Goal: Complete application form: Complete application form

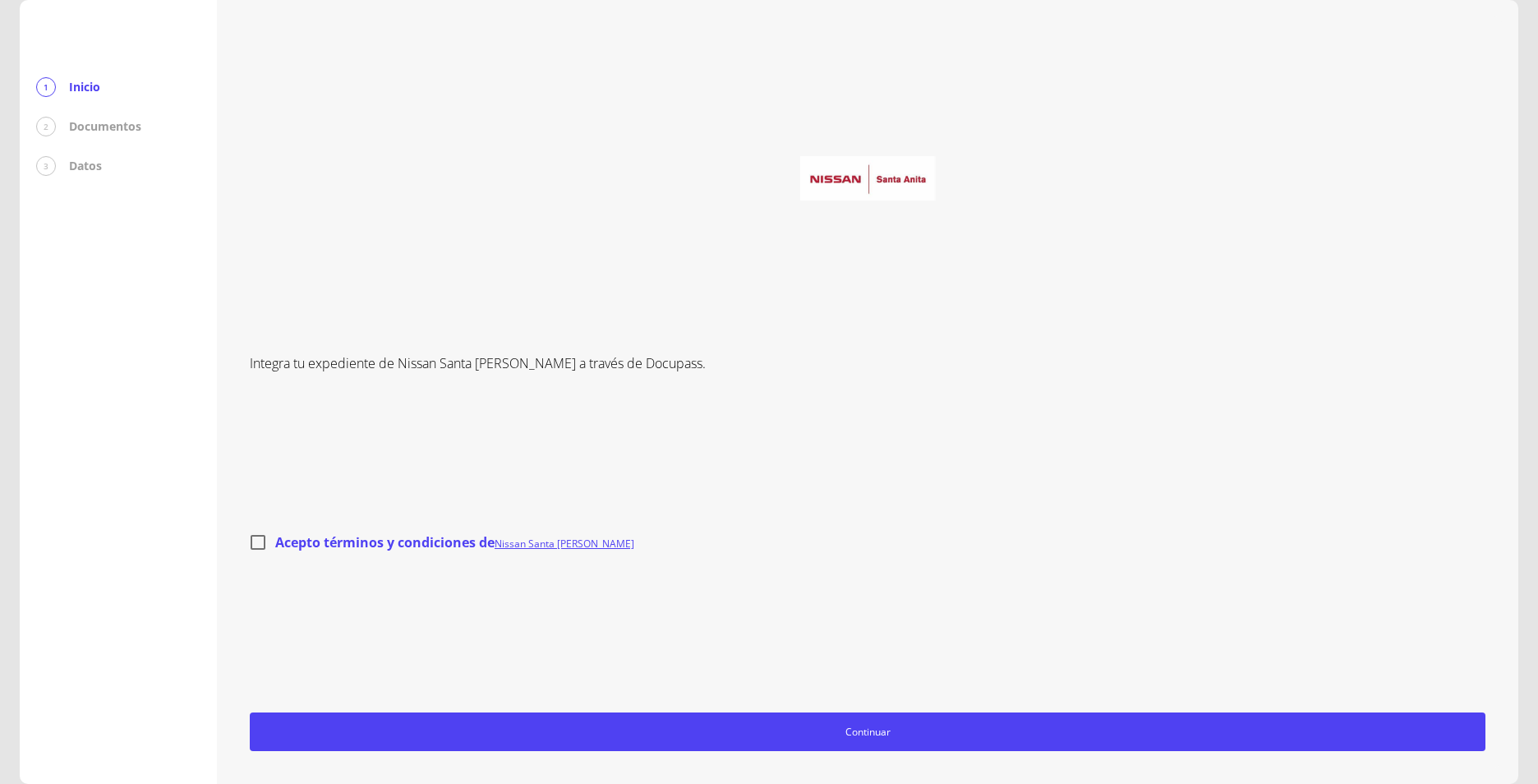
click at [265, 547] on input "Acepto términos y condiciones de Nissan Santa [PERSON_NAME]" at bounding box center [258, 542] width 34 height 34
checkbox input "true"
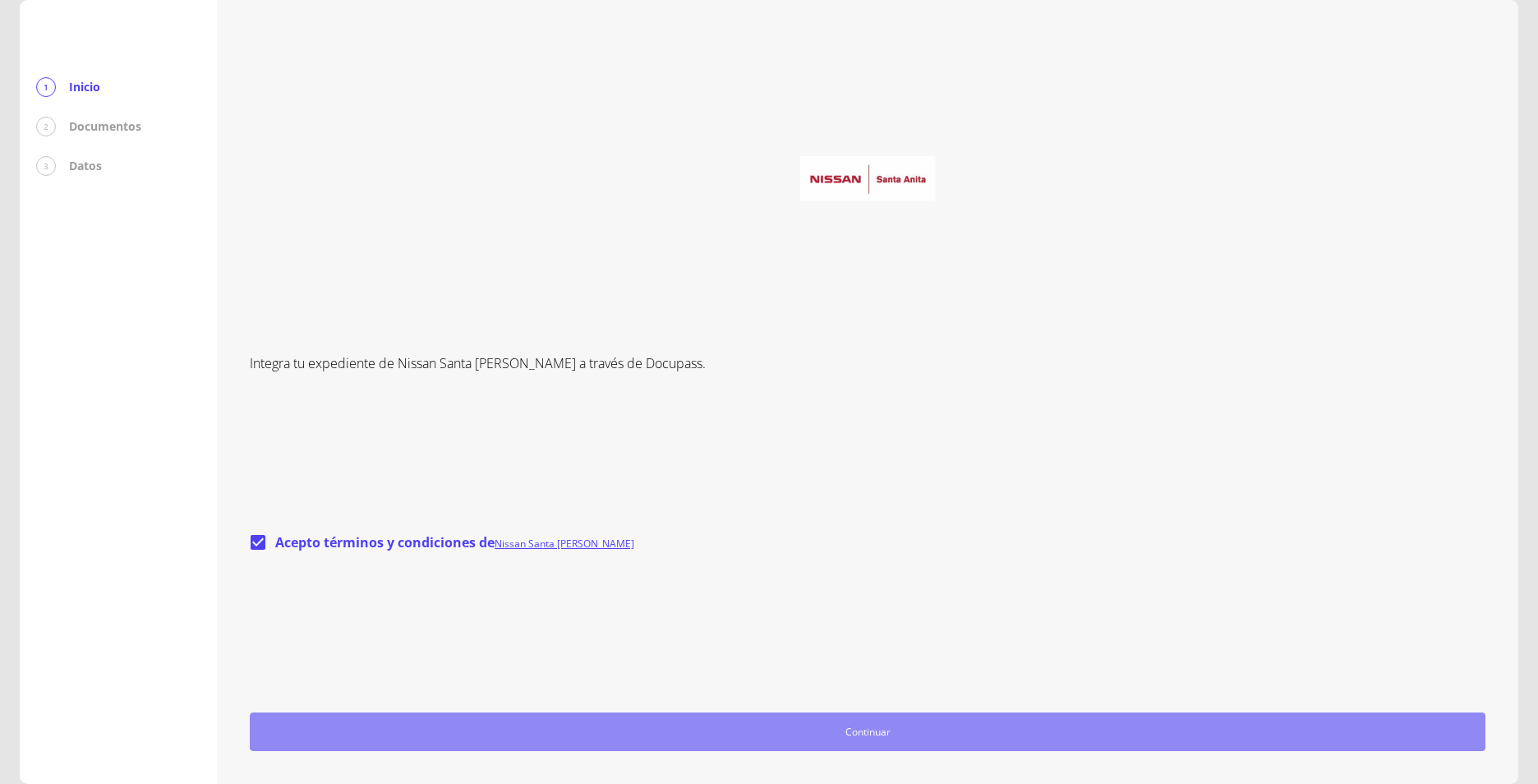
click at [916, 736] on span "Continuar" at bounding box center [867, 732] width 1221 height 17
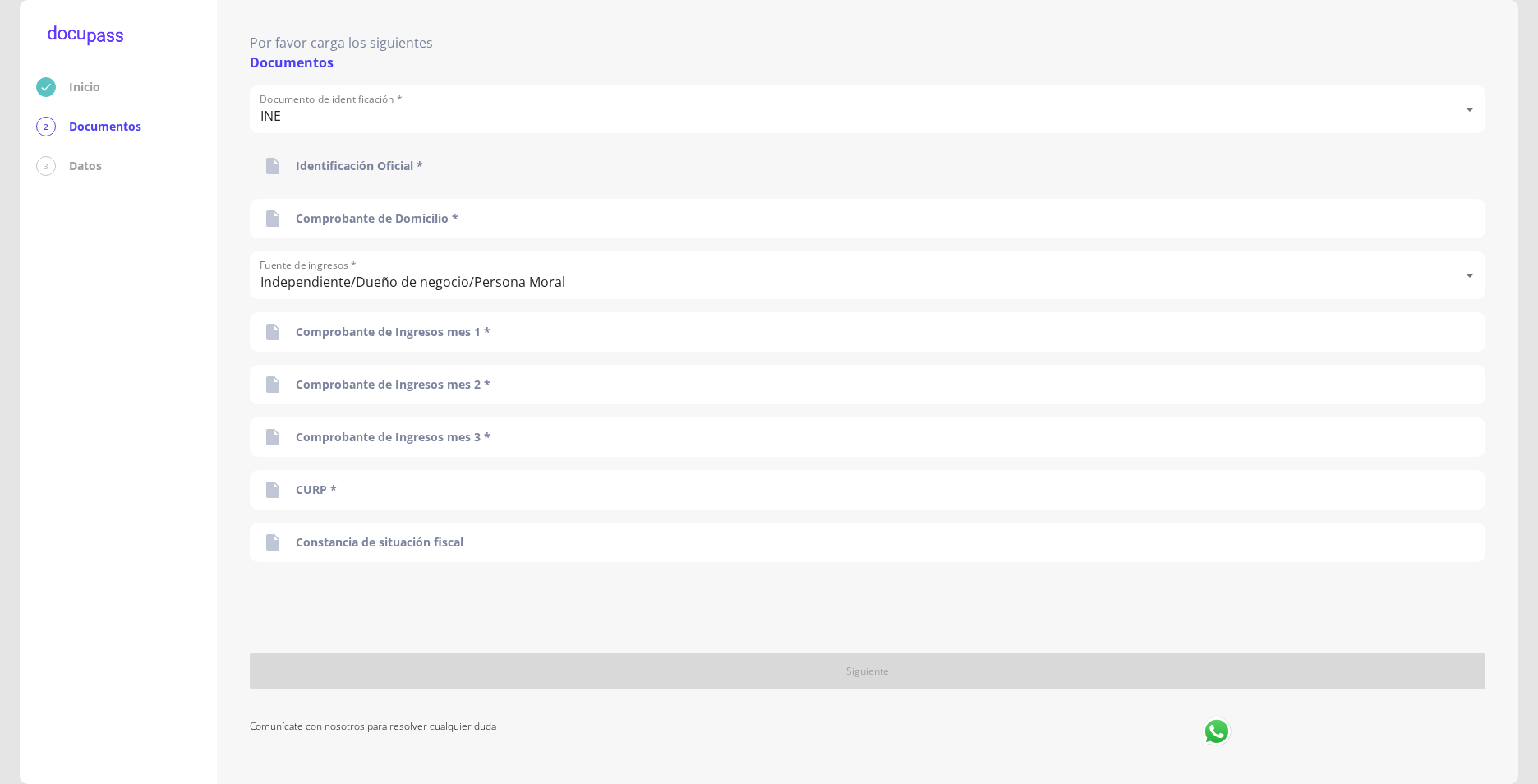
click at [347, 163] on p "Identificación Oficial *" at bounding box center [359, 166] width 127 height 16
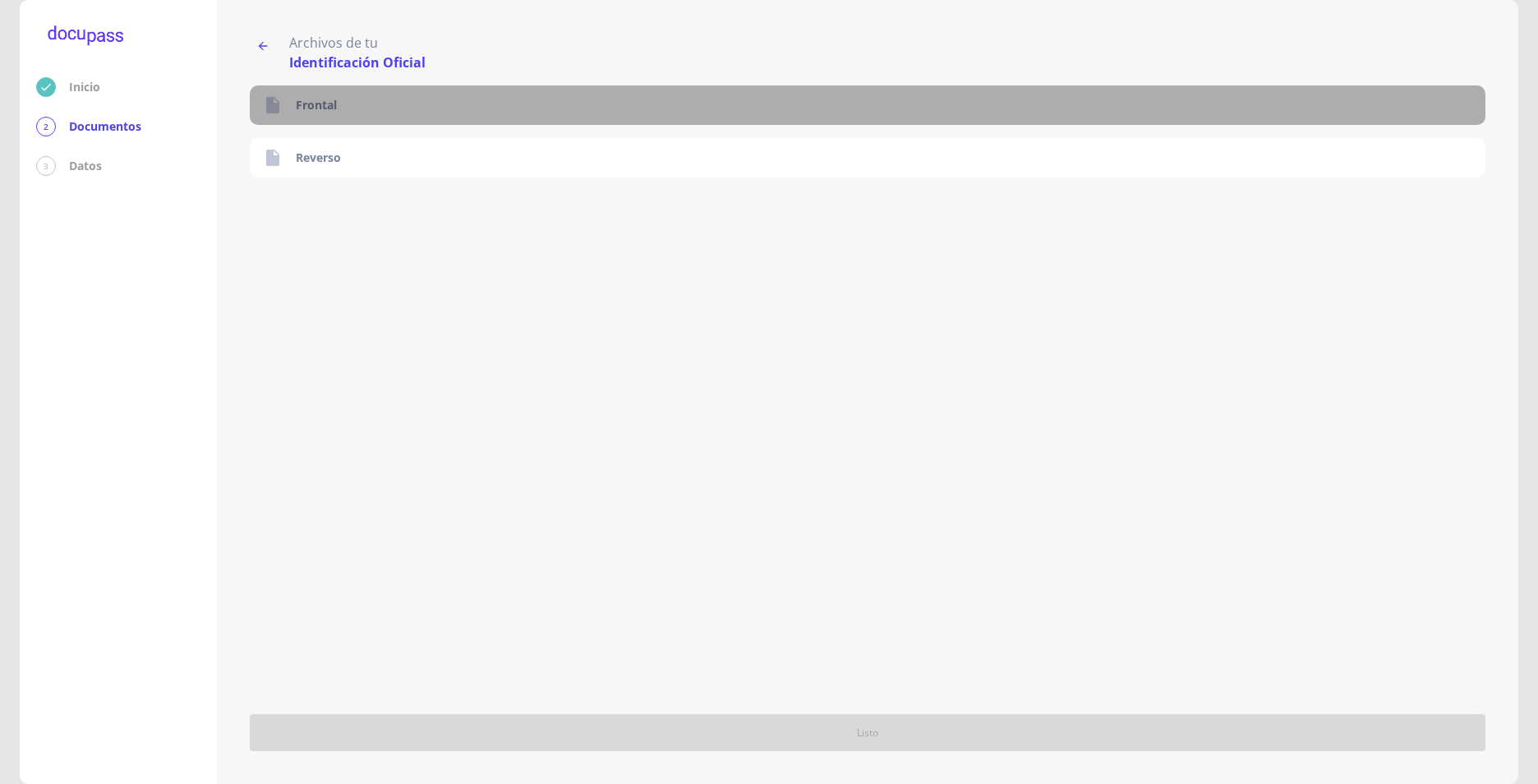
click at [329, 101] on p "Frontal" at bounding box center [316, 105] width 41 height 16
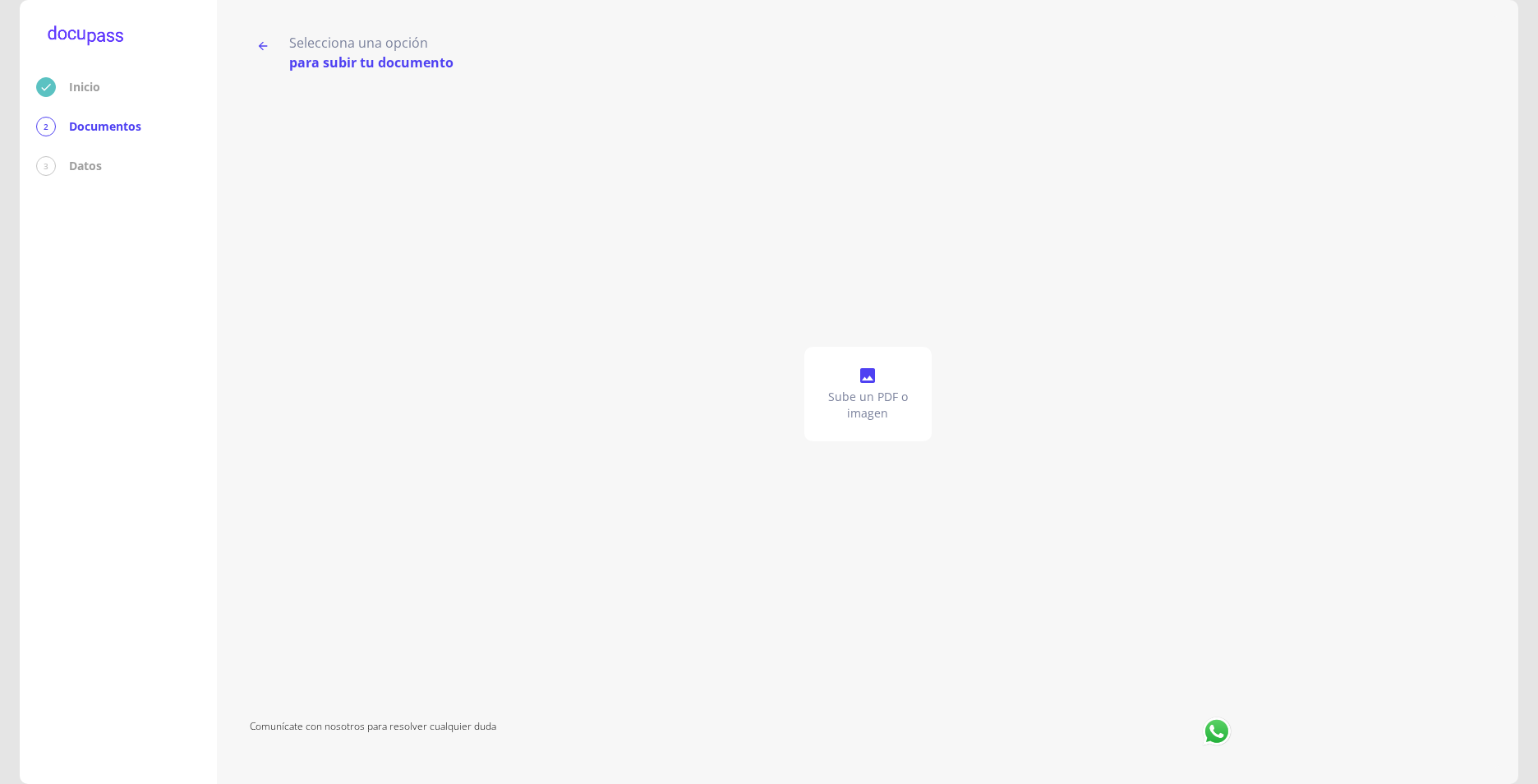
click at [873, 383] on icon at bounding box center [867, 375] width 20 height 20
click at [261, 41] on icon "button" at bounding box center [262, 46] width 13 height 13
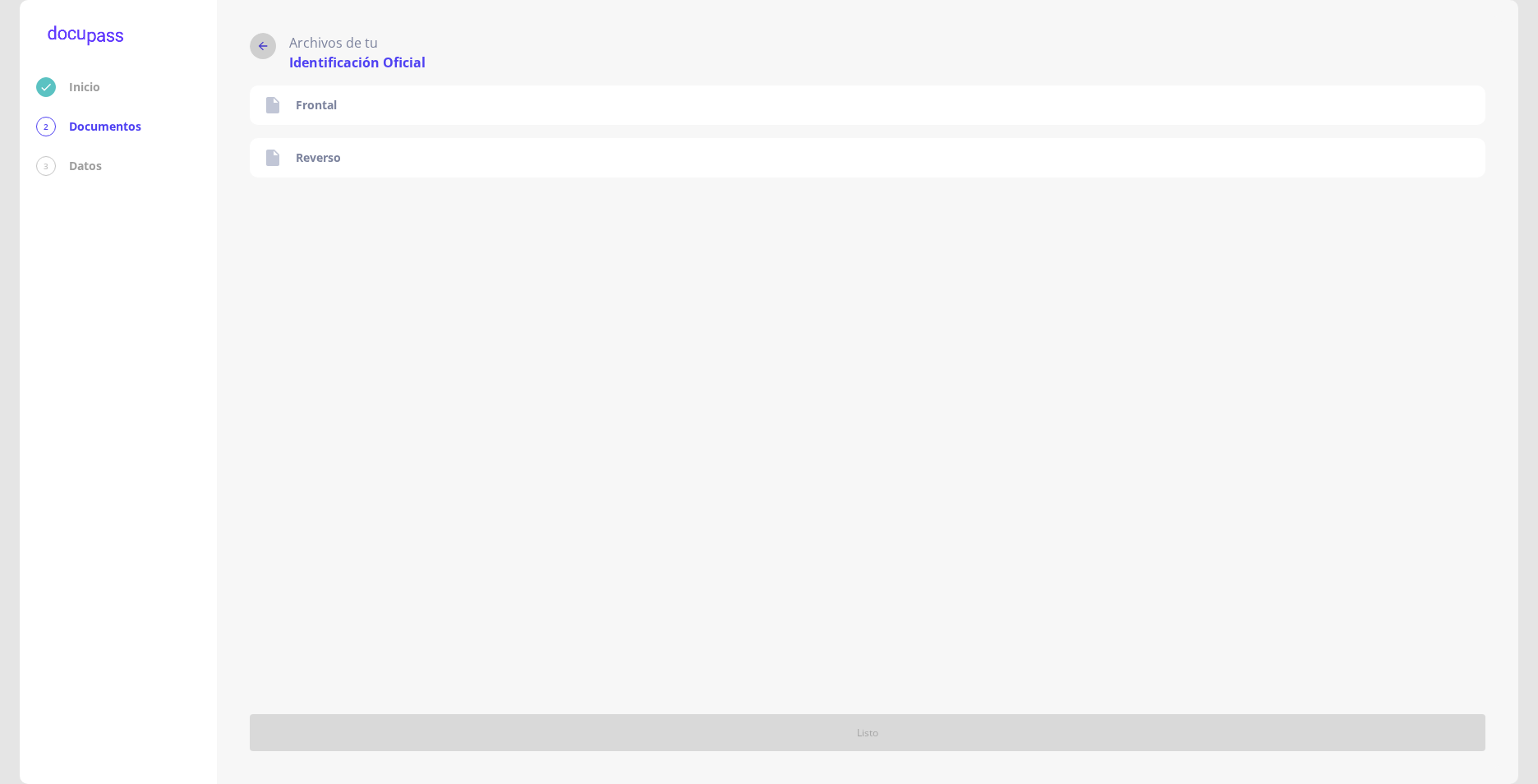
click at [268, 40] on icon "button" at bounding box center [262, 46] width 13 height 13
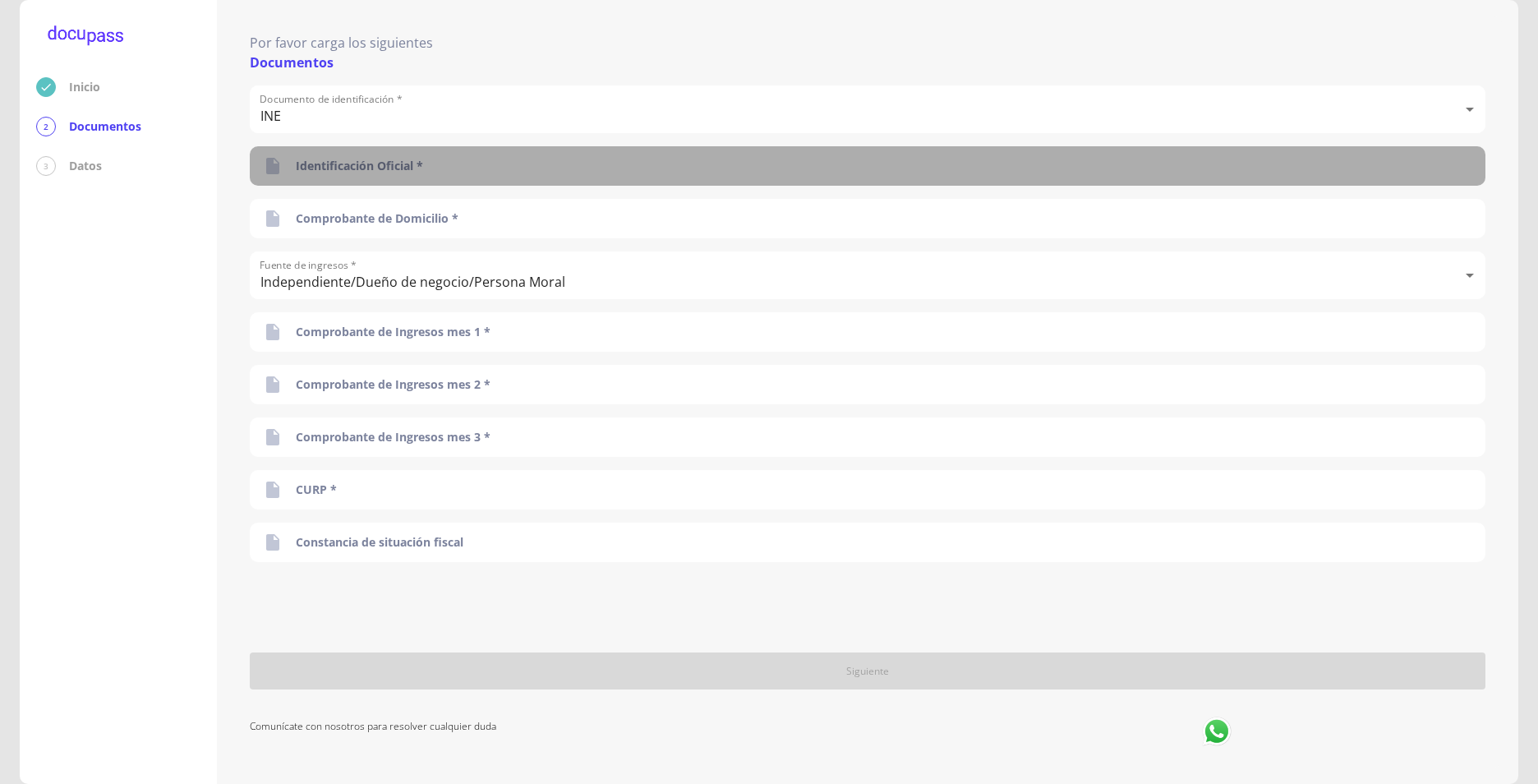
click at [395, 168] on p "Identificación Oficial *" at bounding box center [359, 166] width 127 height 16
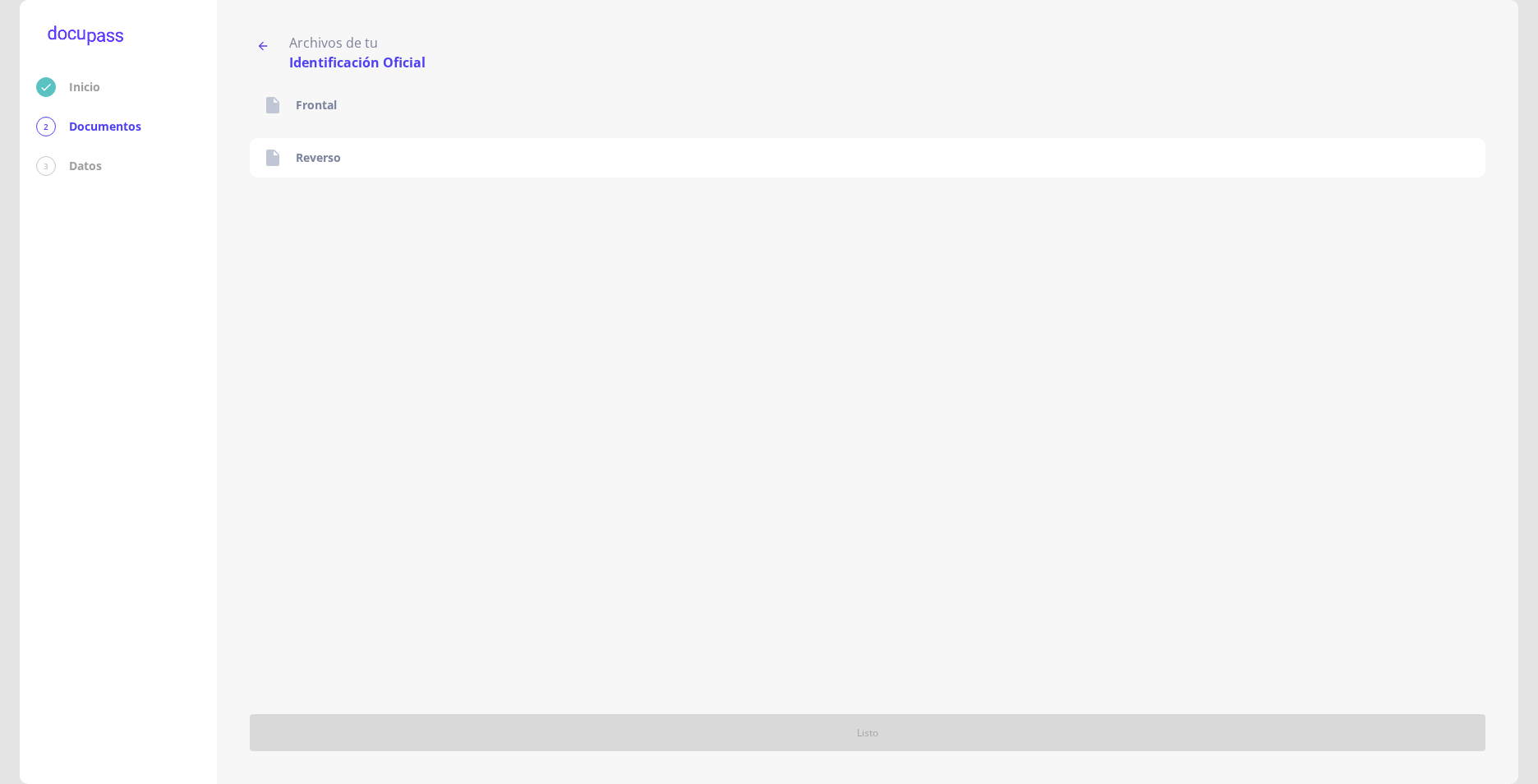
click at [316, 105] on p "Frontal" at bounding box center [316, 105] width 41 height 16
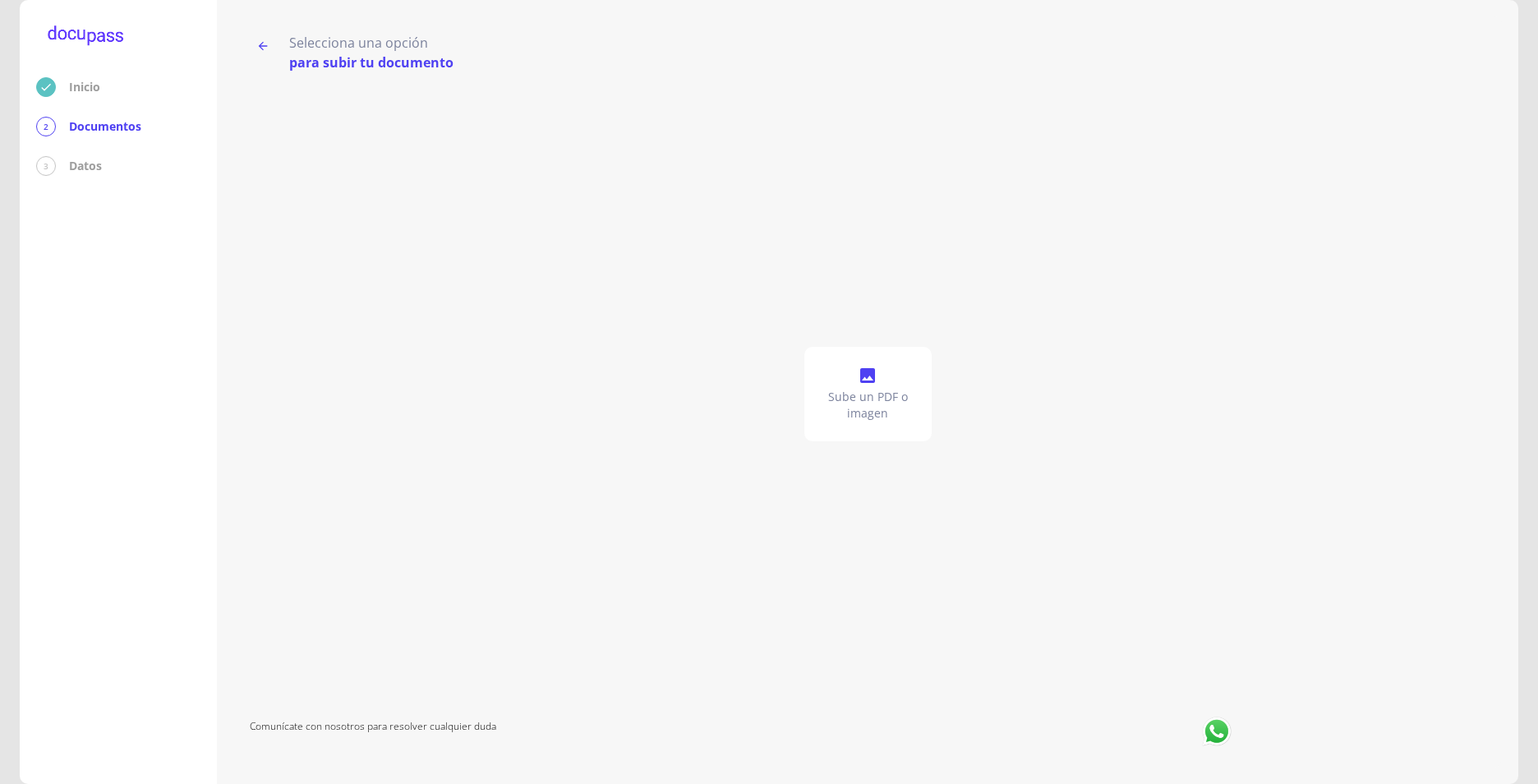
click at [877, 379] on icon at bounding box center [867, 375] width 20 height 20
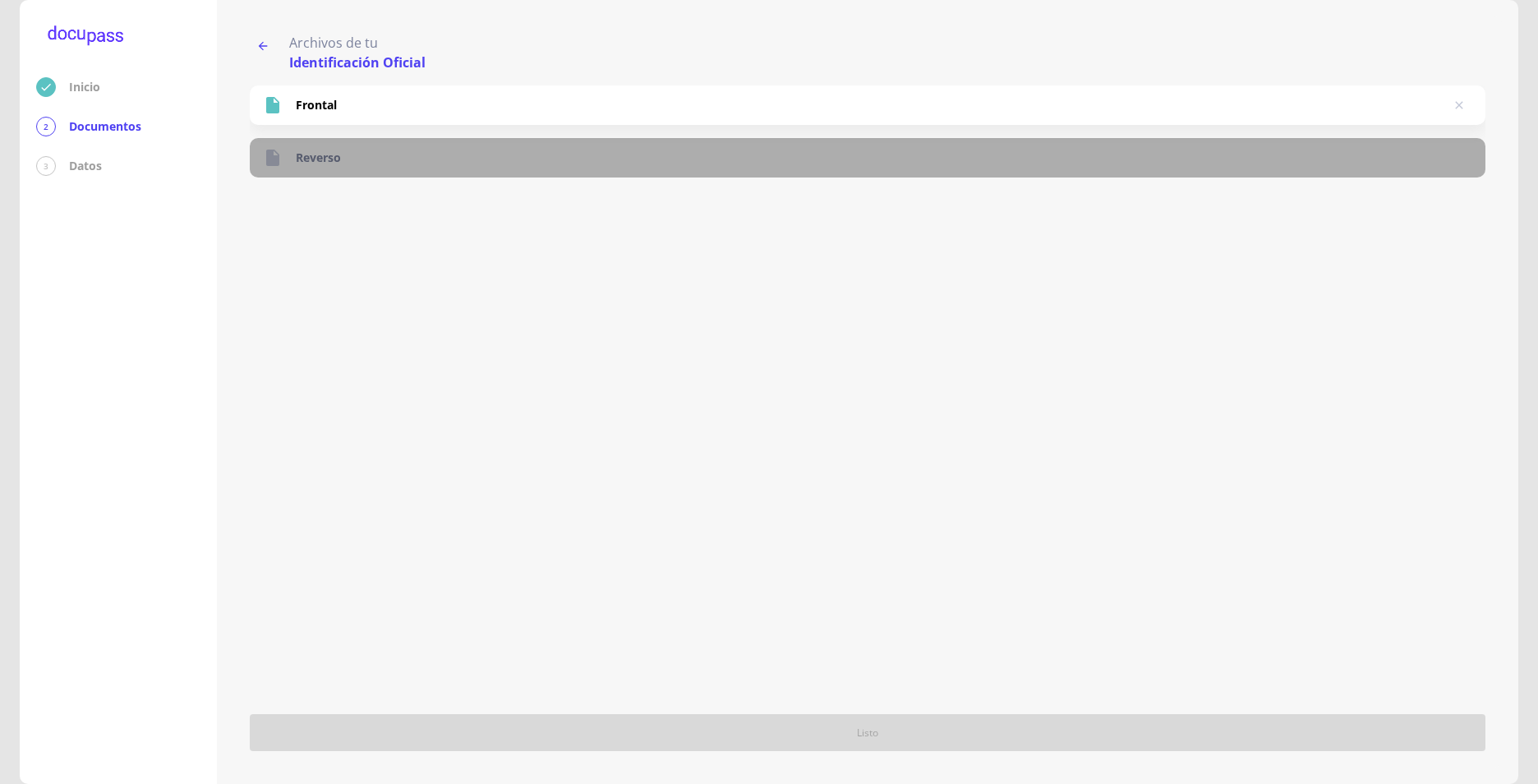
click at [297, 150] on p "Reverso" at bounding box center [318, 157] width 46 height 16
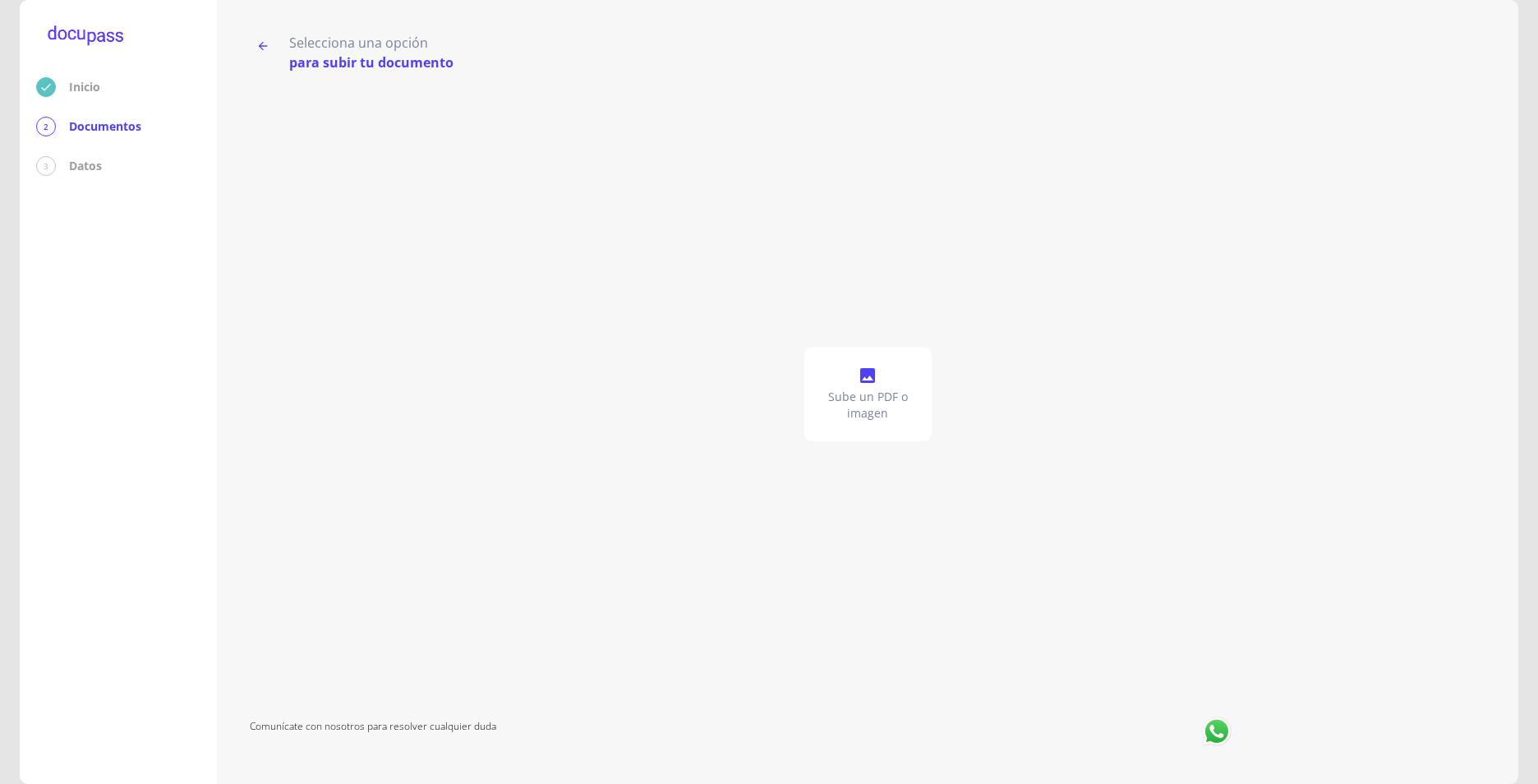
click at [868, 383] on icon at bounding box center [867, 375] width 20 height 20
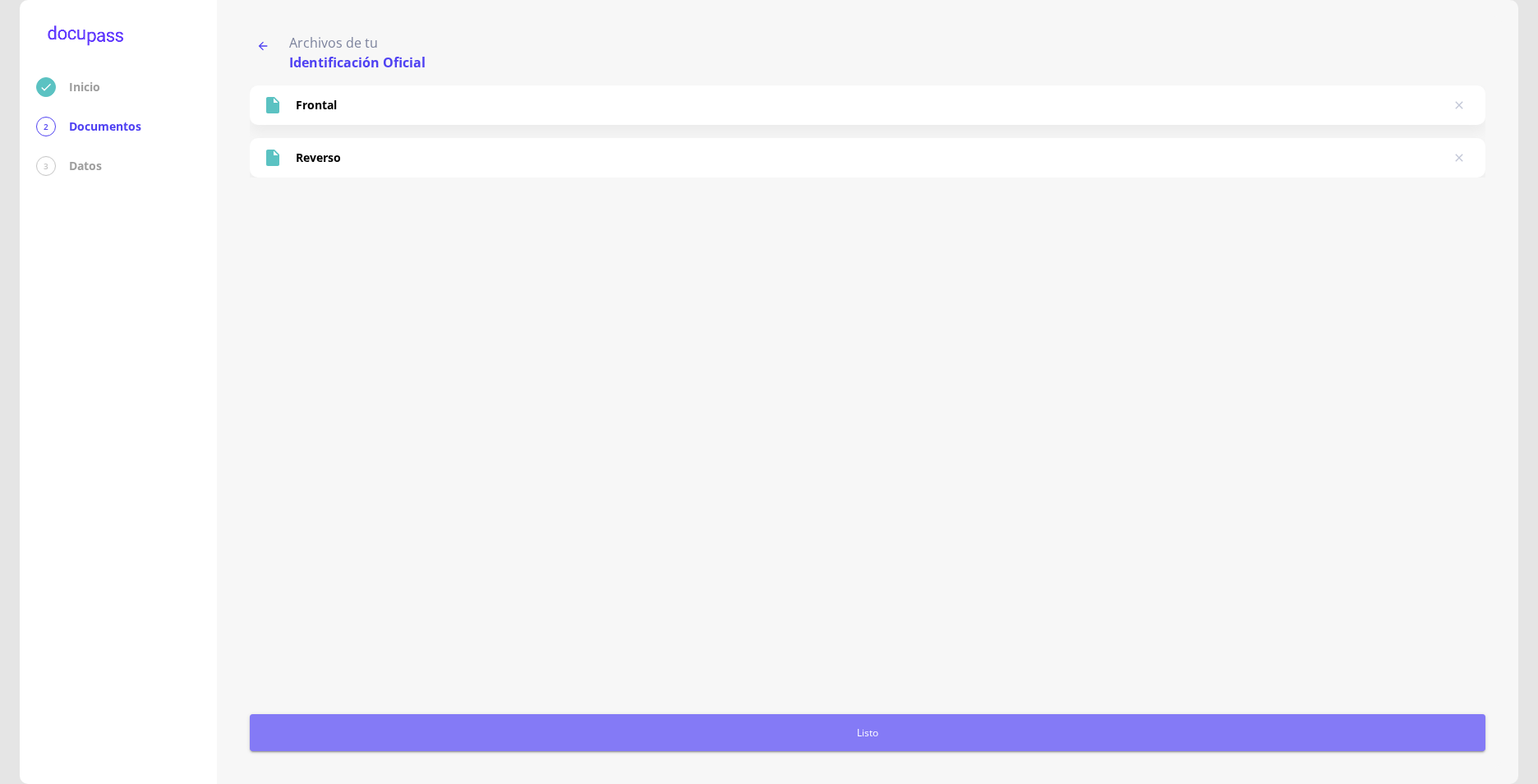
click at [882, 732] on span "Listo" at bounding box center [867, 732] width 1222 height 17
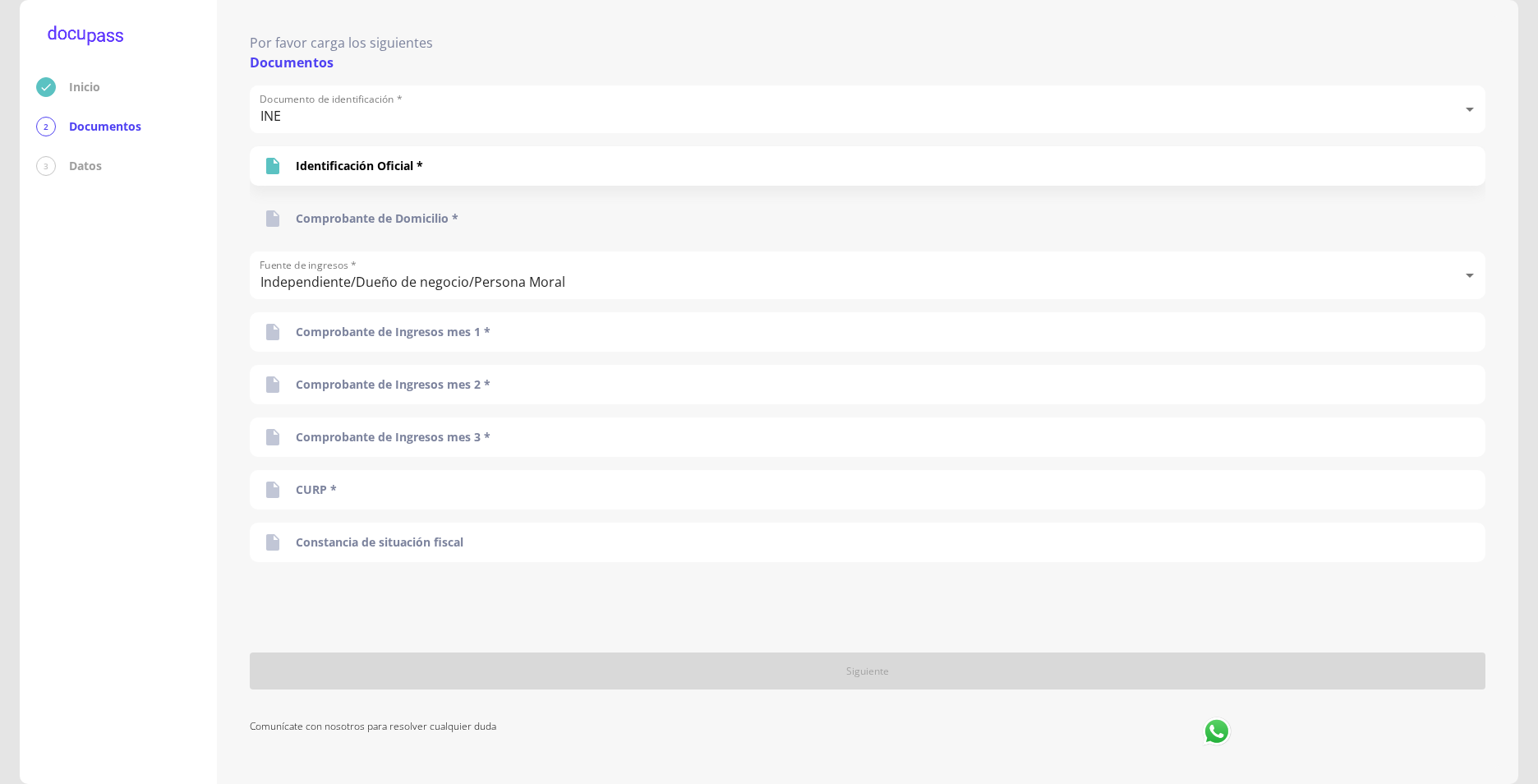
click at [416, 212] on p "Comprobante de Domicilio *" at bounding box center [377, 218] width 162 height 16
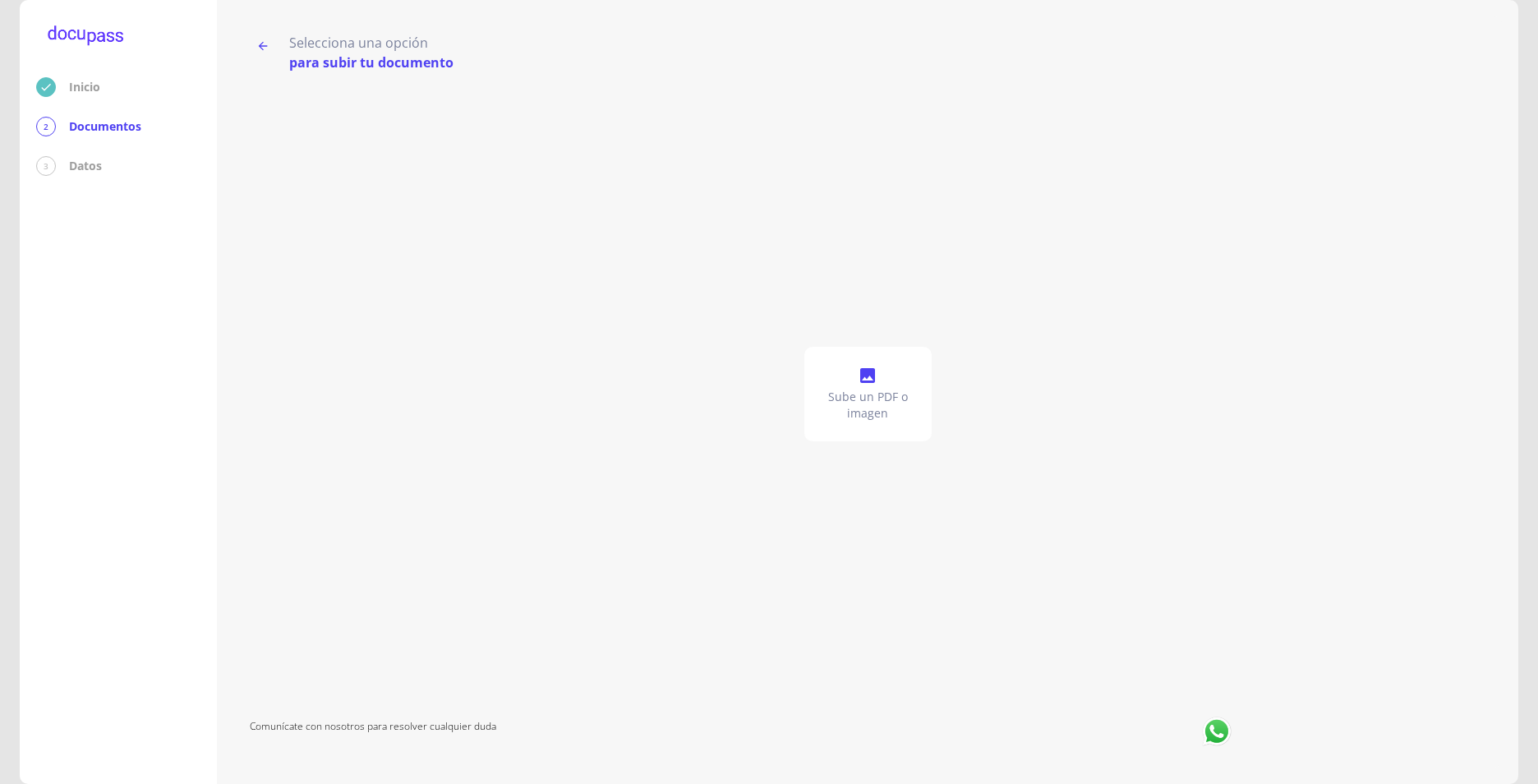
click at [868, 377] on icon at bounding box center [867, 375] width 20 height 20
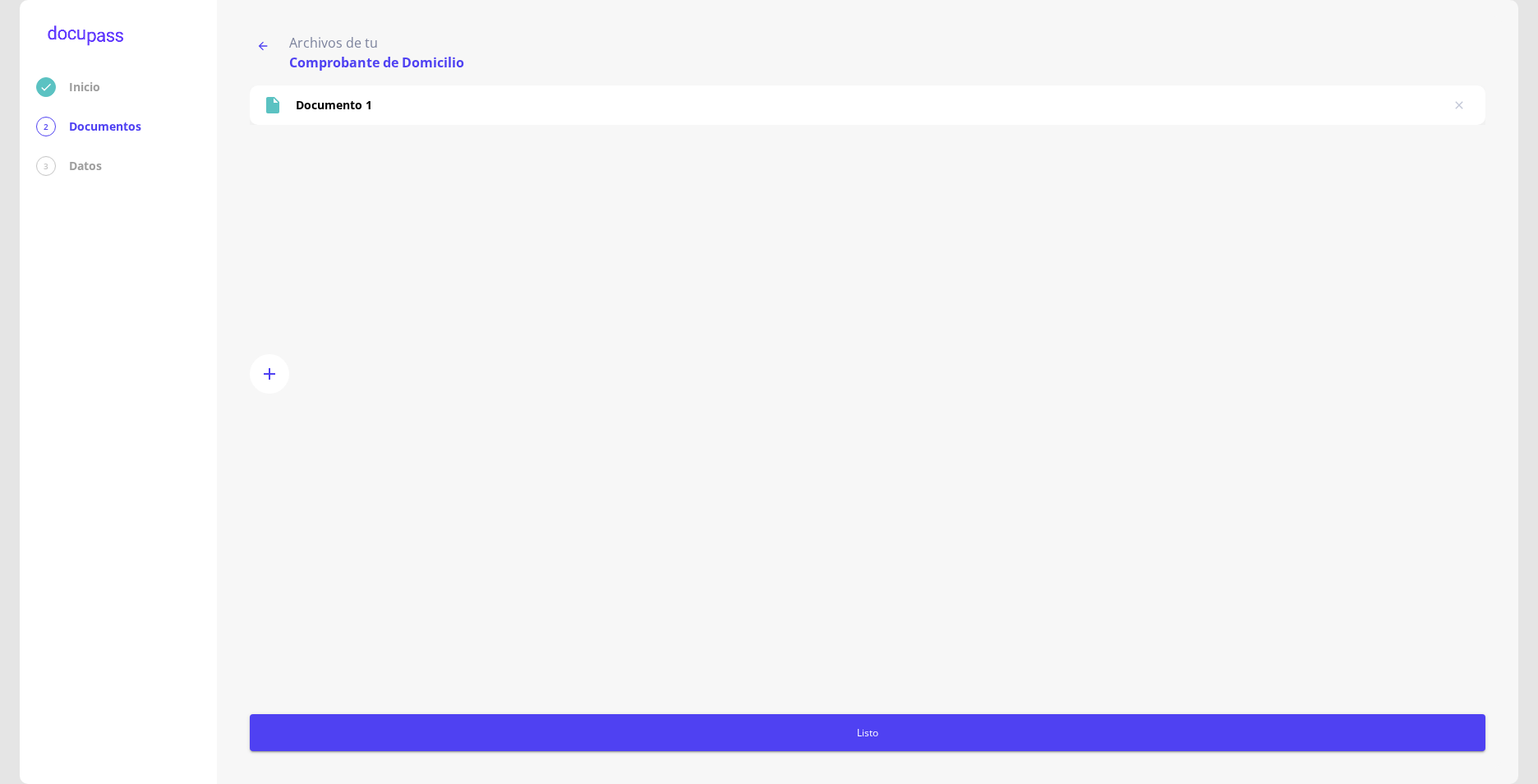
click at [867, 724] on span "Listo" at bounding box center [867, 732] width 1222 height 17
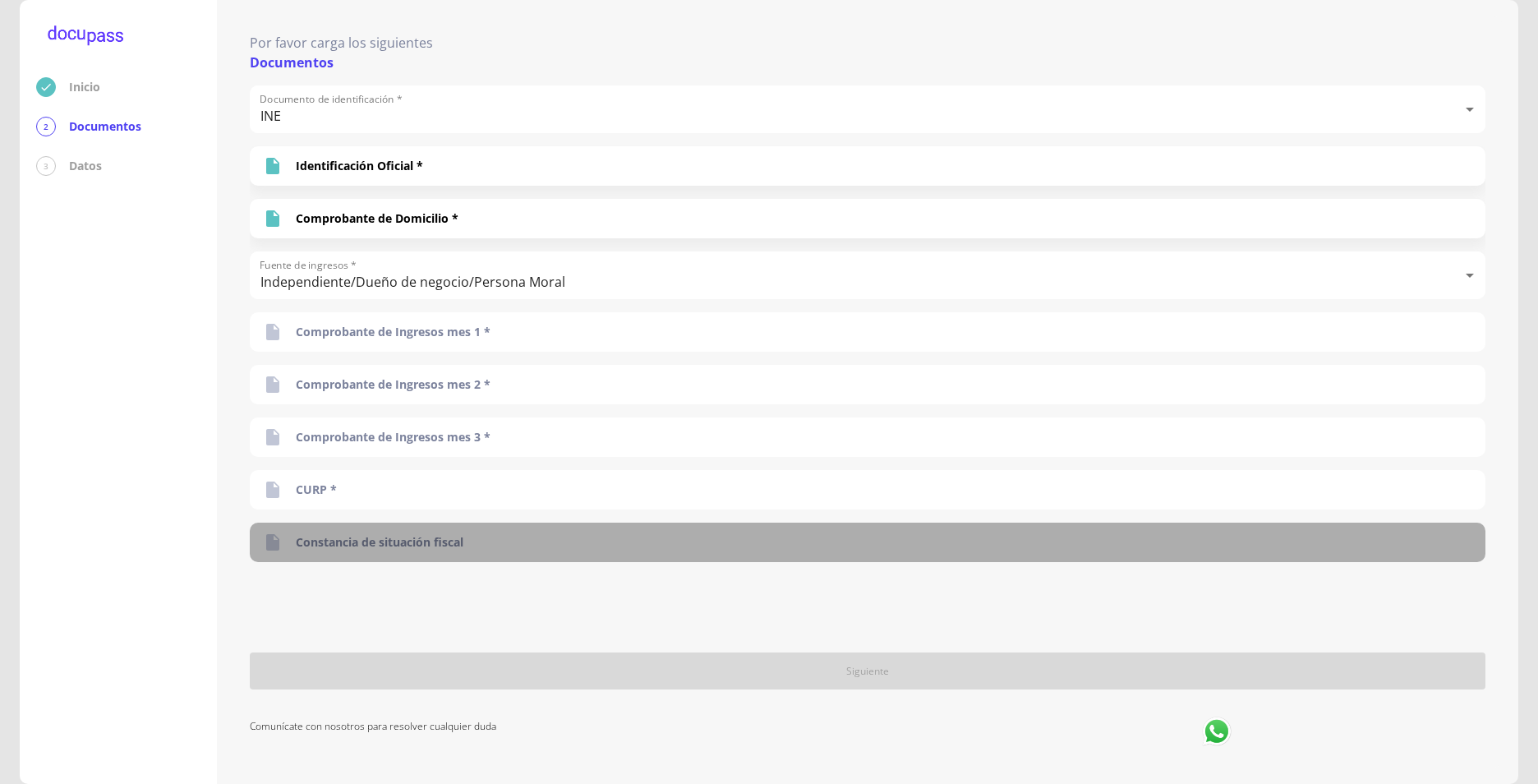
click at [363, 545] on p "Constancia de situación fiscal" at bounding box center [379, 542] width 168 height 16
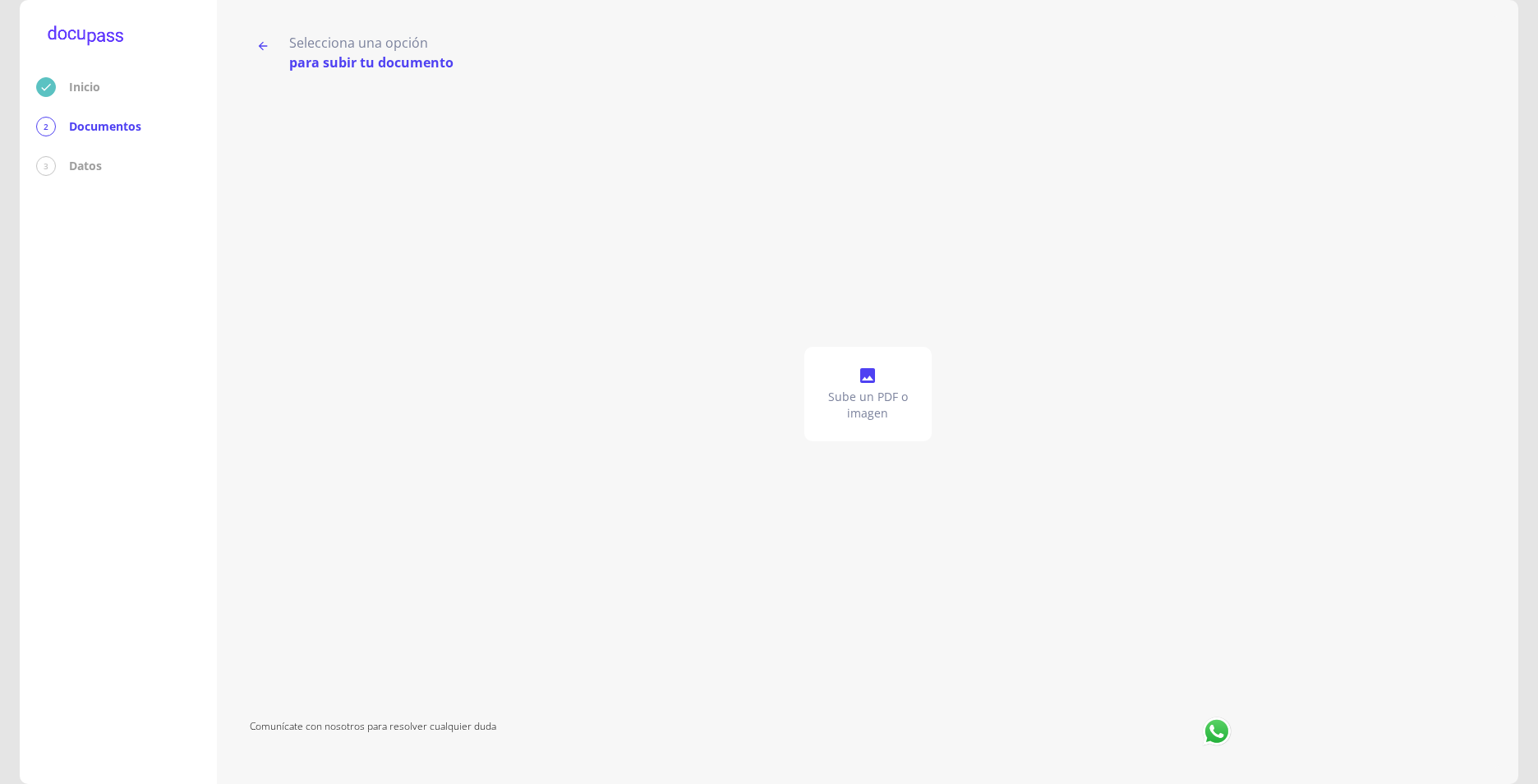
click at [872, 380] on icon at bounding box center [867, 375] width 20 height 20
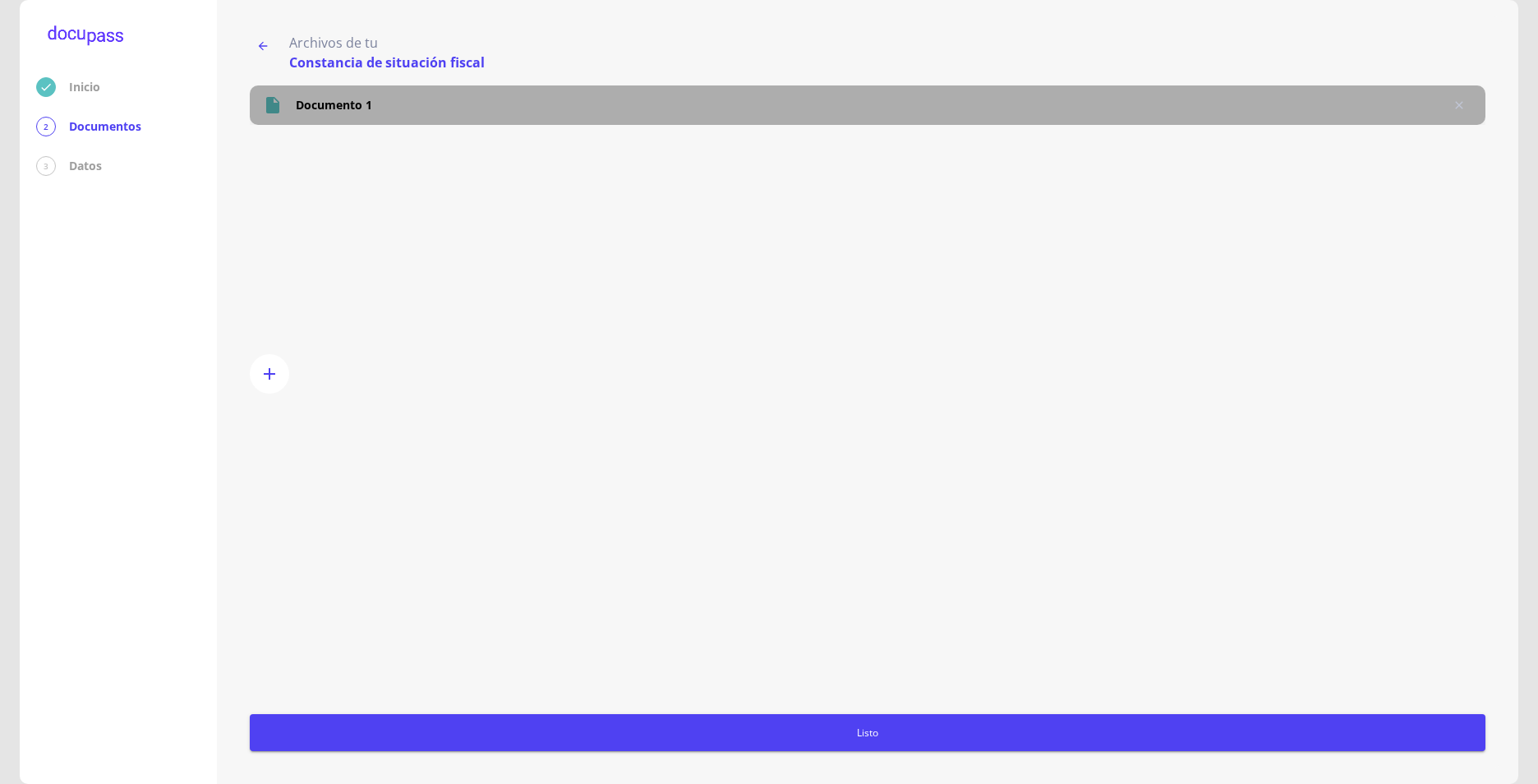
click at [365, 102] on p "Documento 1" at bounding box center [334, 105] width 77 height 16
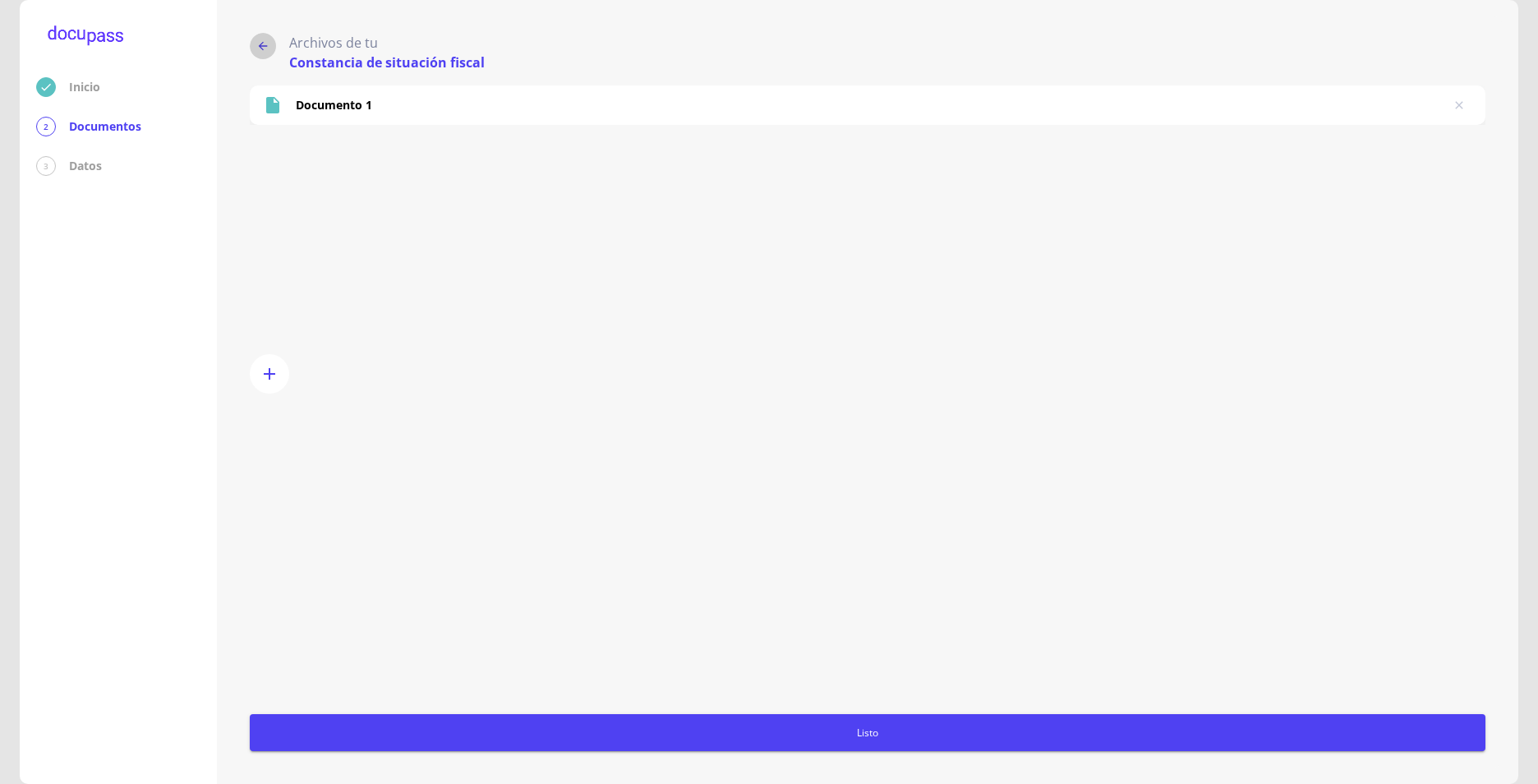
click at [268, 44] on icon "button" at bounding box center [262, 46] width 13 height 13
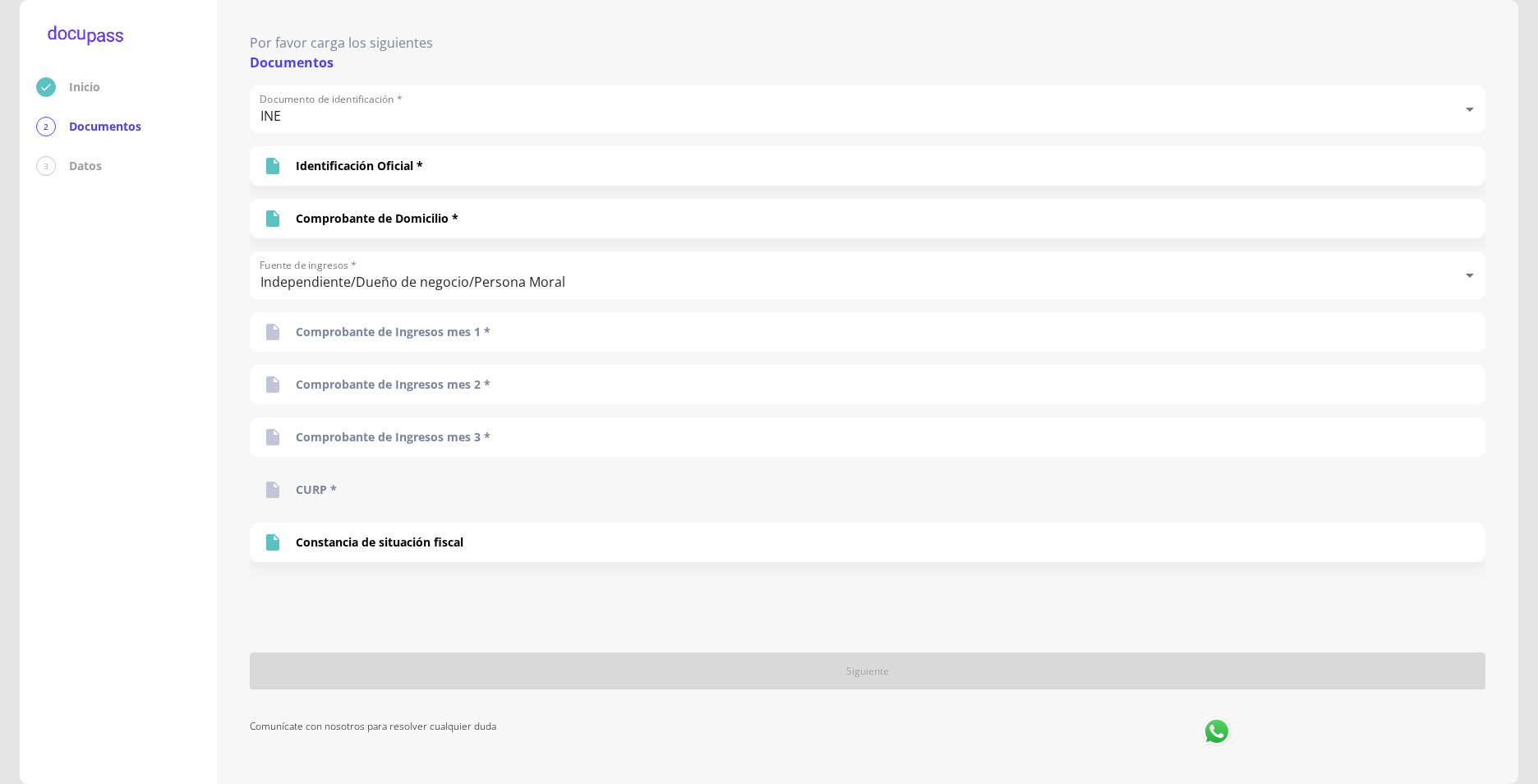
click at [306, 489] on p "CURP *" at bounding box center [316, 489] width 41 height 16
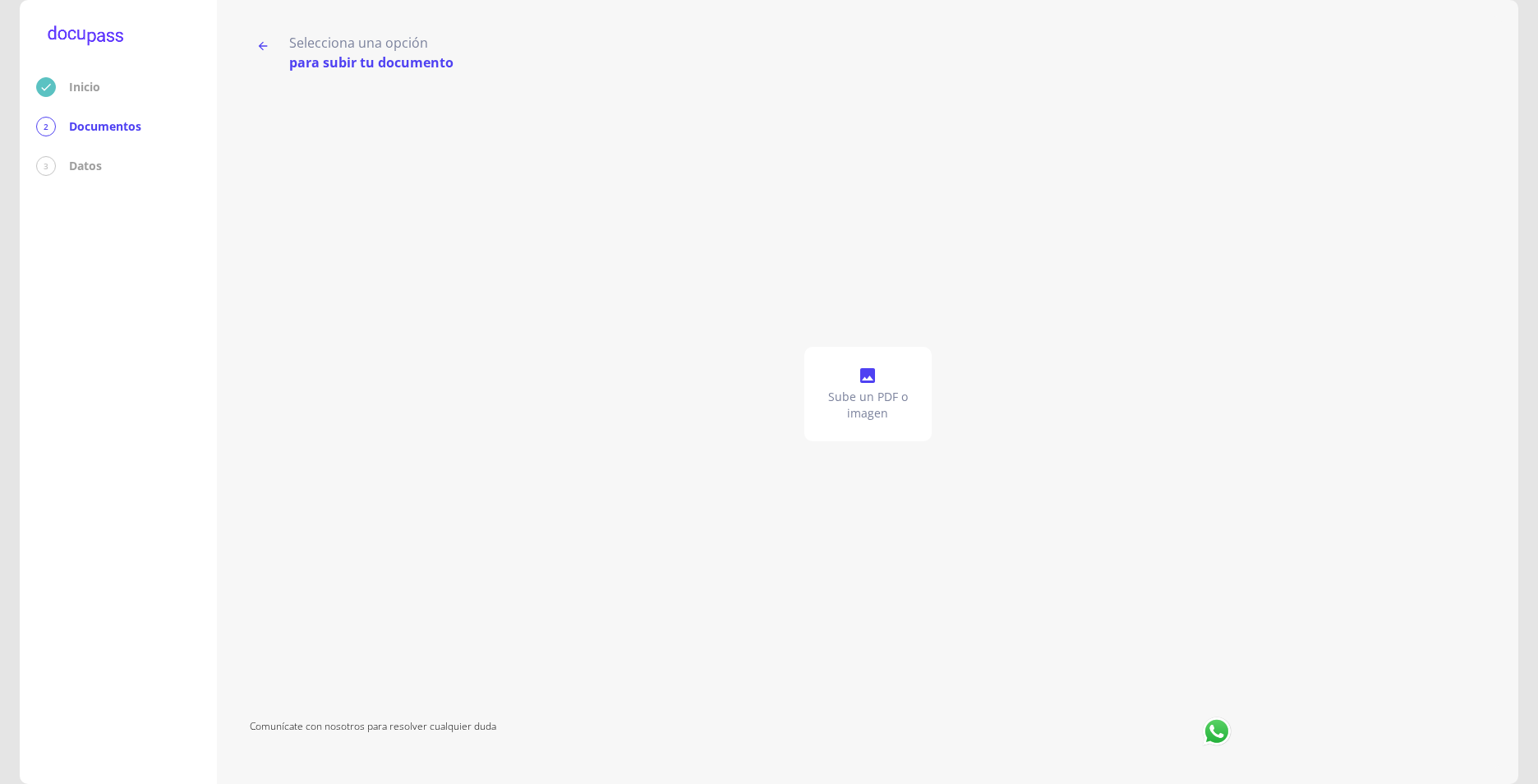
click at [861, 379] on icon at bounding box center [867, 375] width 15 height 15
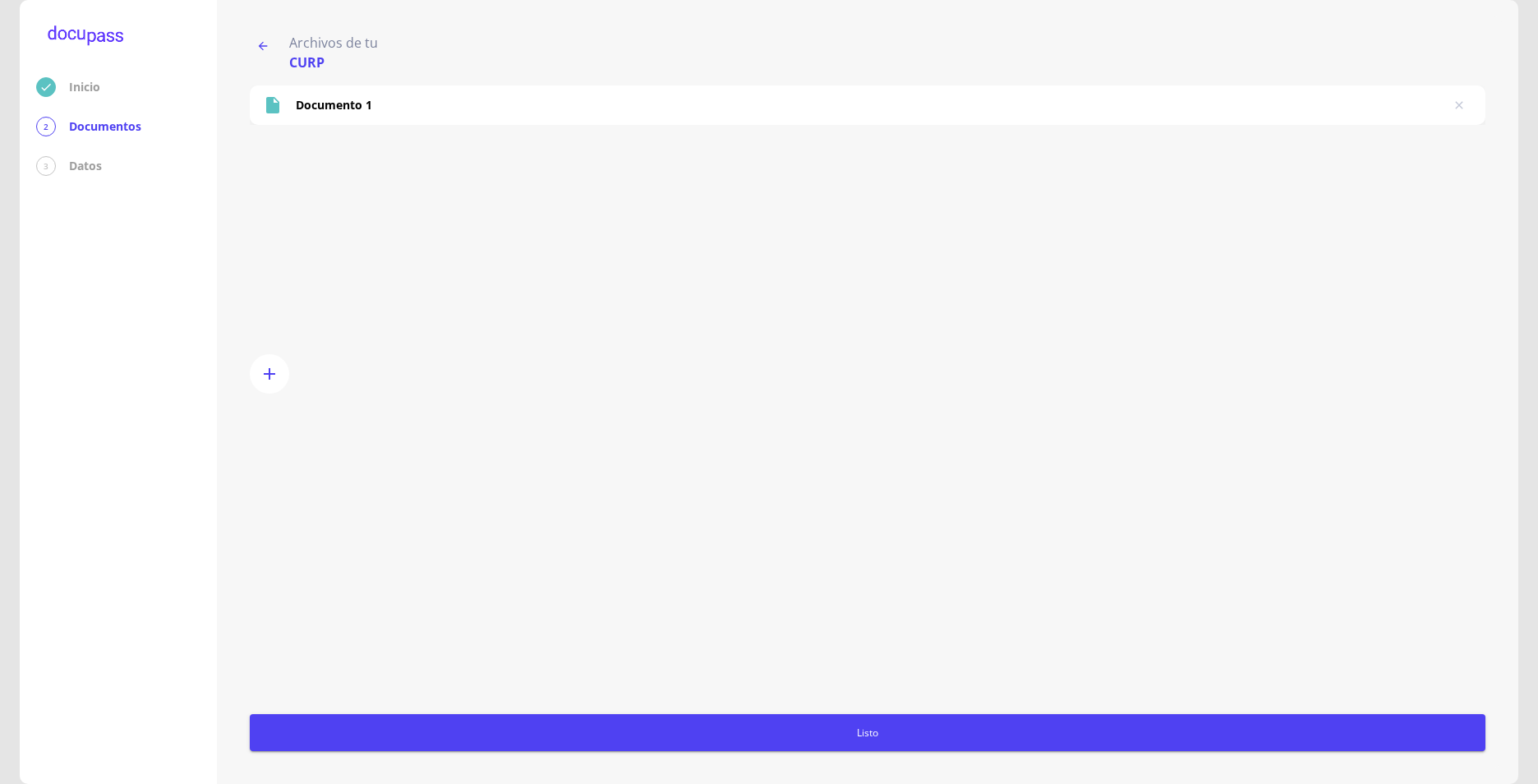
click at [268, 45] on icon "button" at bounding box center [262, 46] width 13 height 13
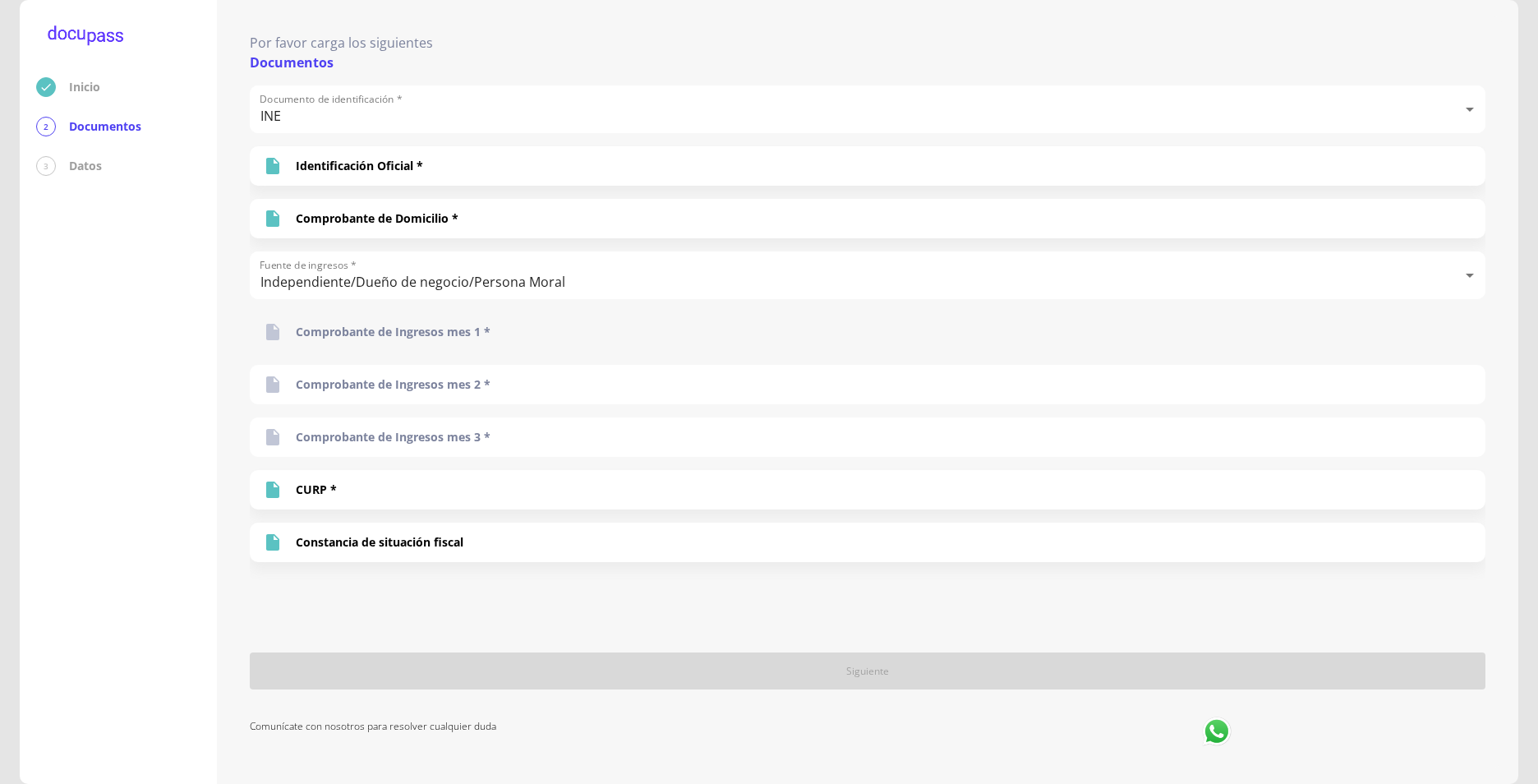
click at [400, 334] on p "Comprobante de Ingresos mes 1 *" at bounding box center [393, 332] width 195 height 16
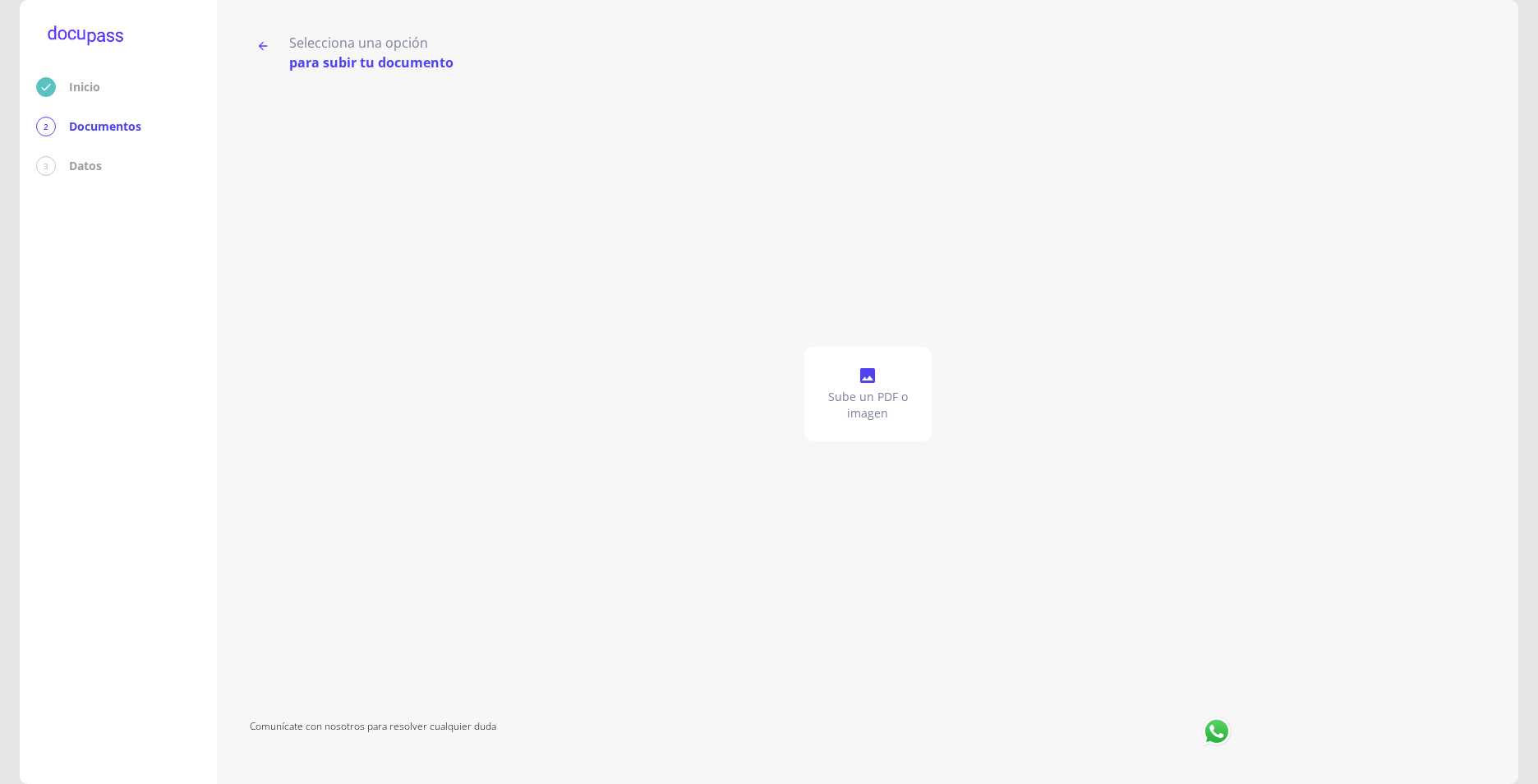
click at [872, 378] on icon at bounding box center [867, 375] width 15 height 15
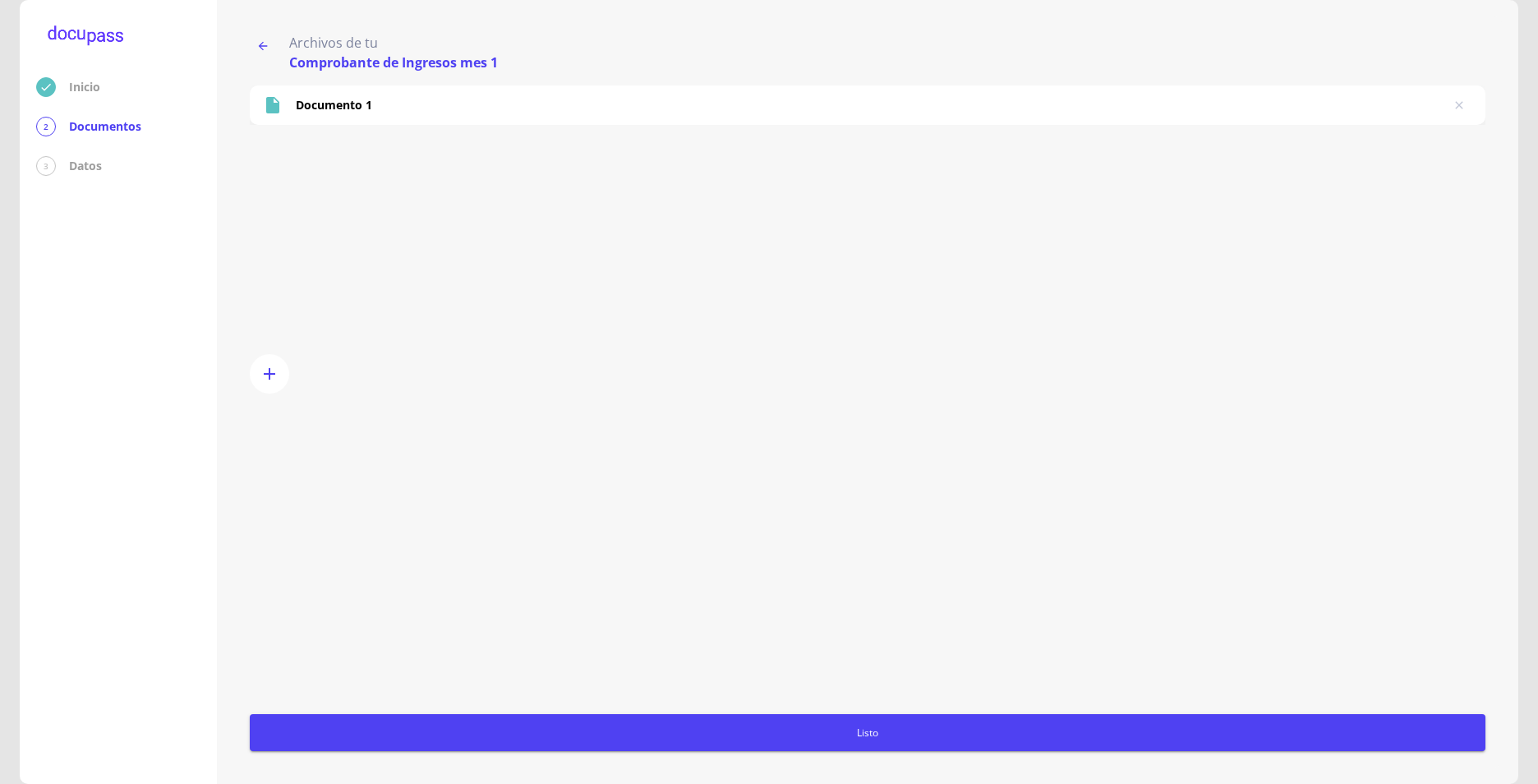
click at [857, 726] on span "Listo" at bounding box center [867, 732] width 1222 height 17
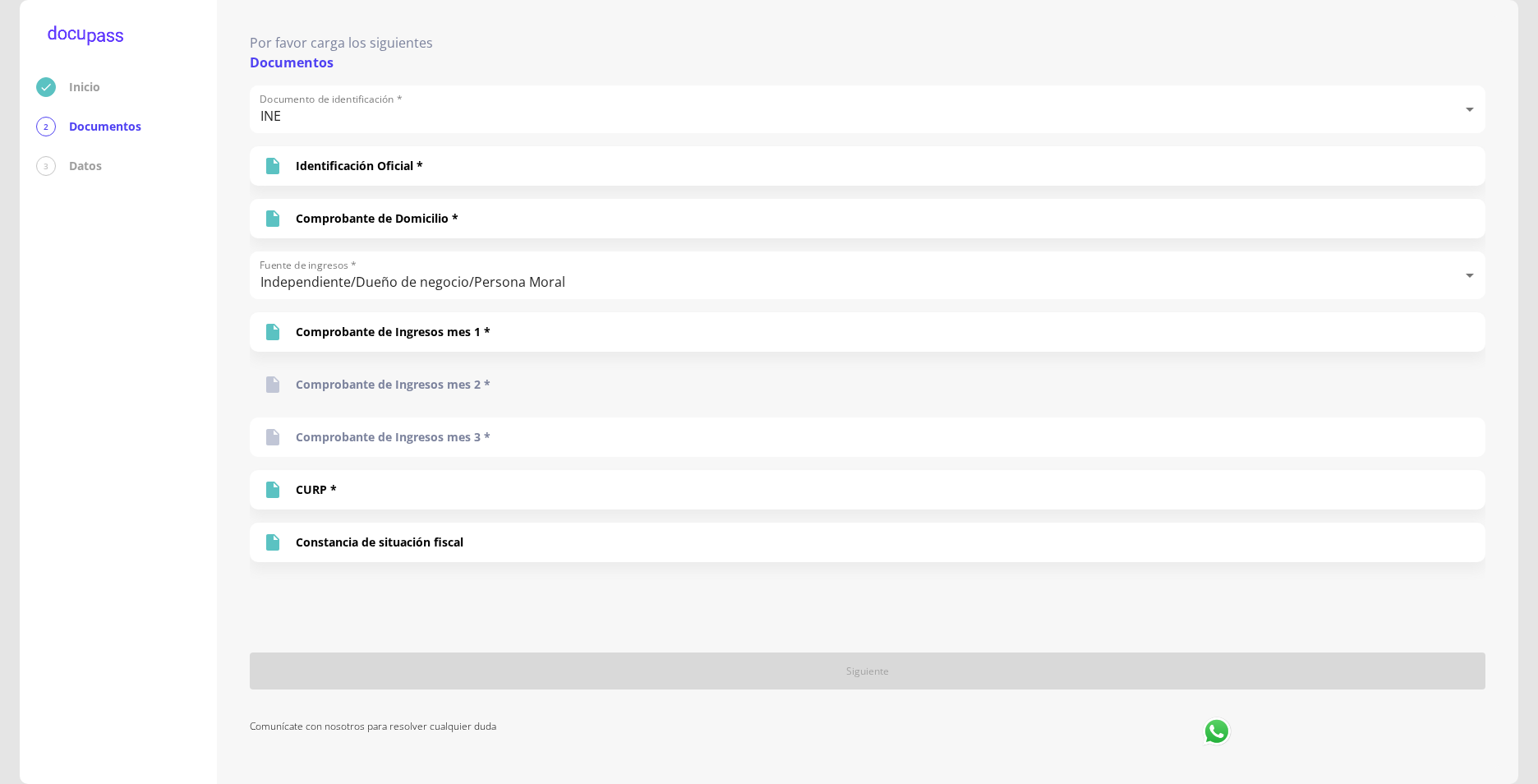
click at [451, 386] on p "Comprobante de Ingresos mes 2 *" at bounding box center [393, 384] width 195 height 16
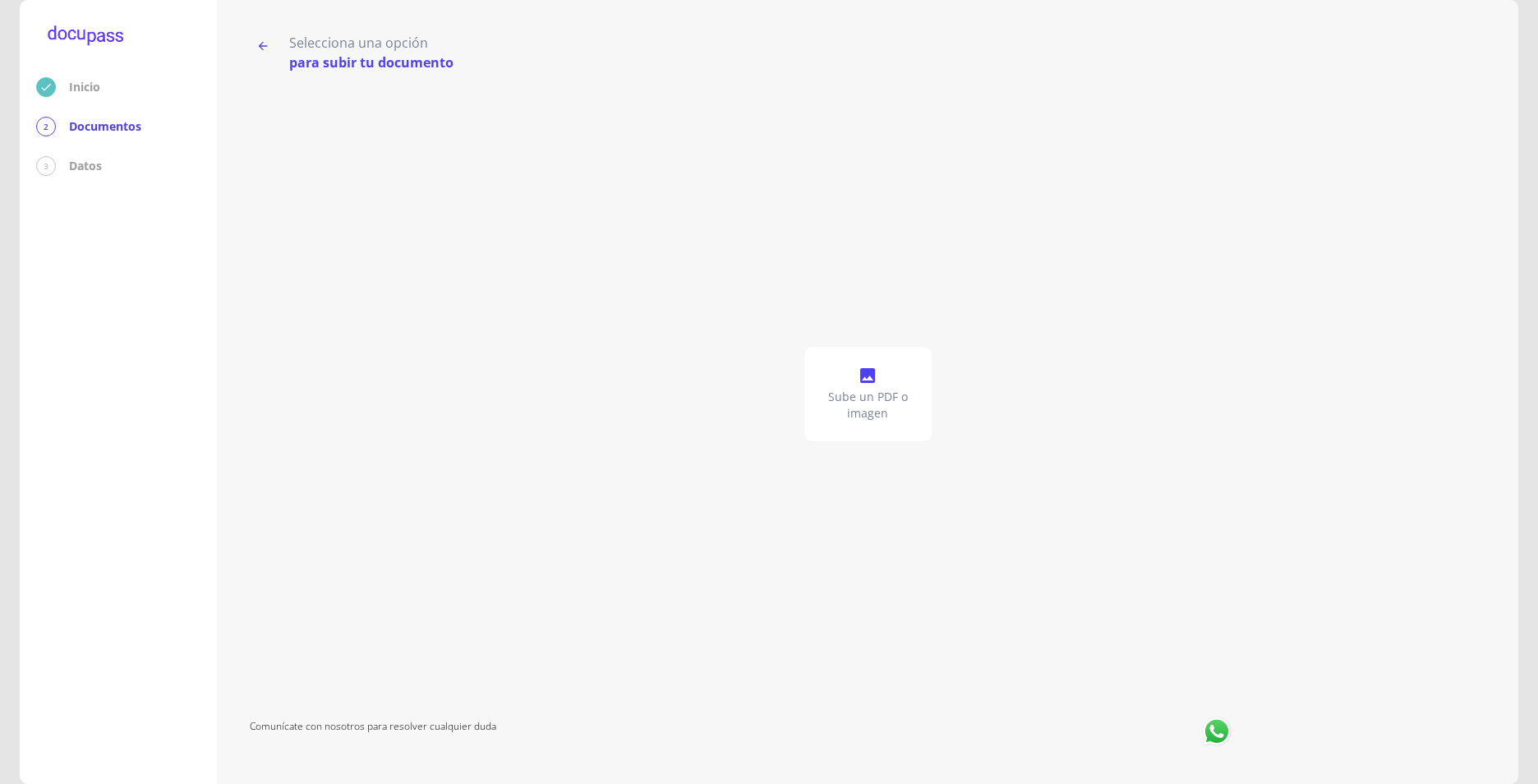
click at [868, 387] on span at bounding box center [867, 377] width 20 height 23
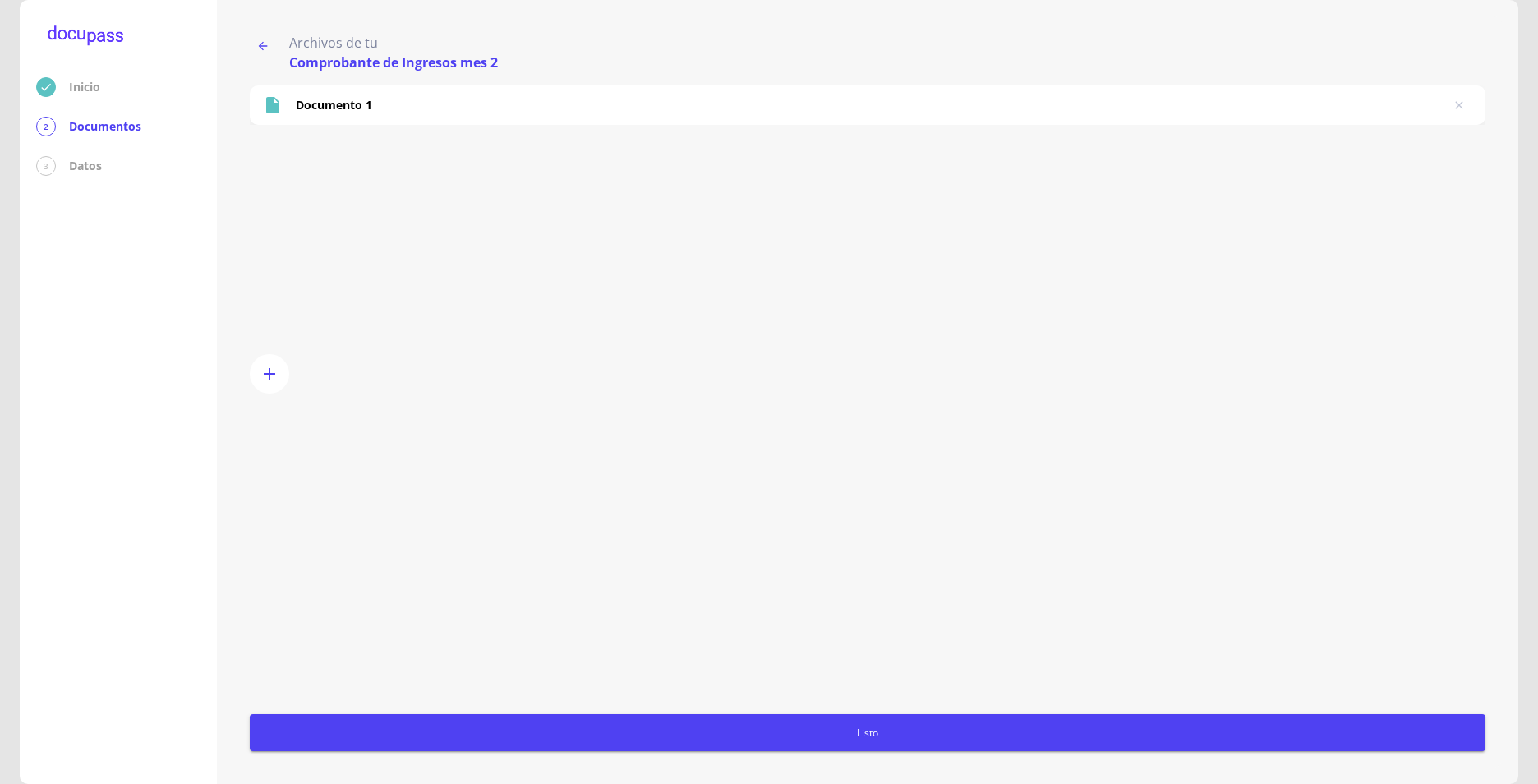
click at [873, 731] on span "Listo" at bounding box center [867, 732] width 1222 height 17
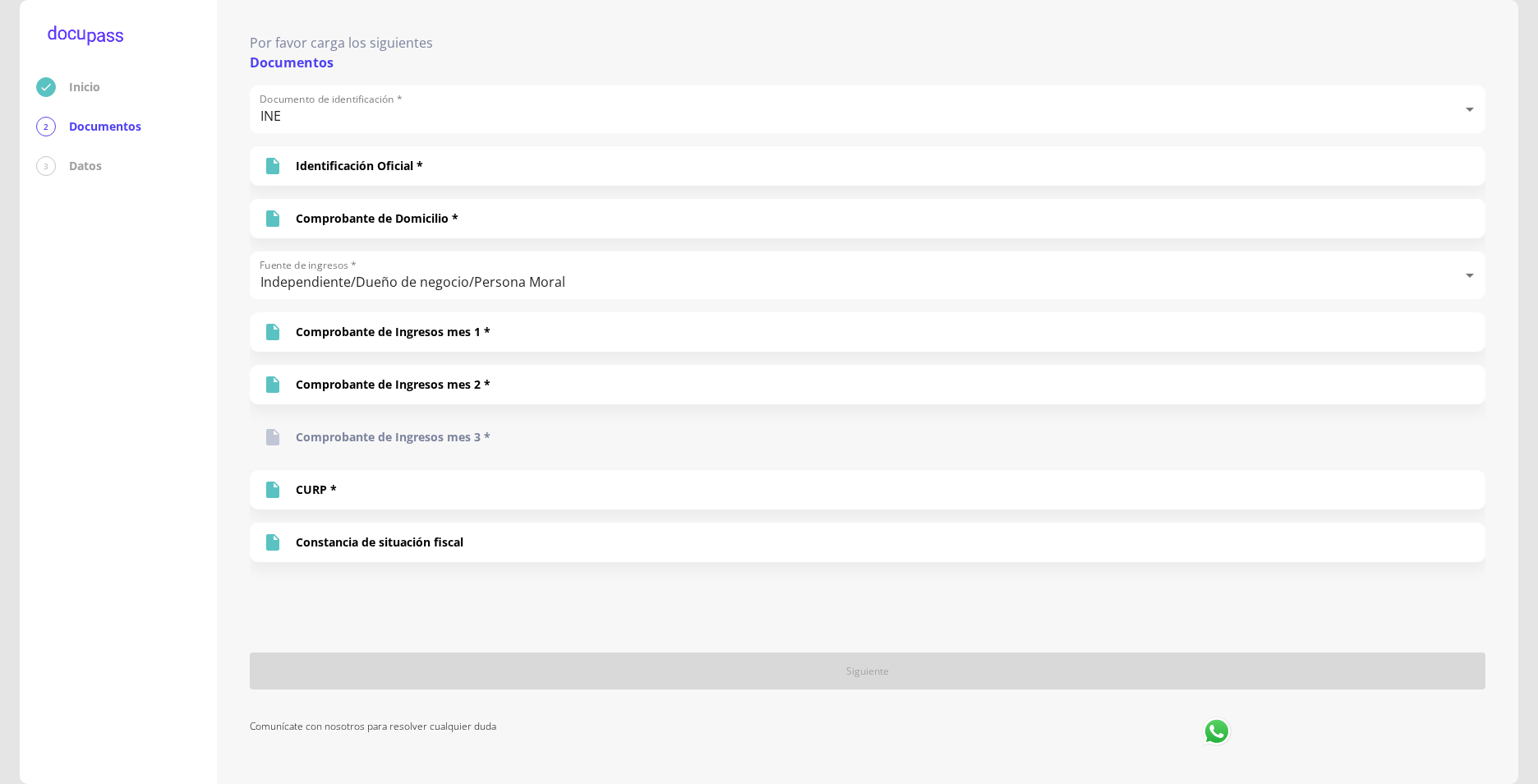
click at [438, 434] on p "Comprobante de Ingresos mes 3 *" at bounding box center [393, 437] width 195 height 16
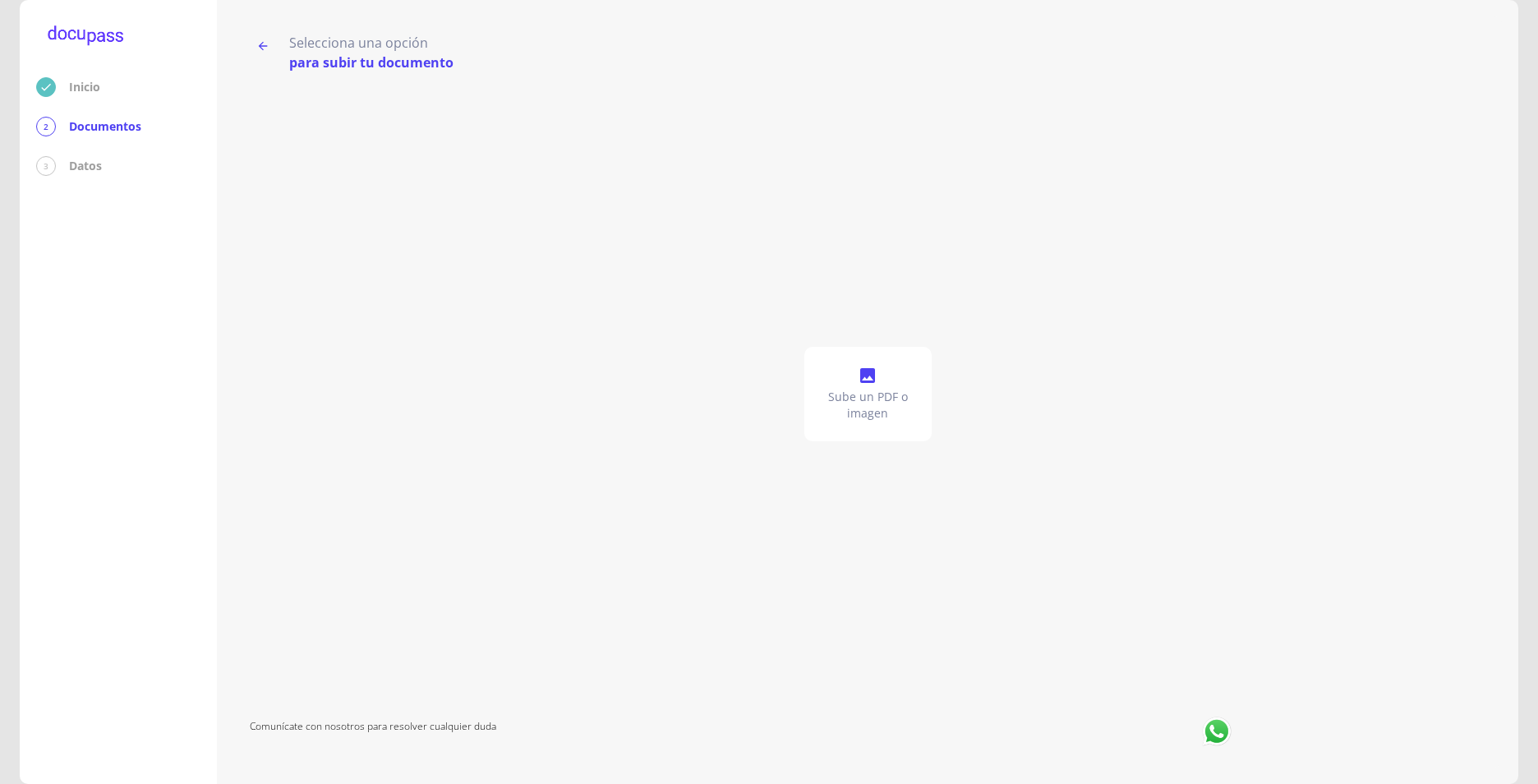
click at [870, 380] on icon at bounding box center [867, 375] width 20 height 20
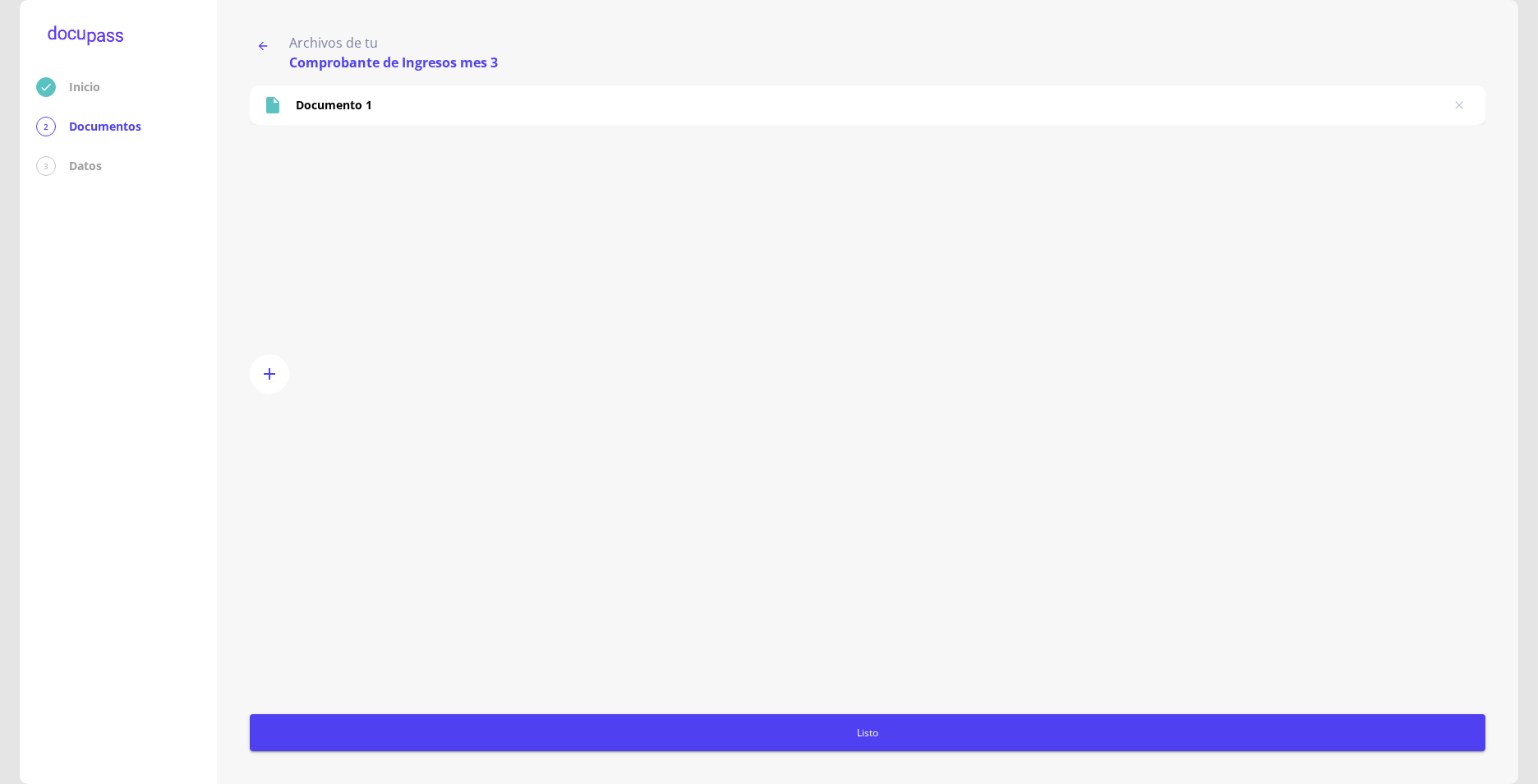
click at [895, 739] on span "Listo" at bounding box center [867, 732] width 1222 height 17
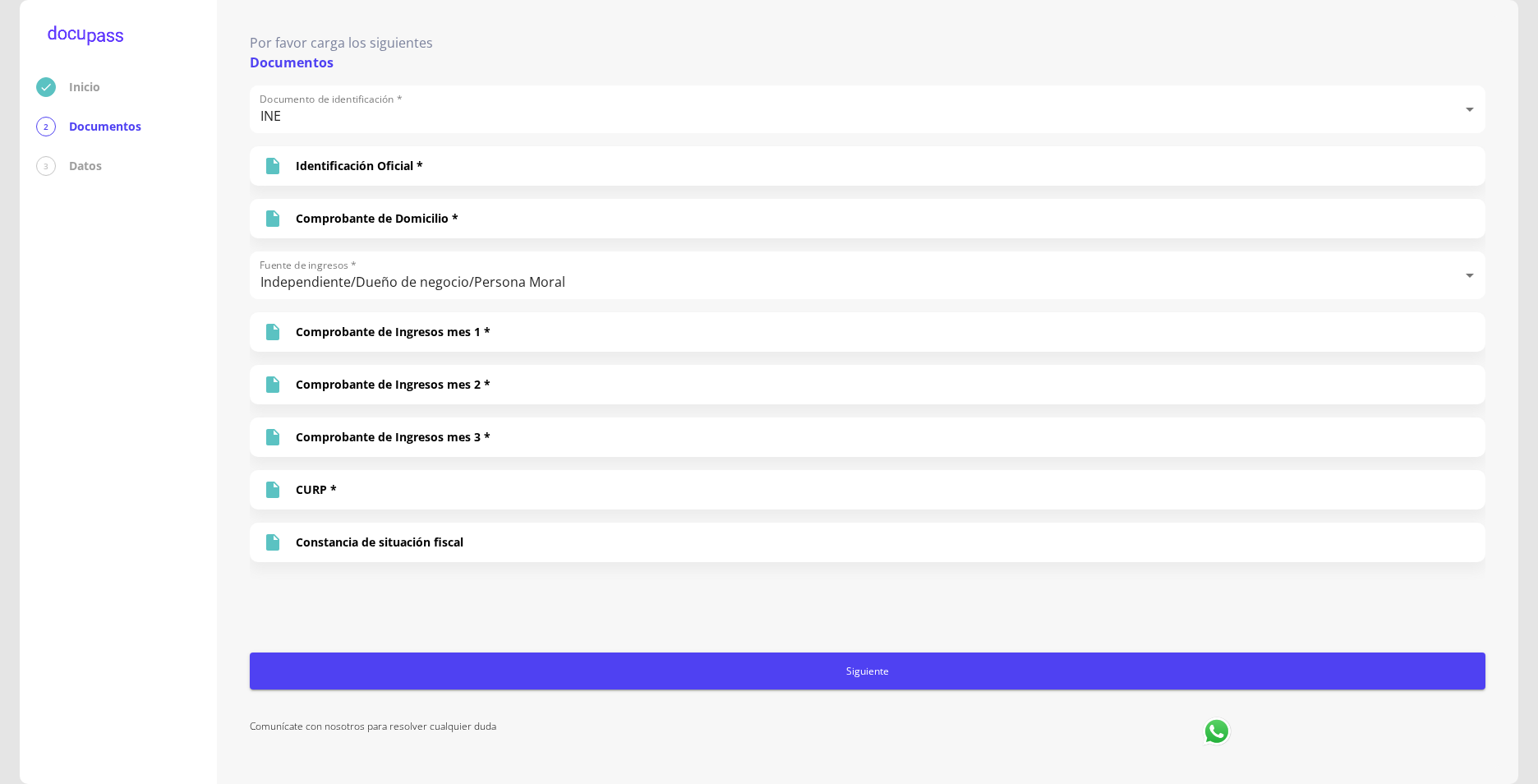
click at [875, 677] on span "Siguiente" at bounding box center [867, 671] width 1222 height 17
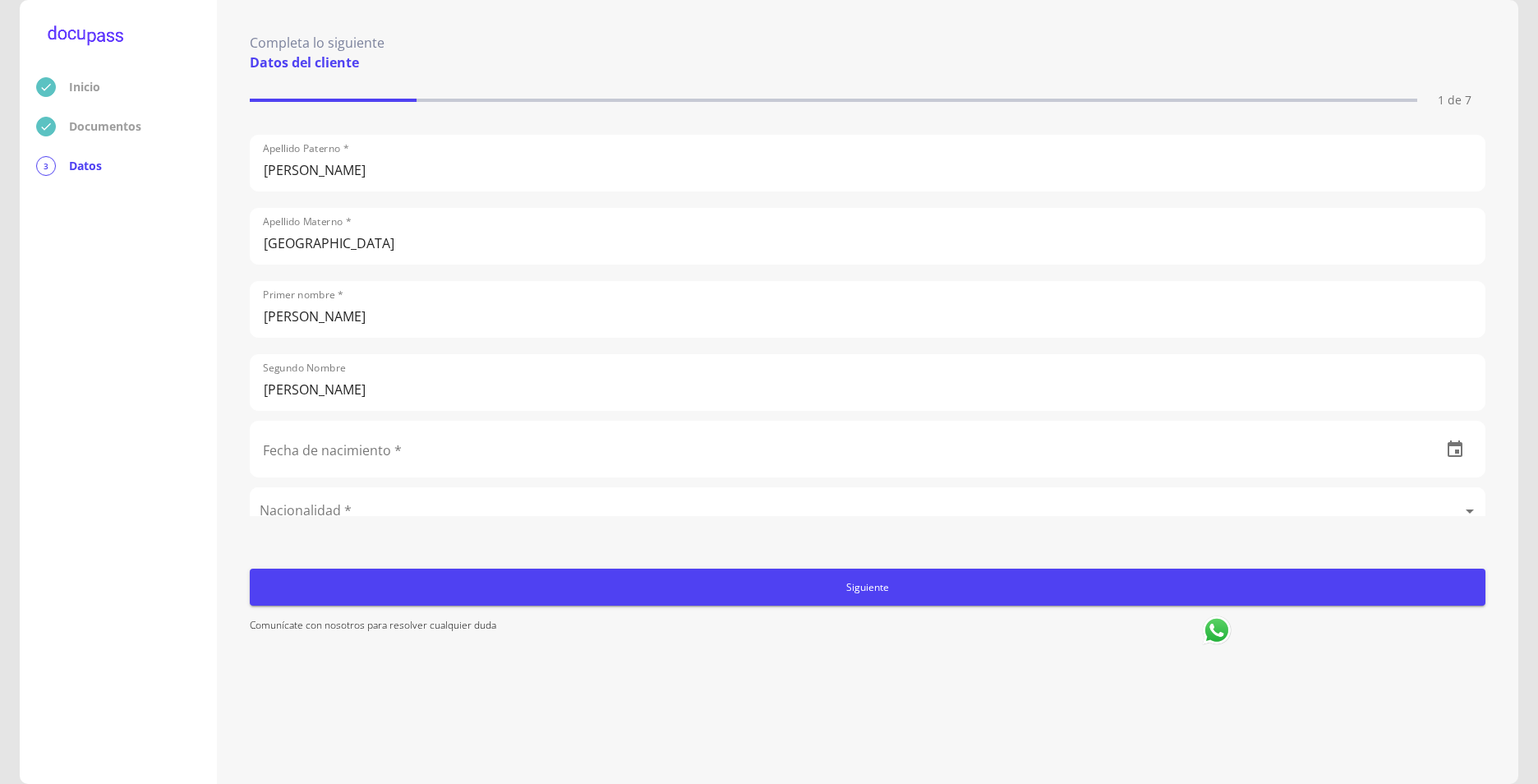
click at [1103, 453] on input "text" at bounding box center [840, 449] width 1179 height 55
click at [1448, 449] on icon "button" at bounding box center [1455, 448] width 15 height 16
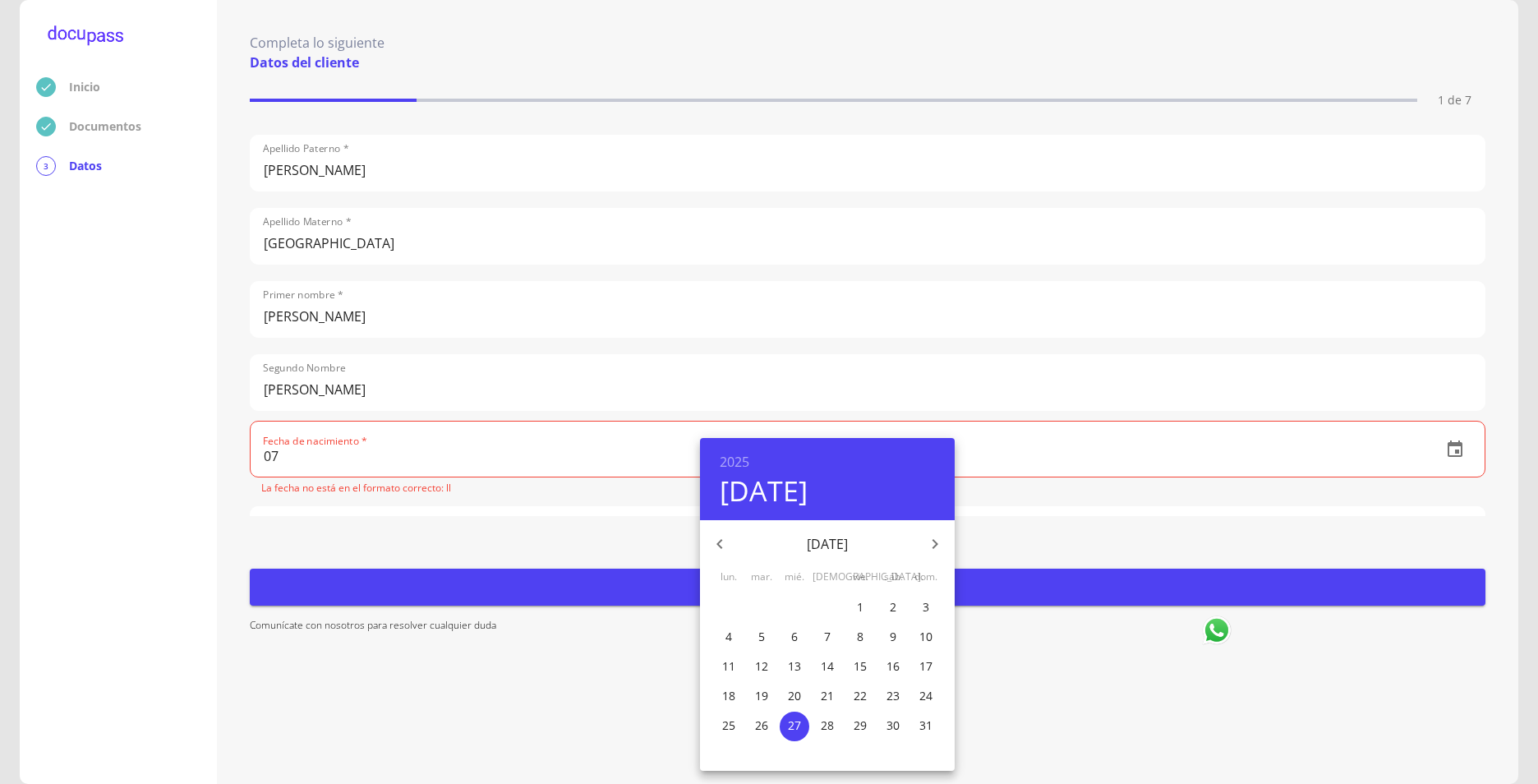
click at [849, 545] on p "[DATE]" at bounding box center [827, 543] width 176 height 20
click at [736, 461] on h6 "2025" at bounding box center [734, 462] width 29 height 23
click at [826, 683] on div "1974" at bounding box center [827, 687] width 254 height 33
click at [725, 549] on icon "button" at bounding box center [720, 543] width 20 height 20
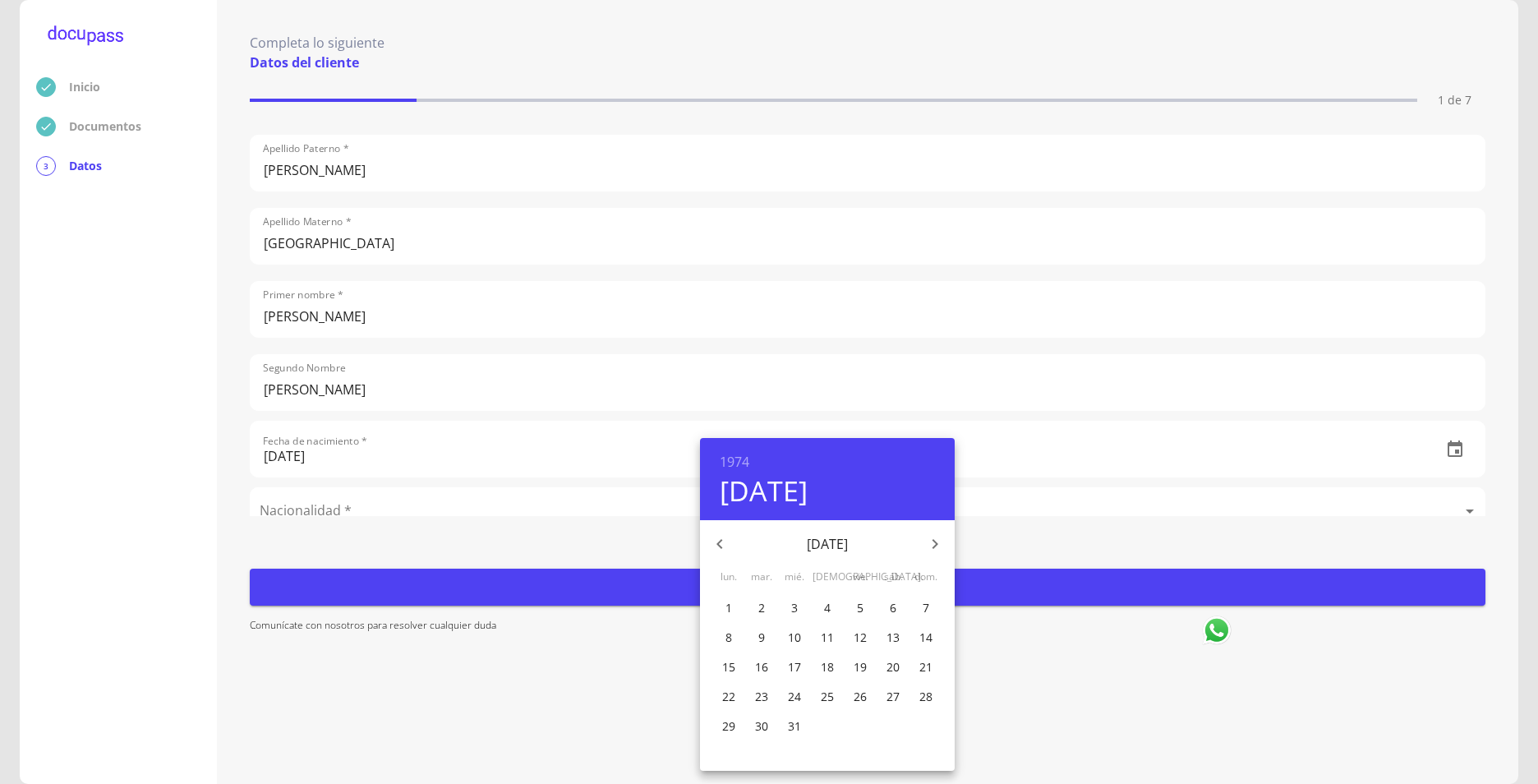
click at [725, 549] on icon "button" at bounding box center [720, 543] width 20 height 20
click at [859, 636] on p "7" at bounding box center [861, 636] width 7 height 16
type input "[DATE]"
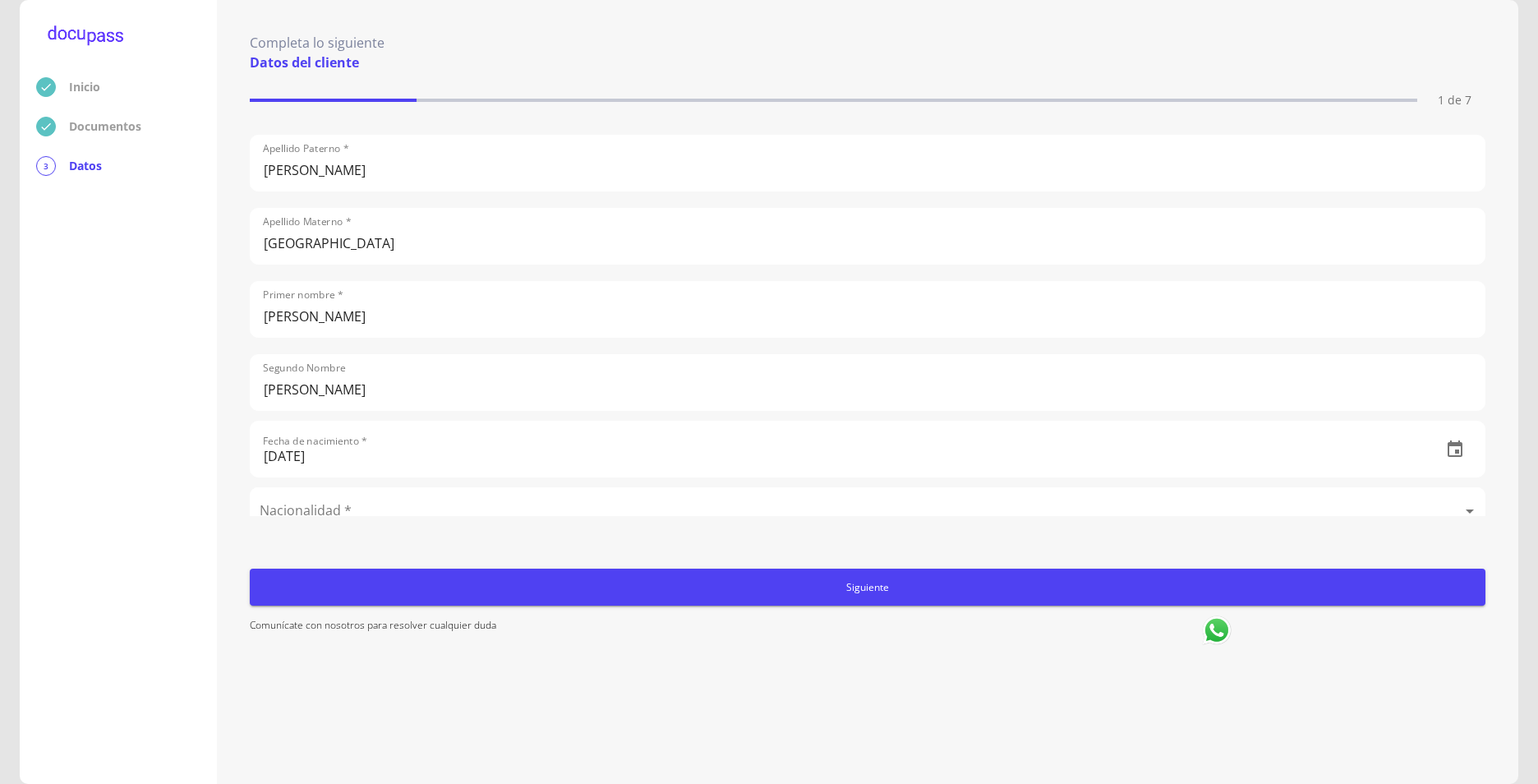
click at [867, 590] on span "Siguiente" at bounding box center [867, 587] width 1222 height 17
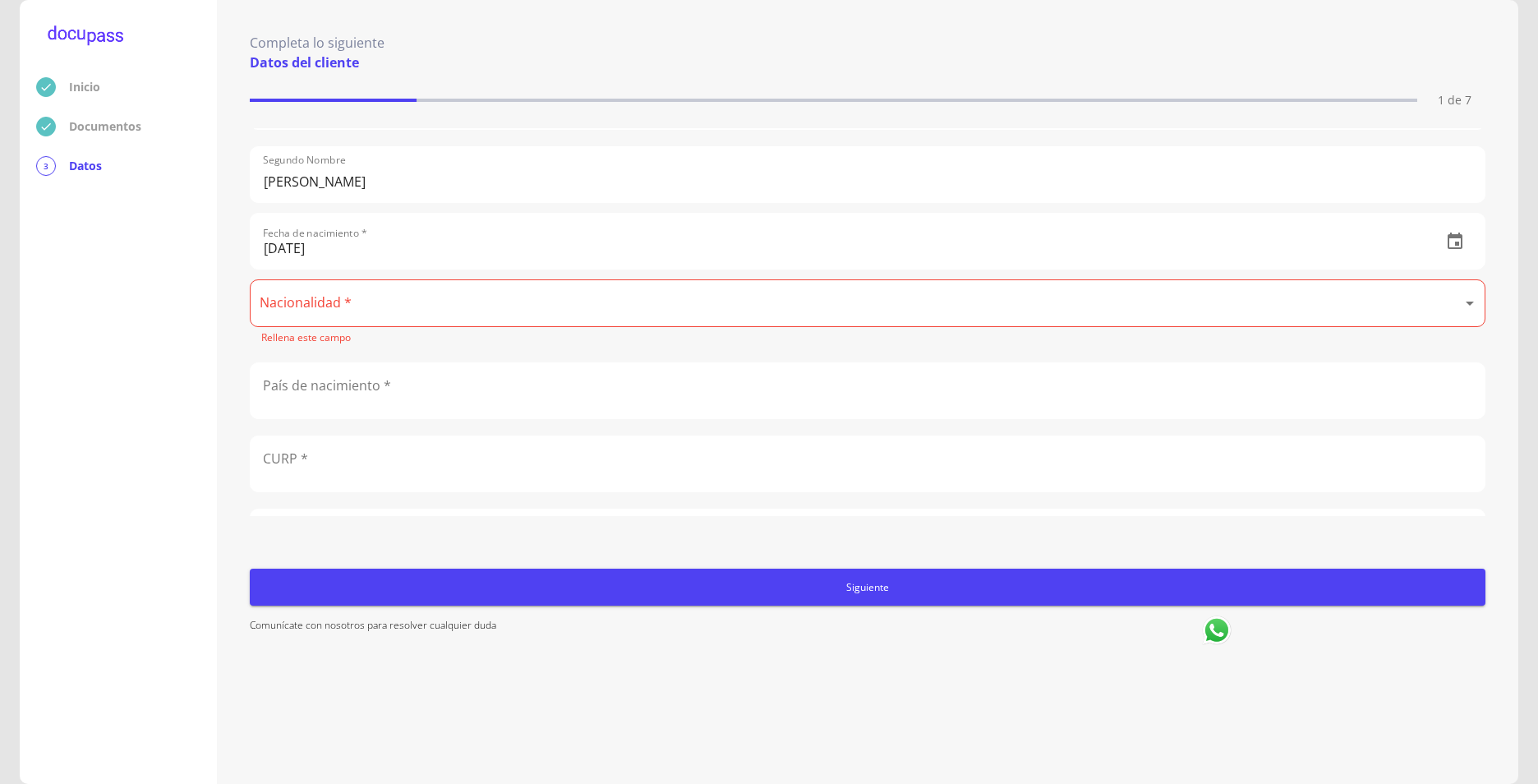
scroll to position [247, 0]
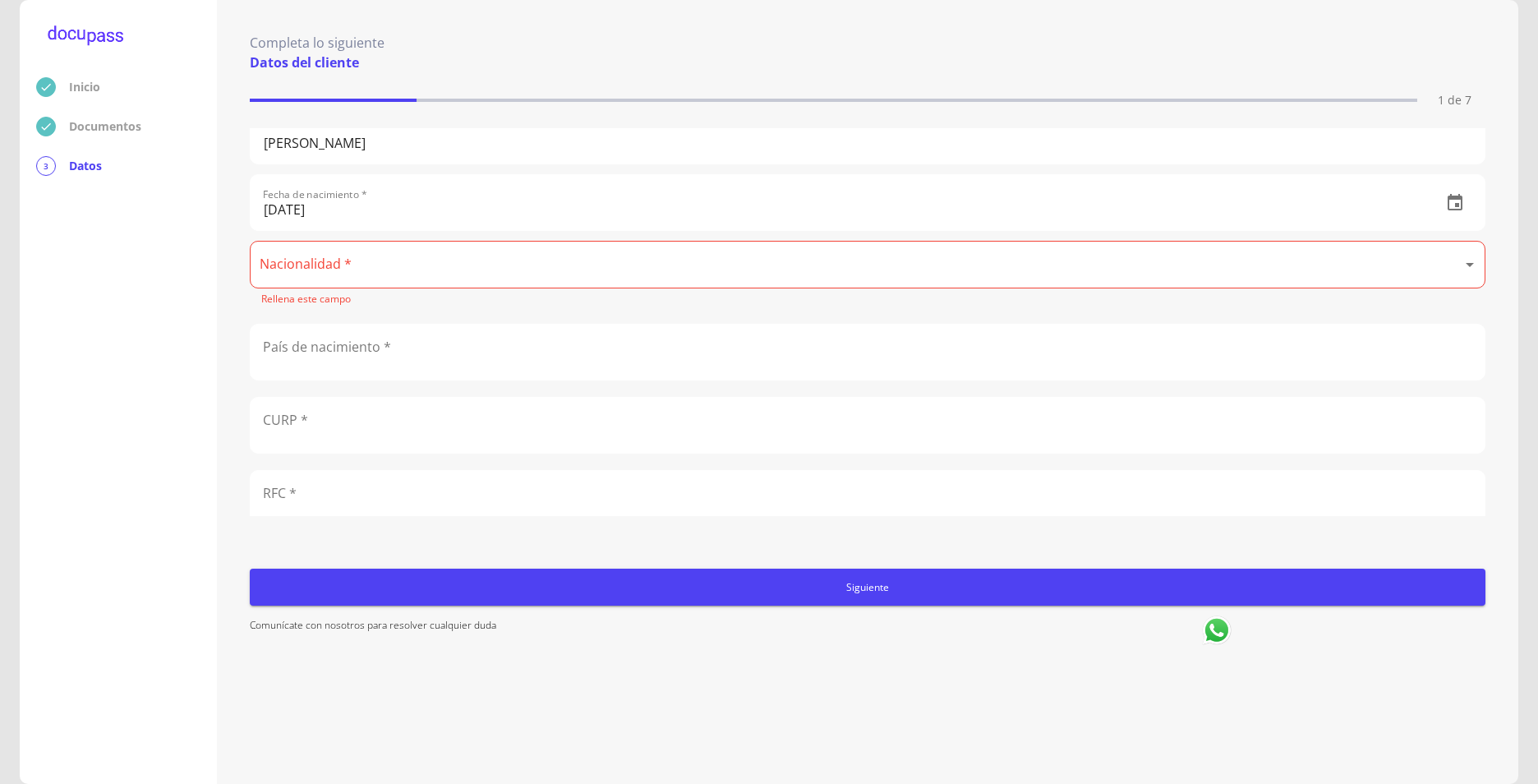
click at [1316, 264] on body "Inicio Documentos 3 Datos Completa lo siguiente Datos del cliente 1 de 7 Apelli…" at bounding box center [769, 392] width 1538 height 784
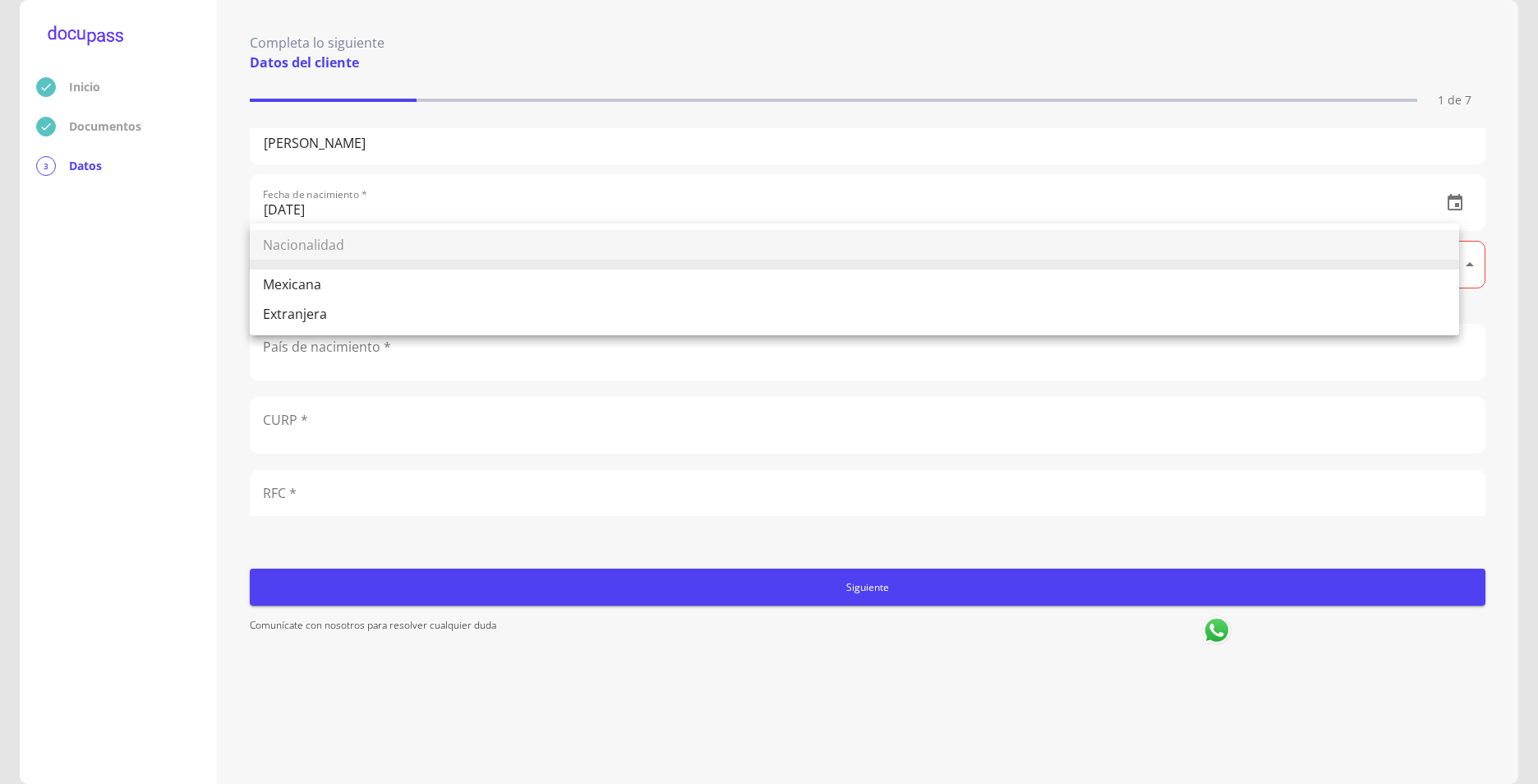
click at [296, 279] on li "Mexicana" at bounding box center [855, 285] width 1210 height 29
type input "Mexicana"
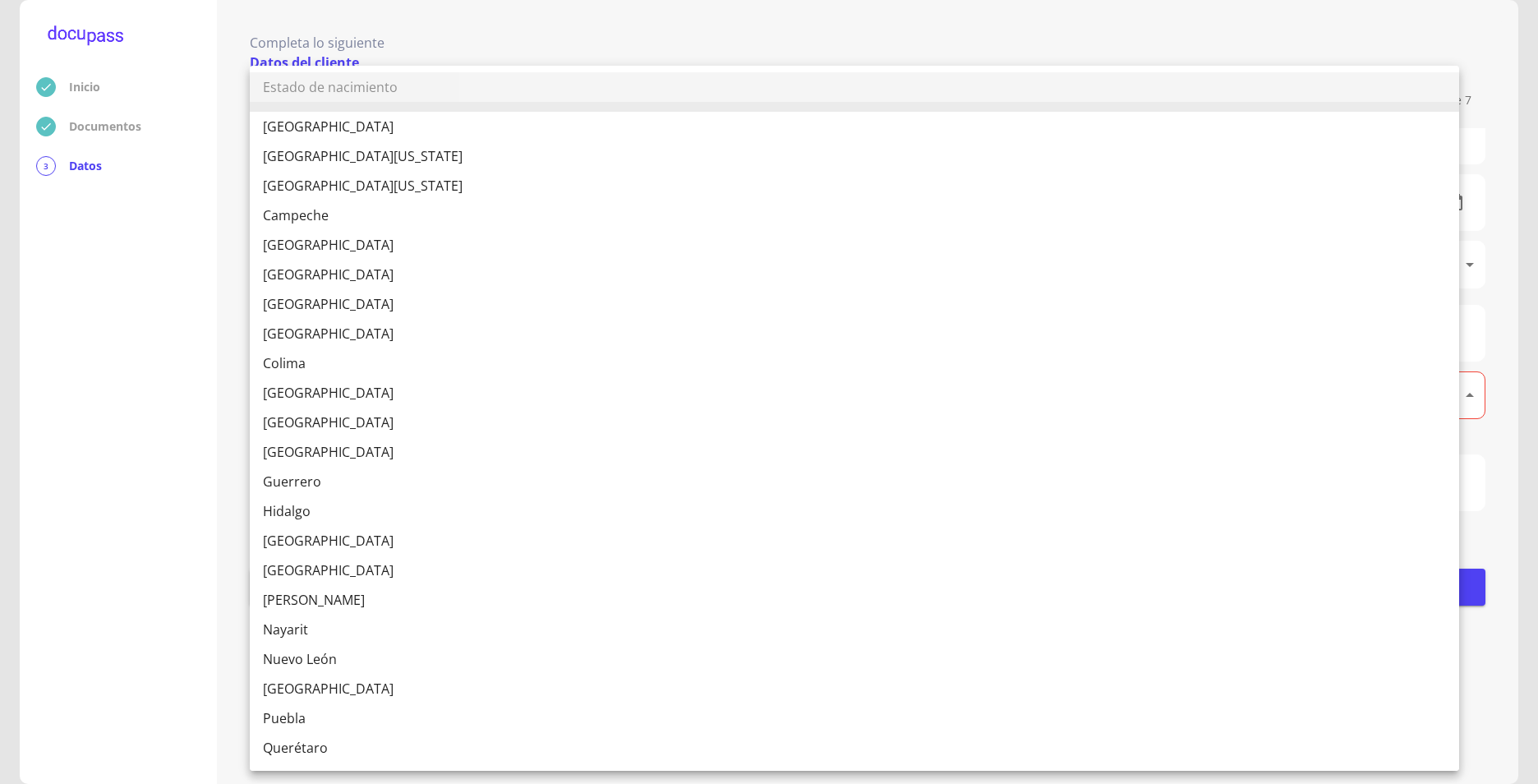
click at [351, 395] on body "Inicio Documentos 3 Datos Completa lo siguiente Datos del cliente 1 de 7 Apelli…" at bounding box center [769, 392] width 1538 height 784
click at [300, 540] on li "[GEOGRAPHIC_DATA]" at bounding box center [855, 541] width 1210 height 29
type input "[GEOGRAPHIC_DATA]"
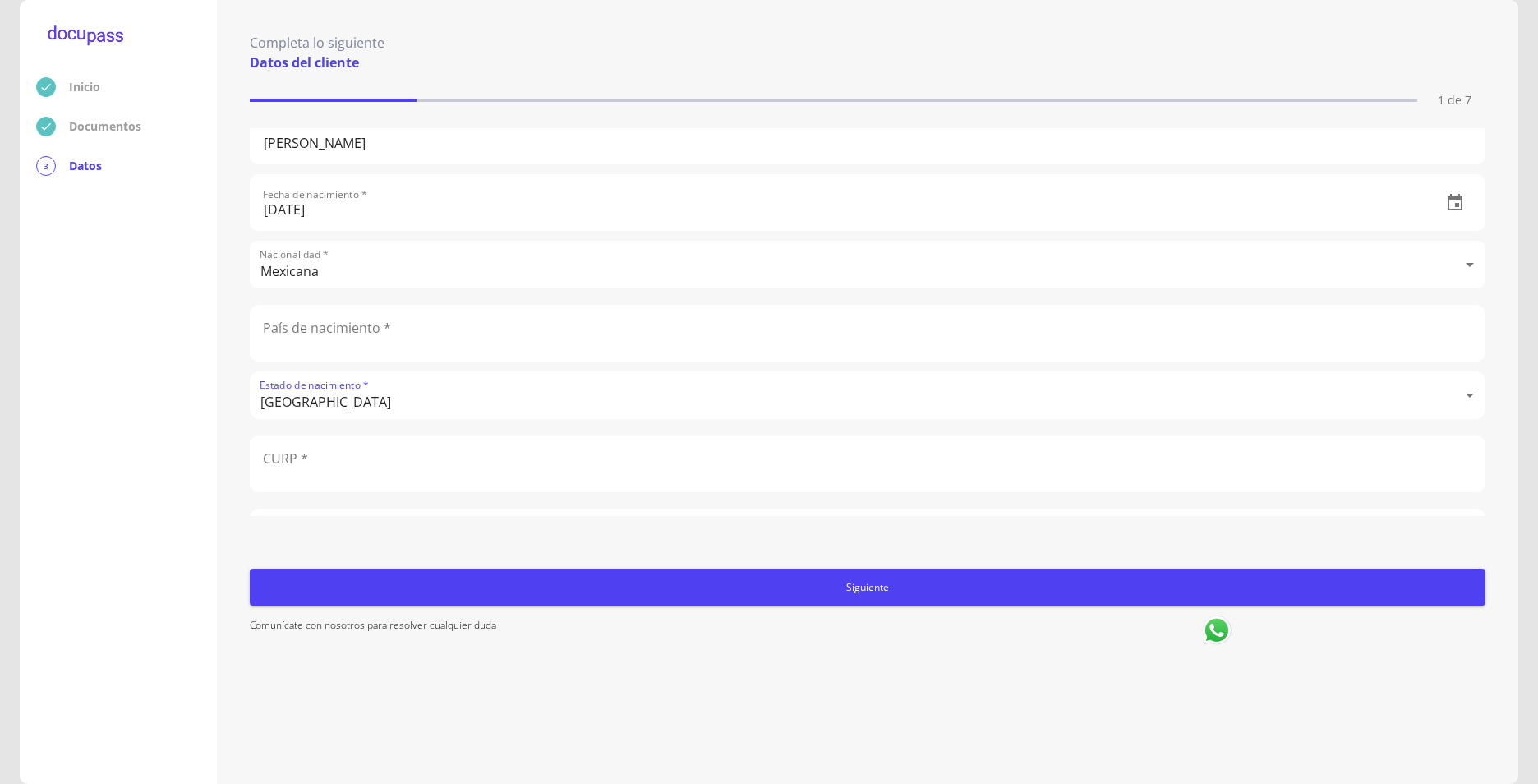
scroll to position [411, 0]
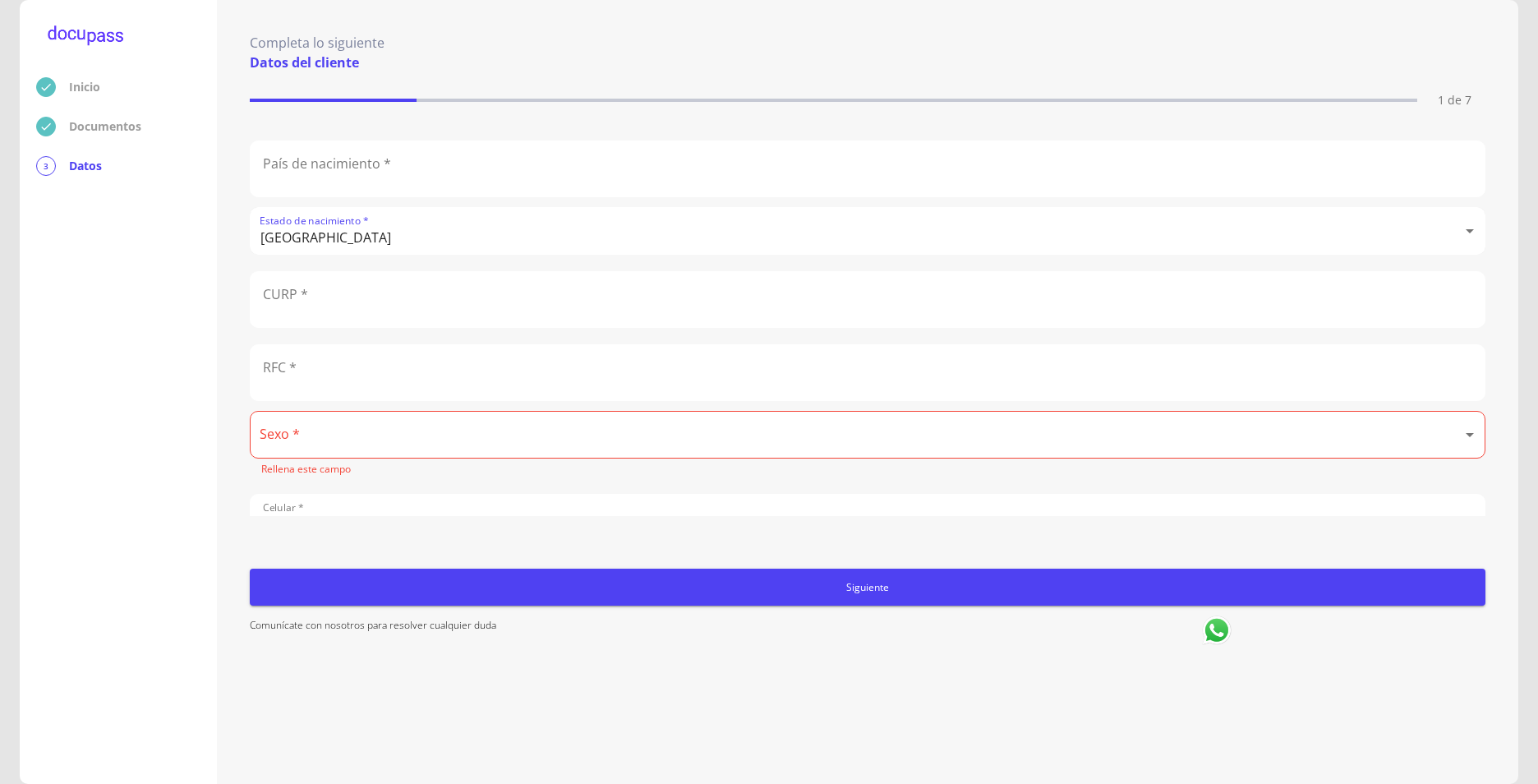
click at [312, 294] on input "text" at bounding box center [868, 299] width 1235 height 55
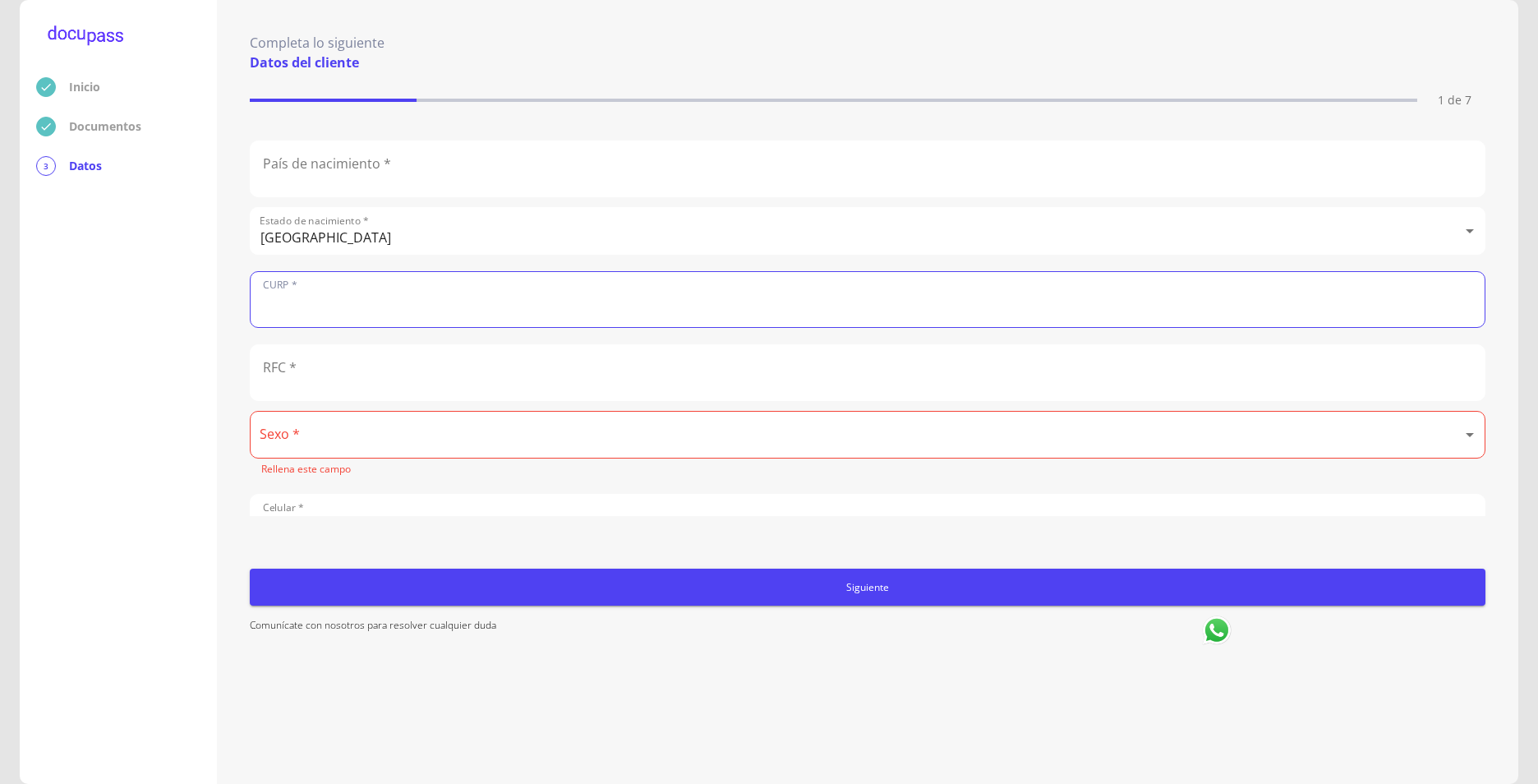
paste input "BIVF740607HJCRLL02"
type input "BIVF740607HJCRLL02"
click at [351, 368] on input "text" at bounding box center [868, 372] width 1235 height 55
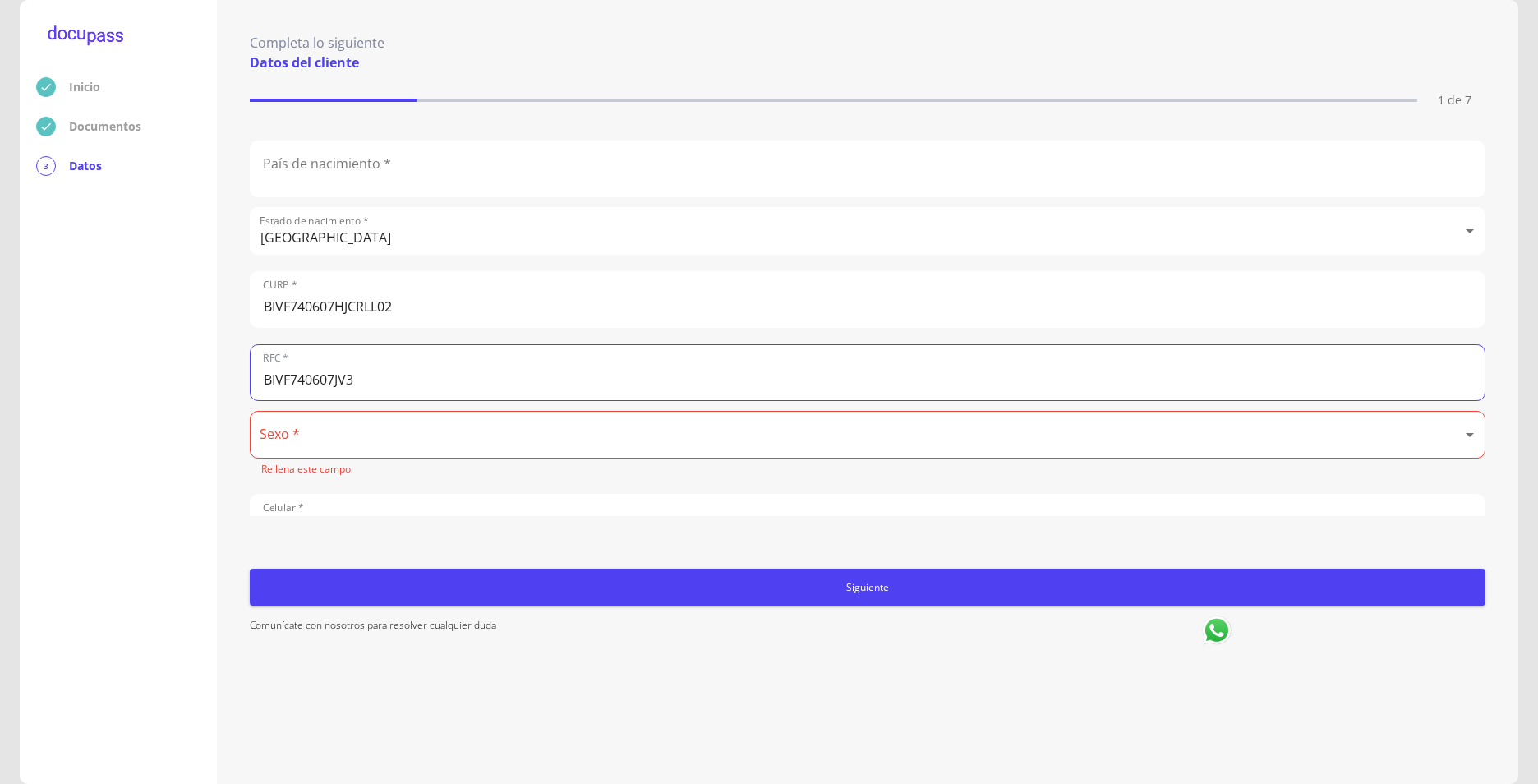
type input "BIVF740607JV3"
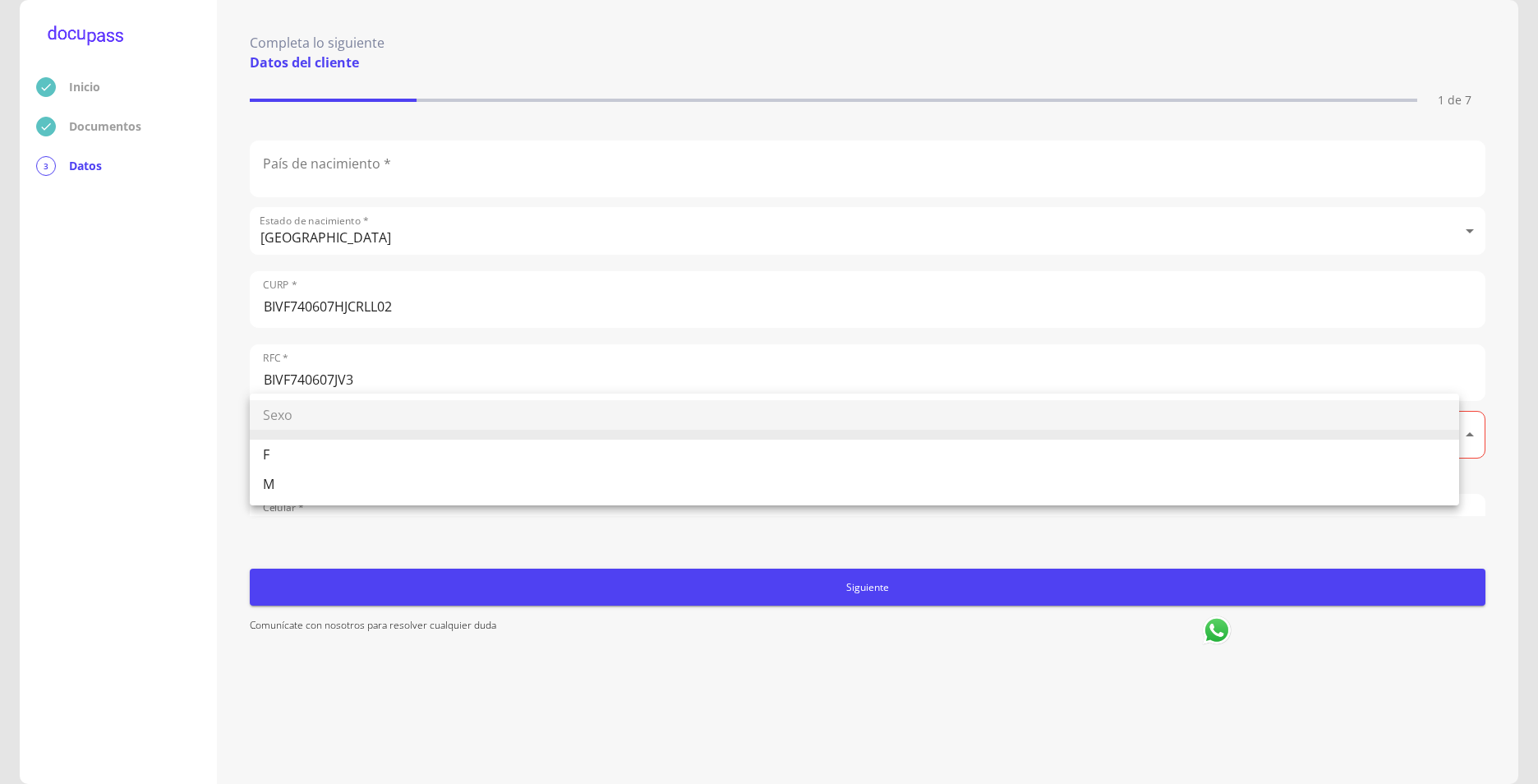
click at [312, 437] on body "Inicio Documentos 3 Datos Completa lo siguiente Datos del cliente 1 de 7 Apelli…" at bounding box center [769, 392] width 1538 height 784
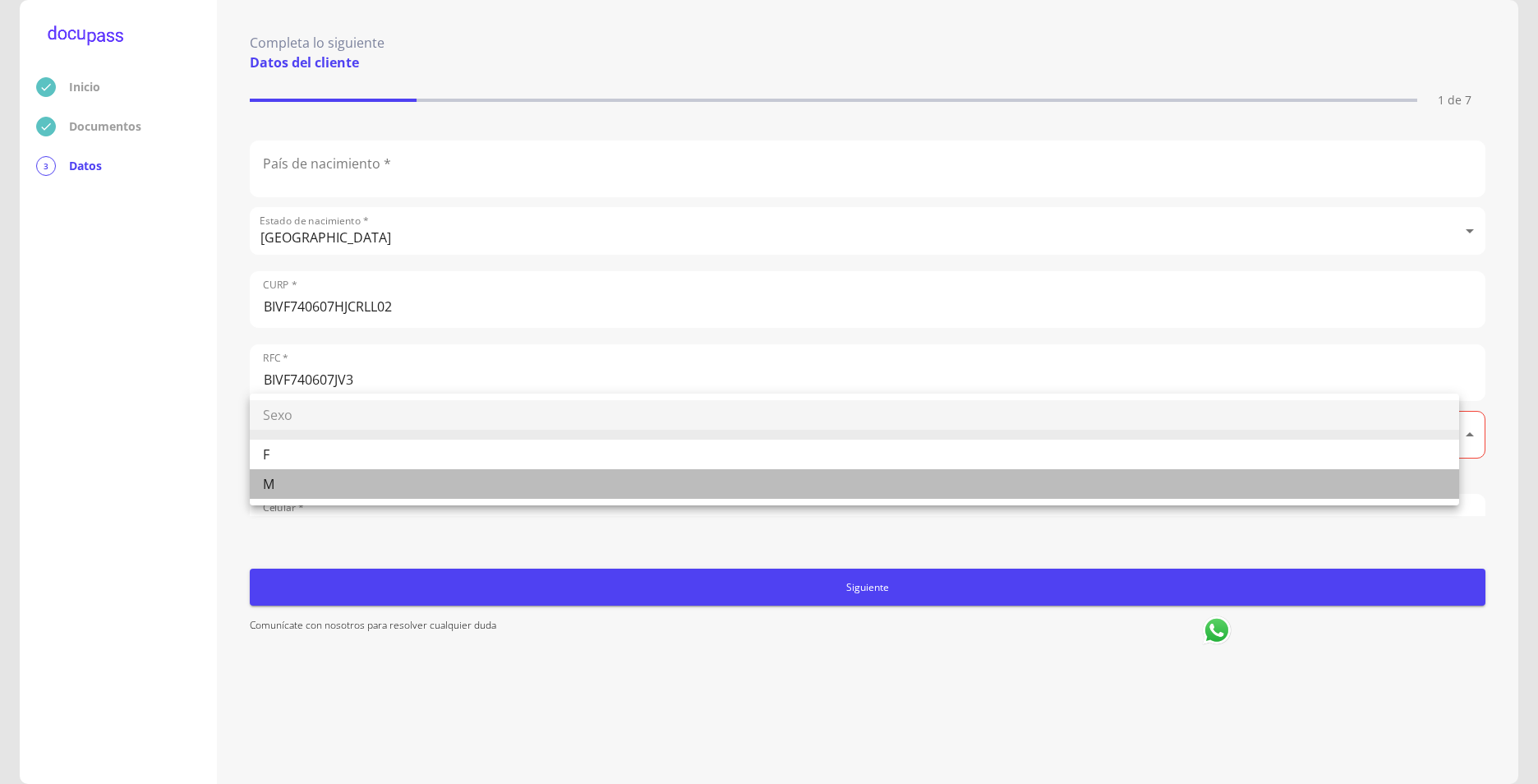
click at [269, 487] on li "M" at bounding box center [855, 484] width 1210 height 29
type input "M"
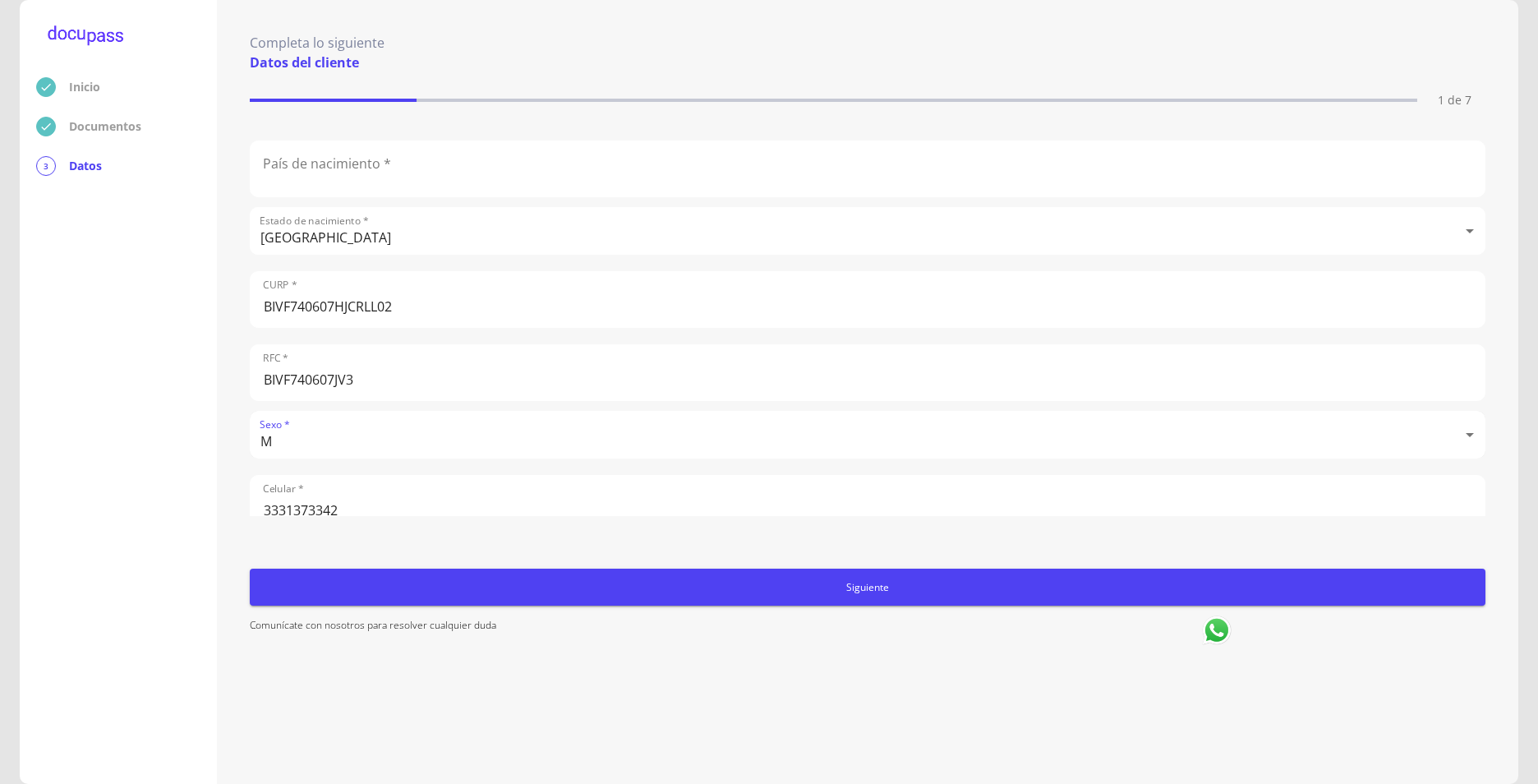
click at [482, 493] on input "3331373342" at bounding box center [868, 503] width 1235 height 55
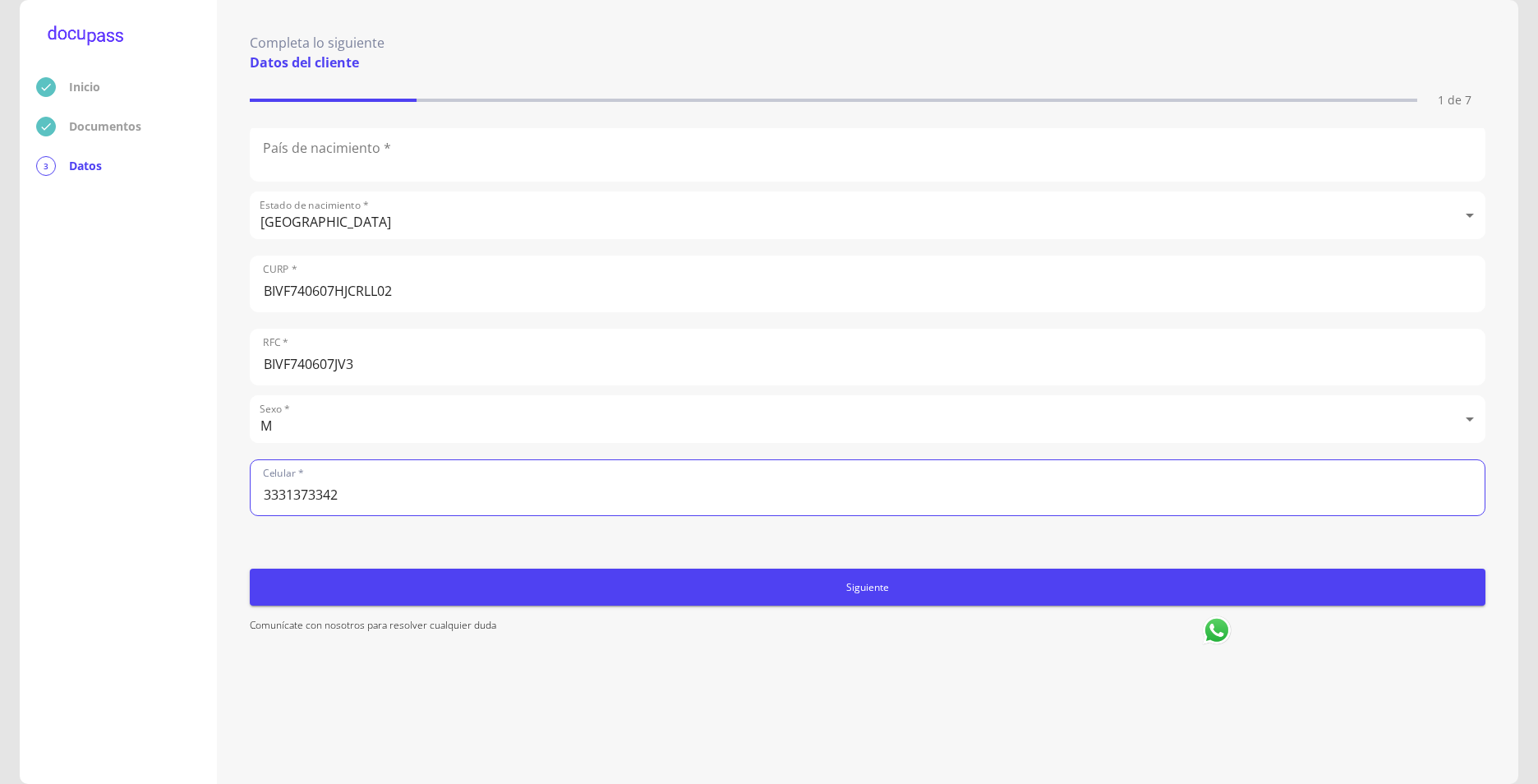
type input "3331373342"
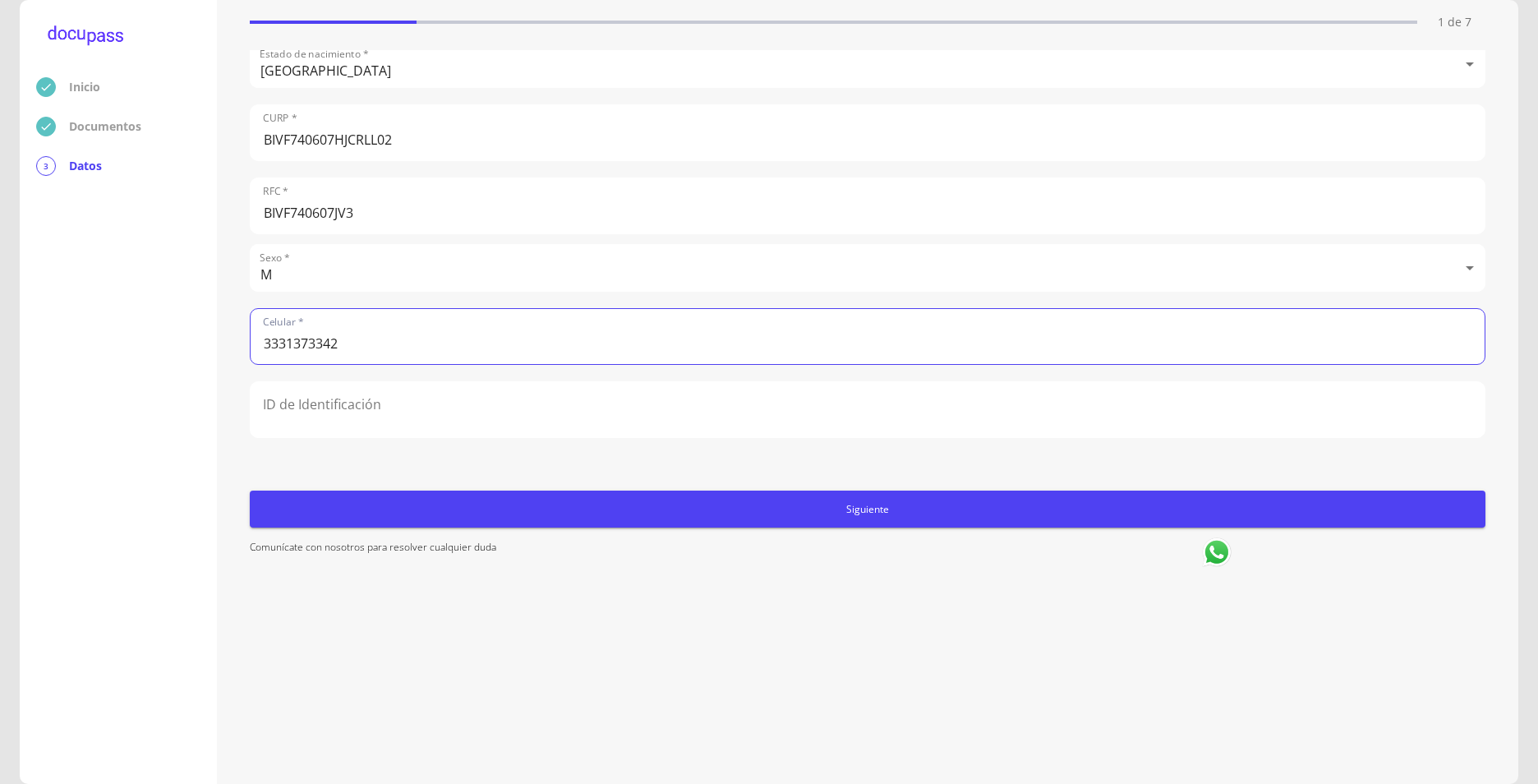
scroll to position [79, 0]
click at [468, 389] on input "text" at bounding box center [868, 409] width 1235 height 55
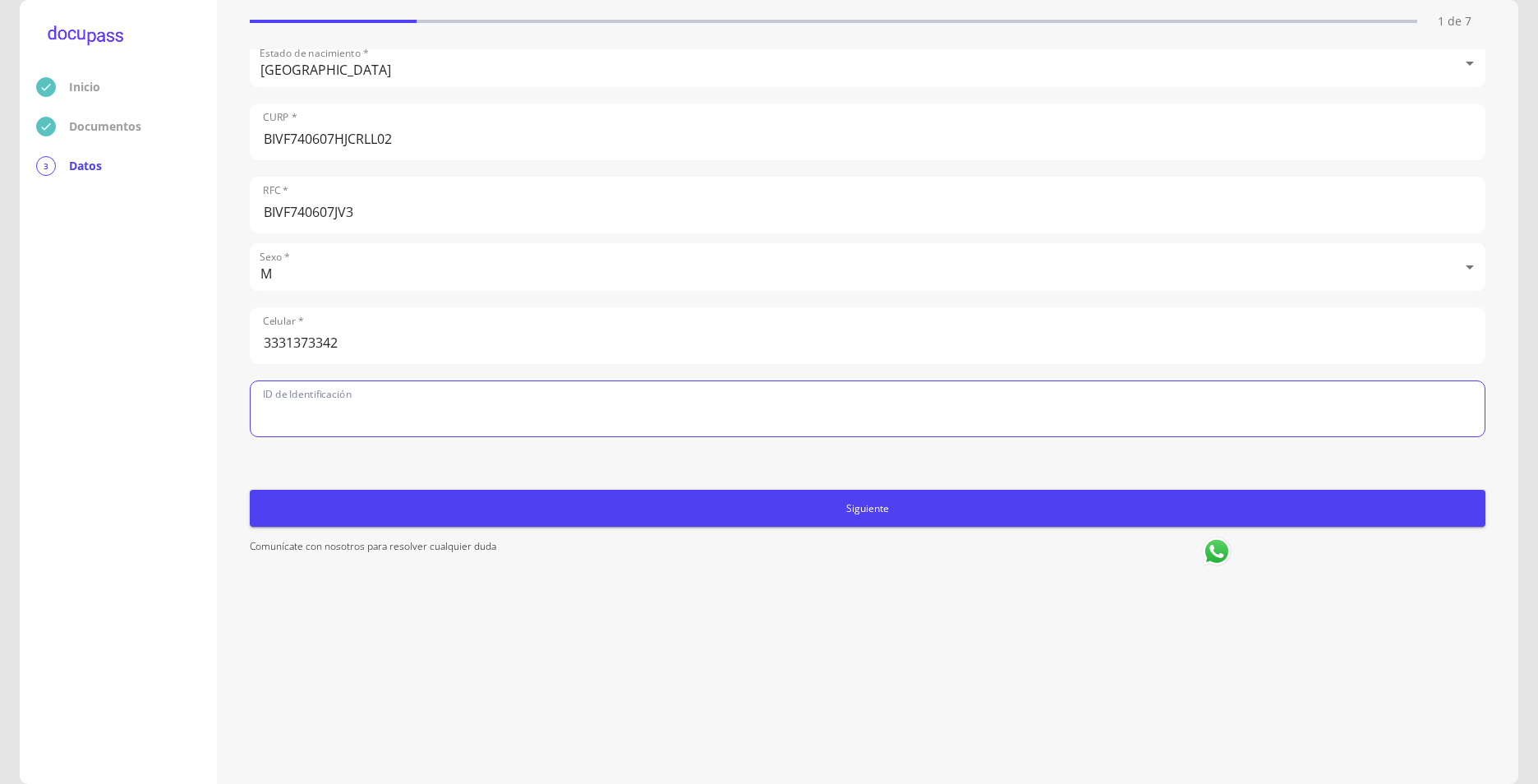
click at [468, 389] on input "text" at bounding box center [868, 409] width 1235 height 55
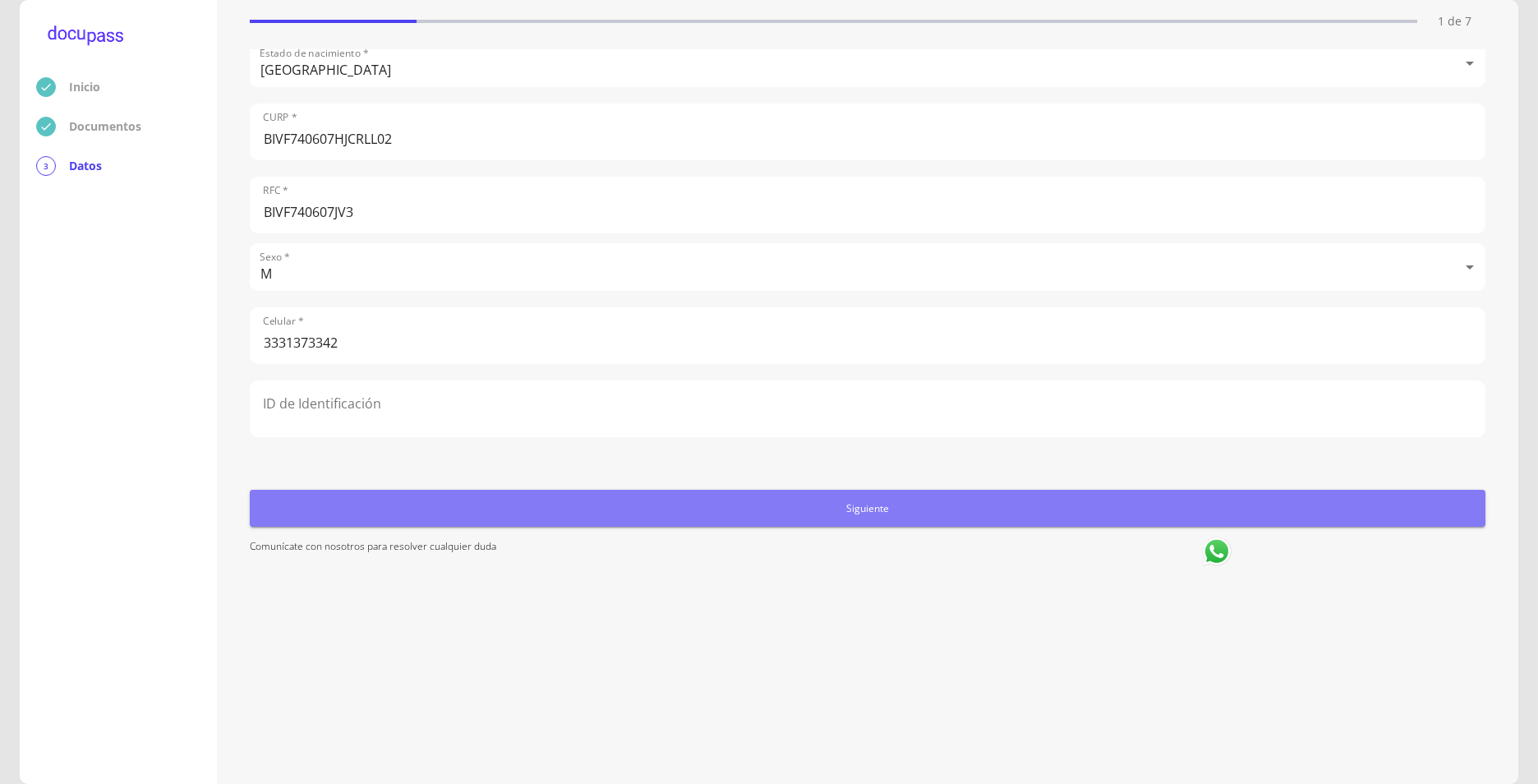
click at [883, 517] on button "Siguiente" at bounding box center [868, 508] width 1236 height 37
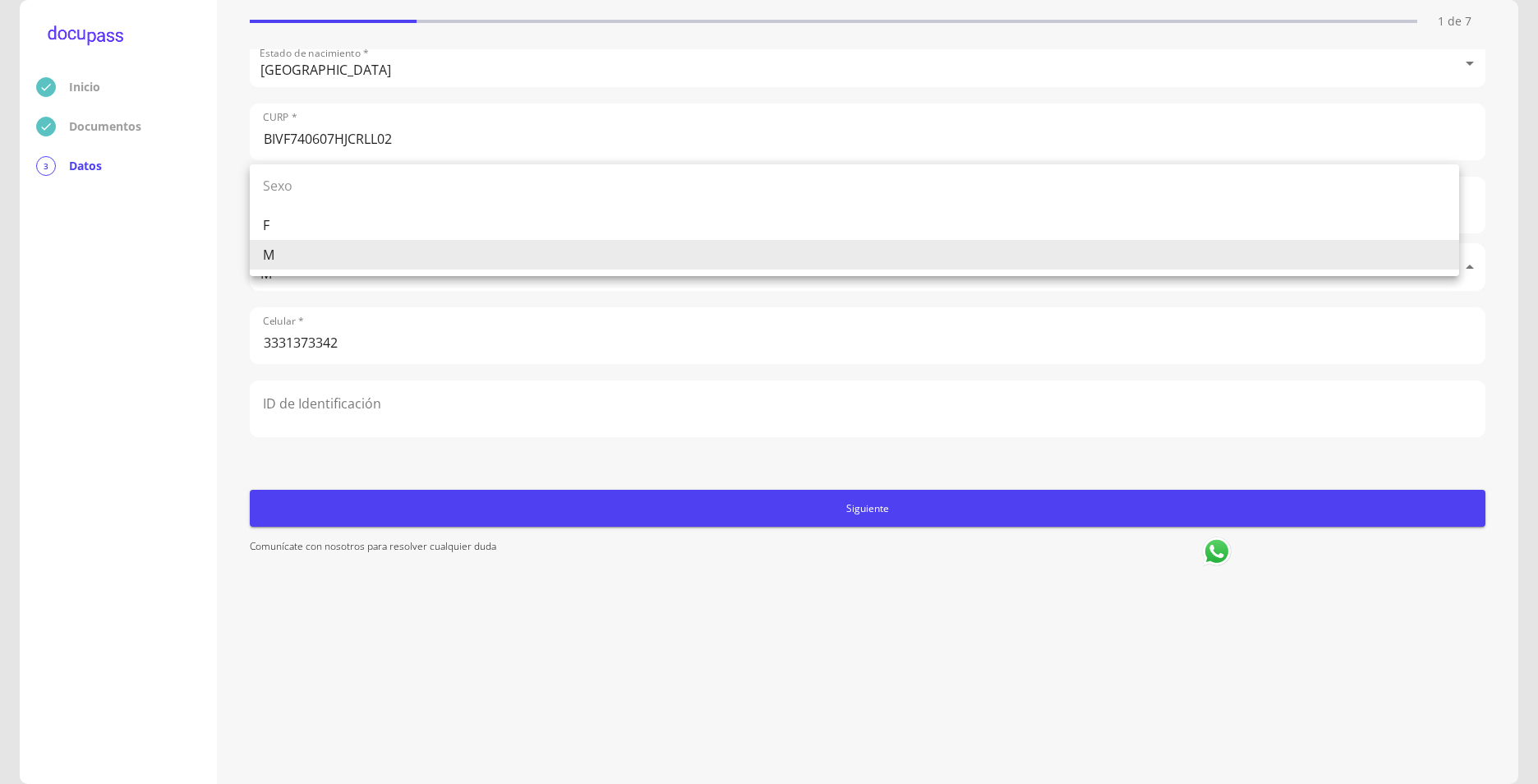
click at [271, 254] on body "Inicio Documentos 3 Datos Completa lo siguiente Datos del cliente 1 de 7 Apelli…" at bounding box center [769, 392] width 1538 height 784
click at [271, 254] on li "M" at bounding box center [855, 254] width 1210 height 29
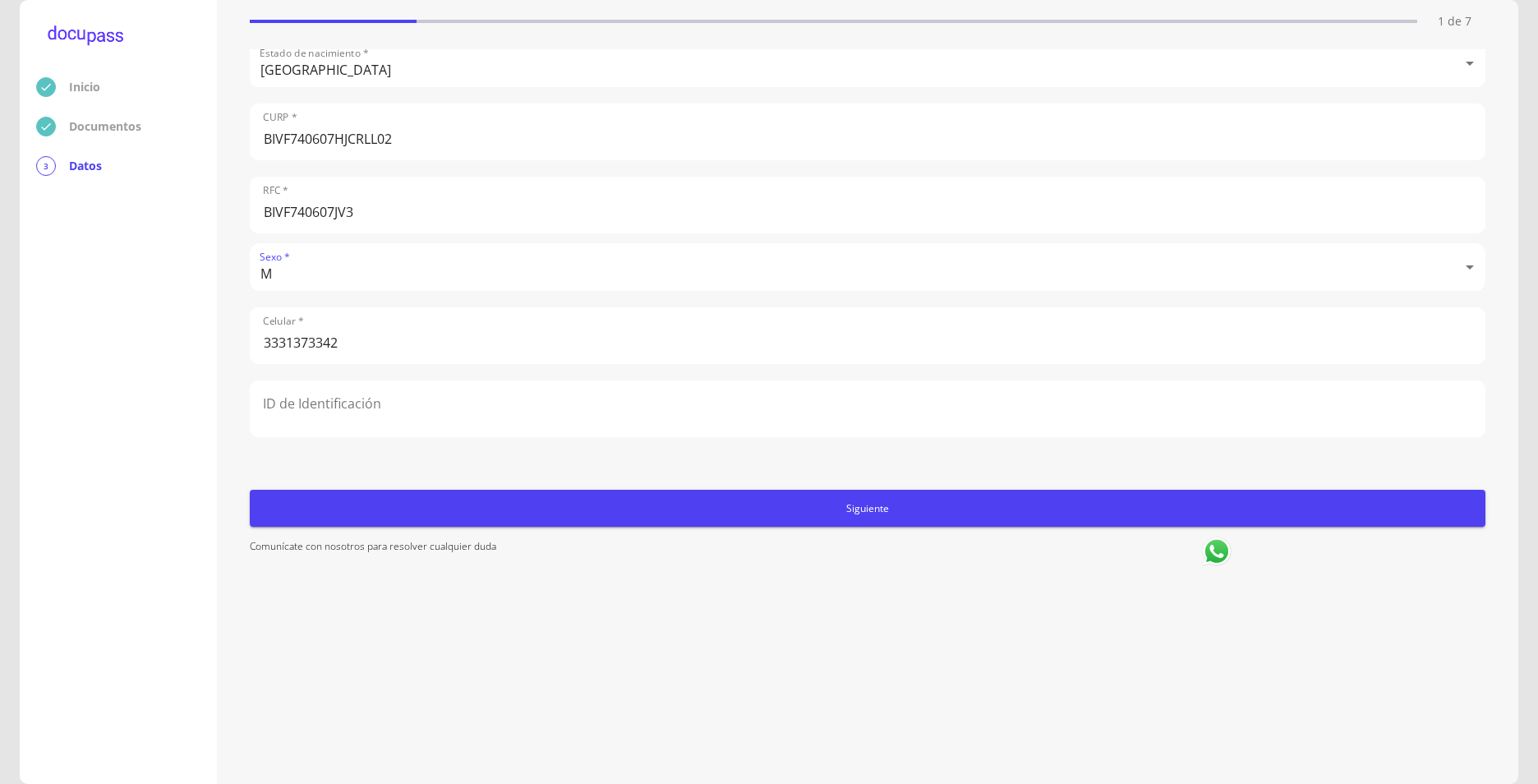
click at [871, 511] on span "Siguiente" at bounding box center [867, 508] width 1222 height 17
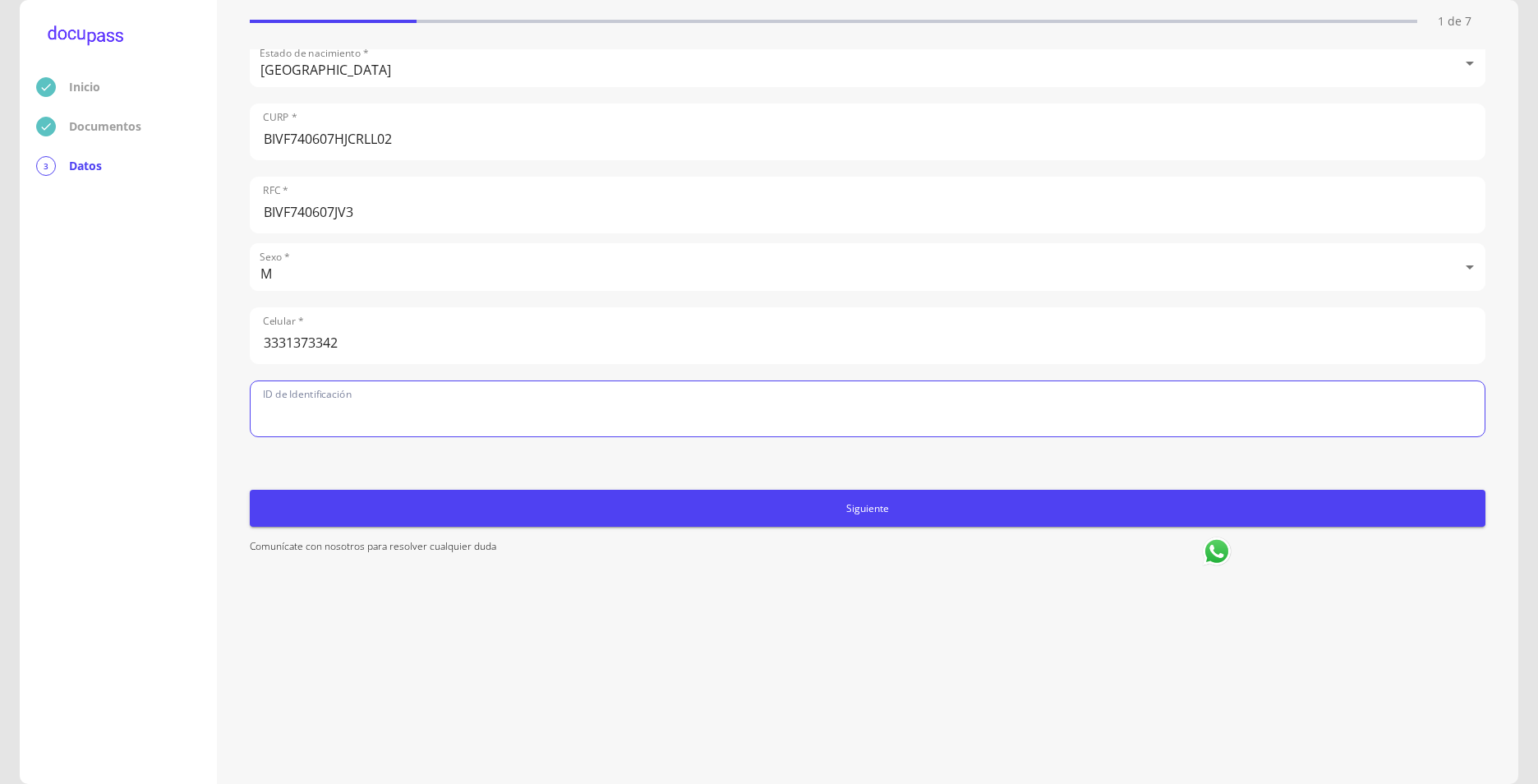
click at [336, 392] on input "text" at bounding box center [868, 409] width 1235 height 55
type input "IDMEX2728017782"
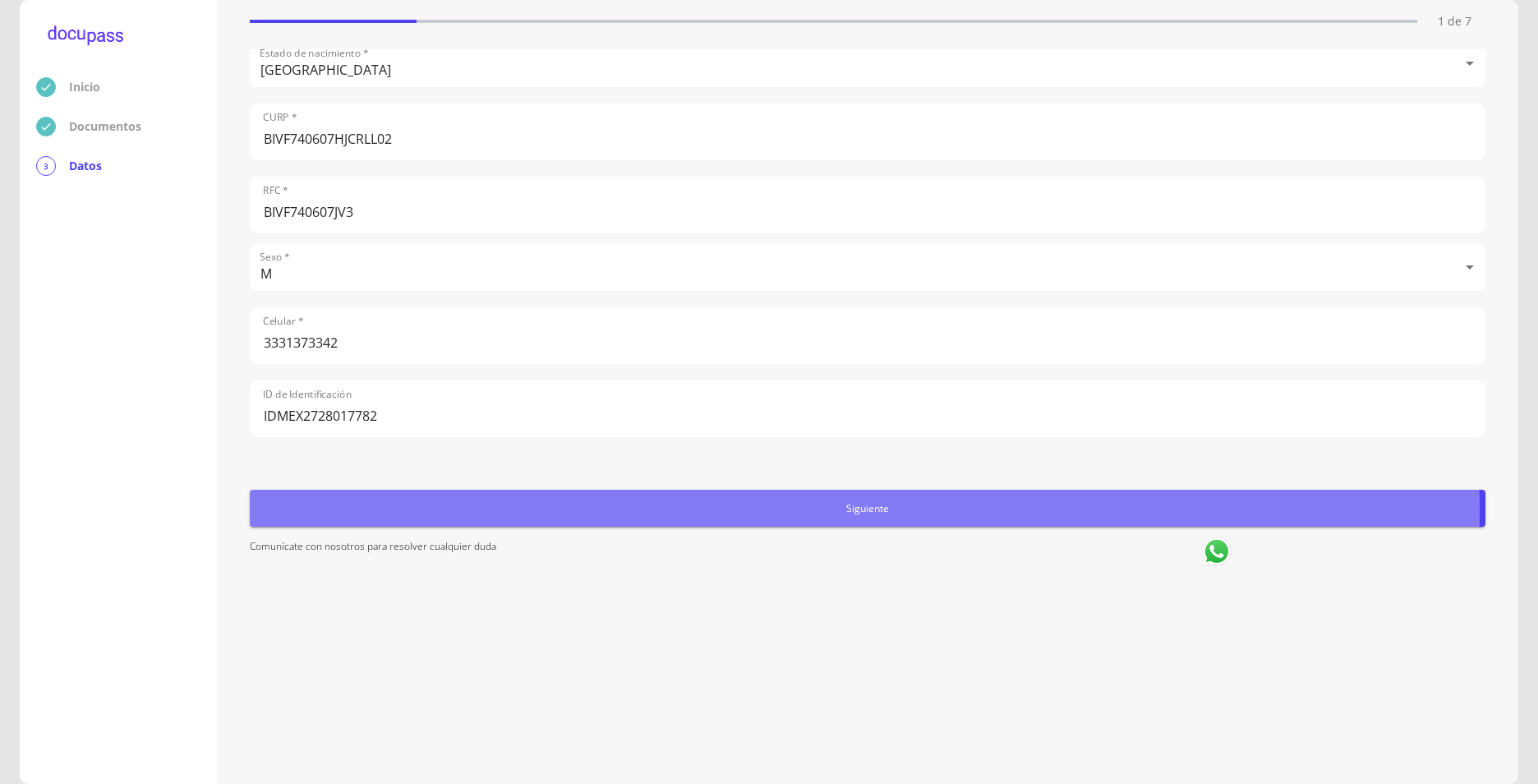
click at [865, 510] on span "Siguiente" at bounding box center [867, 508] width 1222 height 17
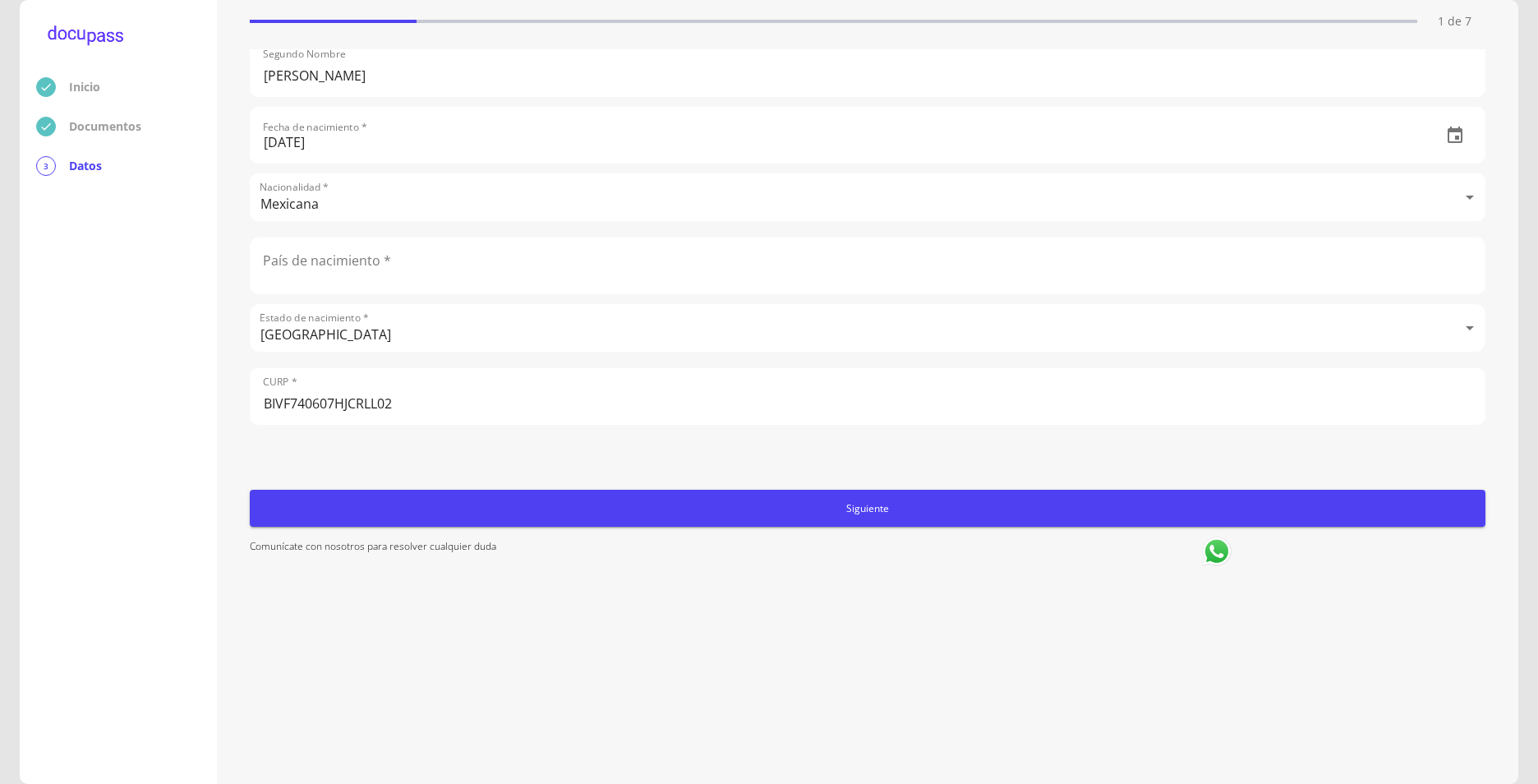
scroll to position [248, 0]
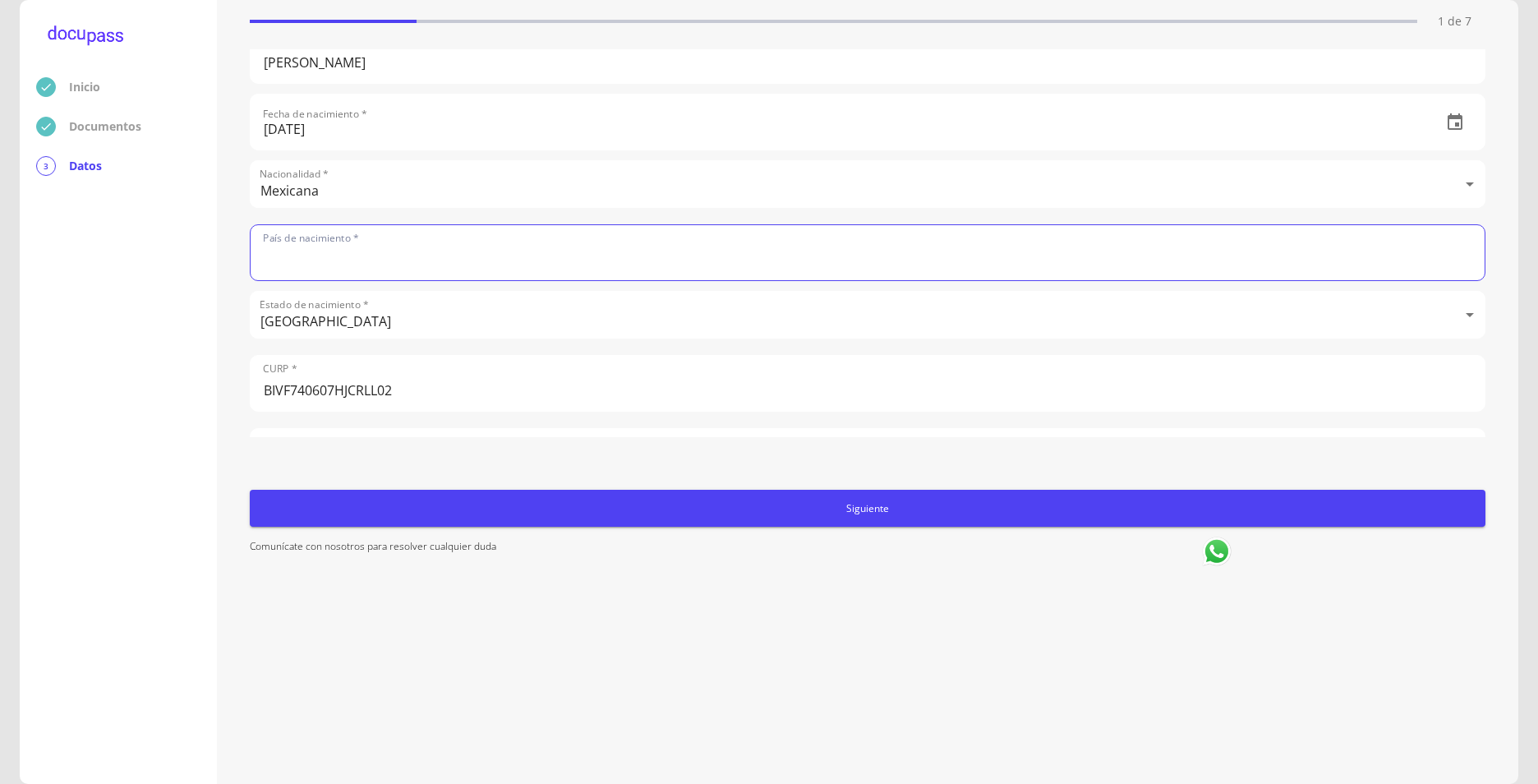
click at [335, 252] on input "text" at bounding box center [868, 253] width 1235 height 55
type input "[GEOGRAPHIC_DATA]"
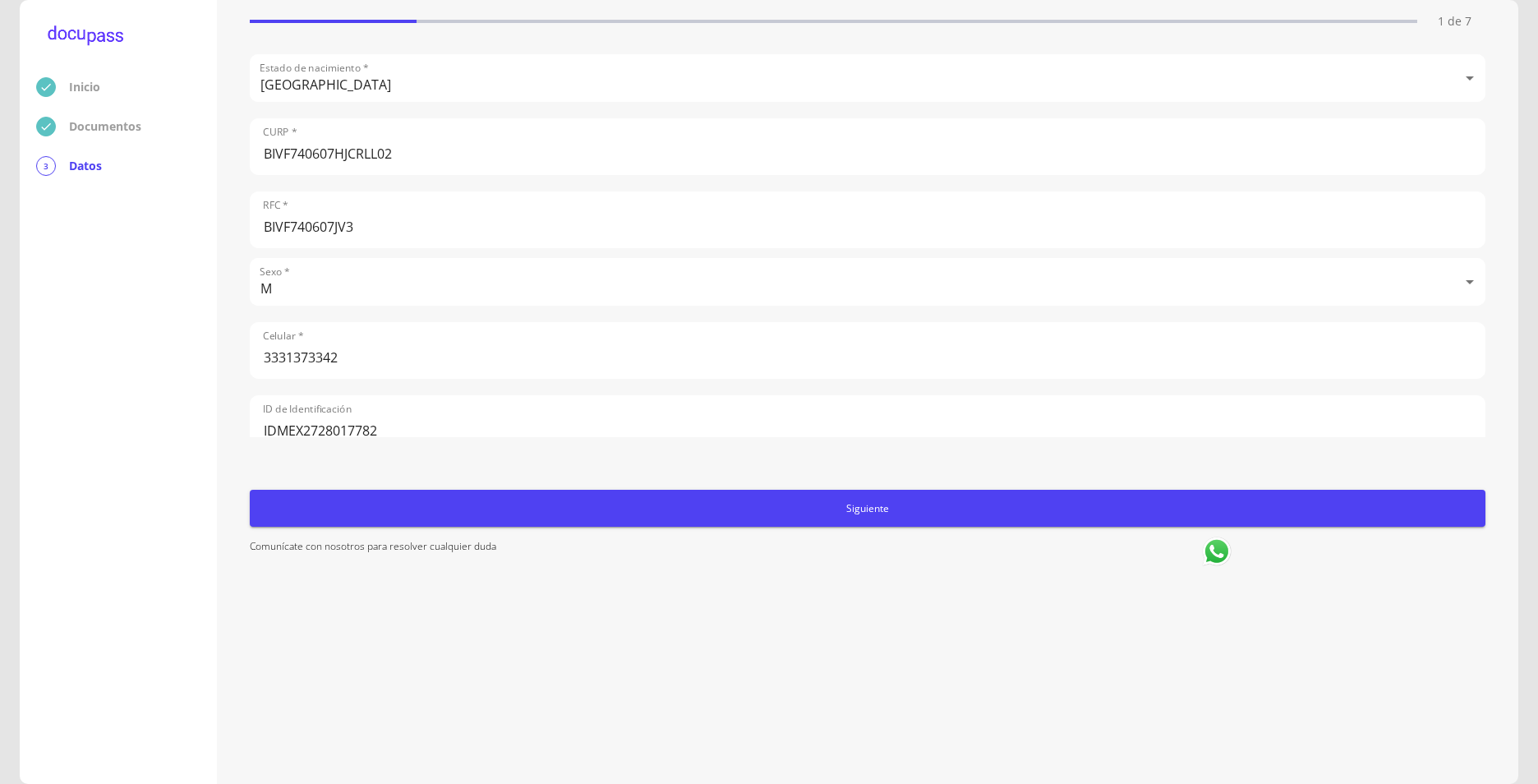
scroll to position [499, 0]
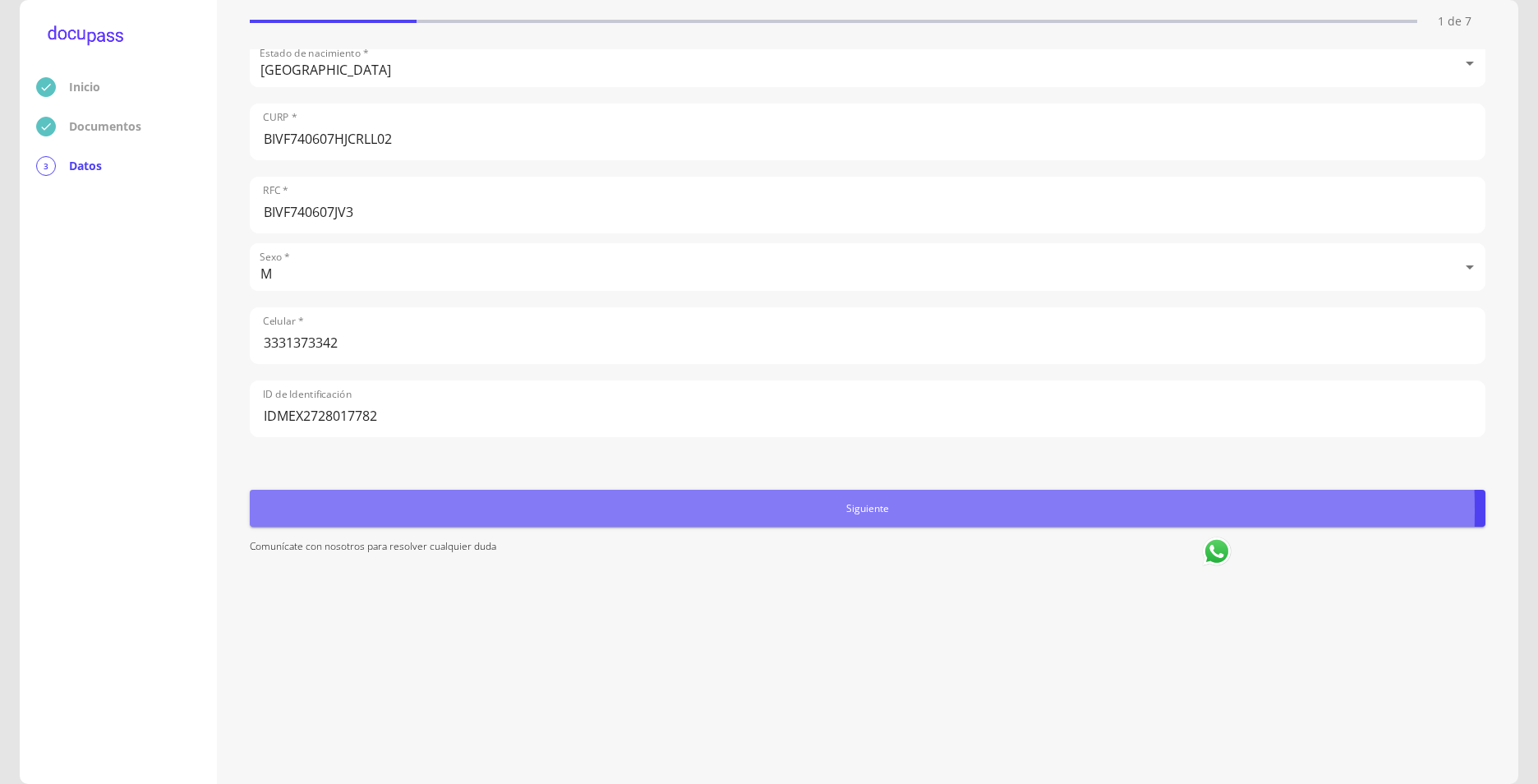
click at [862, 511] on span "Siguiente" at bounding box center [867, 508] width 1222 height 17
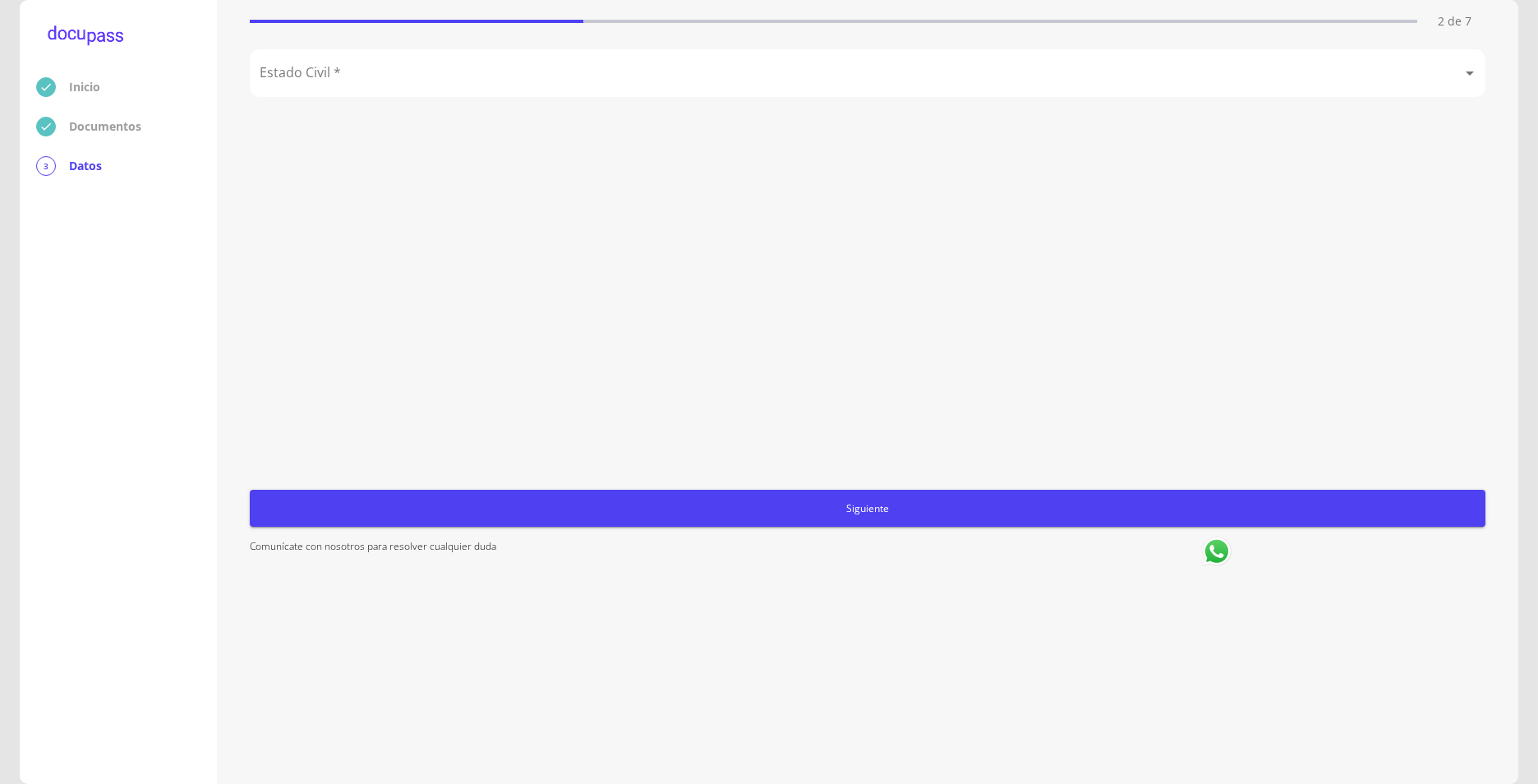
click at [323, 68] on body "Inicio Documentos 3 Datos Completa lo siguiente Estado Civil 2 de 7 Estado Civi…" at bounding box center [769, 392] width 1538 height 784
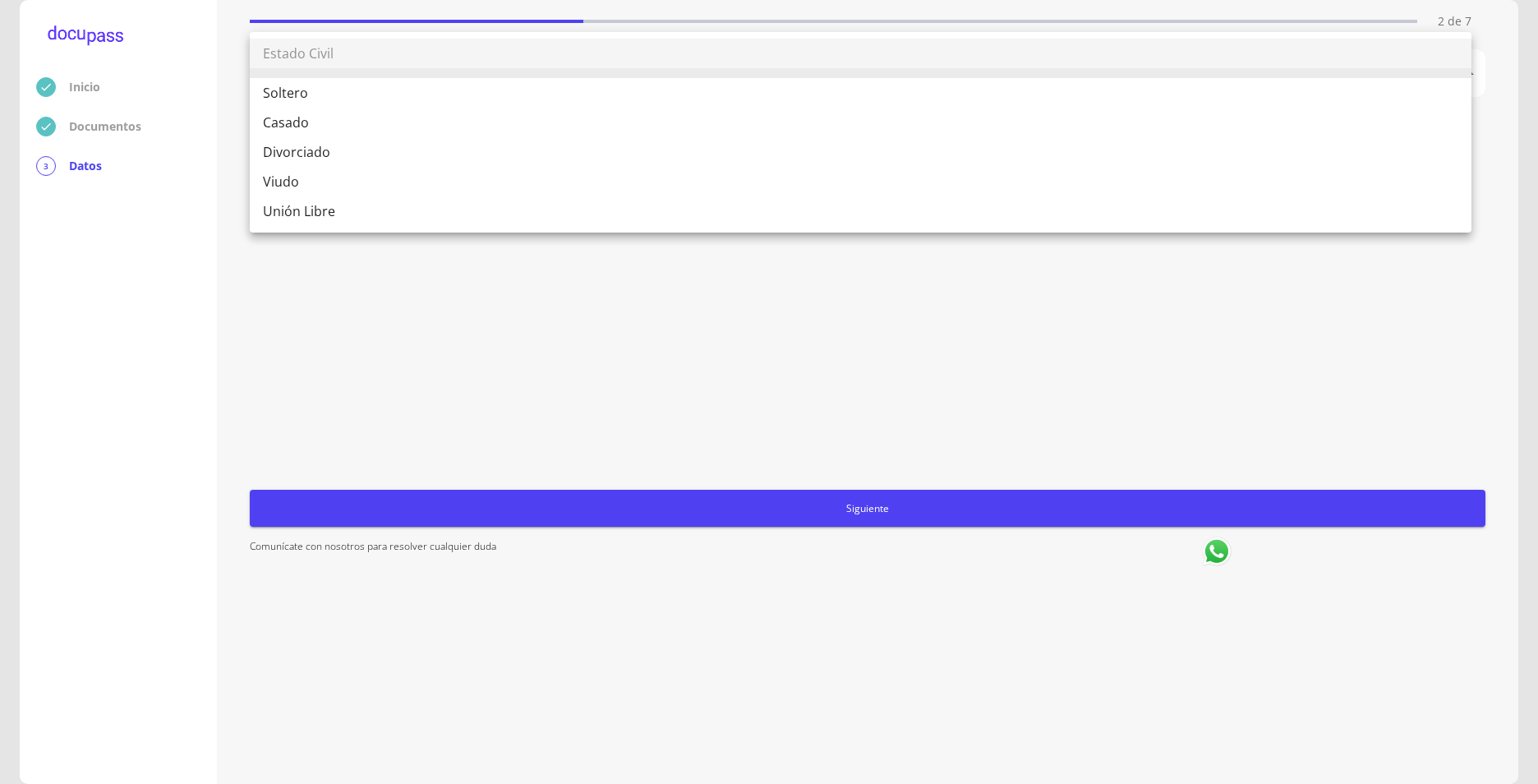
click at [290, 127] on li "Casado" at bounding box center [861, 122] width 1222 height 29
type input "Casado"
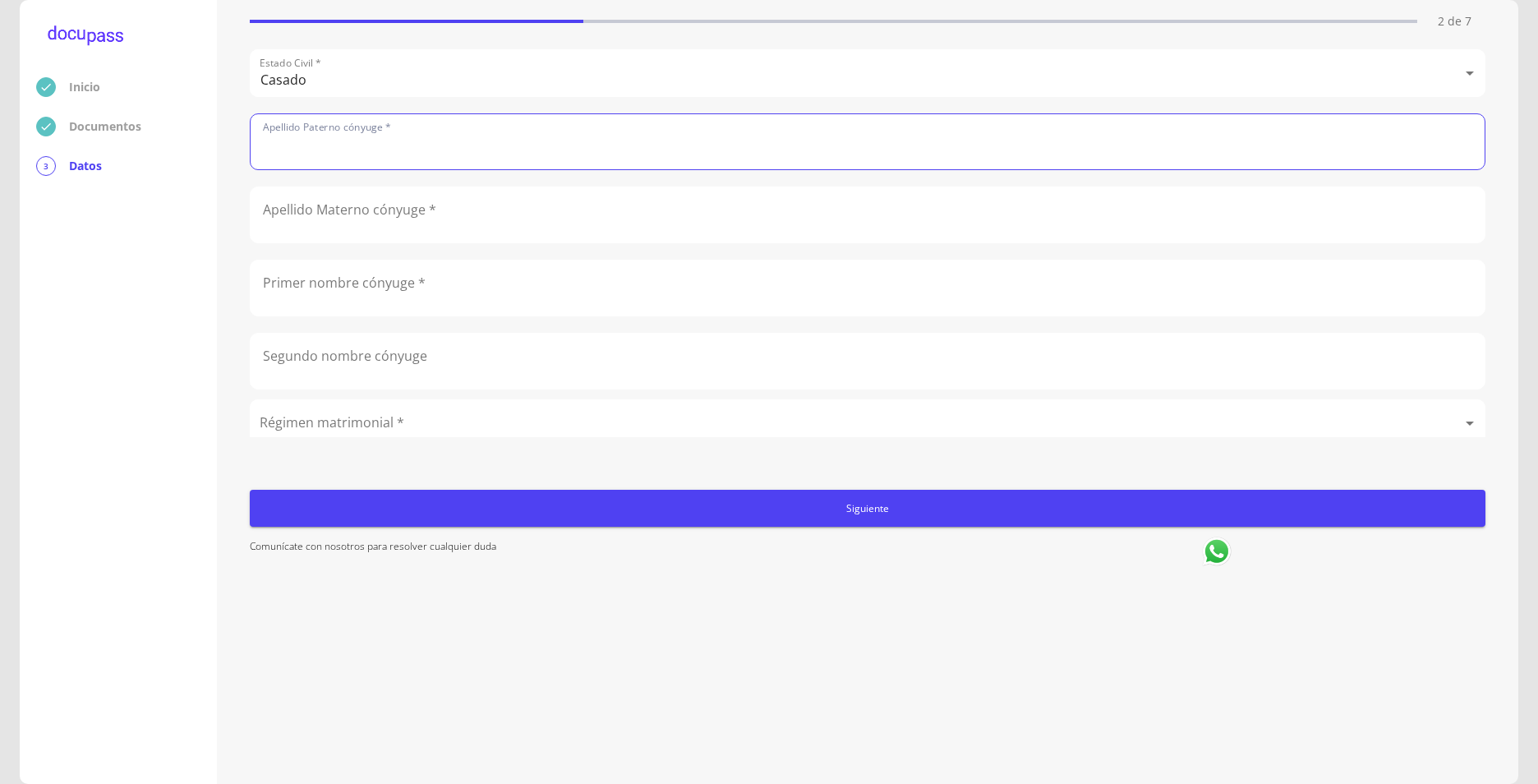
click at [354, 152] on input "text" at bounding box center [868, 142] width 1235 height 55
type input "Barba"
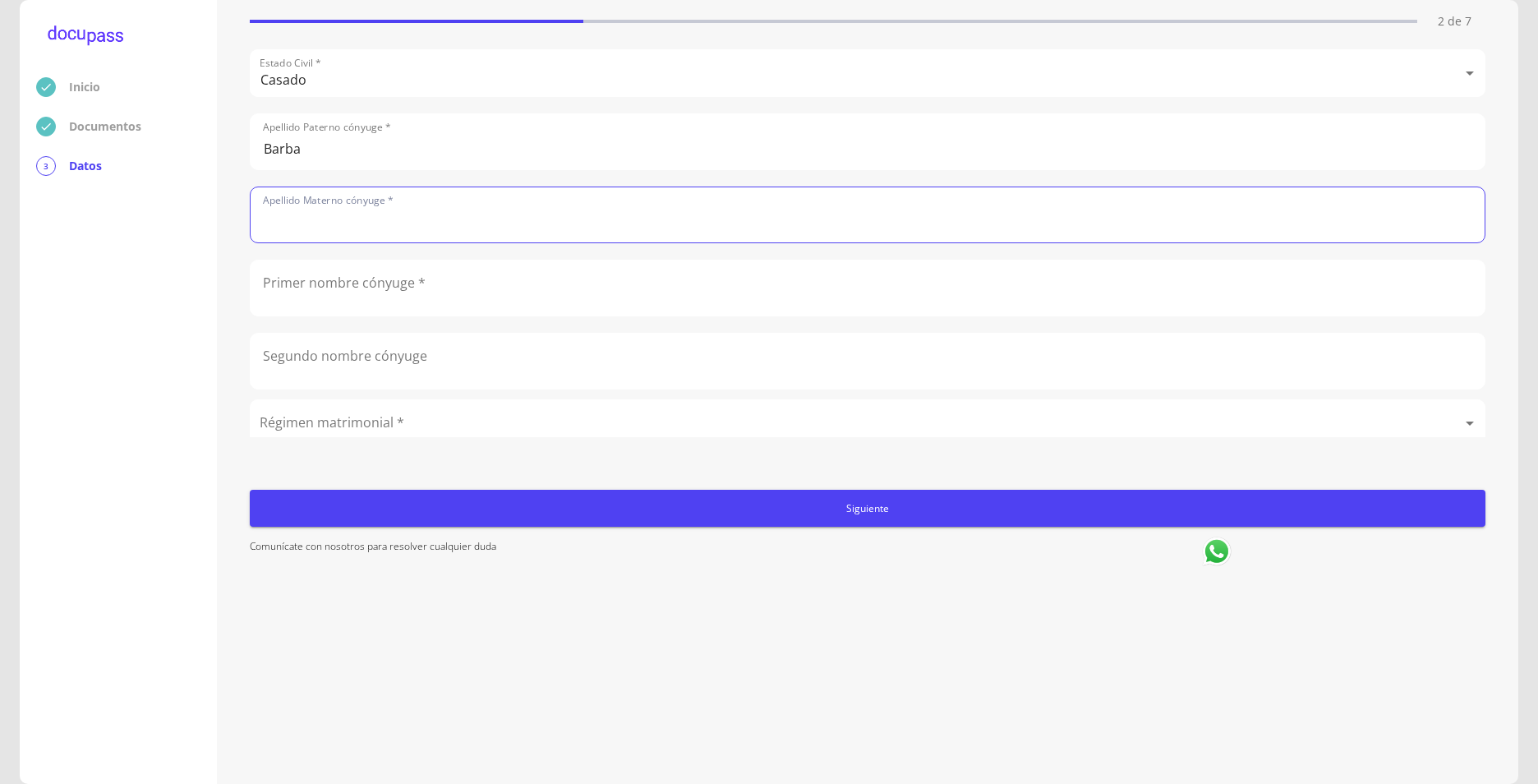
click at [269, 216] on input "text" at bounding box center [868, 215] width 1235 height 55
type input "[PERSON_NAME]"
click at [679, 297] on input "text" at bounding box center [868, 288] width 1235 height 55
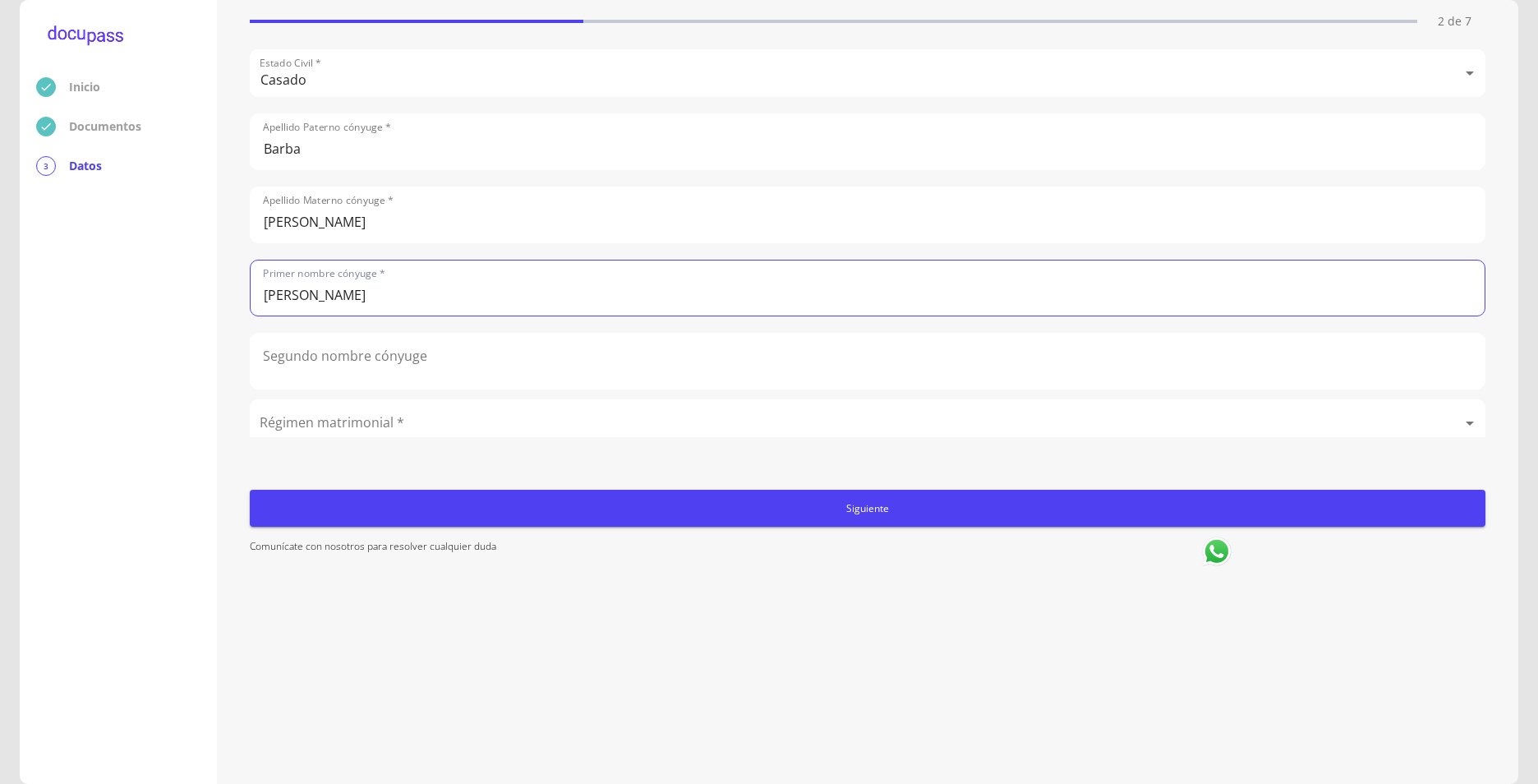
type input "[PERSON_NAME]"
click at [597, 376] on input "text" at bounding box center [868, 361] width 1235 height 55
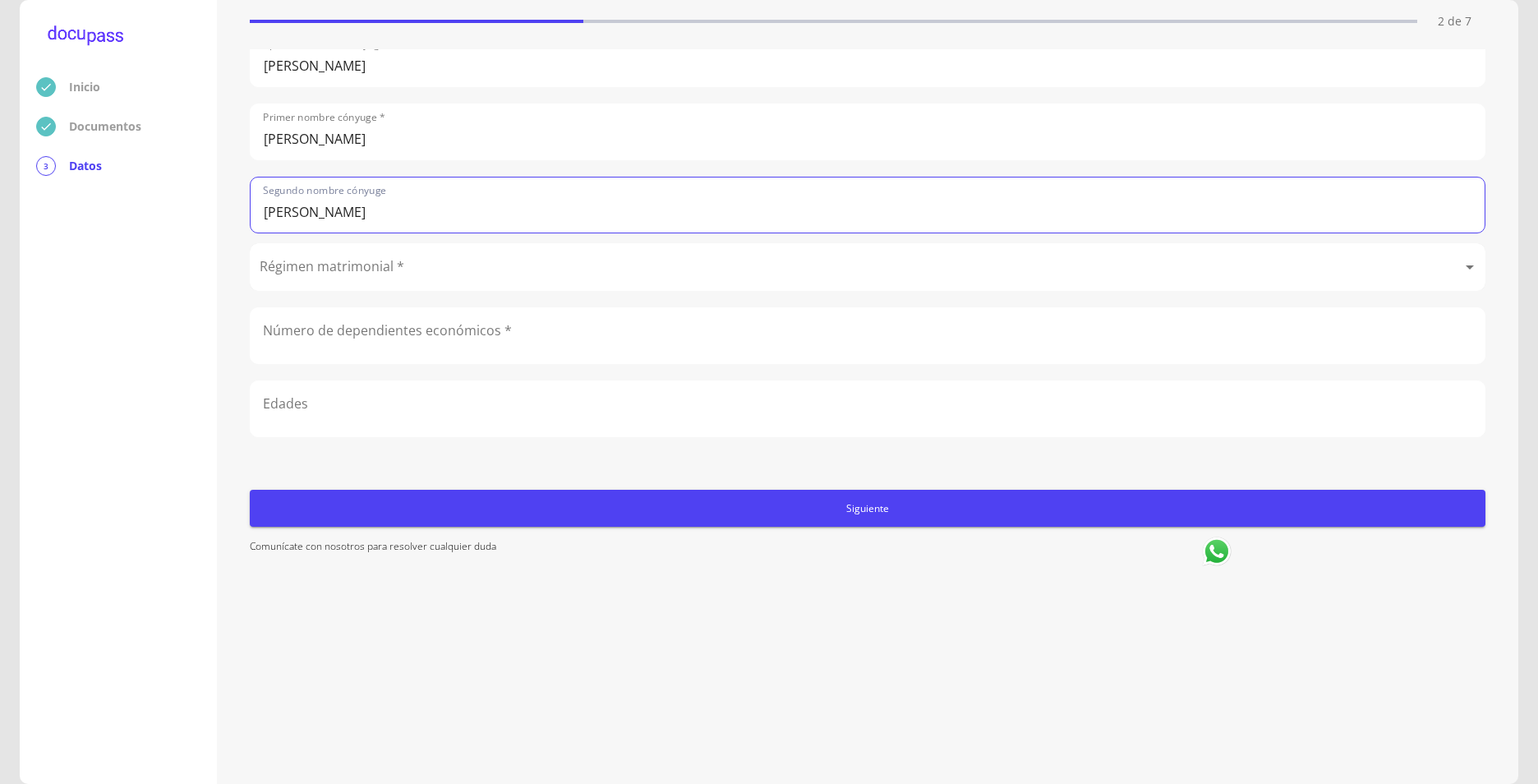
type input "[PERSON_NAME]"
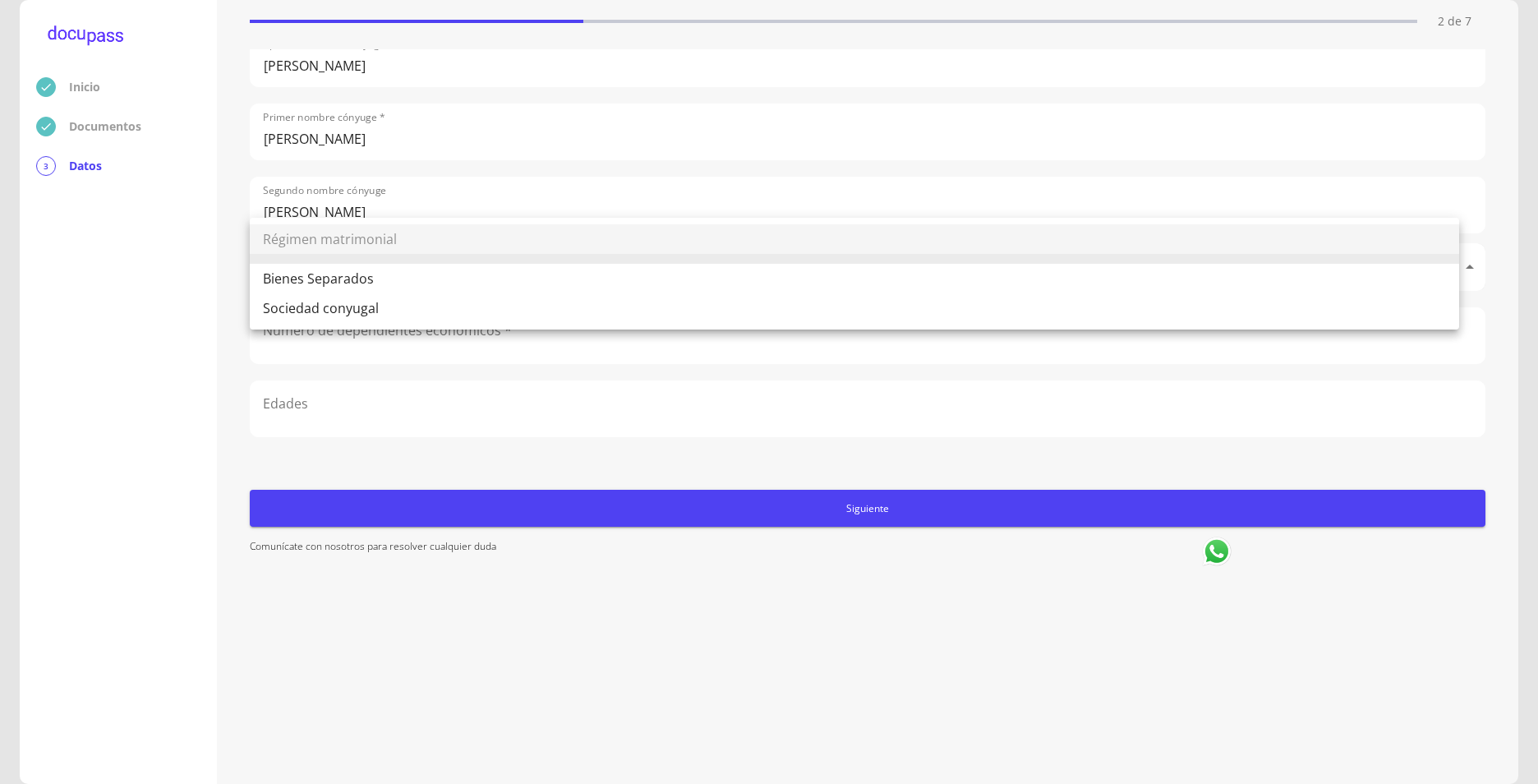
click at [387, 254] on body "Inicio Documentos 3 Datos Completa lo siguiente Estado Civil 2 de 7 Estado Civi…" at bounding box center [769, 392] width 1538 height 784
click at [354, 280] on li "Bienes Separados" at bounding box center [855, 279] width 1210 height 29
type input "Bienes Separados"
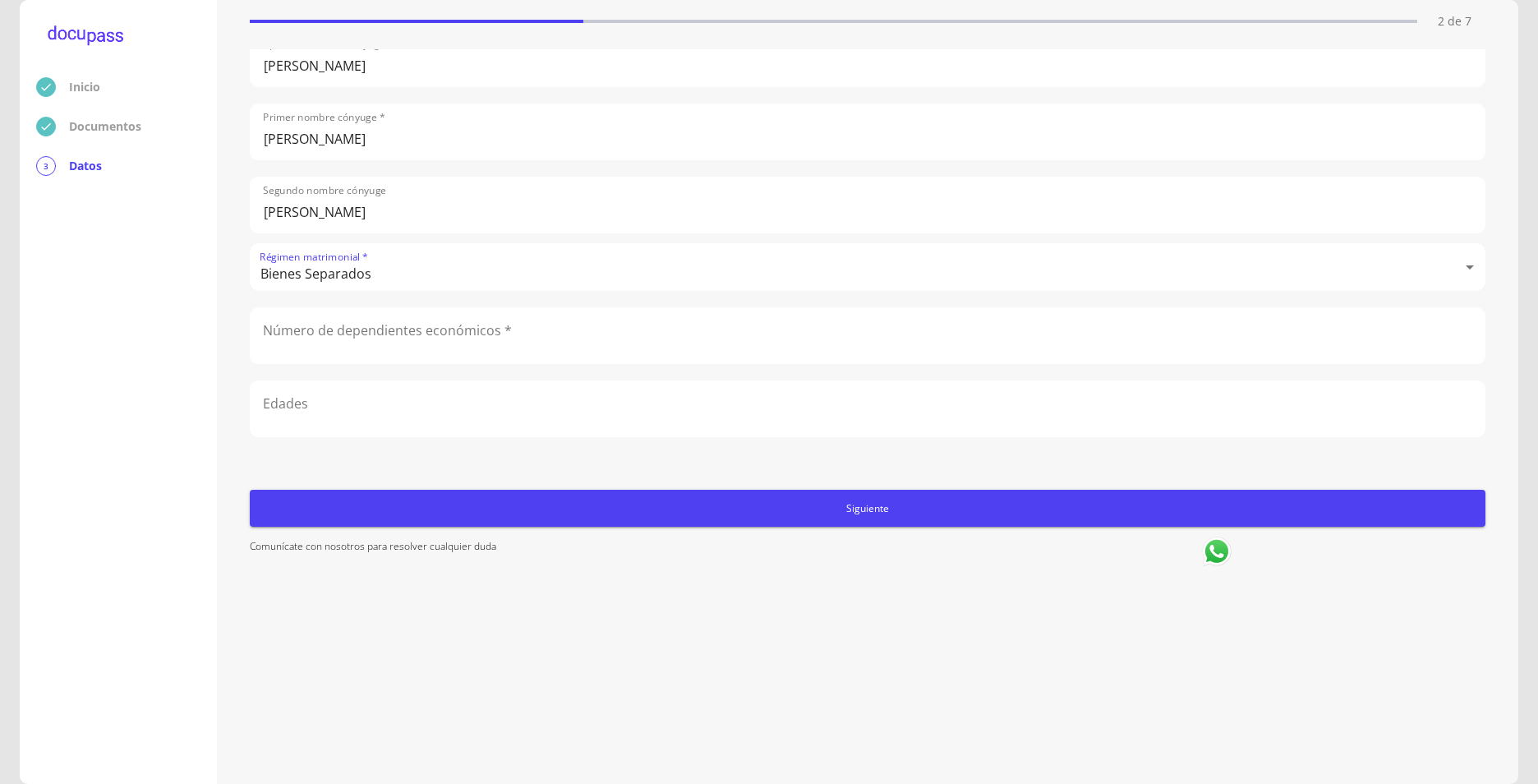
scroll to position [168, 0]
click at [454, 319] on input "text" at bounding box center [868, 335] width 1235 height 55
type input "01"
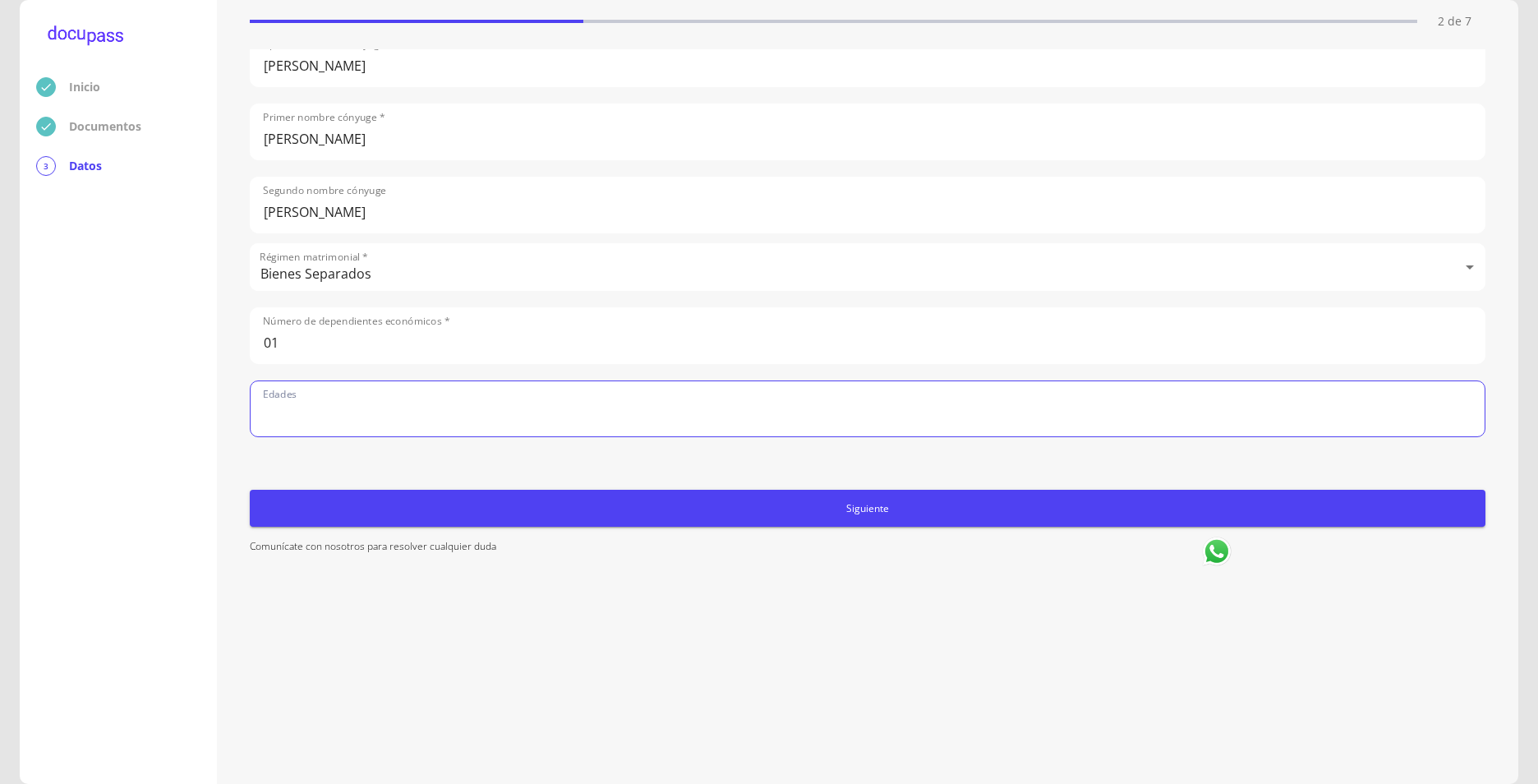
click at [301, 395] on input "text" at bounding box center [868, 409] width 1235 height 55
type input "15"
click at [512, 514] on span "Siguiente" at bounding box center [867, 508] width 1222 height 17
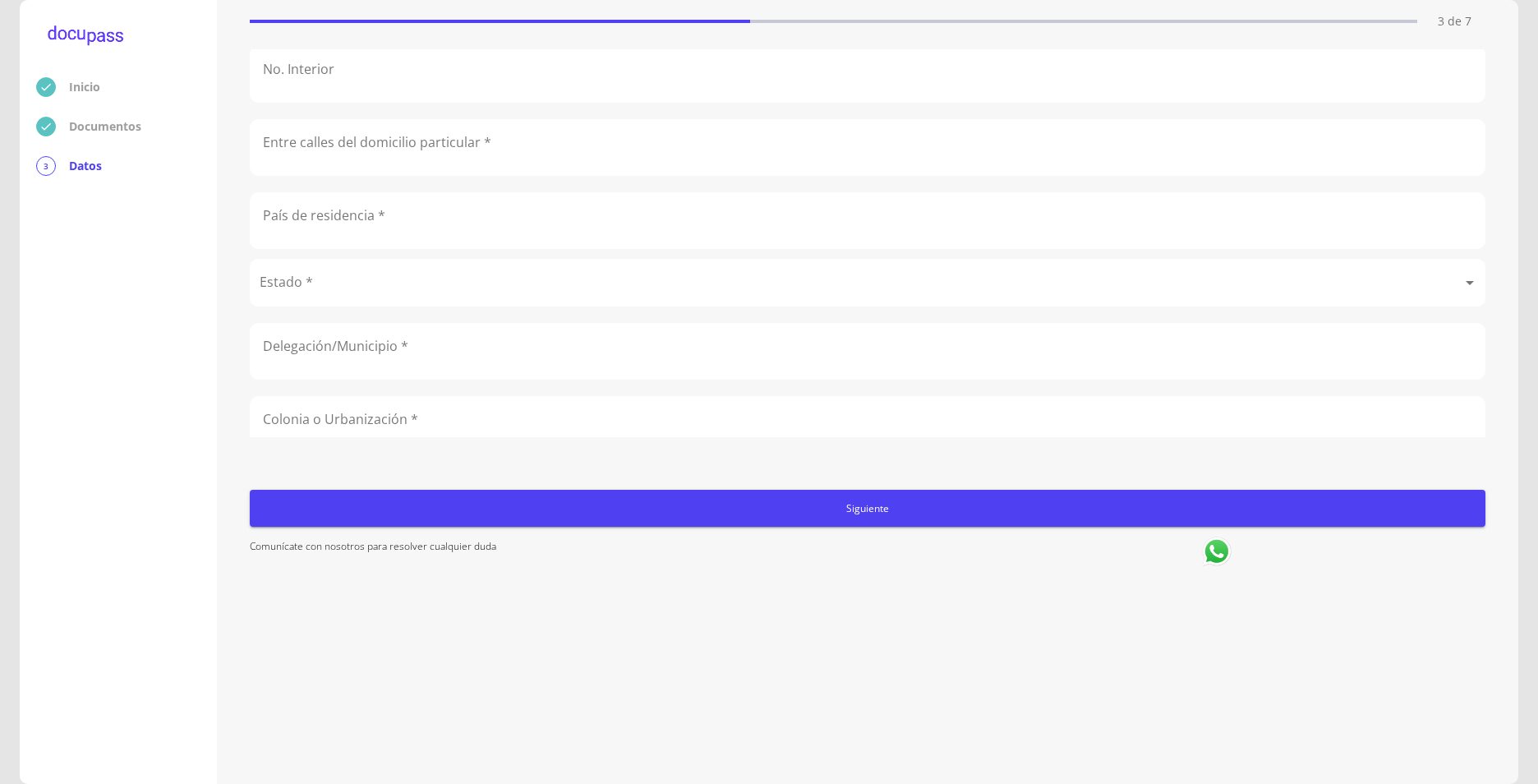
scroll to position [0, 0]
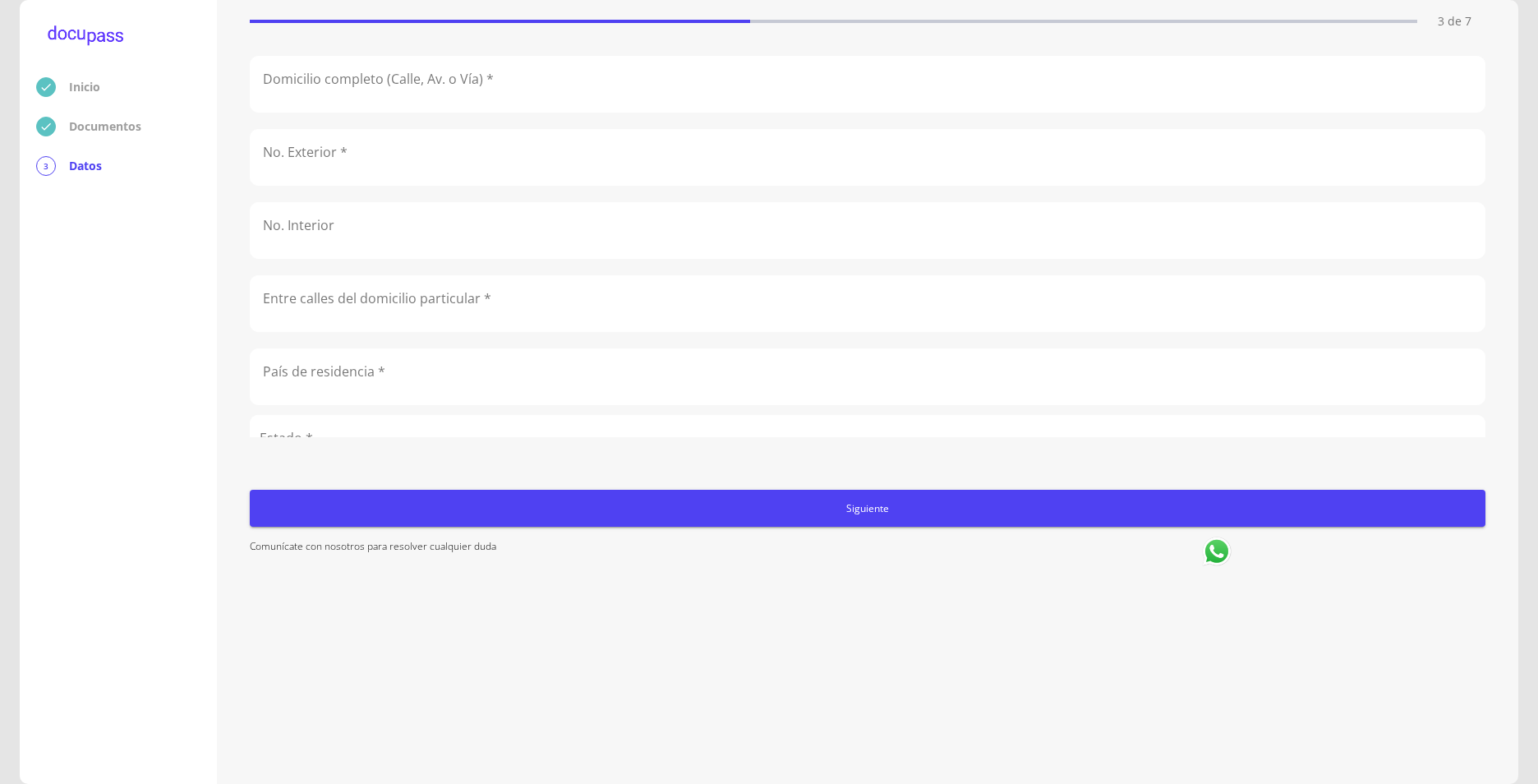
click at [365, 81] on input "text" at bounding box center [868, 84] width 1235 height 55
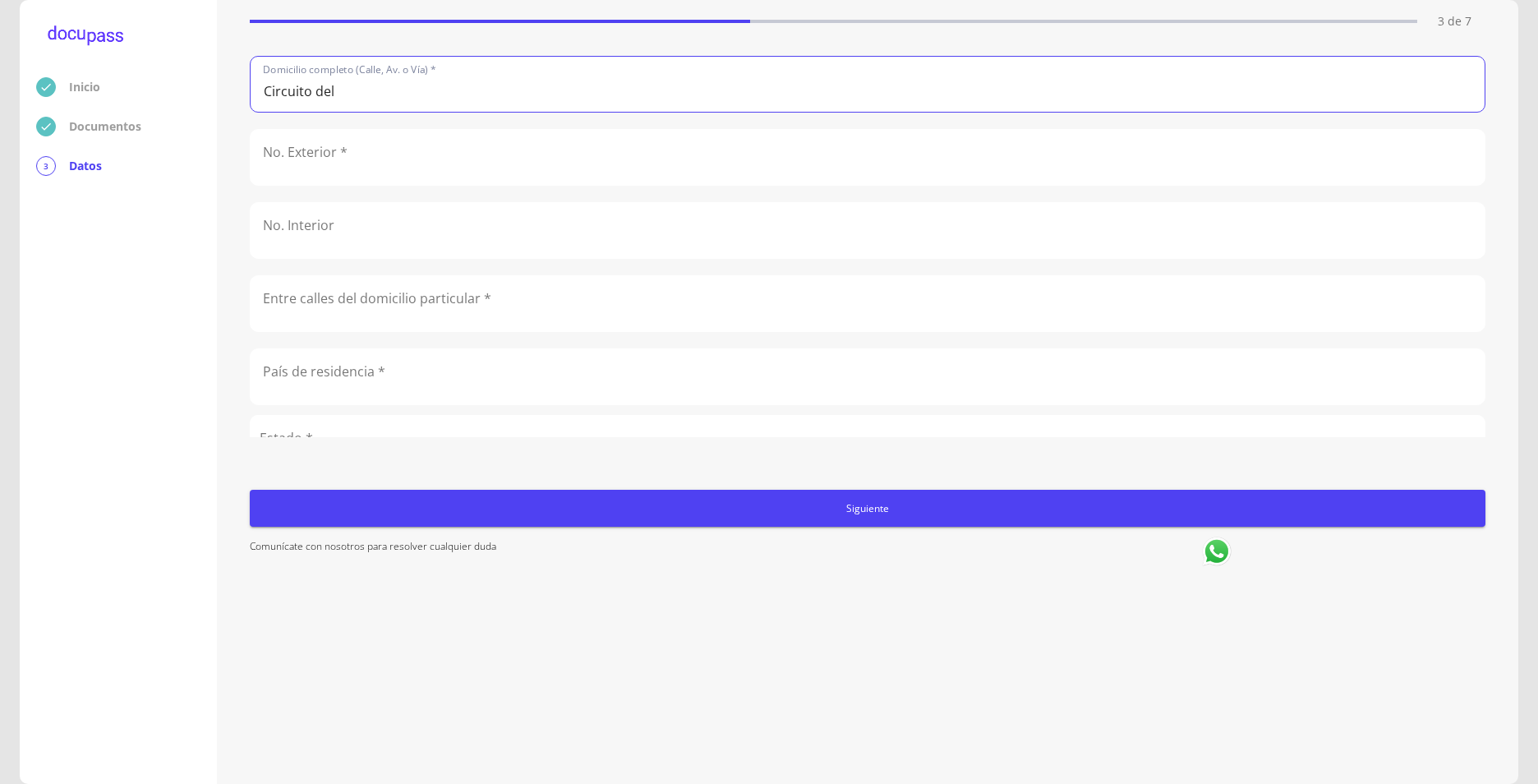
type input "[GEOGRAPHIC_DATA][PERSON_NAME]"
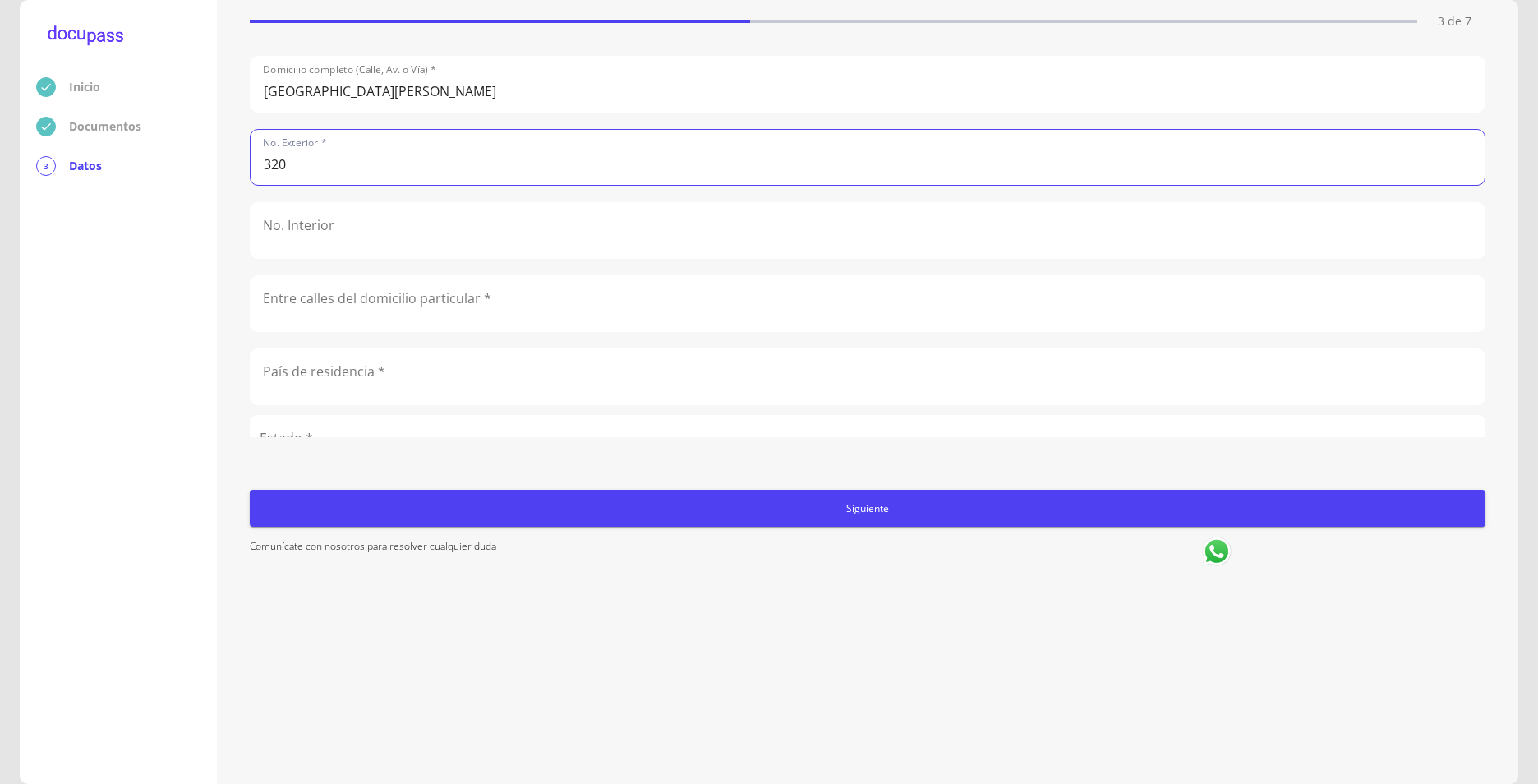
type input "320"
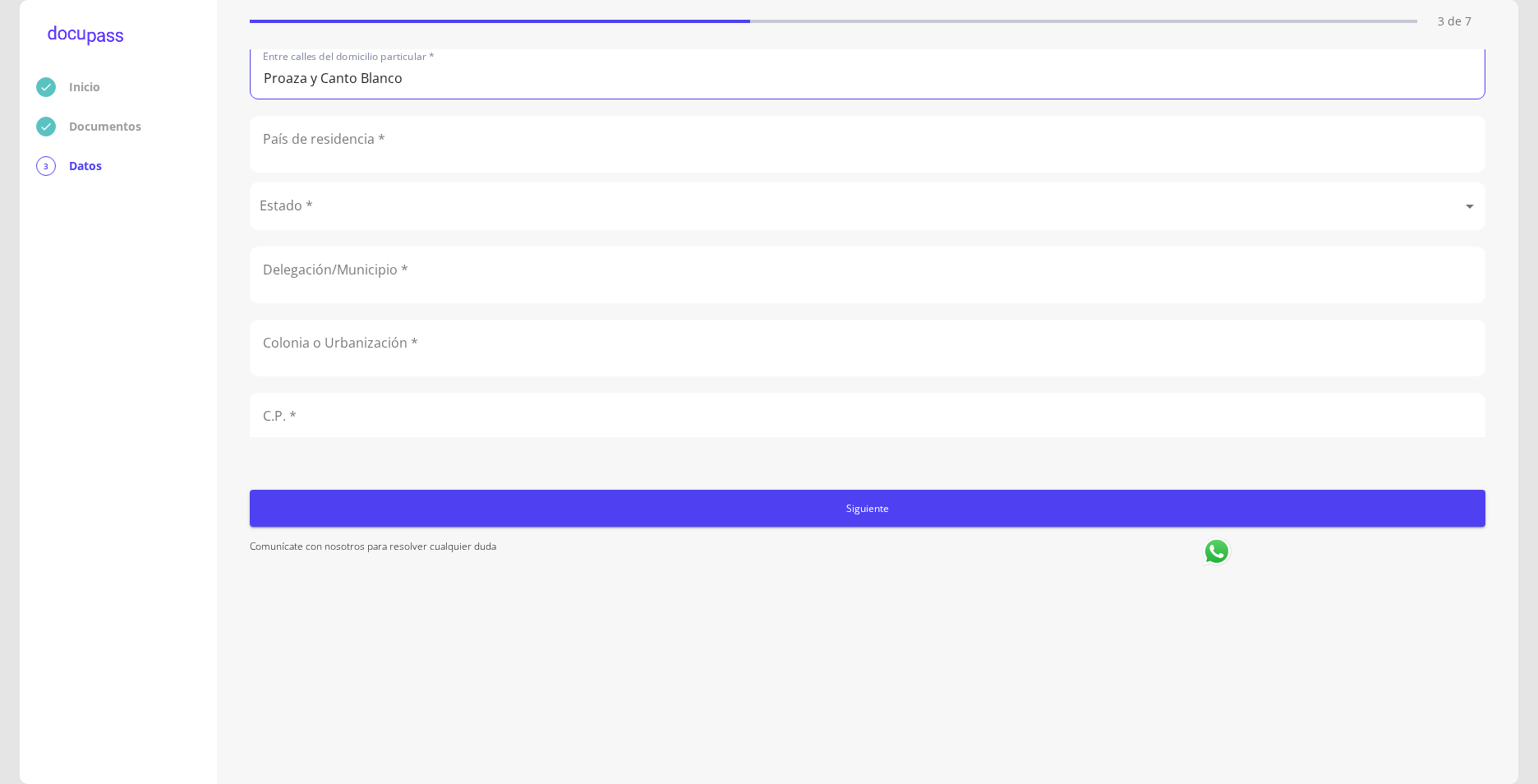
scroll to position [247, 0]
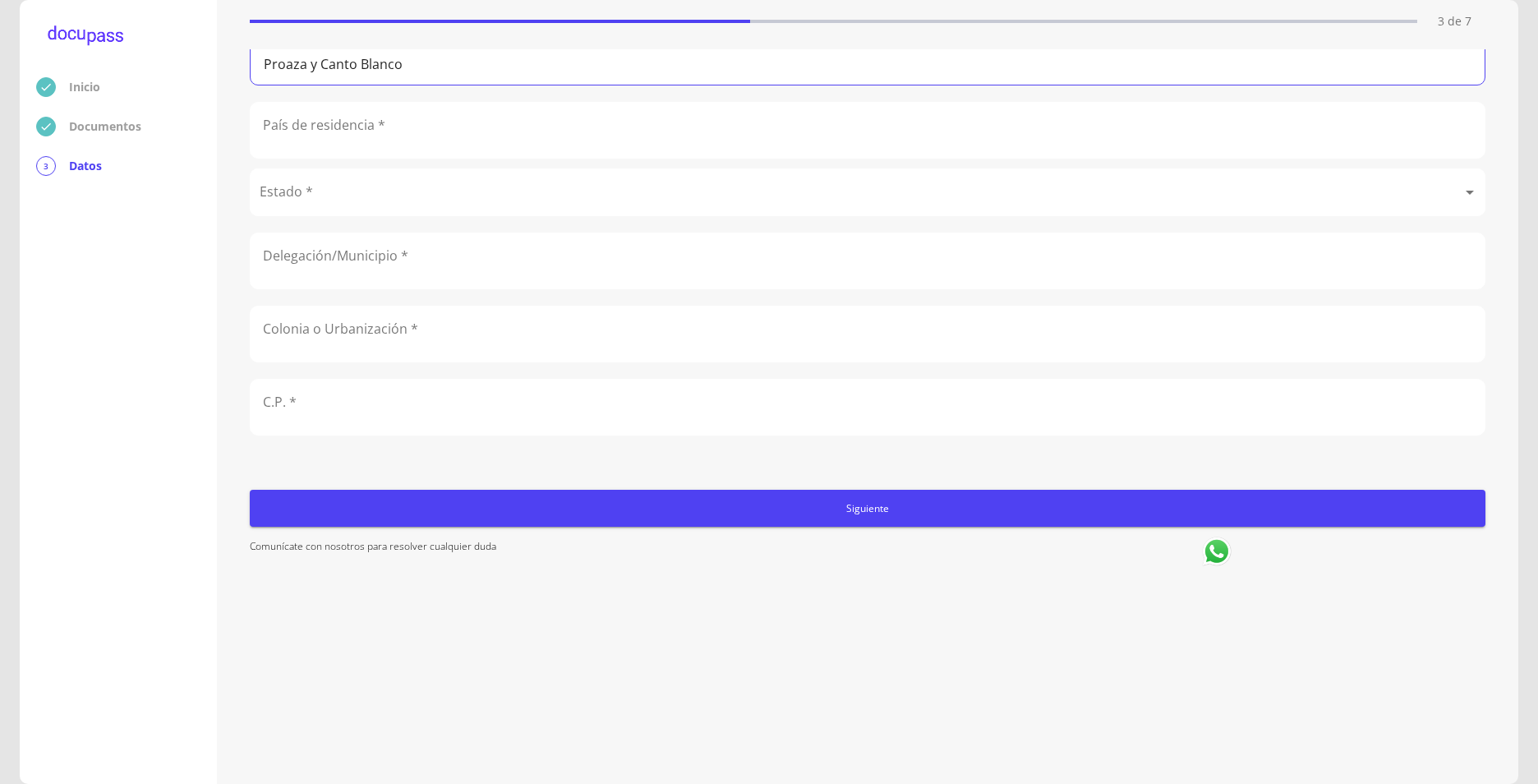
type input "Proaza y Canto Blanco"
click at [347, 138] on input "text" at bounding box center [868, 130] width 1235 height 55
click at [360, 146] on input "text" at bounding box center [868, 130] width 1235 height 55
type input "[GEOGRAPHIC_DATA]"
click at [677, 226] on div "Delegación/Municipio *" at bounding box center [868, 258] width 1236 height 64
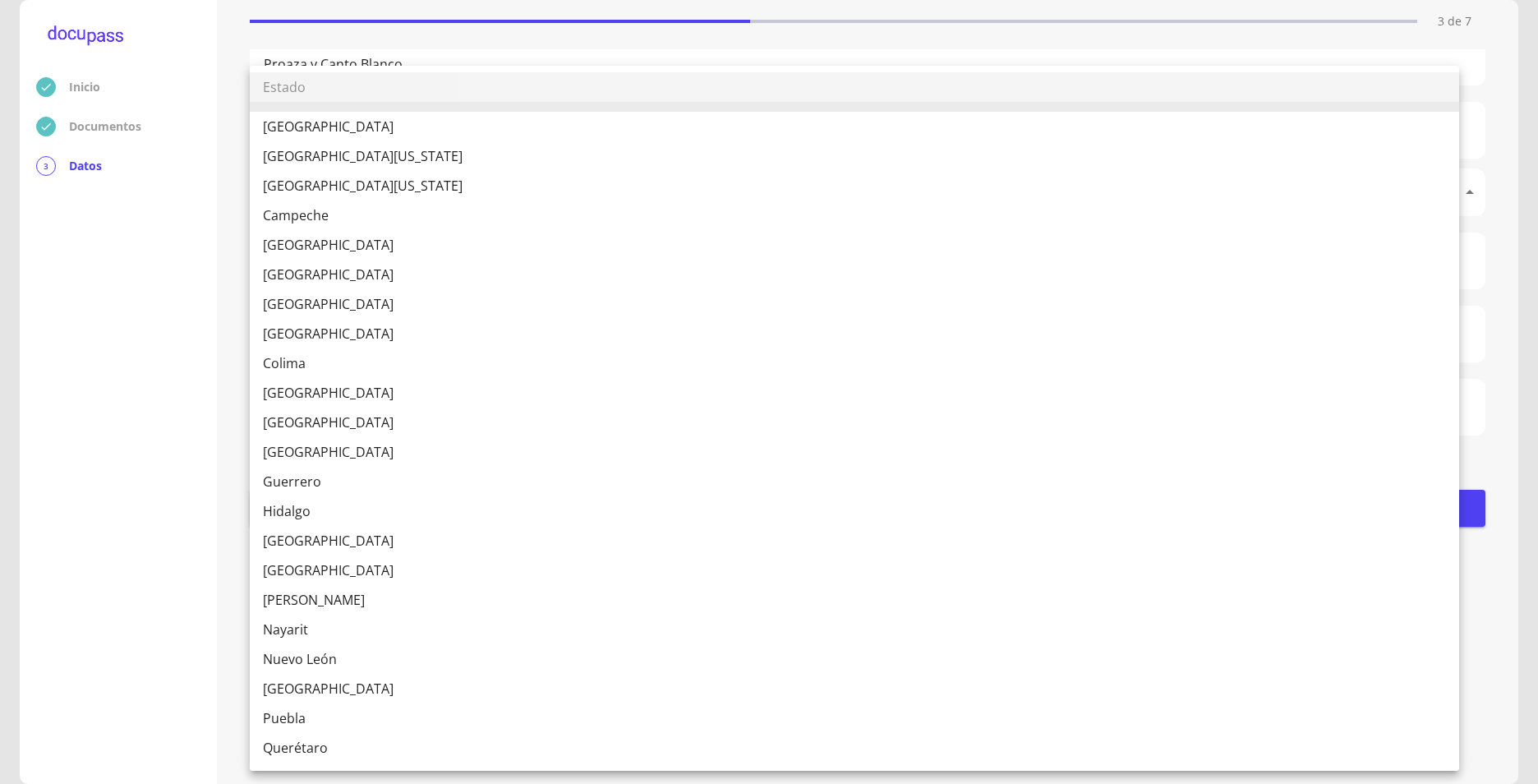
click at [283, 211] on body "Inicio Documentos 3 Datos Completa lo siguiente Datos del domicilio (idéntico a…" at bounding box center [769, 392] width 1538 height 784
click at [289, 538] on li "[GEOGRAPHIC_DATA]" at bounding box center [855, 541] width 1210 height 29
type input "[GEOGRAPHIC_DATA]"
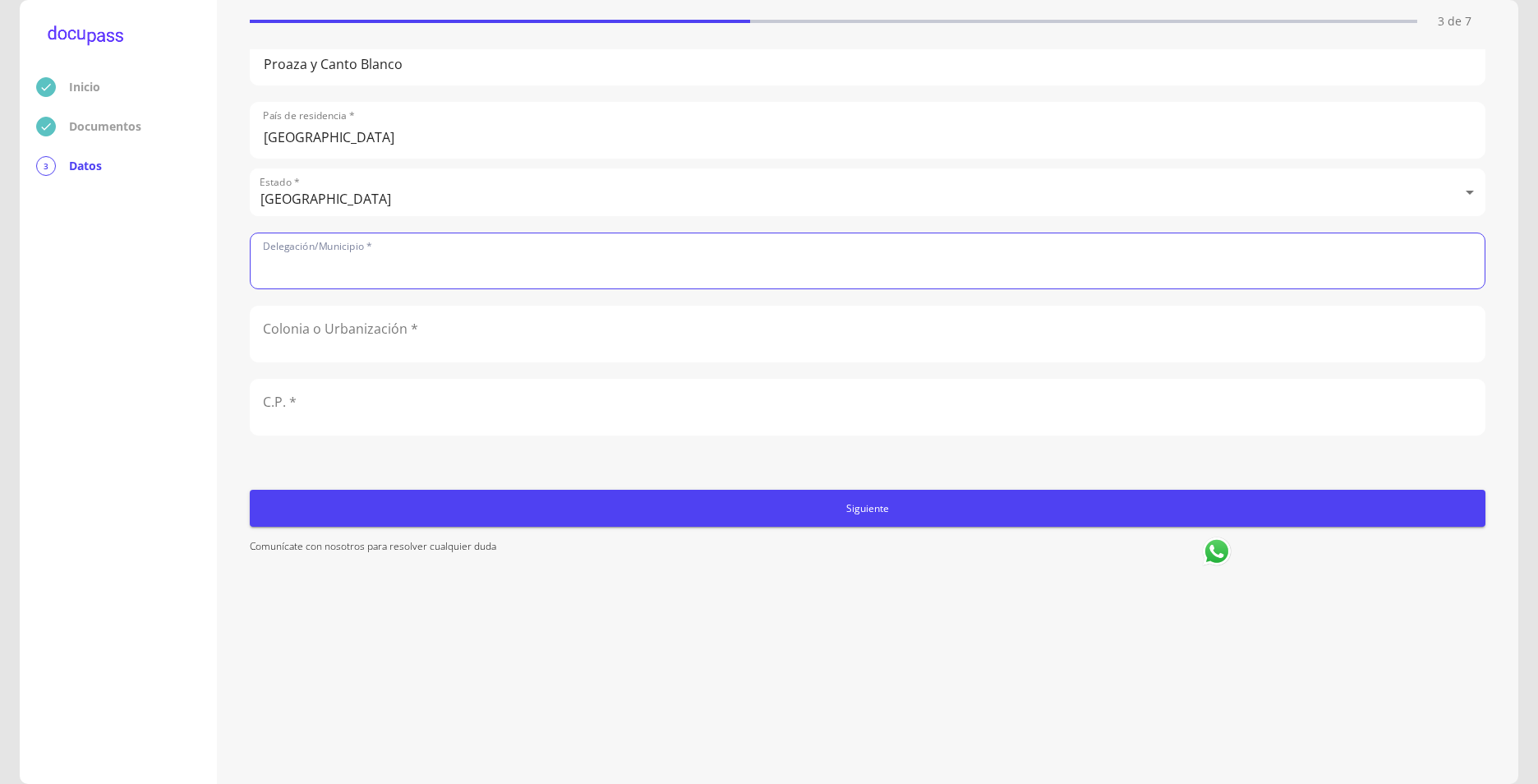
click at [355, 279] on input "text" at bounding box center [868, 260] width 1235 height 55
type input "Tlajomulco"
type input "[PERSON_NAME] Recidencial"
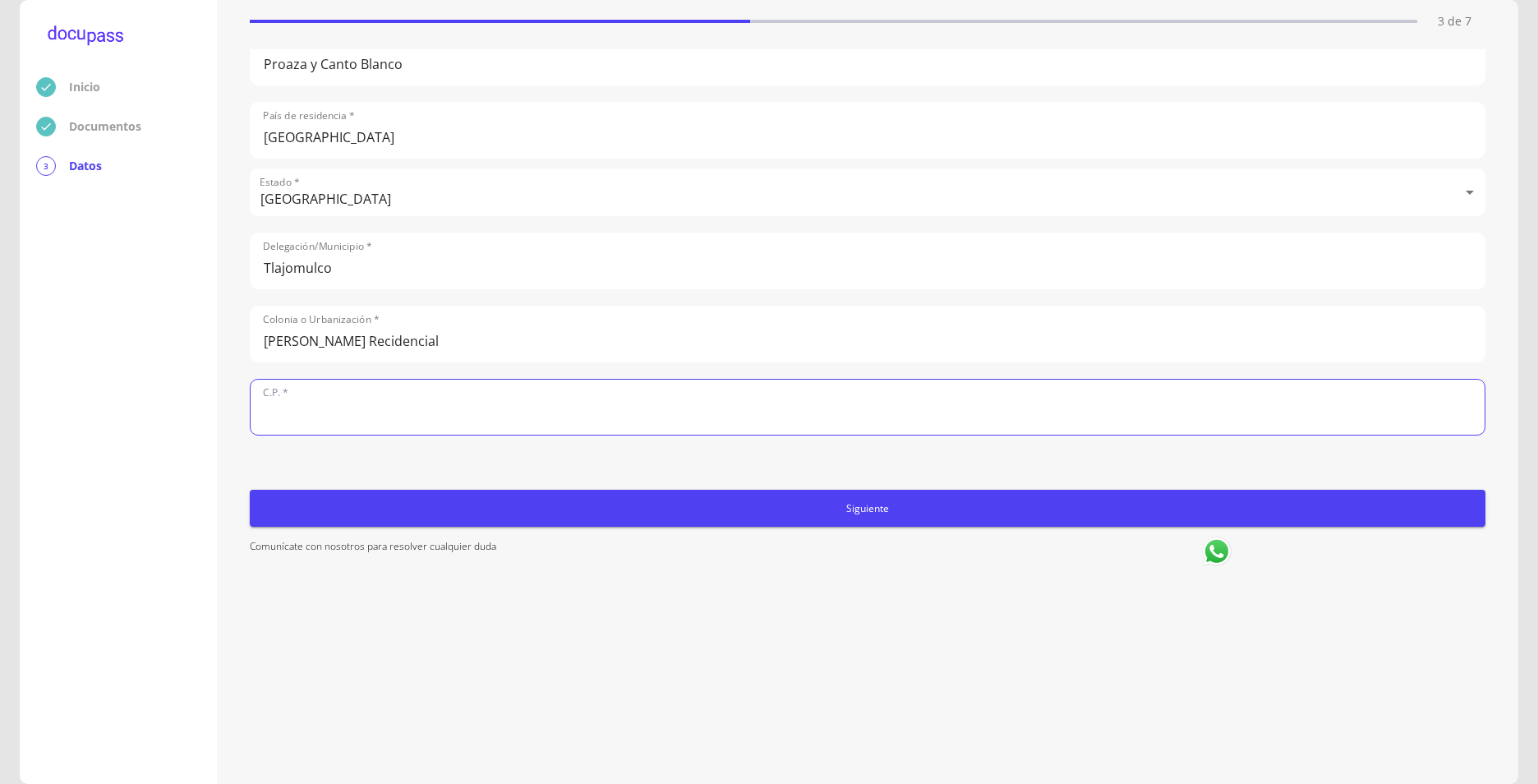
click at [320, 400] on input "text" at bounding box center [868, 407] width 1235 height 55
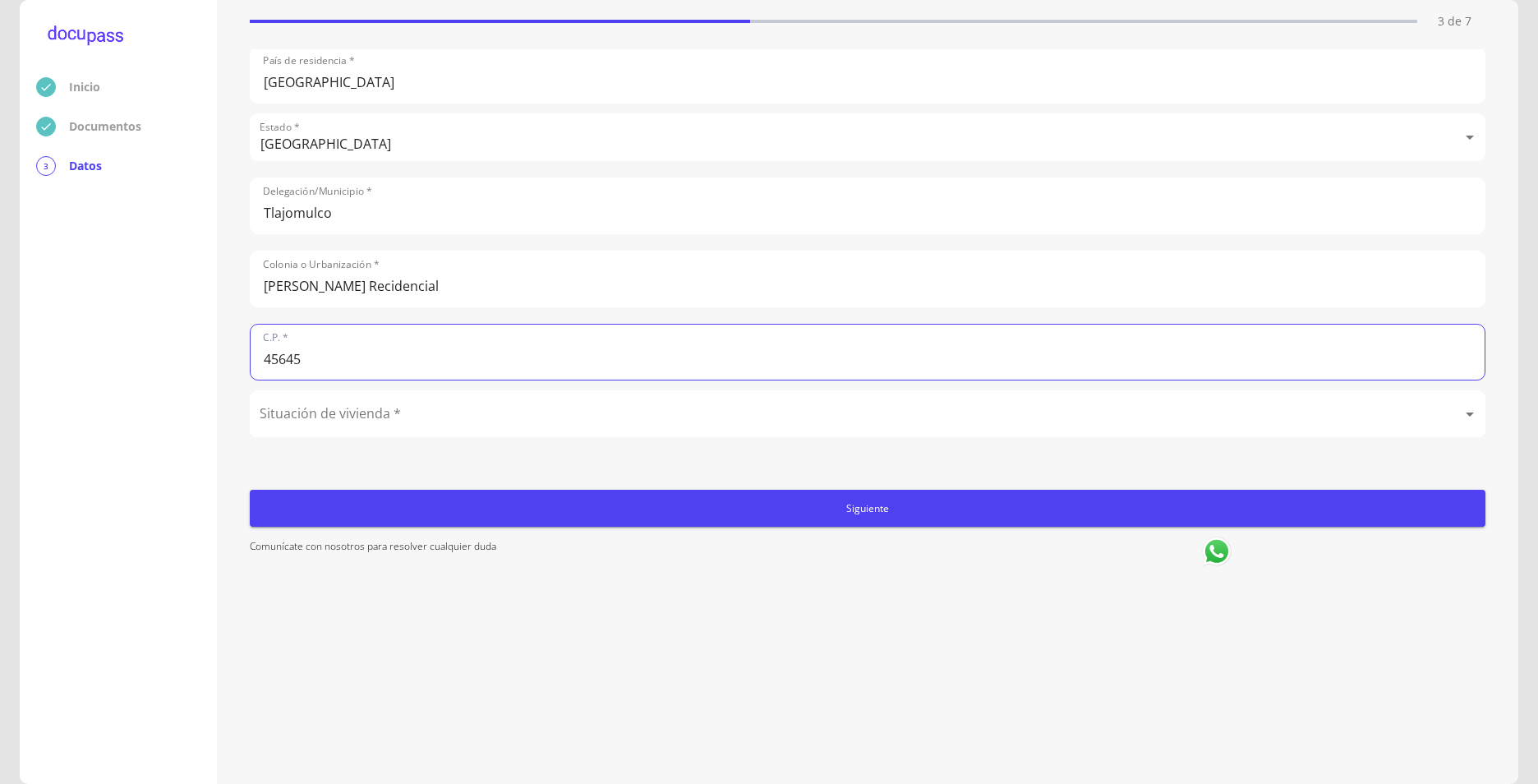
scroll to position [372, 0]
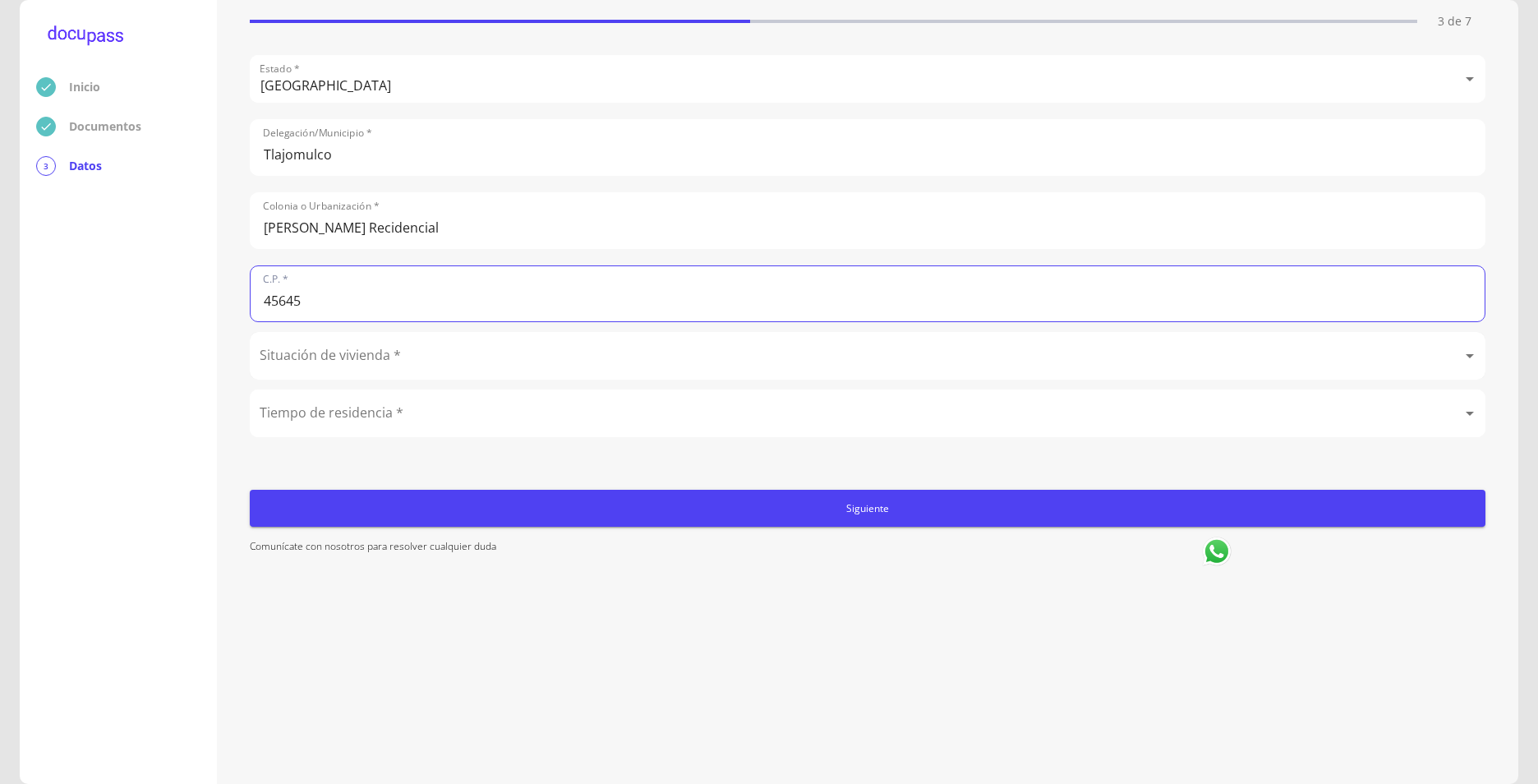
type input "45645"
click at [306, 358] on body "Inicio Documentos 3 Datos Completa lo siguiente Datos del domicilio (idéntico a…" at bounding box center [769, 392] width 1538 height 784
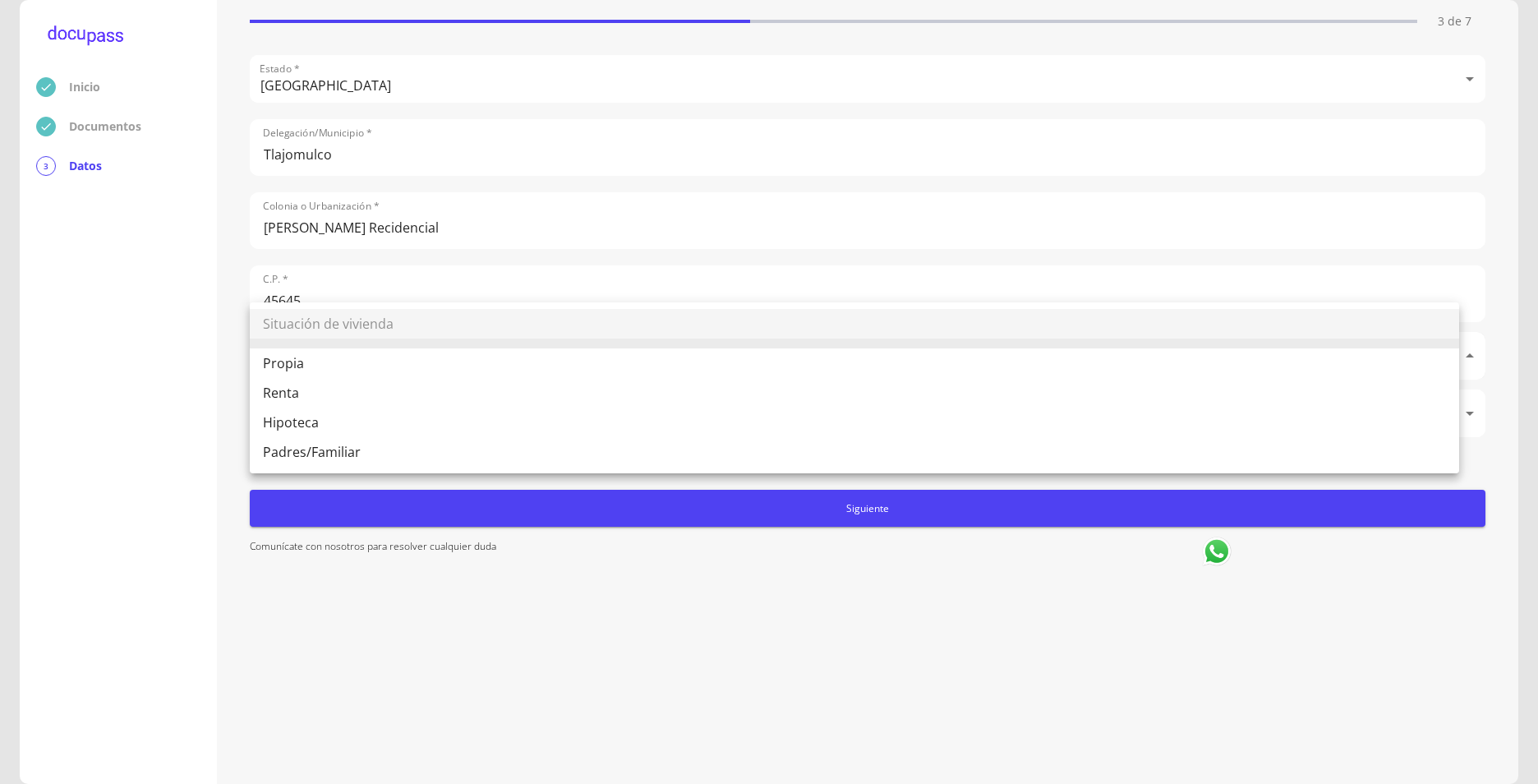
click at [306, 358] on li "Propia" at bounding box center [855, 363] width 1210 height 29
type input "Propia"
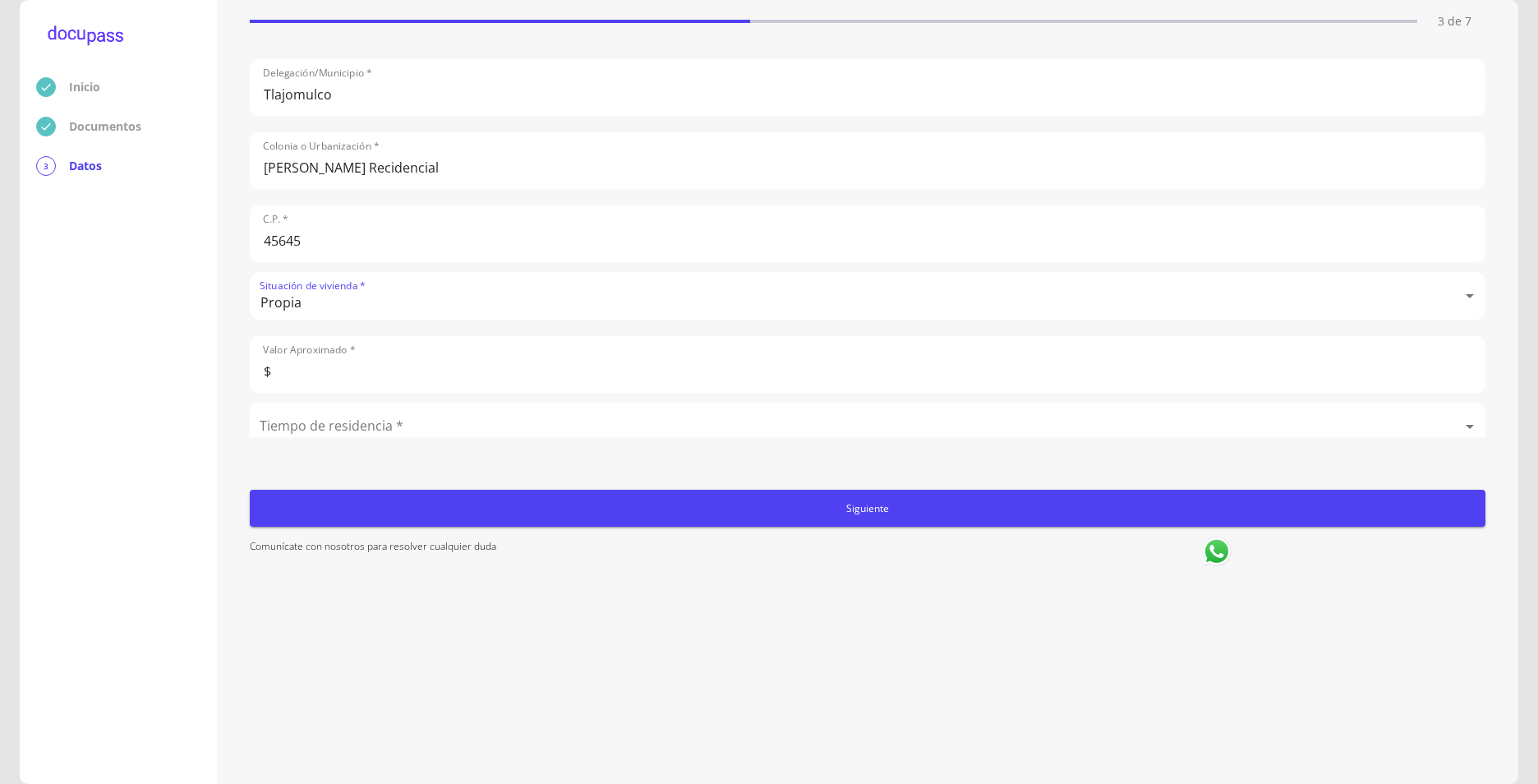
scroll to position [445, 0]
click at [345, 346] on input "$" at bounding box center [868, 352] width 1235 height 55
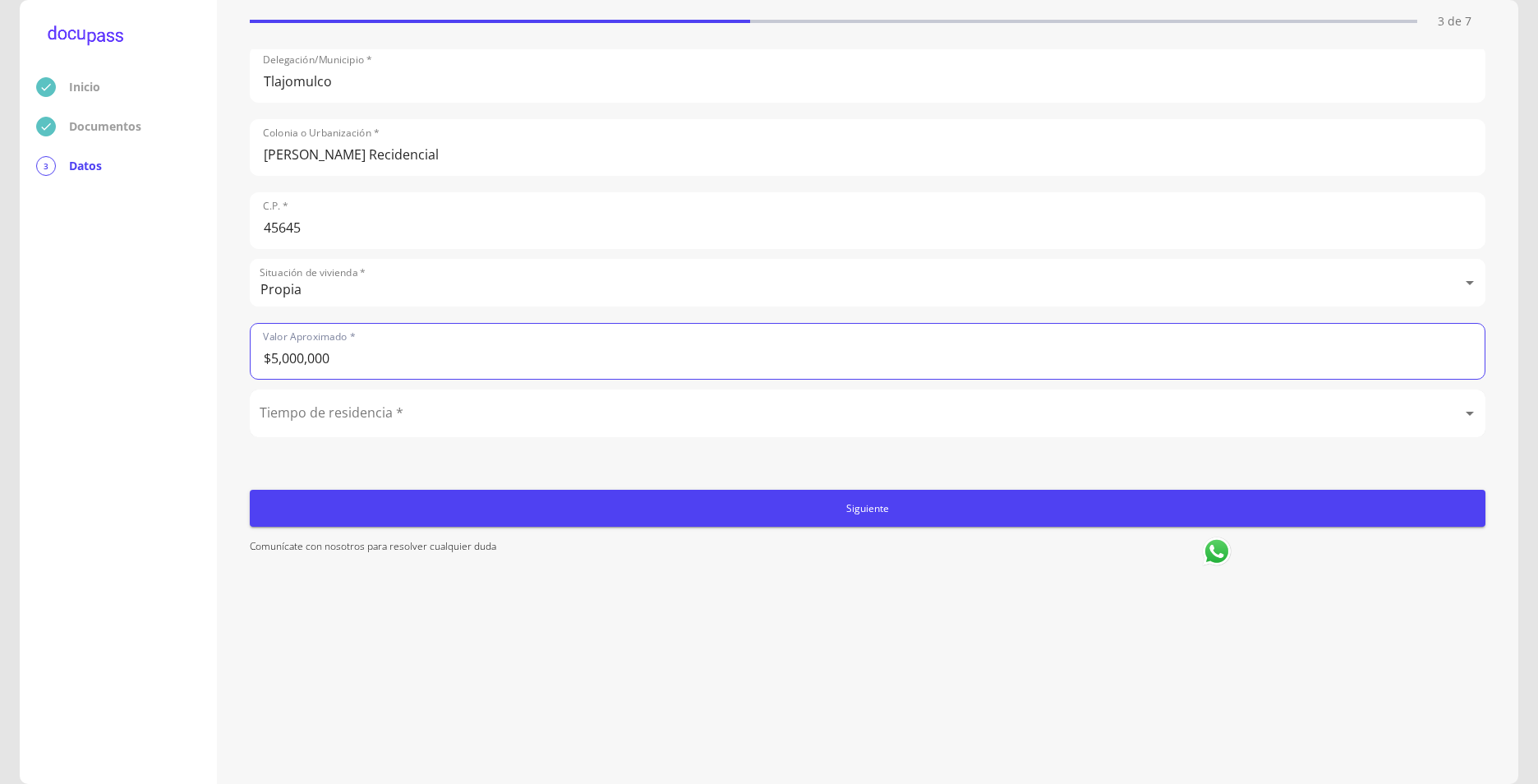
type input "$5,000,000"
click at [379, 404] on body "Inicio Documentos 3 Datos Completa lo siguiente Datos del domicilio (idéntico a…" at bounding box center [769, 392] width 1538 height 784
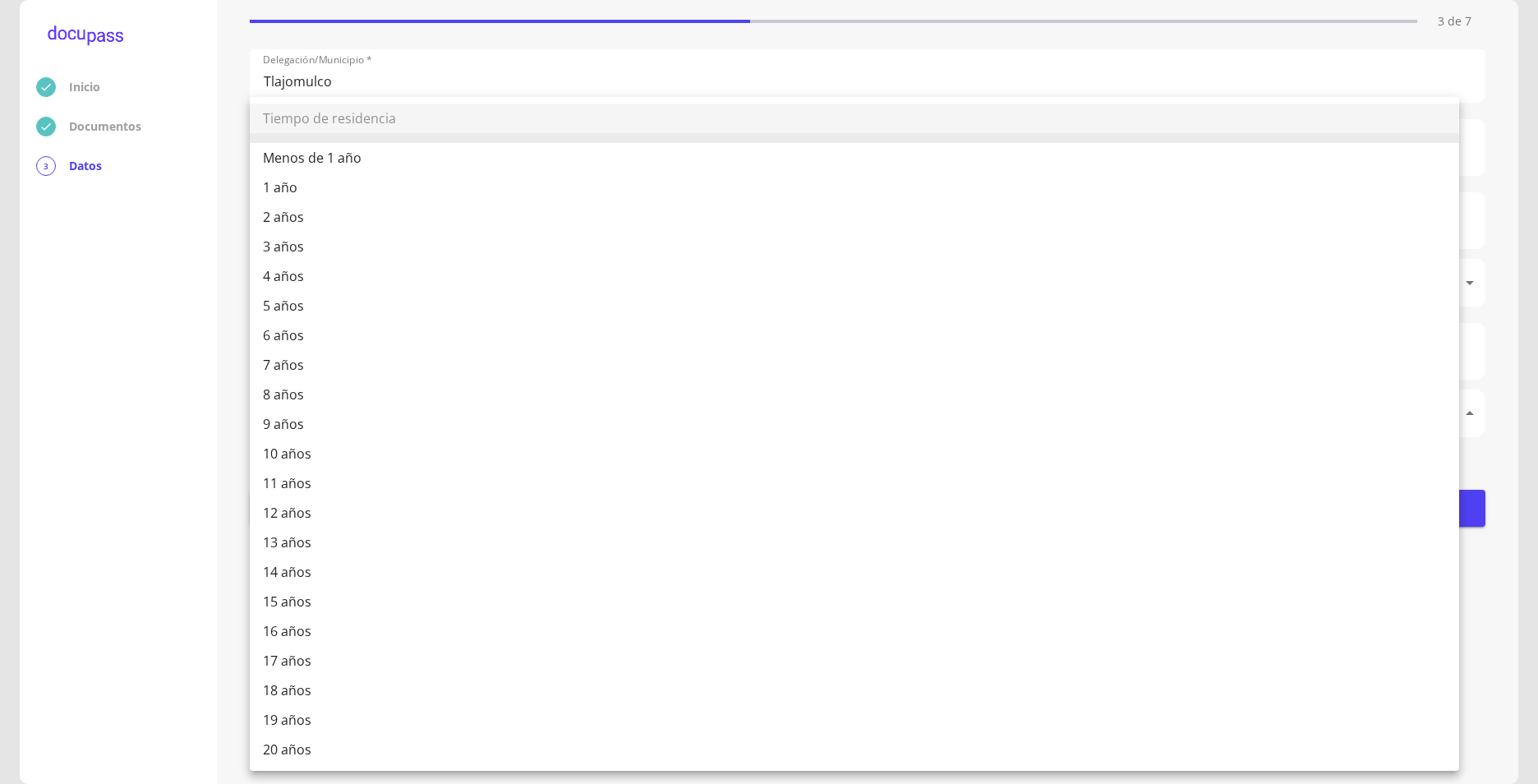
click at [294, 510] on li "12 años" at bounding box center [855, 512] width 1210 height 29
type input "12 años"
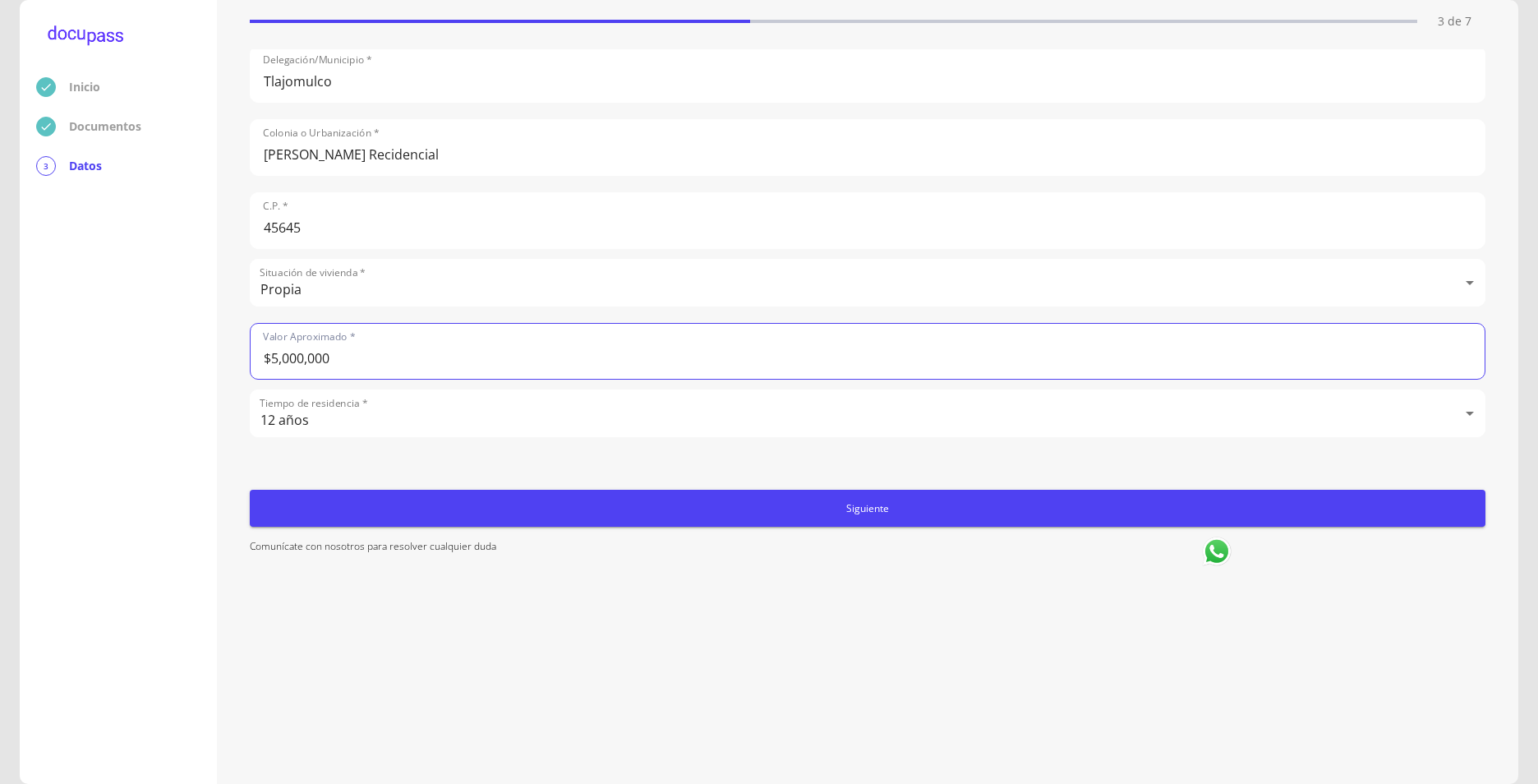
click at [277, 340] on input "$5,000,000" at bounding box center [868, 352] width 1235 height 55
type input "$4,000,000"
click at [898, 503] on span "Siguiente" at bounding box center [867, 508] width 1222 height 17
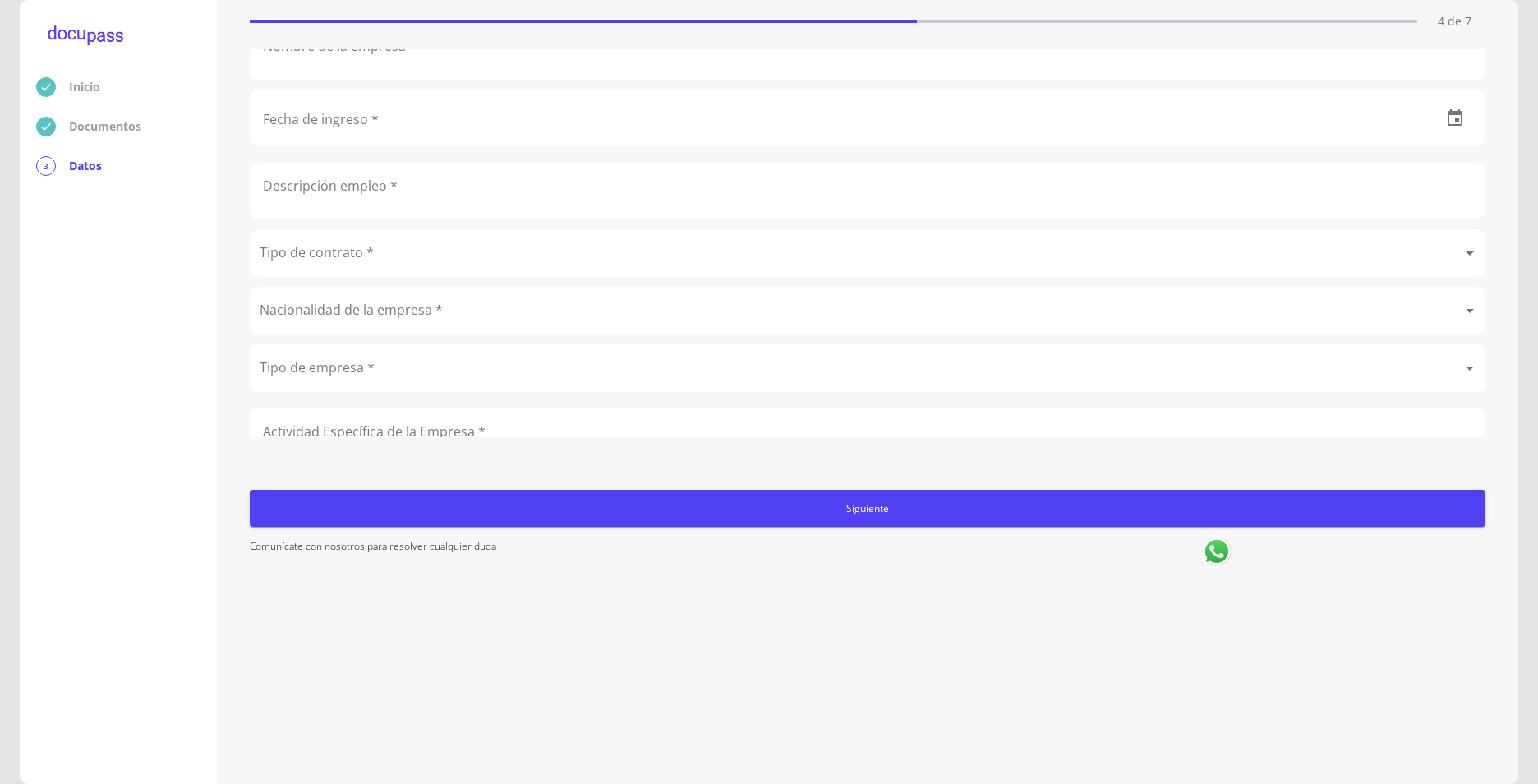
scroll to position [0, 0]
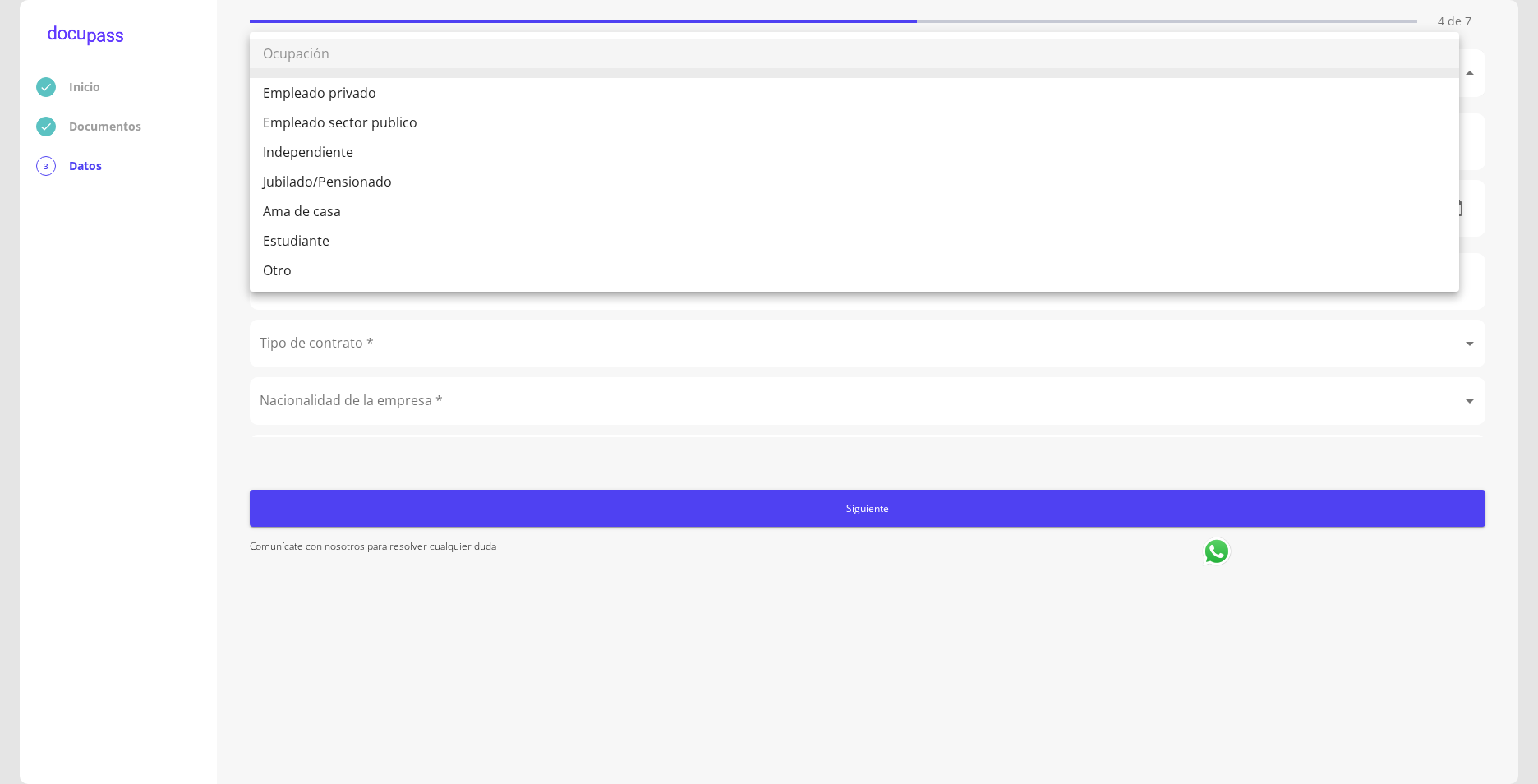
click at [307, 70] on body "Inicio Documentos 3 Datos Completa lo siguiente Ocupación del Cliente 4 de 7 Oc…" at bounding box center [769, 392] width 1538 height 784
click at [356, 93] on li "Empleado privado" at bounding box center [855, 93] width 1210 height 29
type input "Empleado privado"
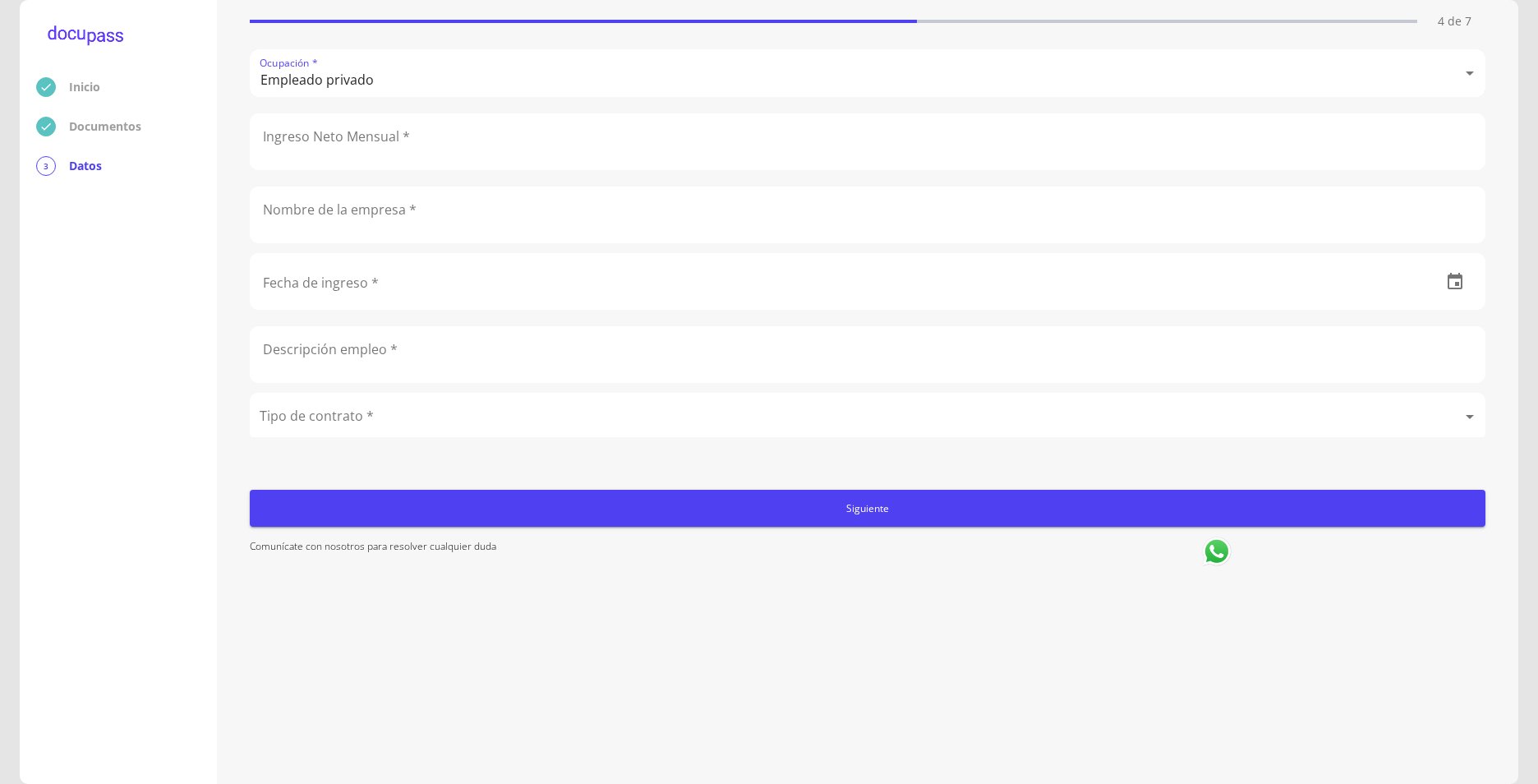
click at [335, 139] on input "text" at bounding box center [868, 142] width 1235 height 55
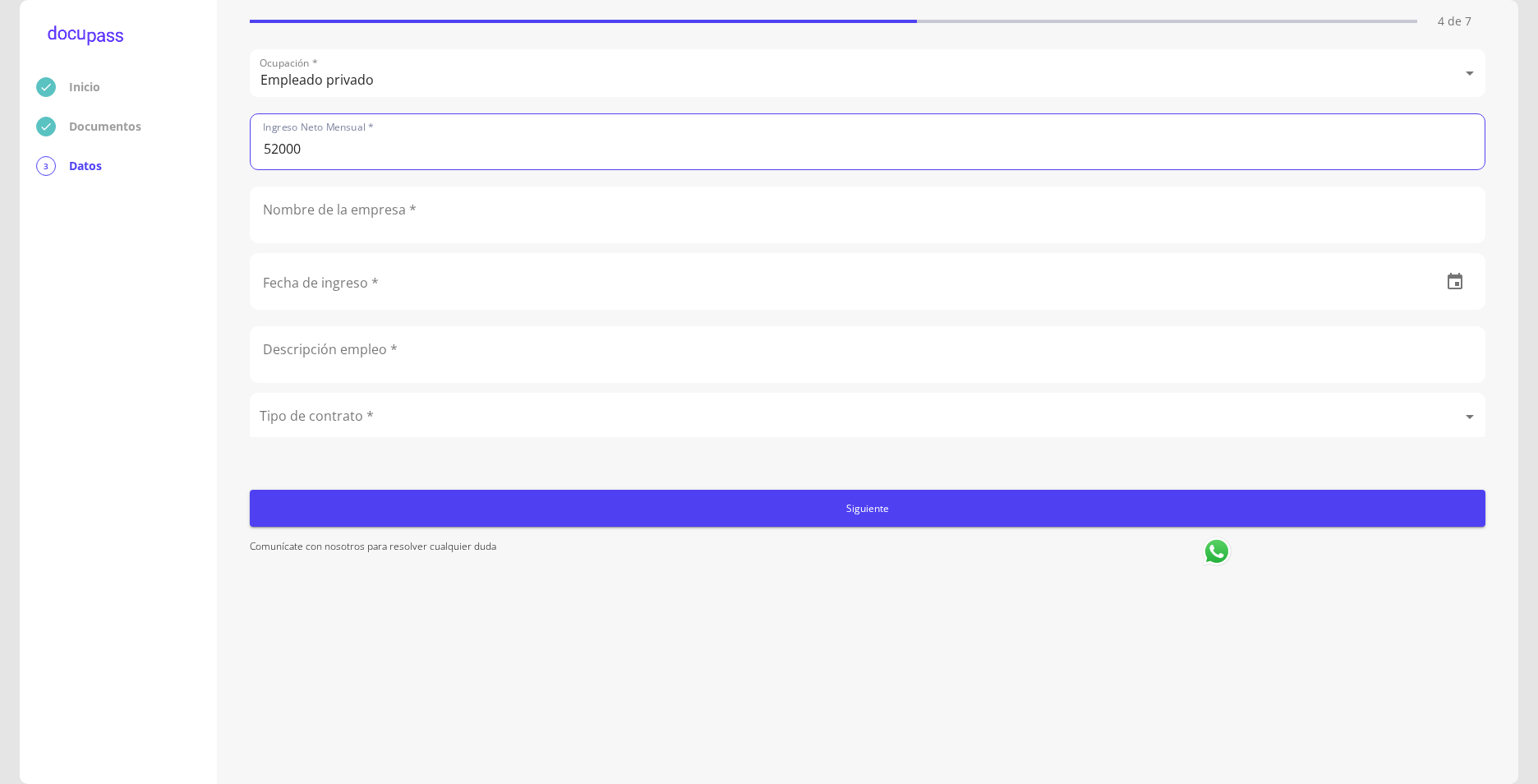
type input "52000"
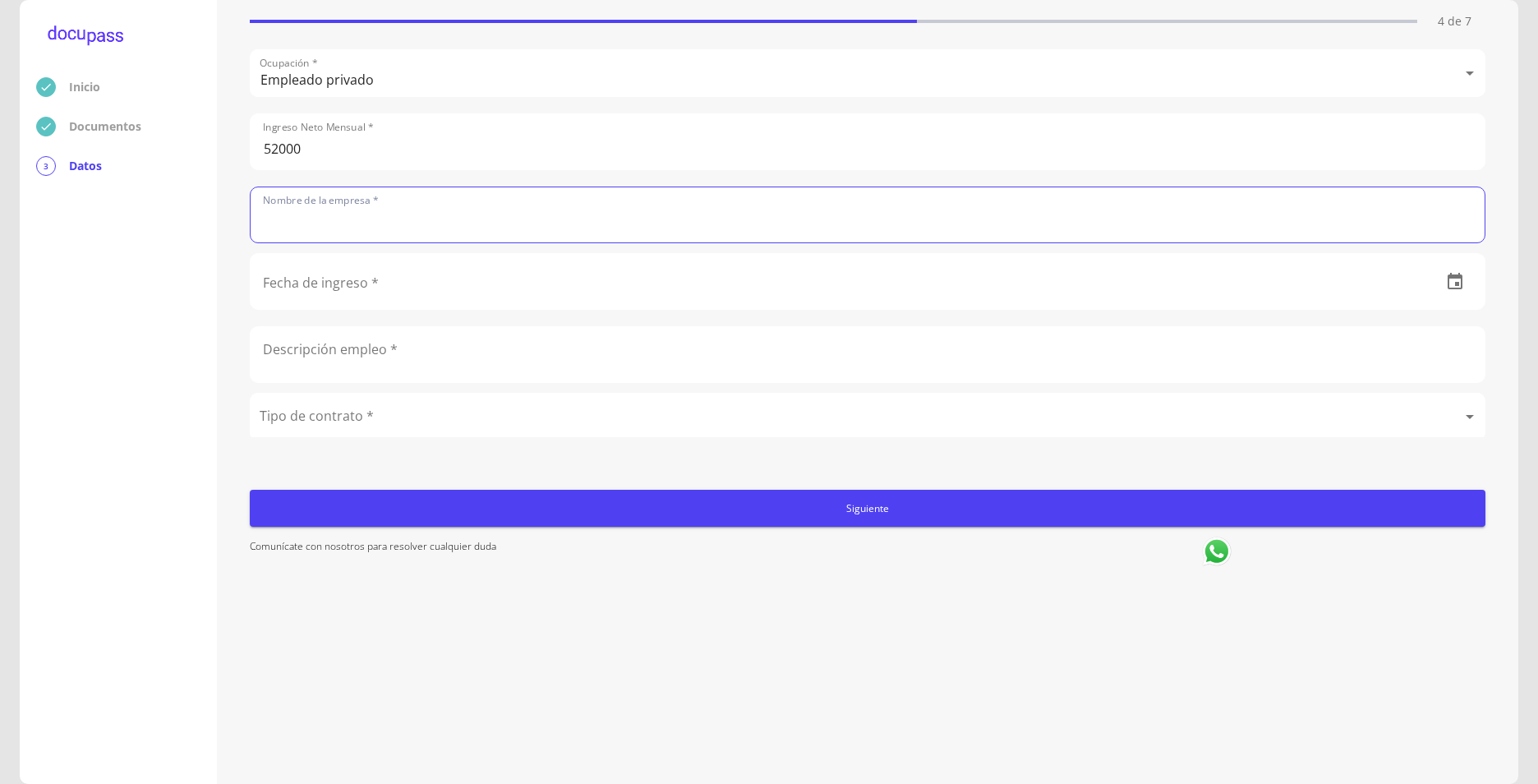
click at [366, 233] on input "text" at bounding box center [868, 215] width 1235 height 55
click at [371, 233] on input "text" at bounding box center [868, 215] width 1235 height 55
paste input "SERVICIO PARA LA INDUSTRIA DE MANUFACTURA PEFNA"
type input "SERVICIO PARA LA INDUSTRIA DE MANUFACTURA PEFNA"
click at [267, 141] on input "52000" at bounding box center [868, 142] width 1235 height 55
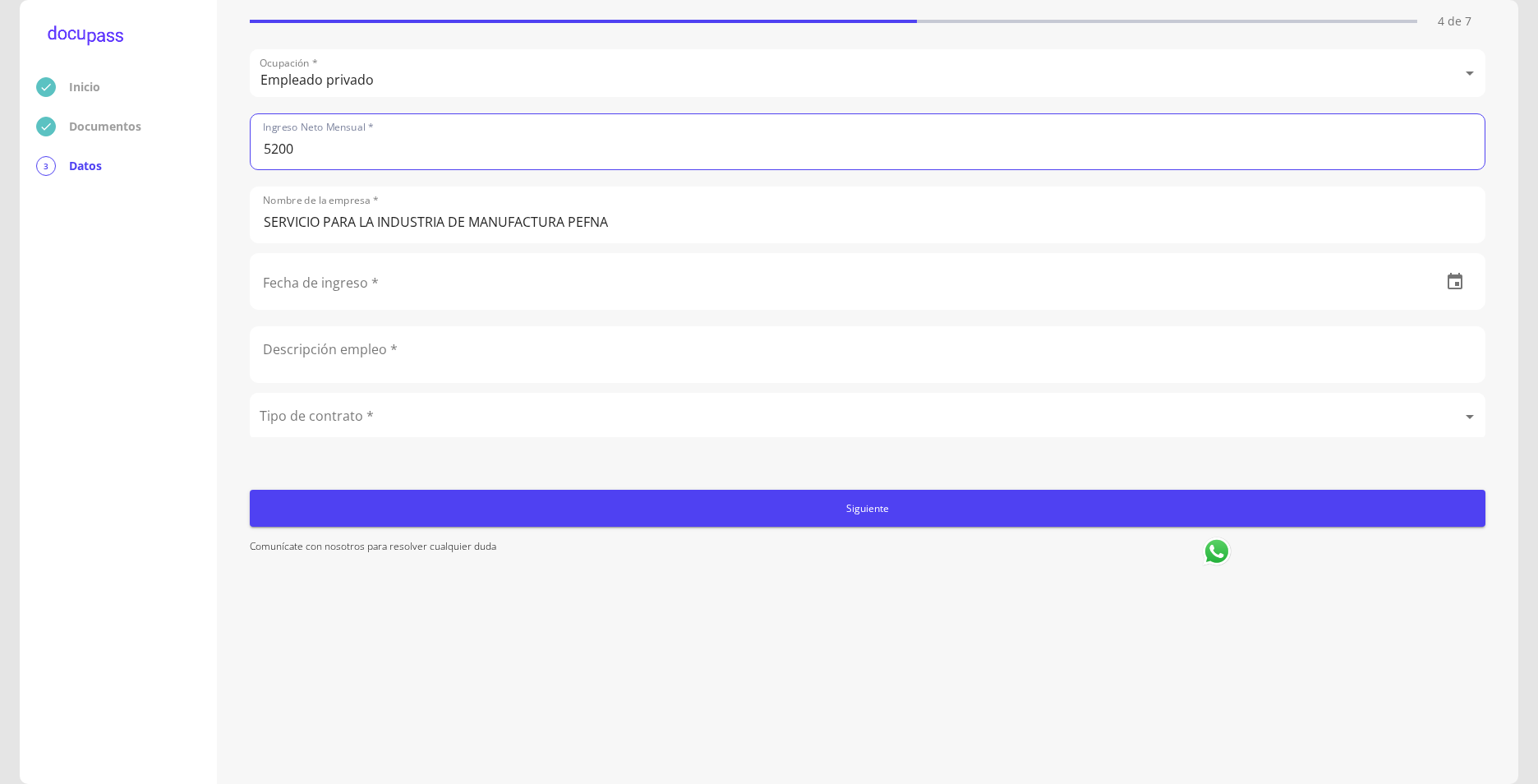
type input "52000"
click at [310, 310] on div "Ocupación * Empleado privado Empleado privado Ingreso Neto Mensual * 52000 Nomb…" at bounding box center [868, 242] width 1236 height 388
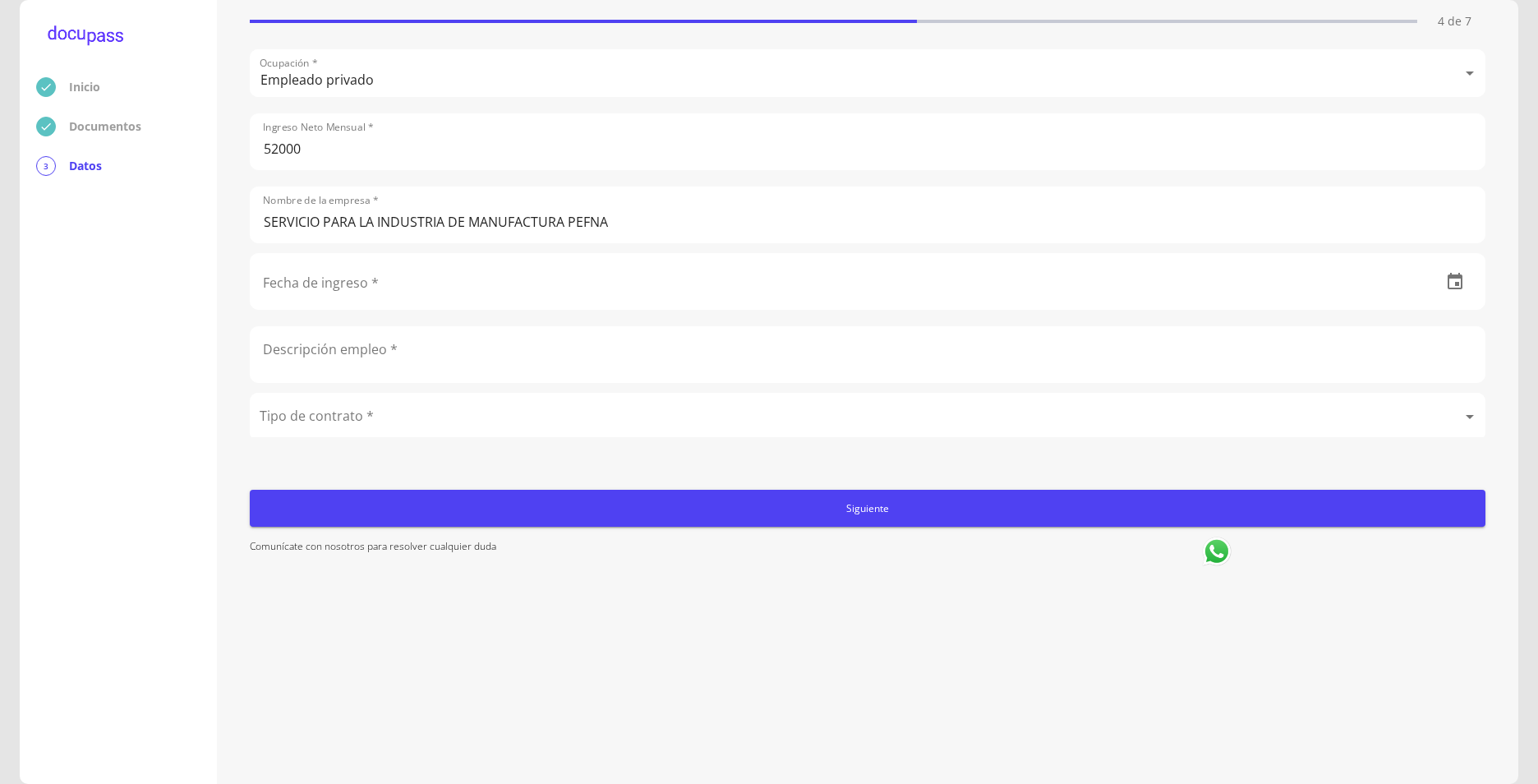
click at [1445, 286] on icon "button" at bounding box center [1455, 281] width 20 height 20
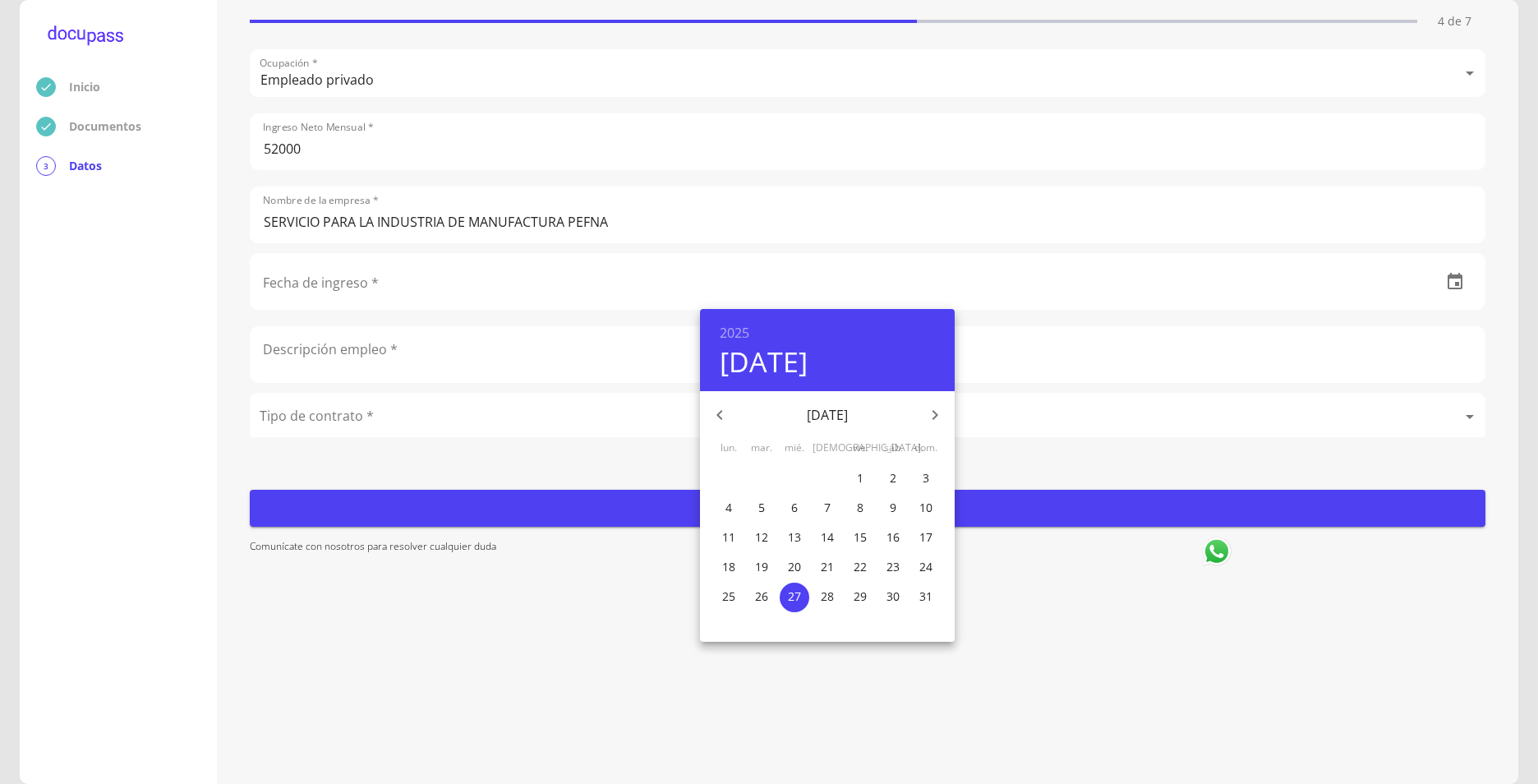
click at [720, 413] on icon "button" at bounding box center [719, 414] width 6 height 9
click at [726, 331] on h6 "2025" at bounding box center [734, 333] width 29 height 23
click at [827, 475] on div "2024" at bounding box center [827, 475] width 254 height 33
click at [720, 411] on icon "button" at bounding box center [719, 414] width 6 height 9
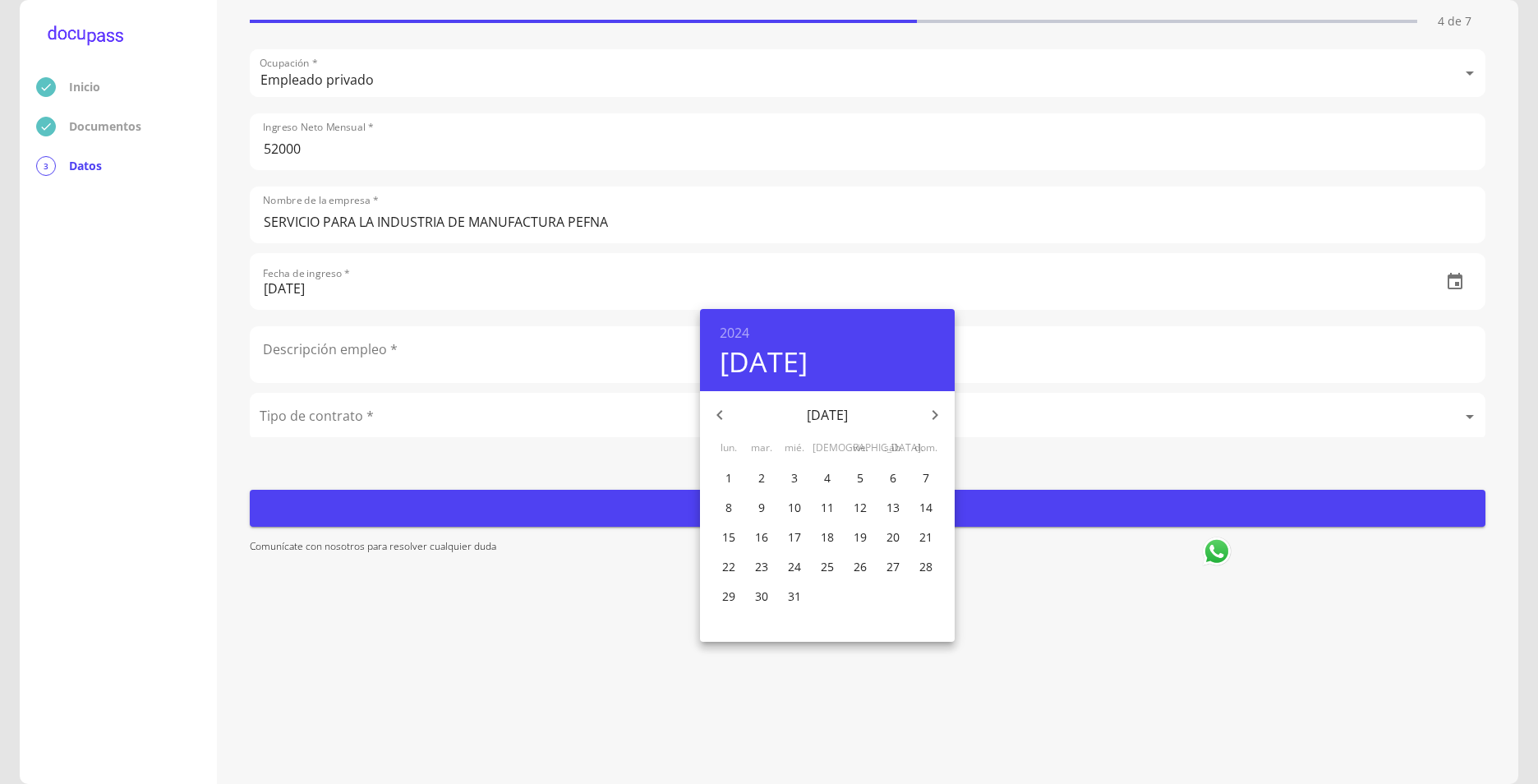
click at [720, 411] on icon "button" at bounding box center [719, 414] width 6 height 9
click at [860, 511] on p "7" at bounding box center [861, 507] width 7 height 16
type input "[DATE]"
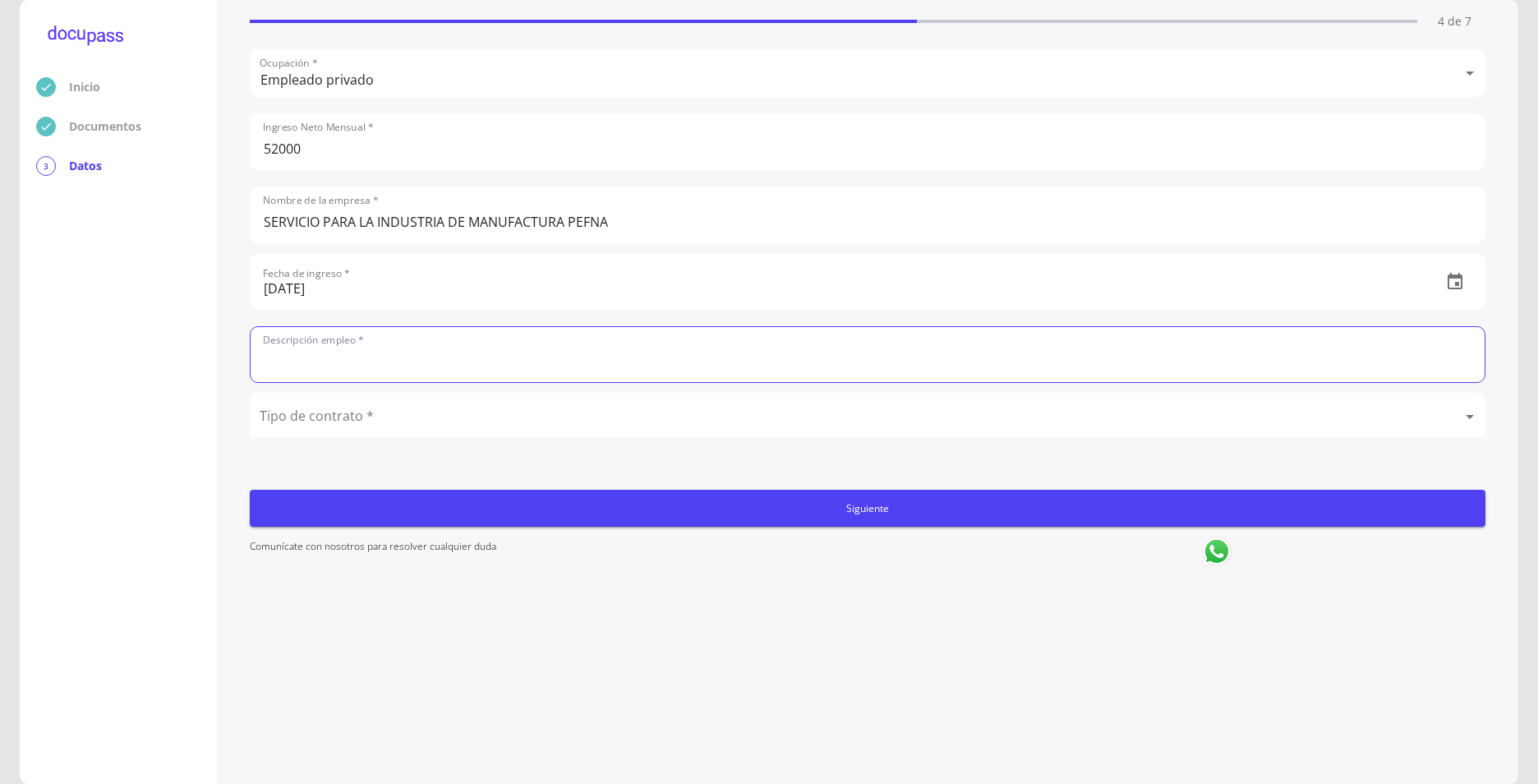
click at [326, 358] on input "text" at bounding box center [868, 354] width 1235 height 55
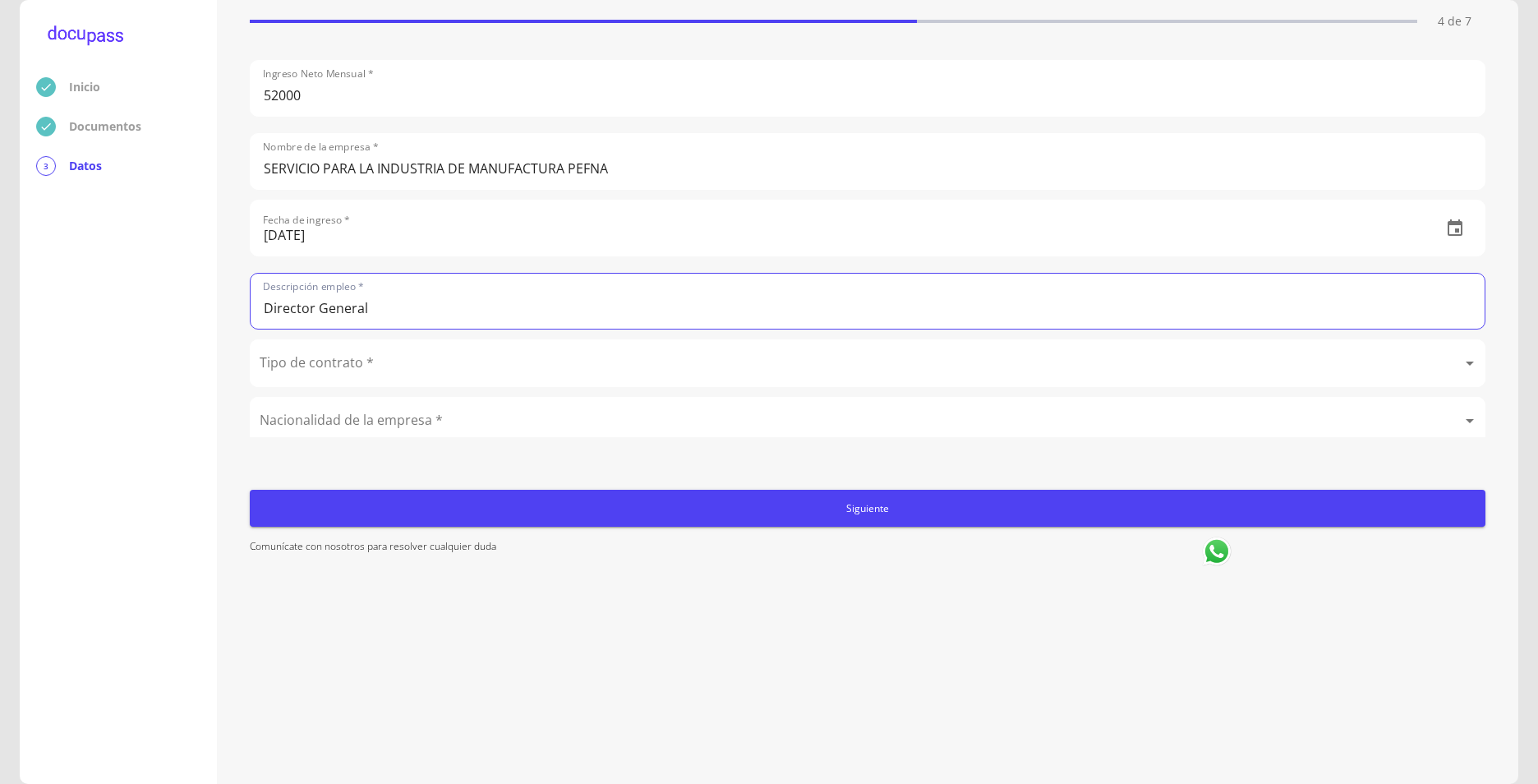
scroll to position [83, 0]
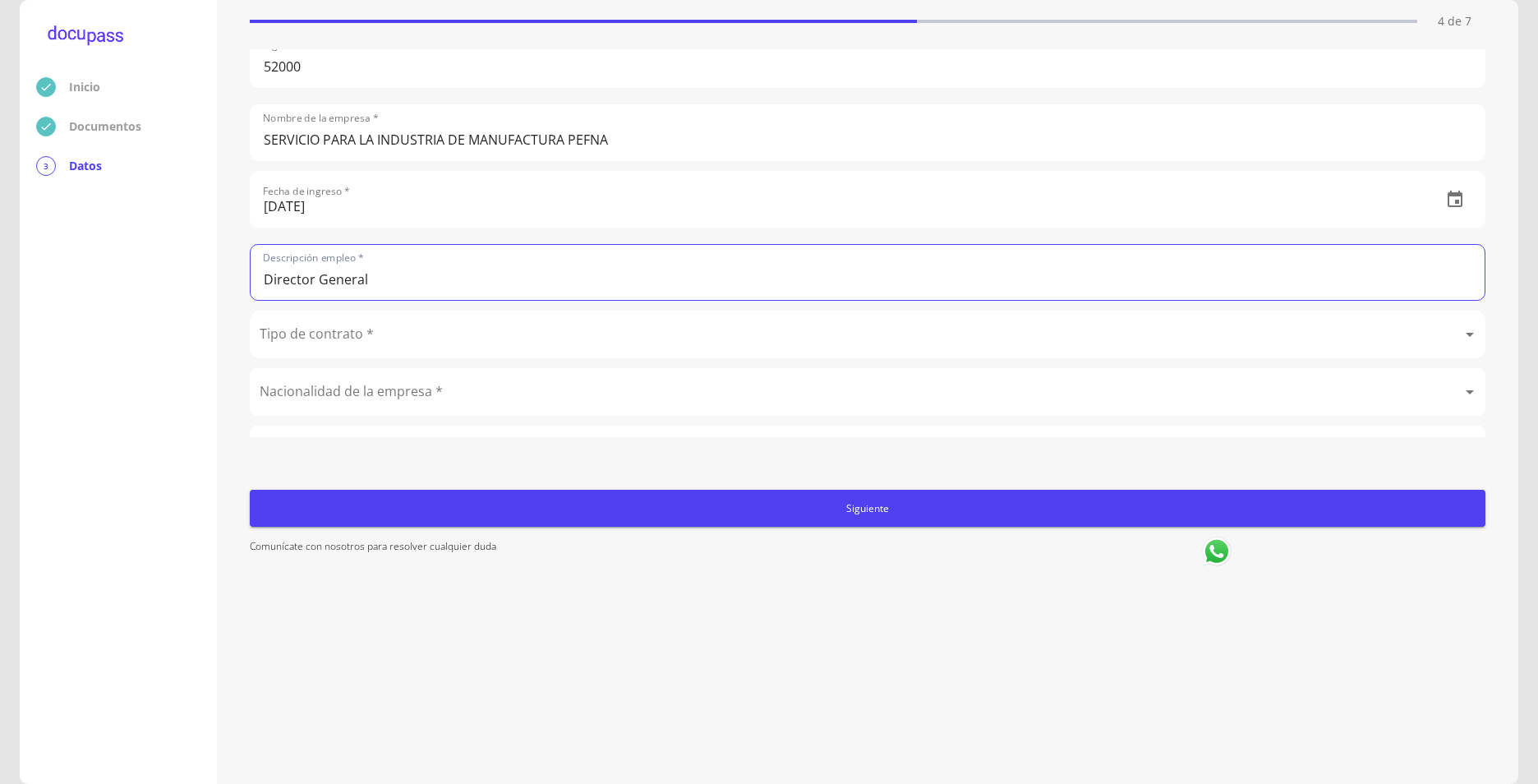
type input "Director General"
click at [382, 344] on body "Inicio Documentos 3 Datos Completa lo siguiente Ocupación del Cliente 4 de 7 Oc…" at bounding box center [769, 392] width 1538 height 784
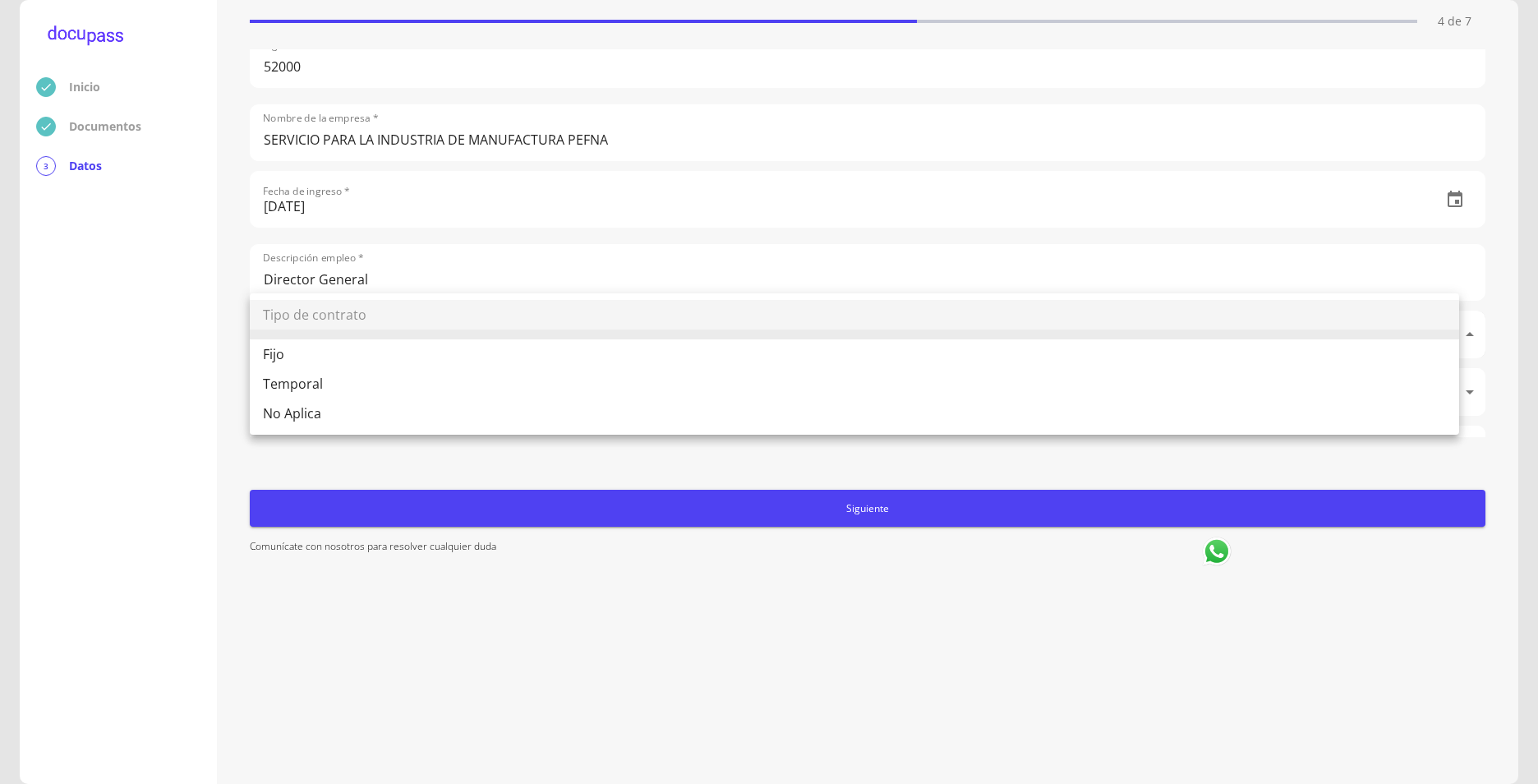
click at [289, 353] on li "Fijo" at bounding box center [855, 354] width 1210 height 29
type input "Fijo"
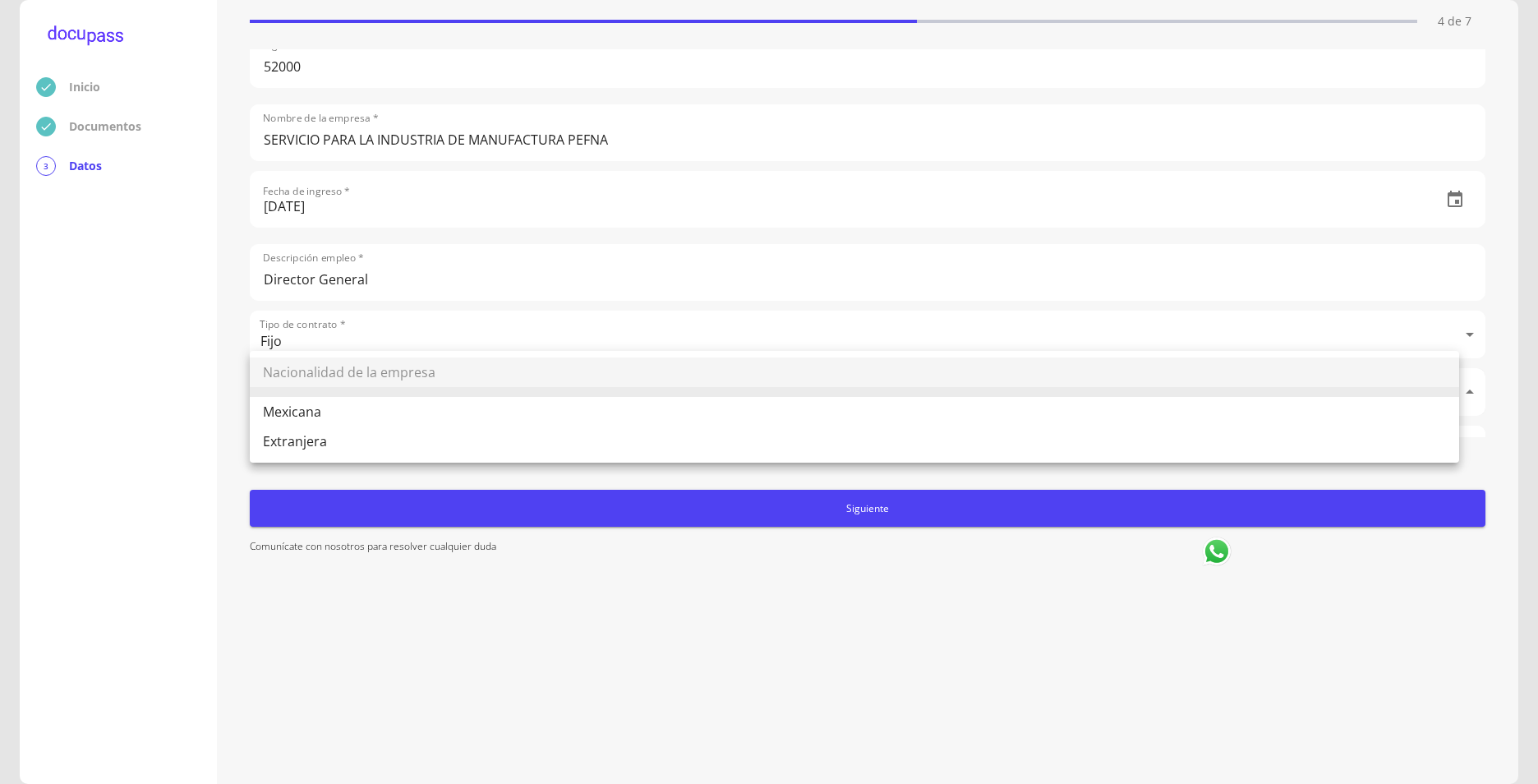
click at [334, 389] on body "Inicio Documentos 3 Datos Completa lo siguiente Ocupación del Cliente 4 de 7 Oc…" at bounding box center [769, 392] width 1538 height 784
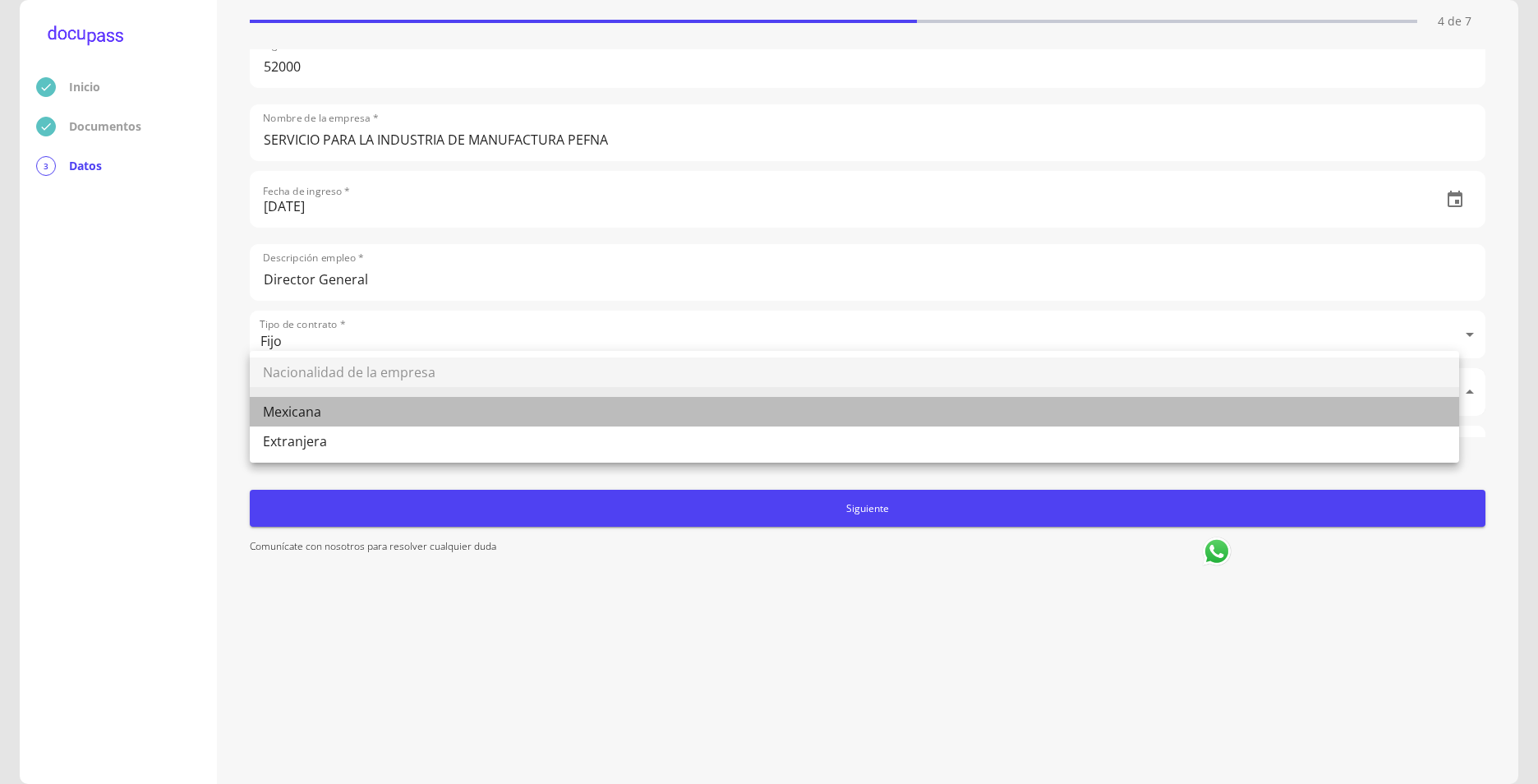
click at [324, 412] on li "Mexicana" at bounding box center [855, 412] width 1210 height 29
type input "Mexicana"
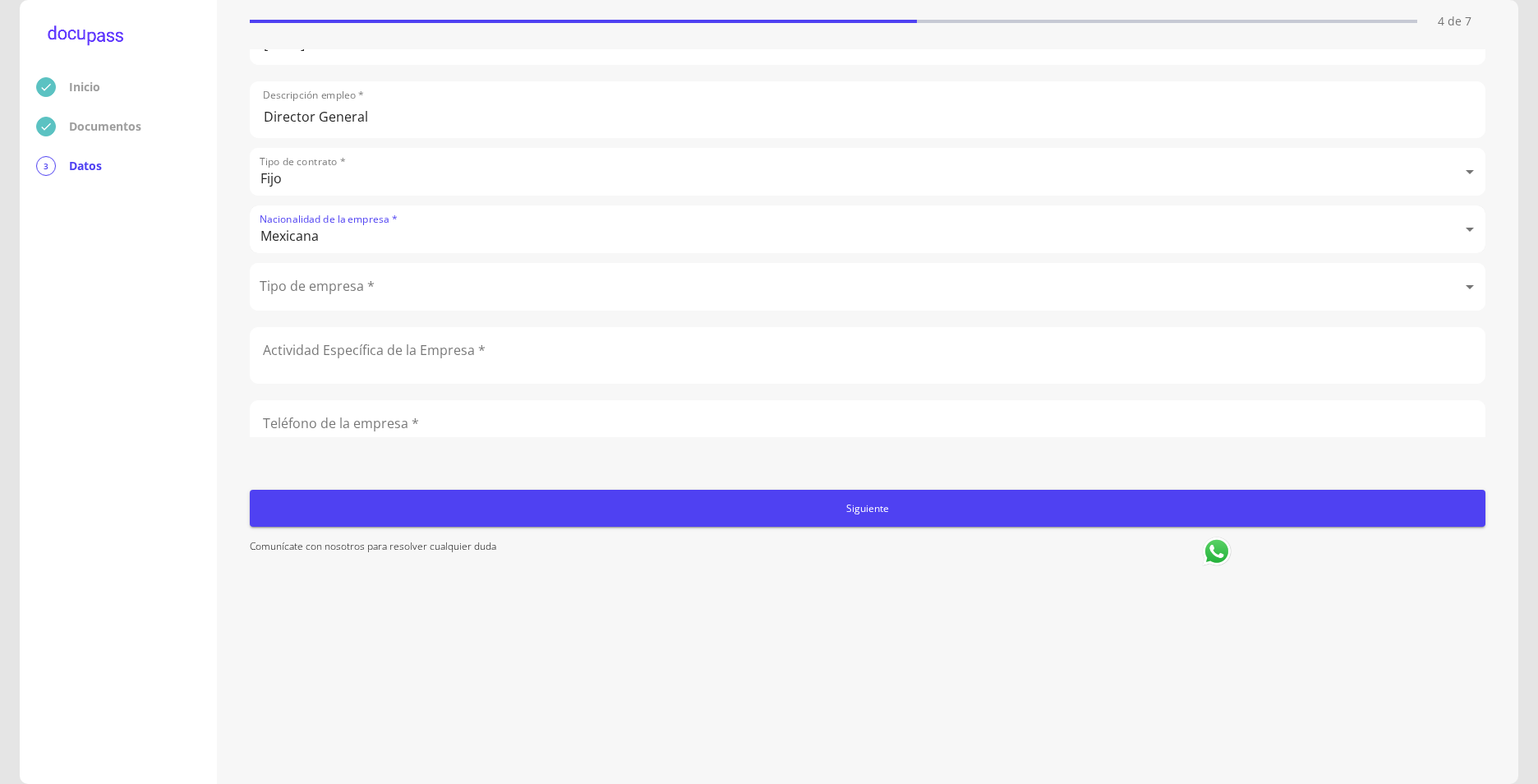
scroll to position [247, 0]
click at [341, 303] on body "Inicio Documentos 3 Datos Completa lo siguiente Ocupación del Cliente 4 de 7 Oc…" at bounding box center [769, 392] width 1538 height 784
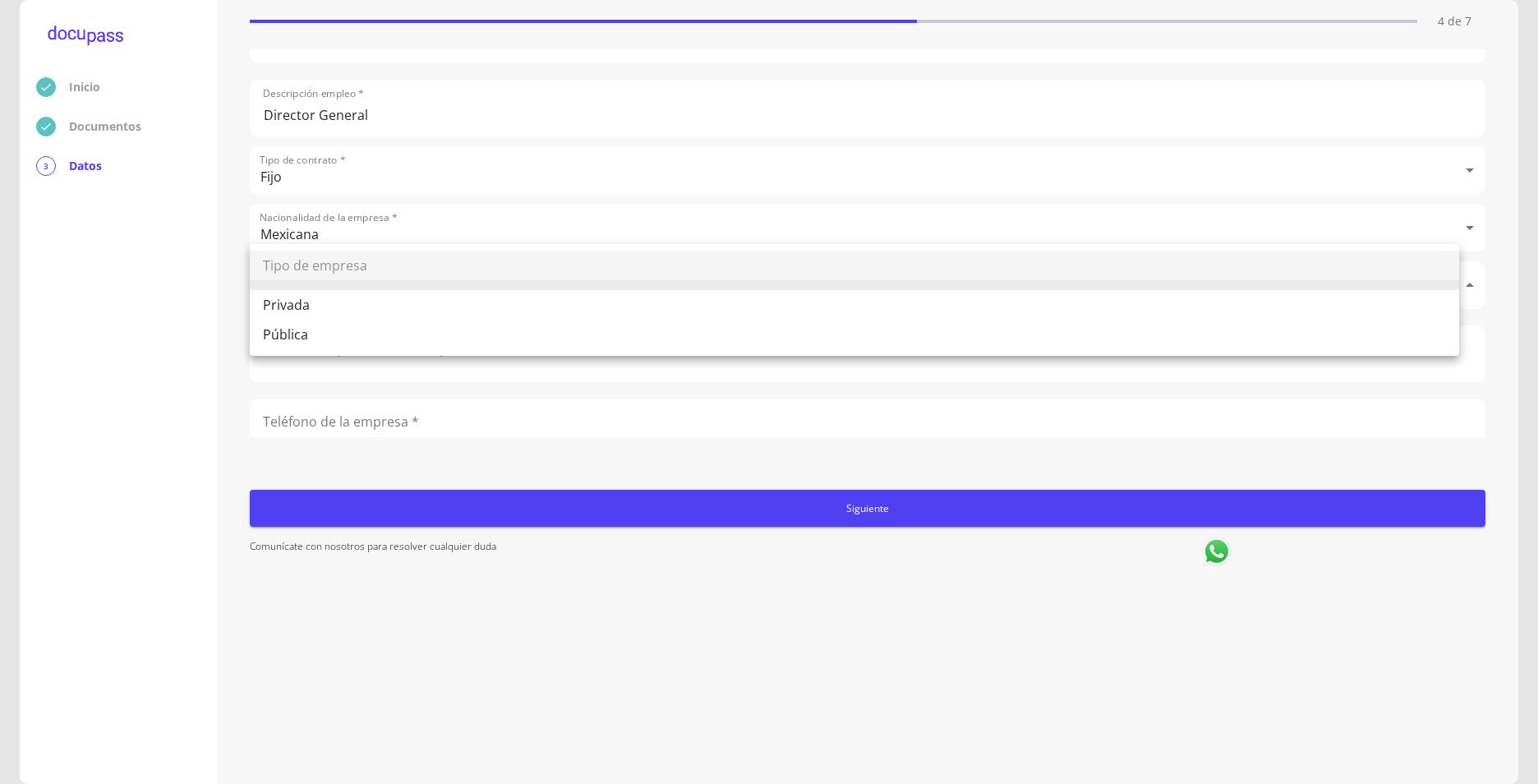
click at [297, 308] on li "Privada" at bounding box center [855, 304] width 1210 height 29
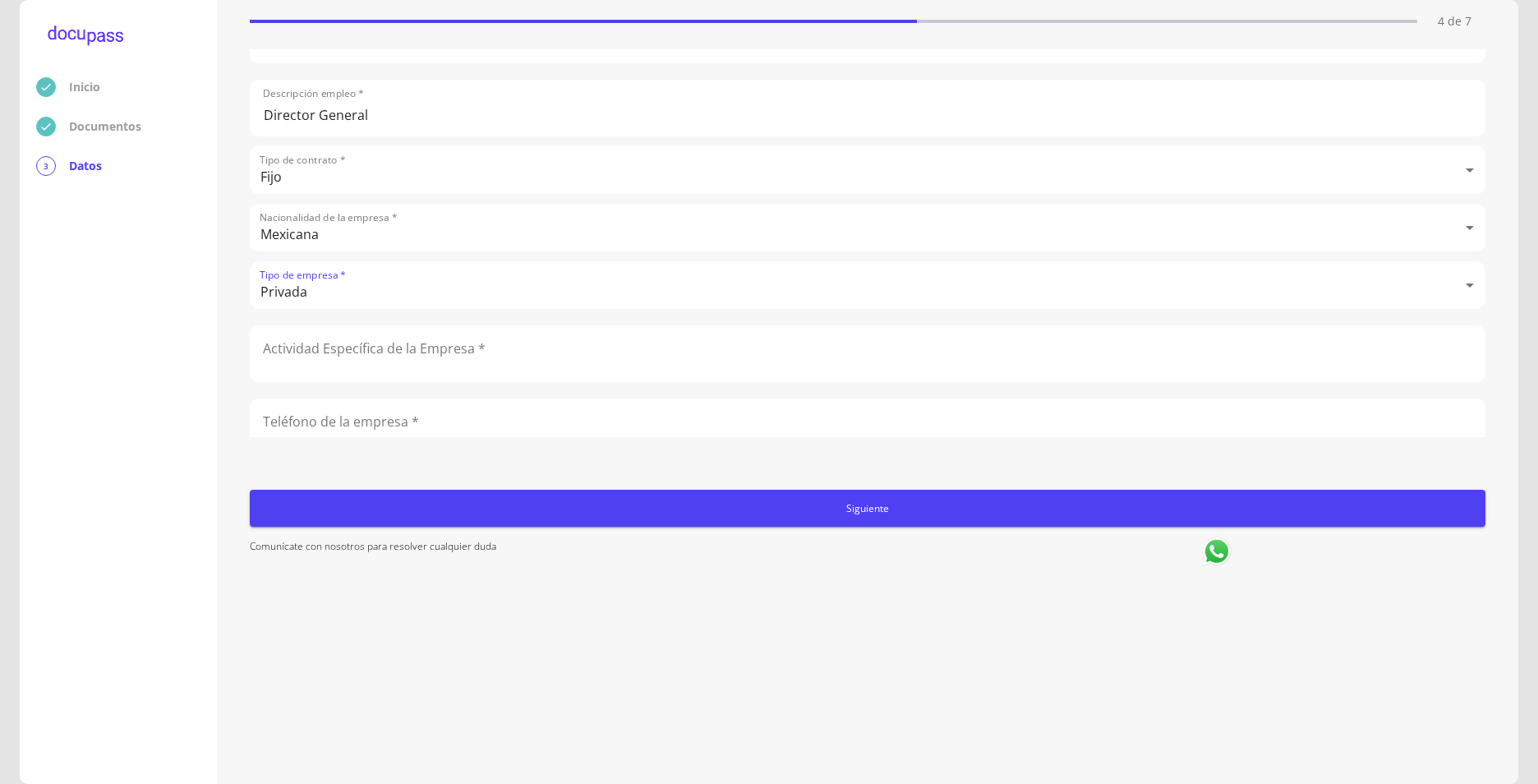
type input "Privada"
click at [362, 352] on input "text" at bounding box center [868, 353] width 1235 height 55
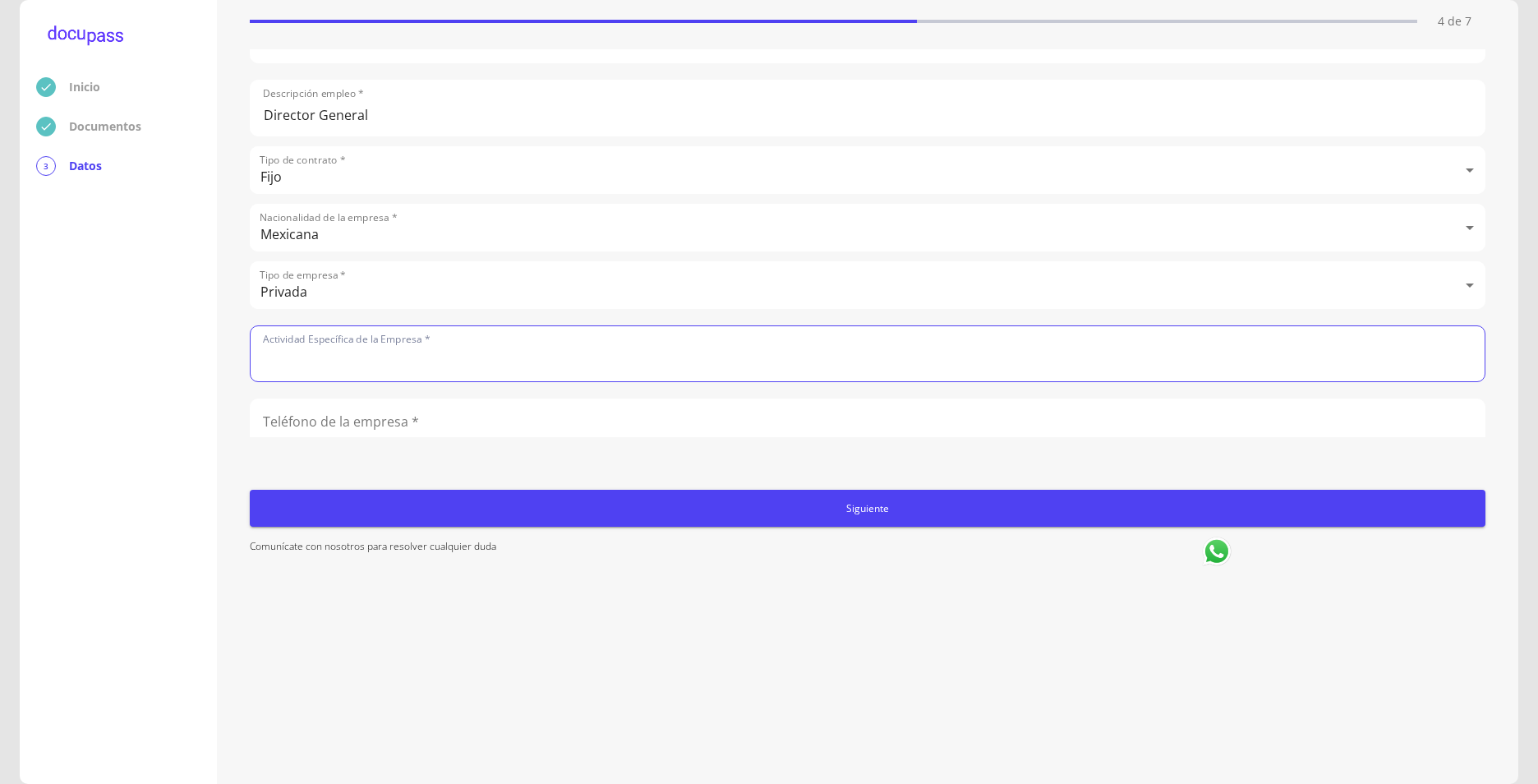
click at [378, 355] on input "text" at bounding box center [868, 353] width 1235 height 55
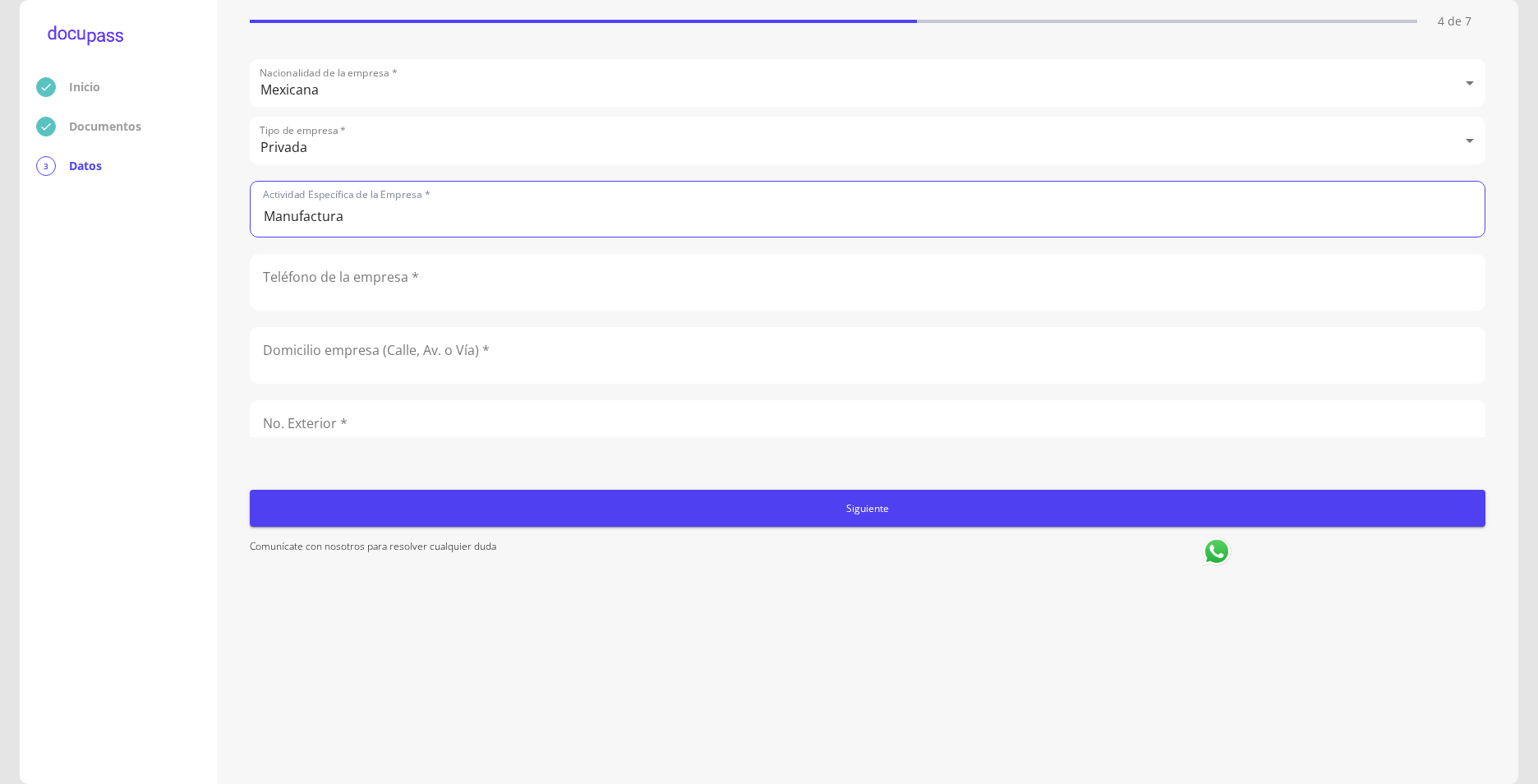
scroll to position [411, 0]
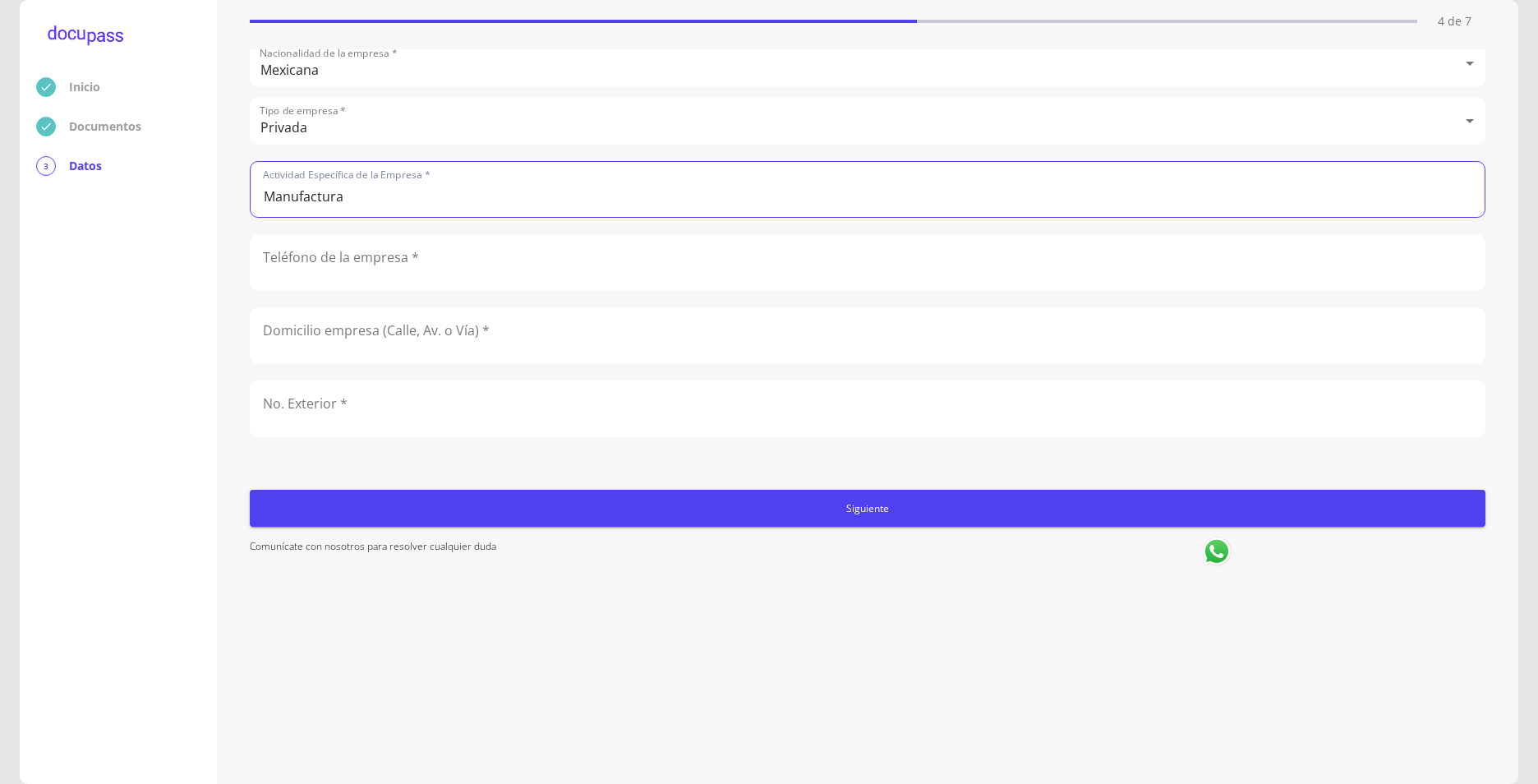
type input "Manufactura"
click at [365, 280] on input "number" at bounding box center [868, 262] width 1235 height 55
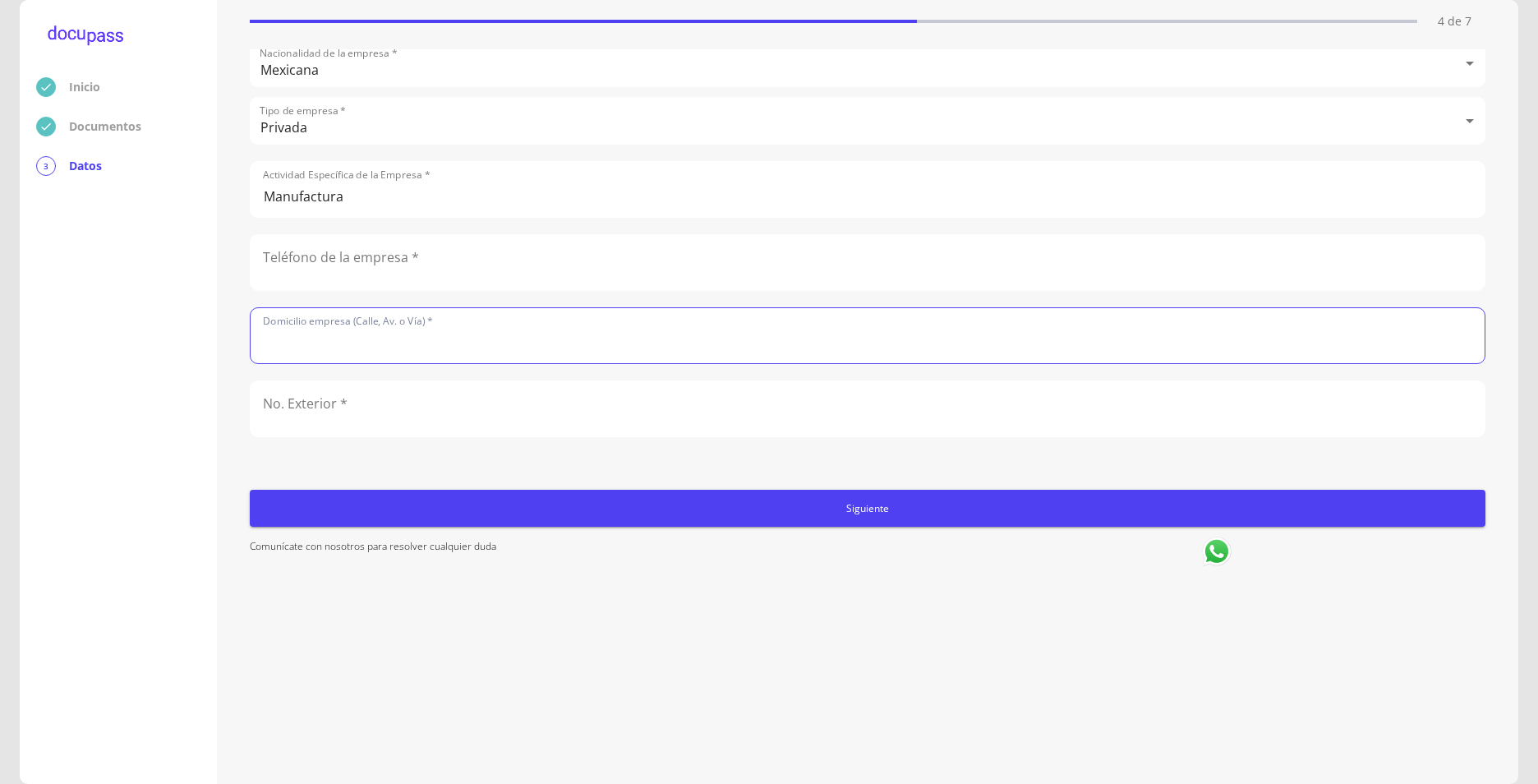
click at [360, 352] on input "text" at bounding box center [868, 335] width 1235 height 55
click at [310, 358] on input "text" at bounding box center [868, 335] width 1235 height 55
paste input "[STREET_ADDRESS][PERSON_NAME]"
drag, startPoint x: 360, startPoint y: 342, endPoint x: 453, endPoint y: 343, distance: 93.0
click at [453, 343] on input "[STREET_ADDRESS][PERSON_NAME]" at bounding box center [868, 335] width 1235 height 55
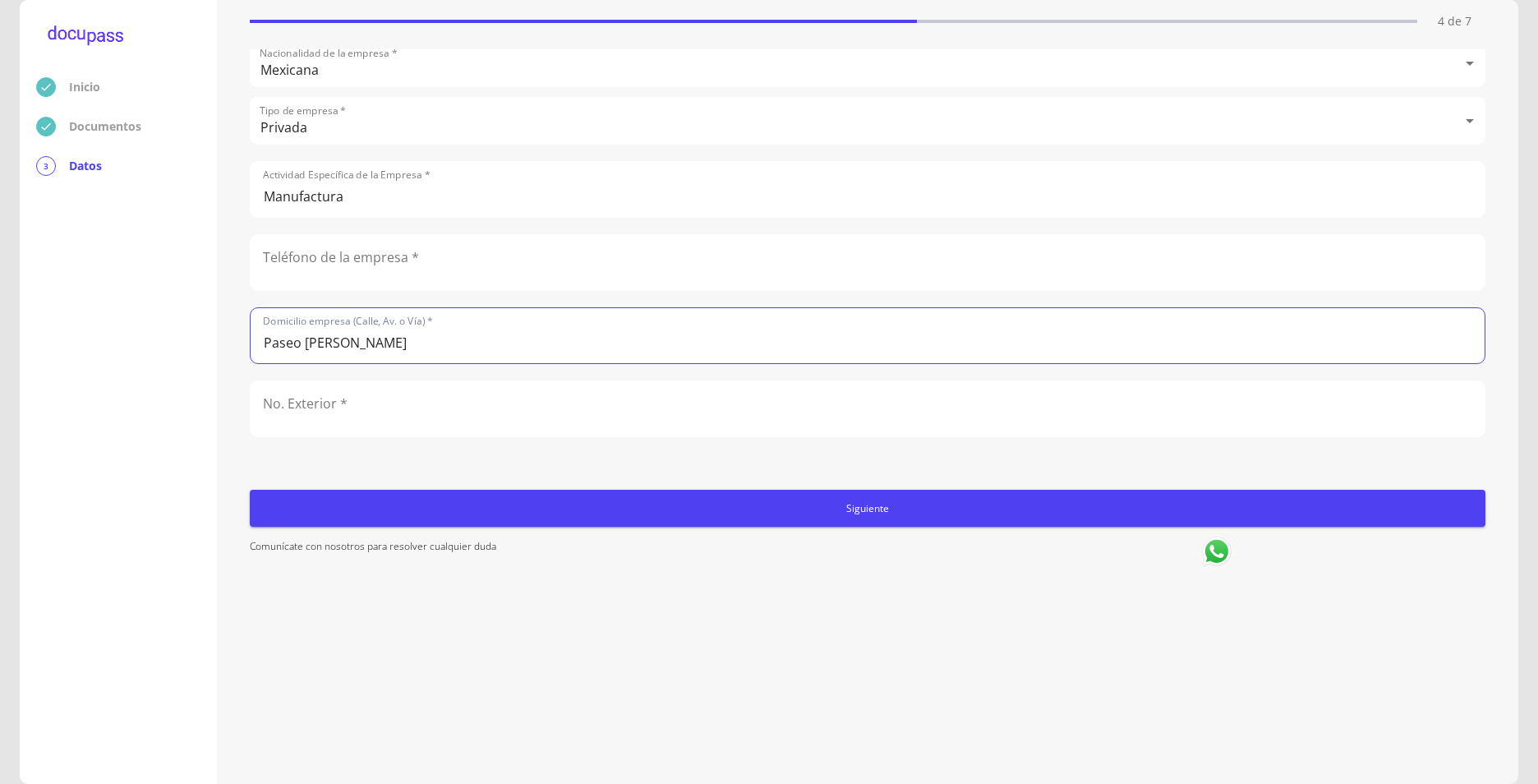
type input "Paseo [PERSON_NAME]"
click at [662, 413] on input "text" at bounding box center [868, 409] width 1235 height 55
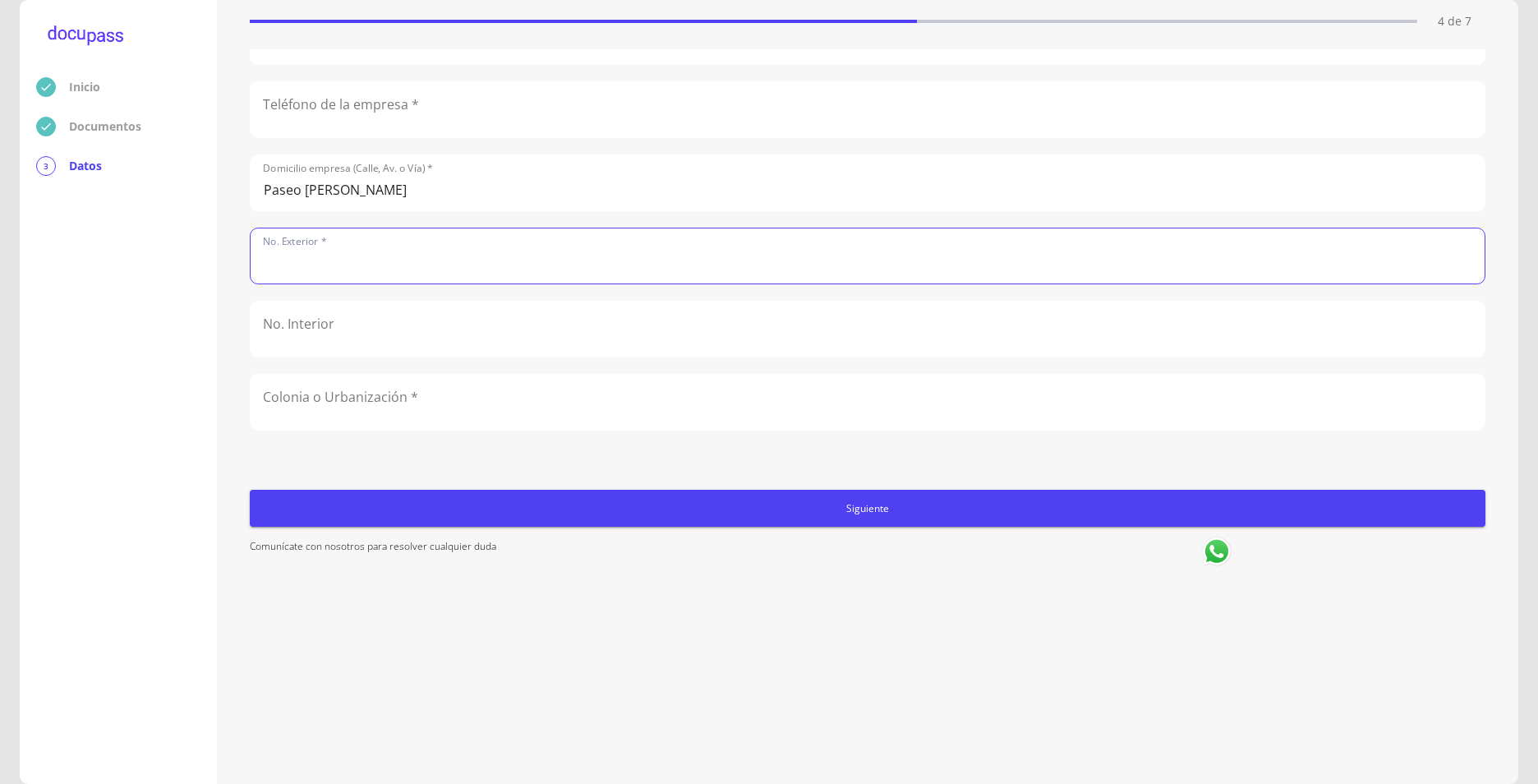
scroll to position [575, 0]
paste input "[STREET_ADDRESS][PERSON_NAME]"
type input "[STREET_ADDRESS][PERSON_NAME]"
click at [404, 345] on div at bounding box center [868, 317] width 1236 height 57
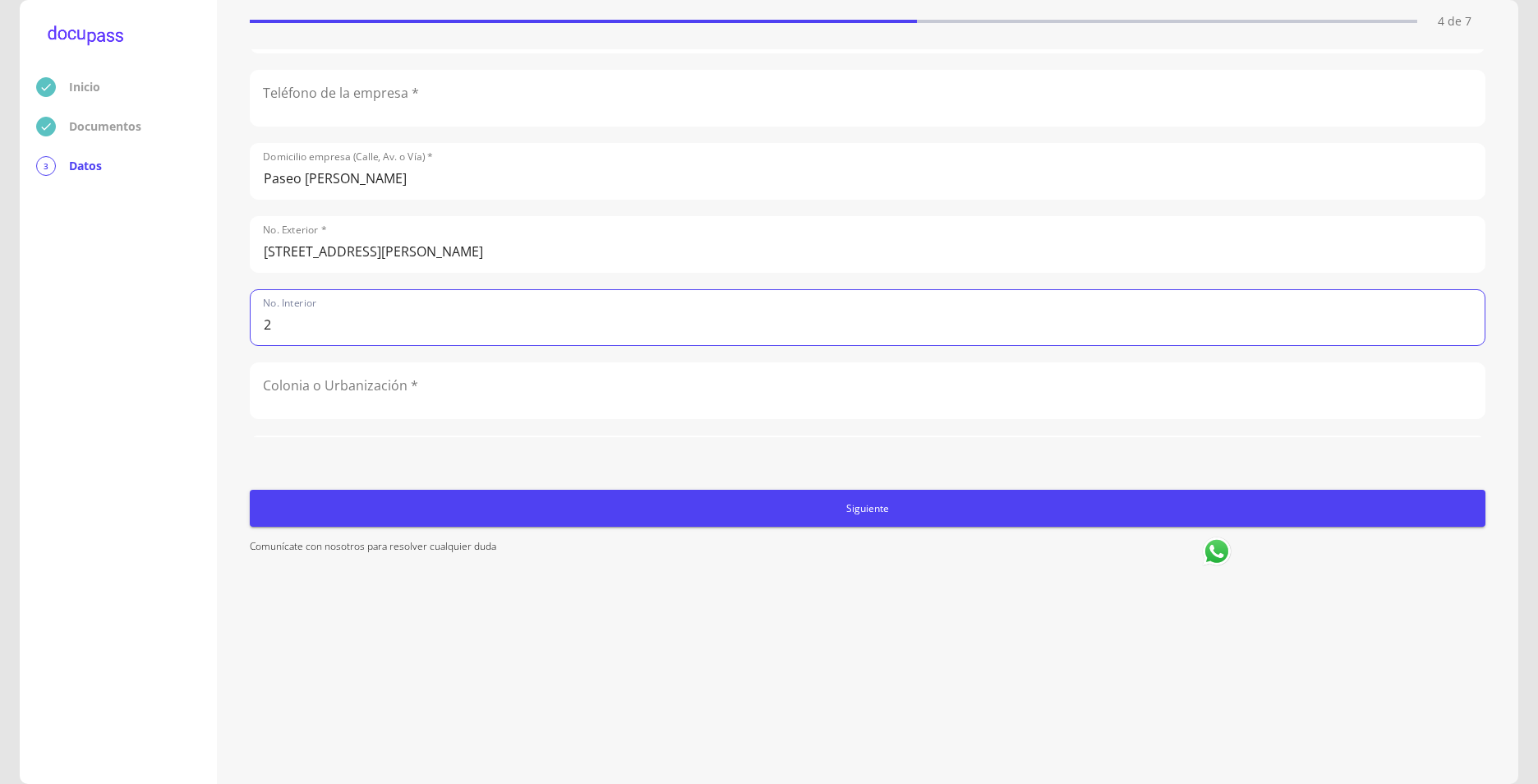
type input "2"
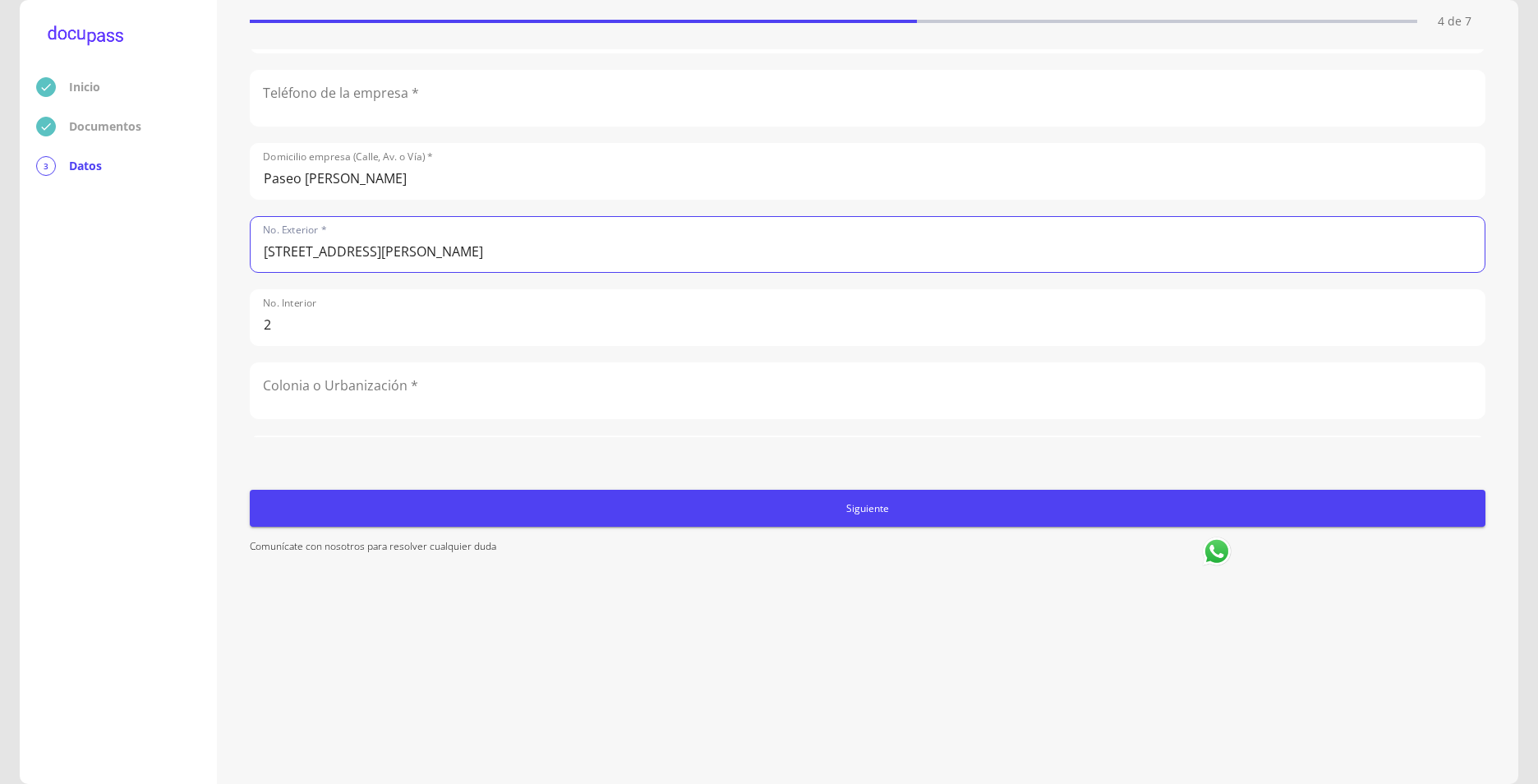
click at [431, 254] on input "[STREET_ADDRESS][PERSON_NAME]" at bounding box center [868, 244] width 1235 height 55
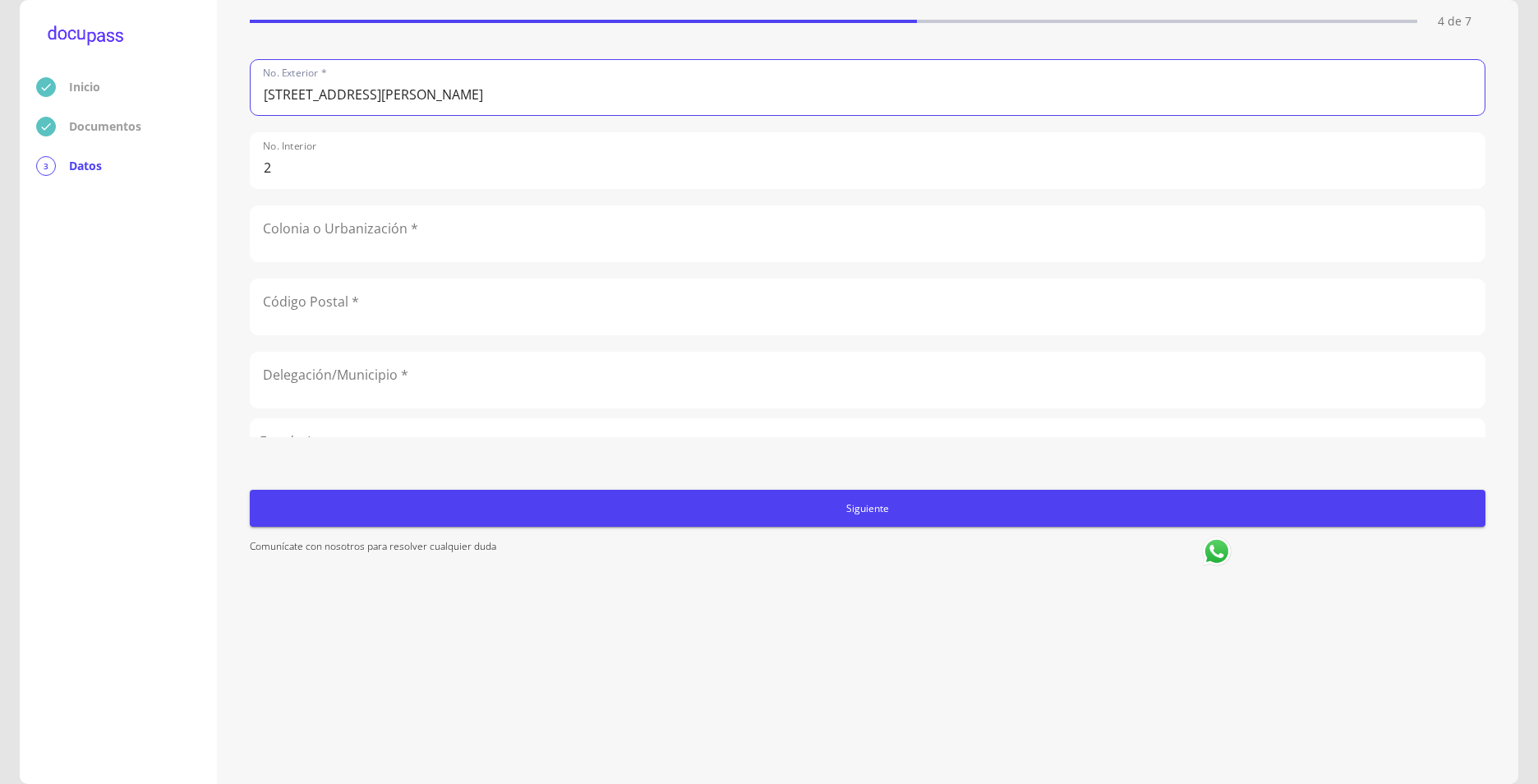
scroll to position [739, 0]
type input "[STREET_ADDRESS][PERSON_NAME]"
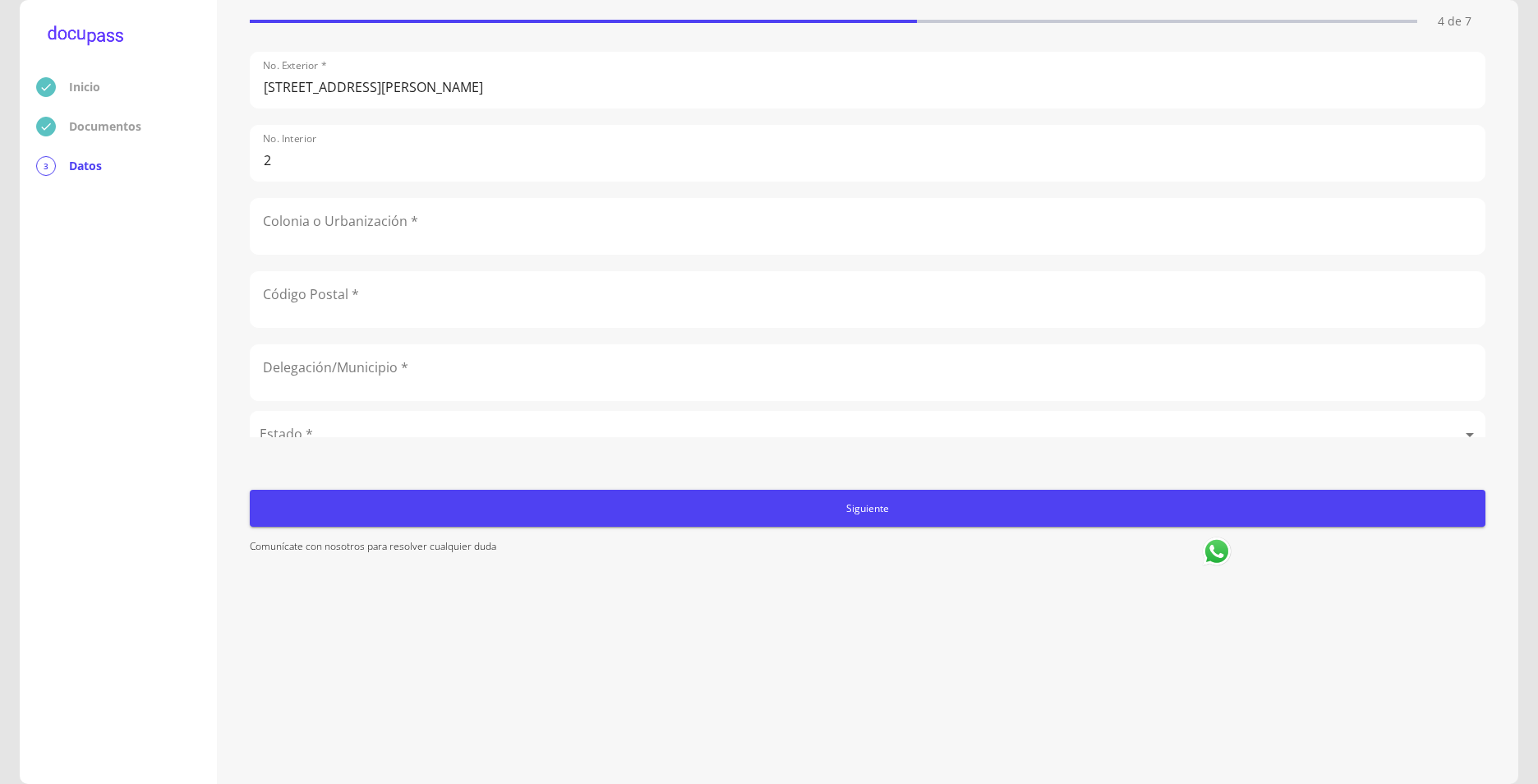
click at [430, 256] on div "Ocupación * Empleado privado Empleado privado Ingreso Neto Mensual * 52000 Nomb…" at bounding box center [868, 242] width 1236 height 388
click at [438, 248] on input "text" at bounding box center [868, 226] width 1235 height 55
type input "Technology Park"
drag, startPoint x: 420, startPoint y: 323, endPoint x: 412, endPoint y: 310, distance: 15.3
click at [420, 323] on input "text" at bounding box center [868, 299] width 1235 height 55
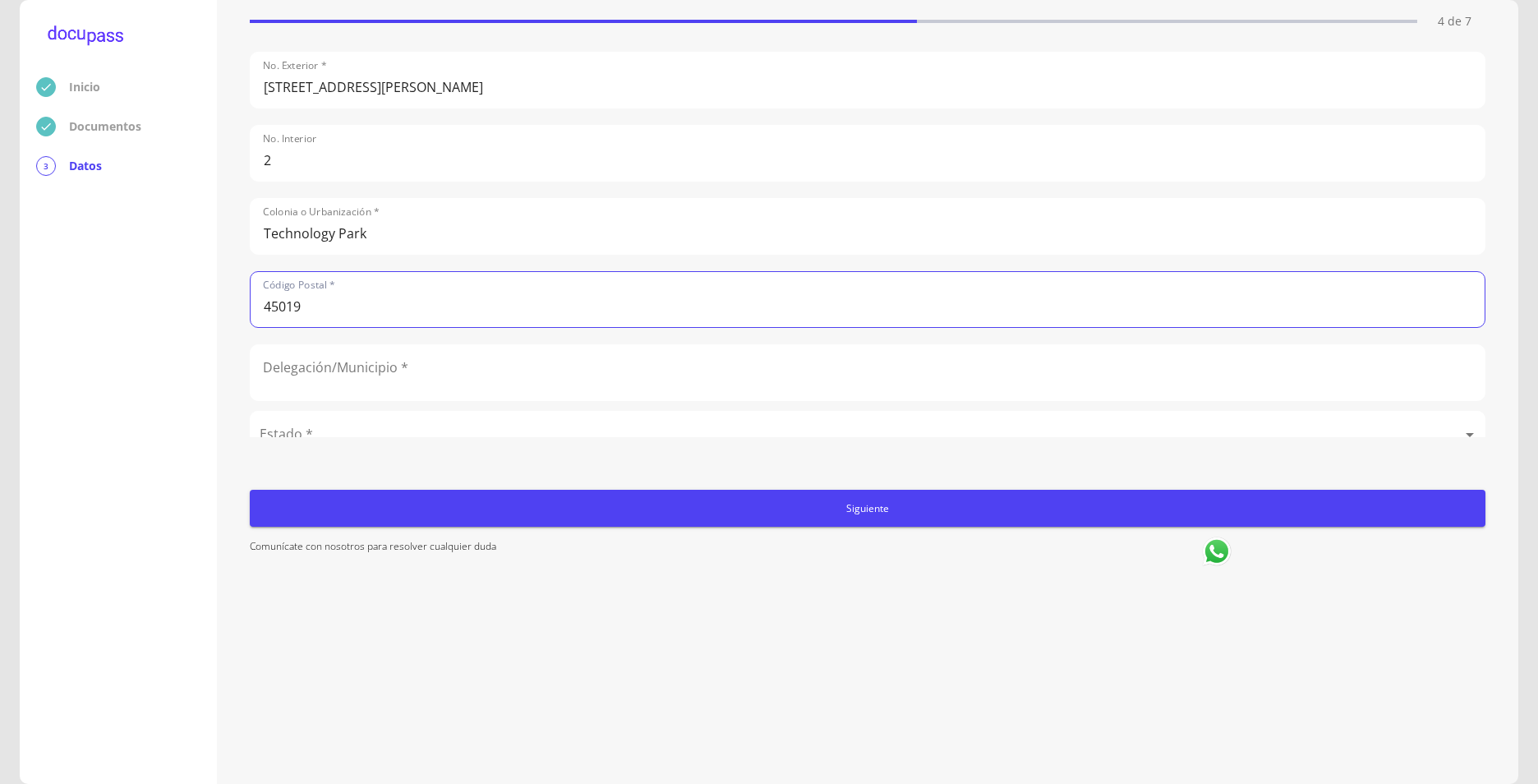
type input "45019"
click at [839, 199] on input "Technology Park" at bounding box center [868, 226] width 1235 height 55
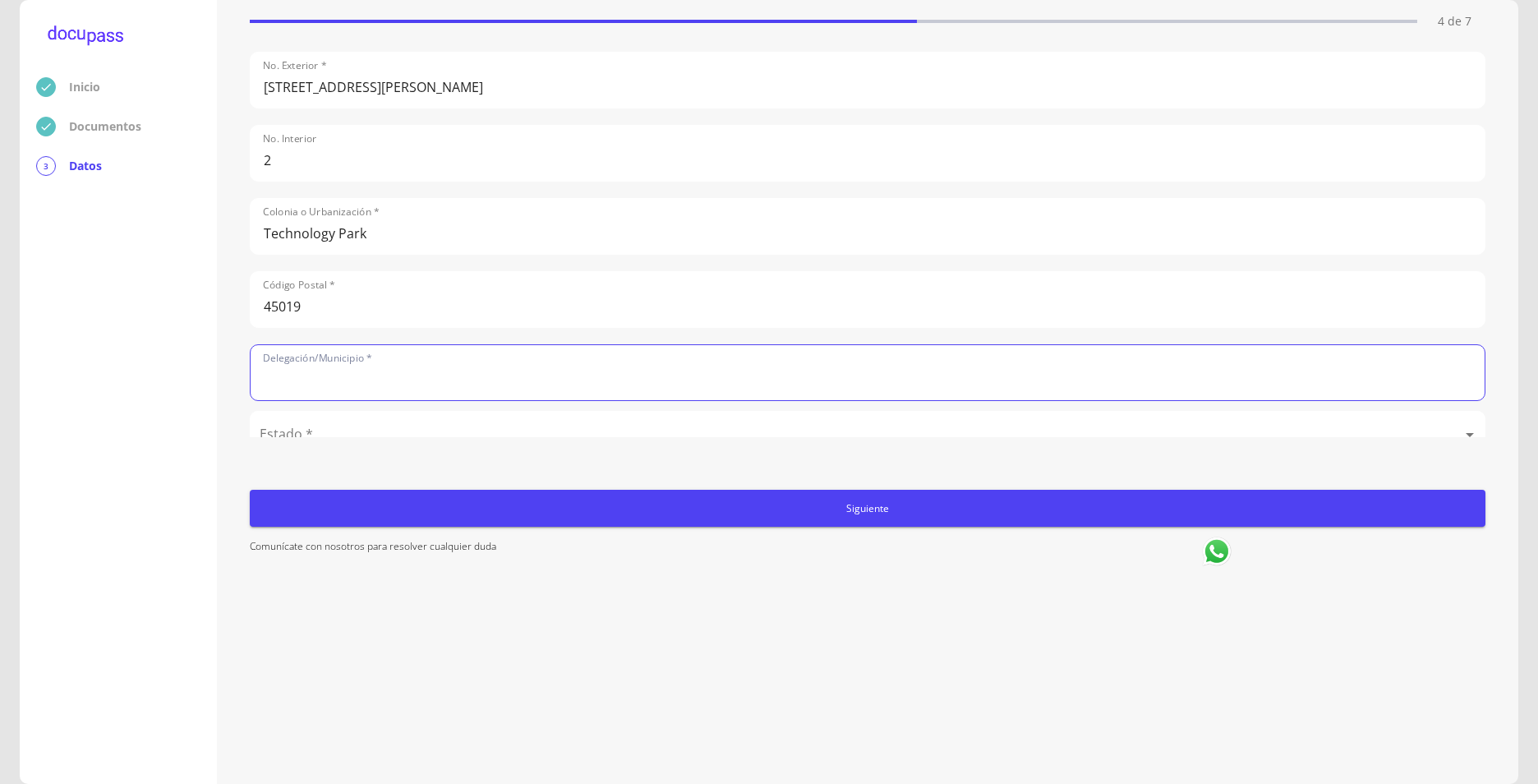
click at [477, 397] on input "text" at bounding box center [868, 372] width 1235 height 55
type input "Zapopan"
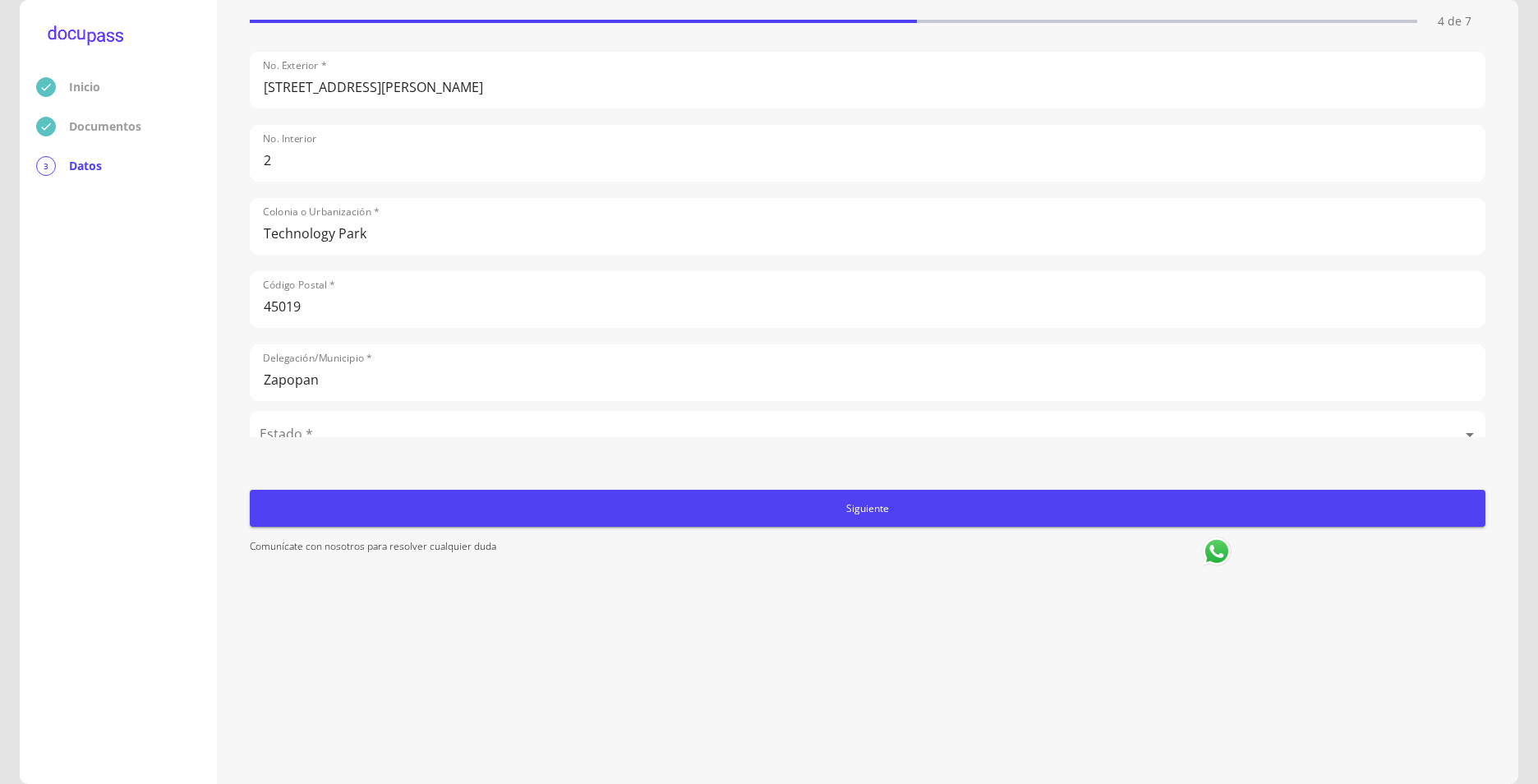
click at [204, 430] on div "Inicio Documentos 3 Datos" at bounding box center [118, 392] width 197 height 784
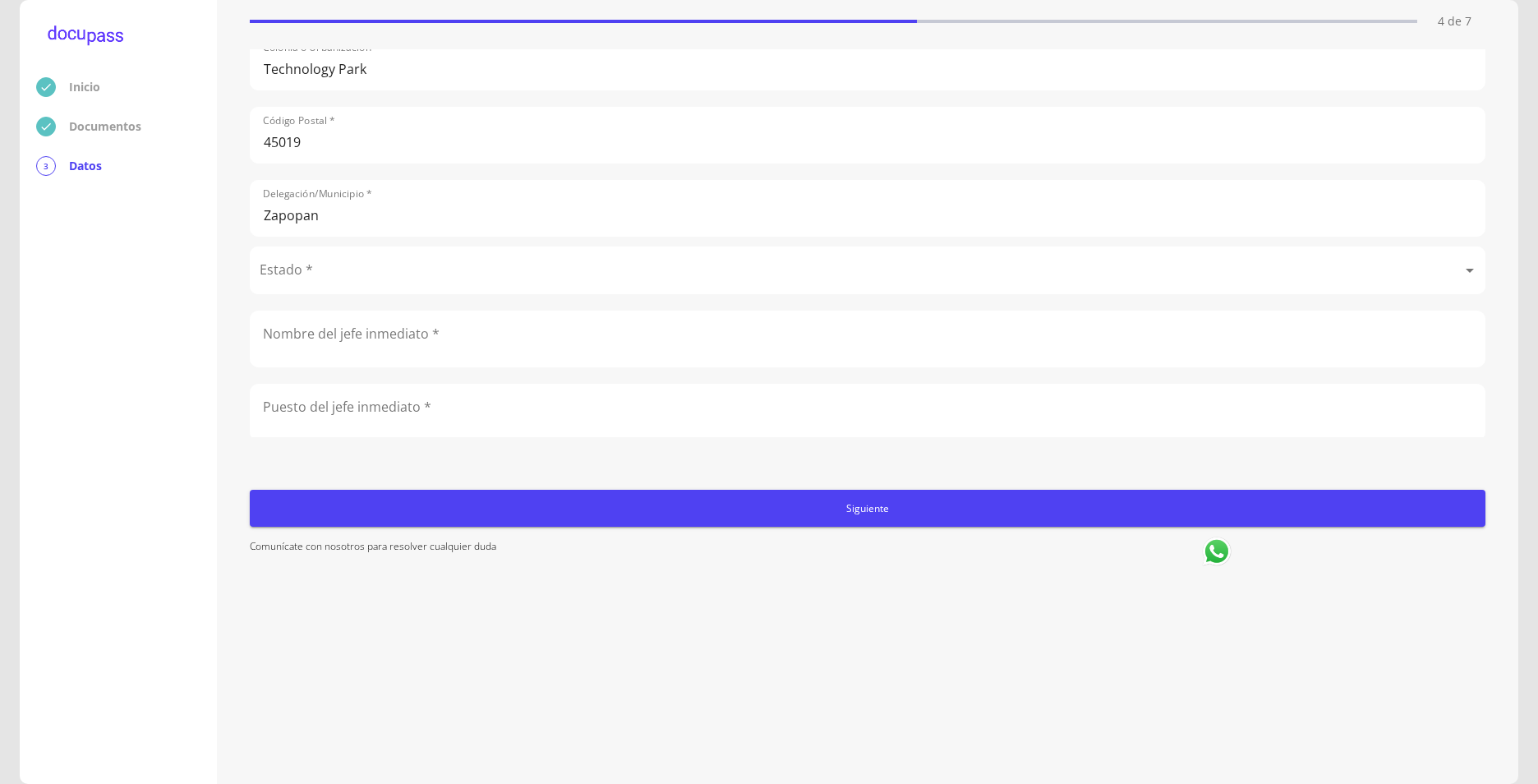
click at [375, 298] on div "Ocupación * Empleado privado Empleado privado Ingreso Neto Mensual * 52000 Nomb…" at bounding box center [868, 242] width 1236 height 388
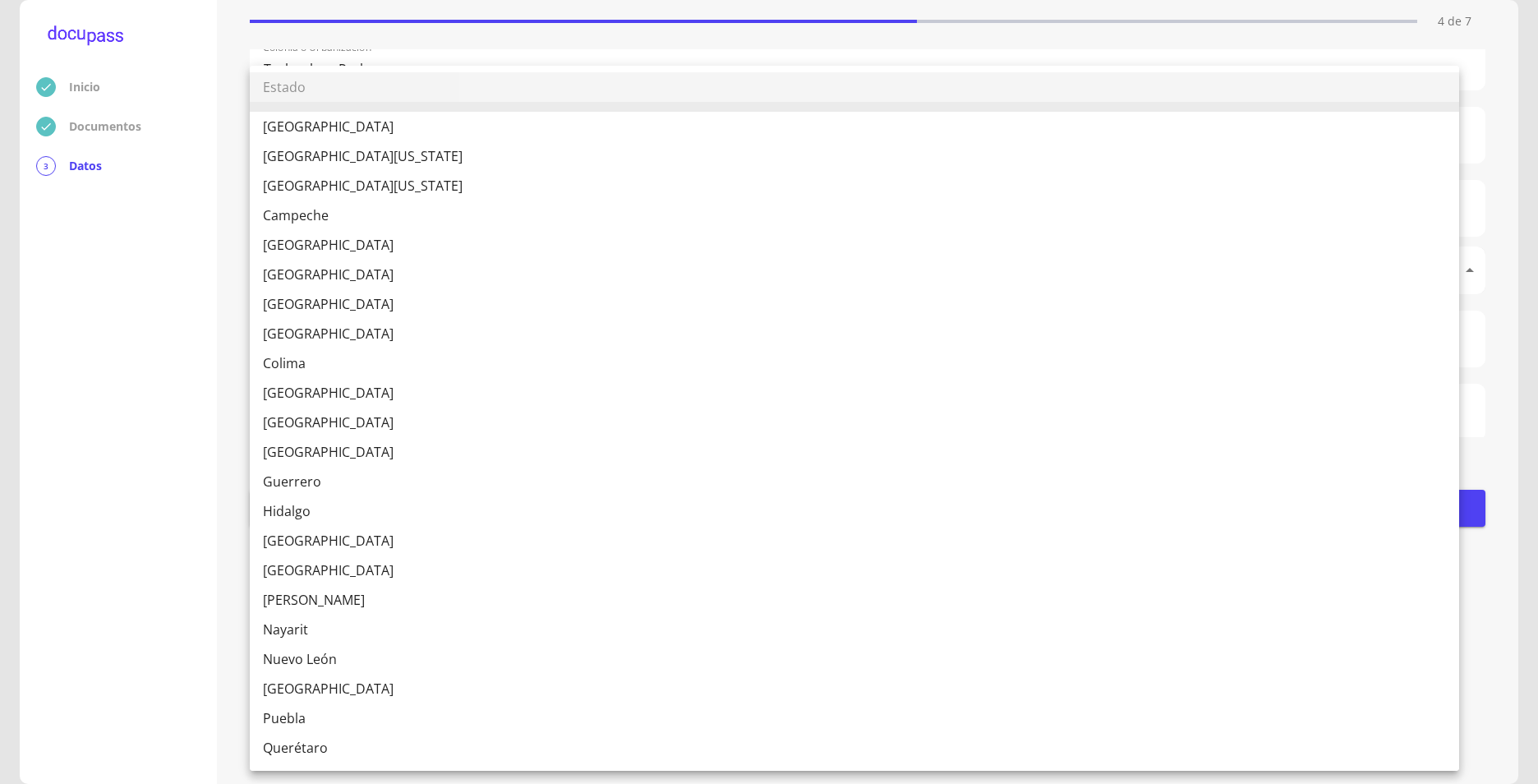
click at [376, 270] on body "Inicio Documentos 3 Datos Completa lo siguiente Ocupación del Cliente 4 de 7 Oc…" at bounding box center [769, 392] width 1538 height 784
click at [297, 548] on li "[GEOGRAPHIC_DATA]" at bounding box center [855, 541] width 1210 height 29
type input "[GEOGRAPHIC_DATA]"
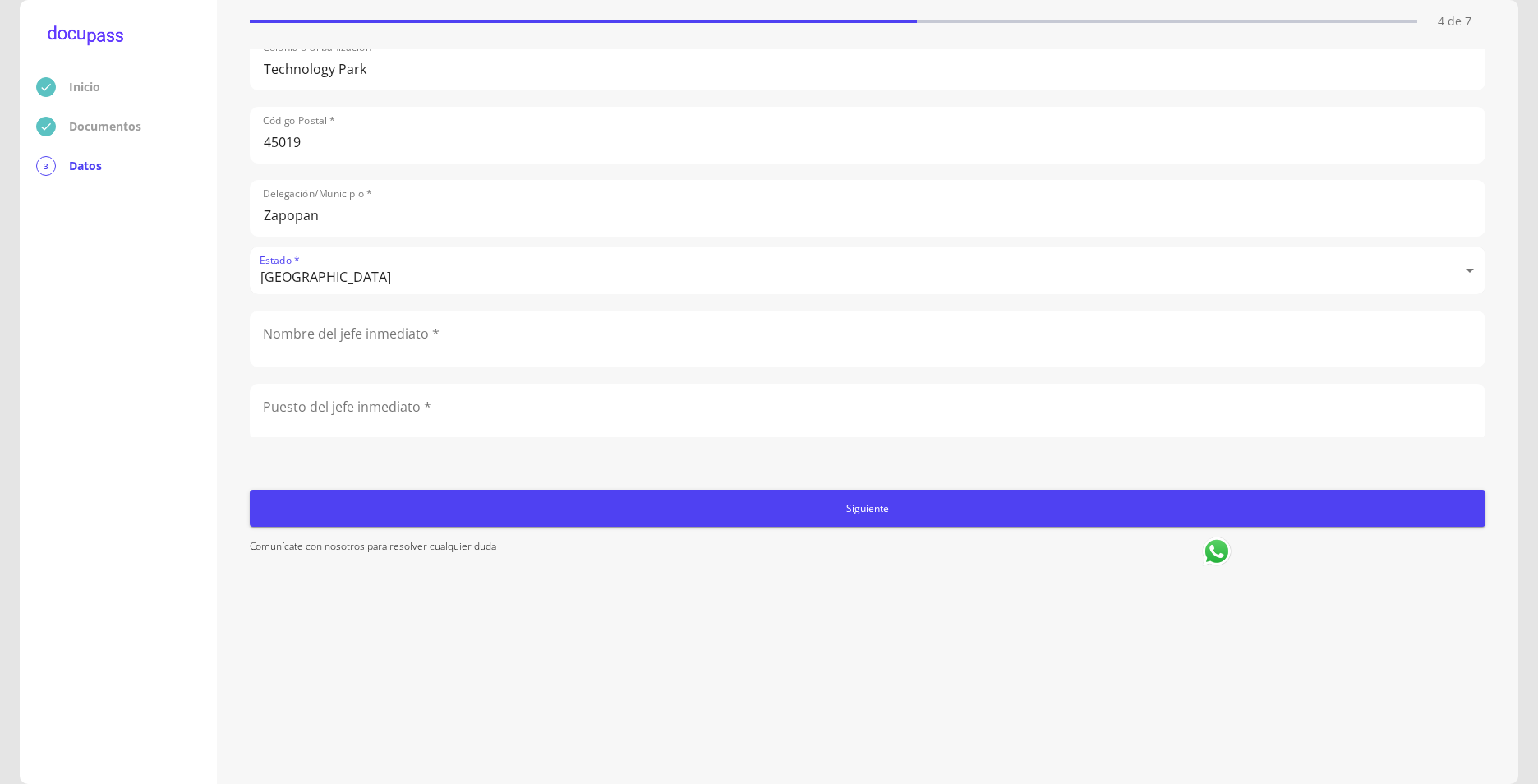
click at [327, 339] on input "text" at bounding box center [868, 339] width 1235 height 55
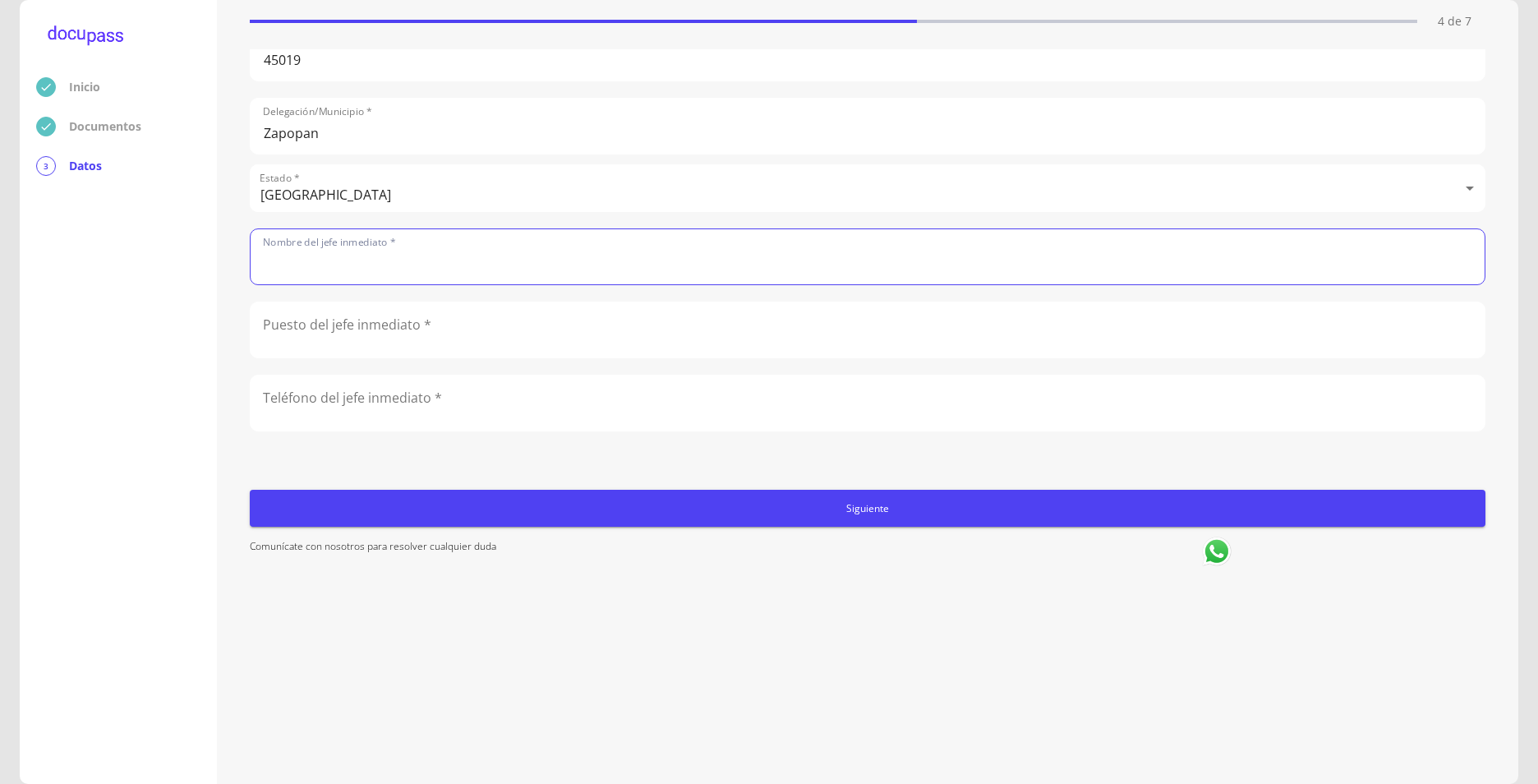
scroll to position [1050, 0]
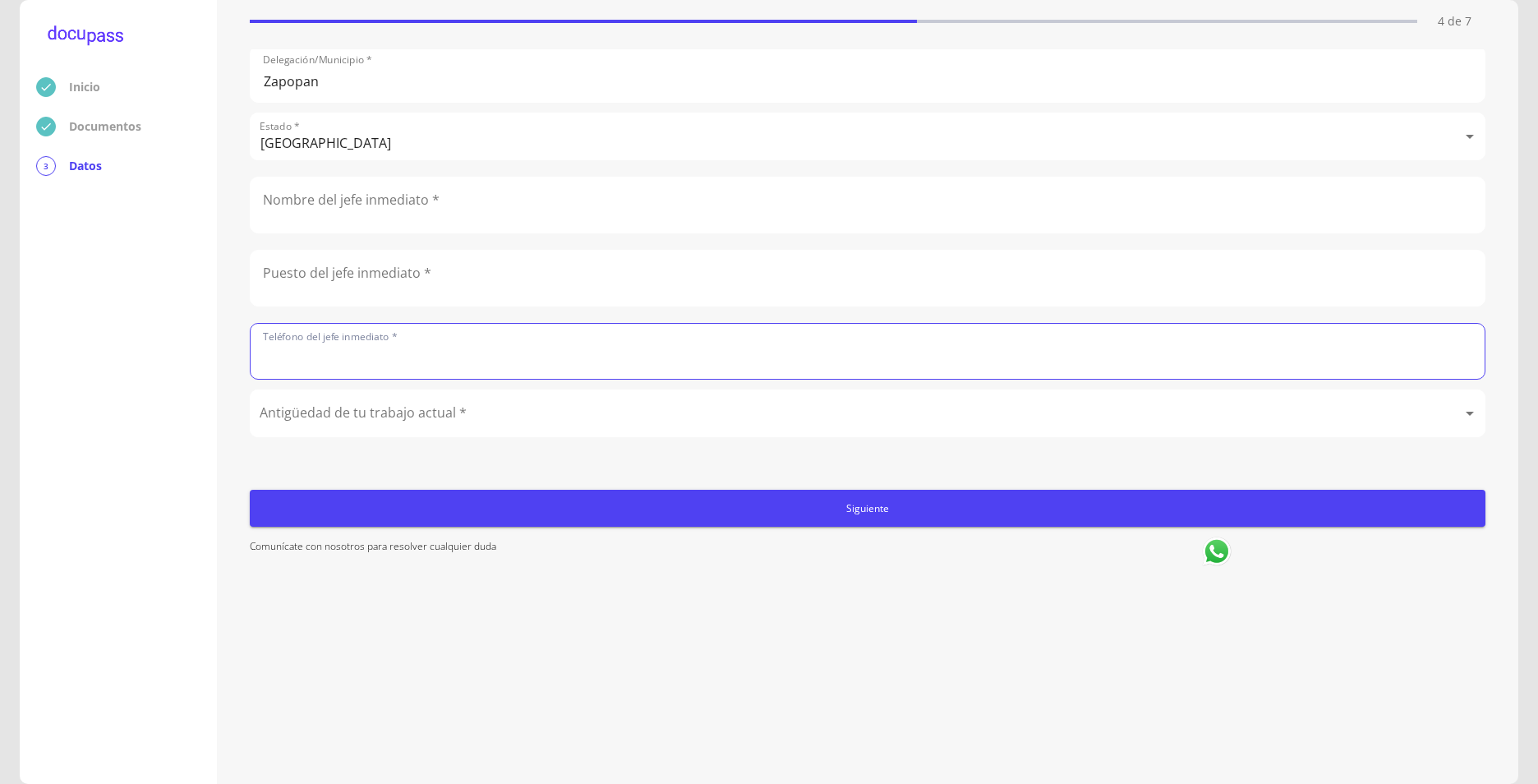
click at [391, 204] on input "text" at bounding box center [868, 205] width 1235 height 55
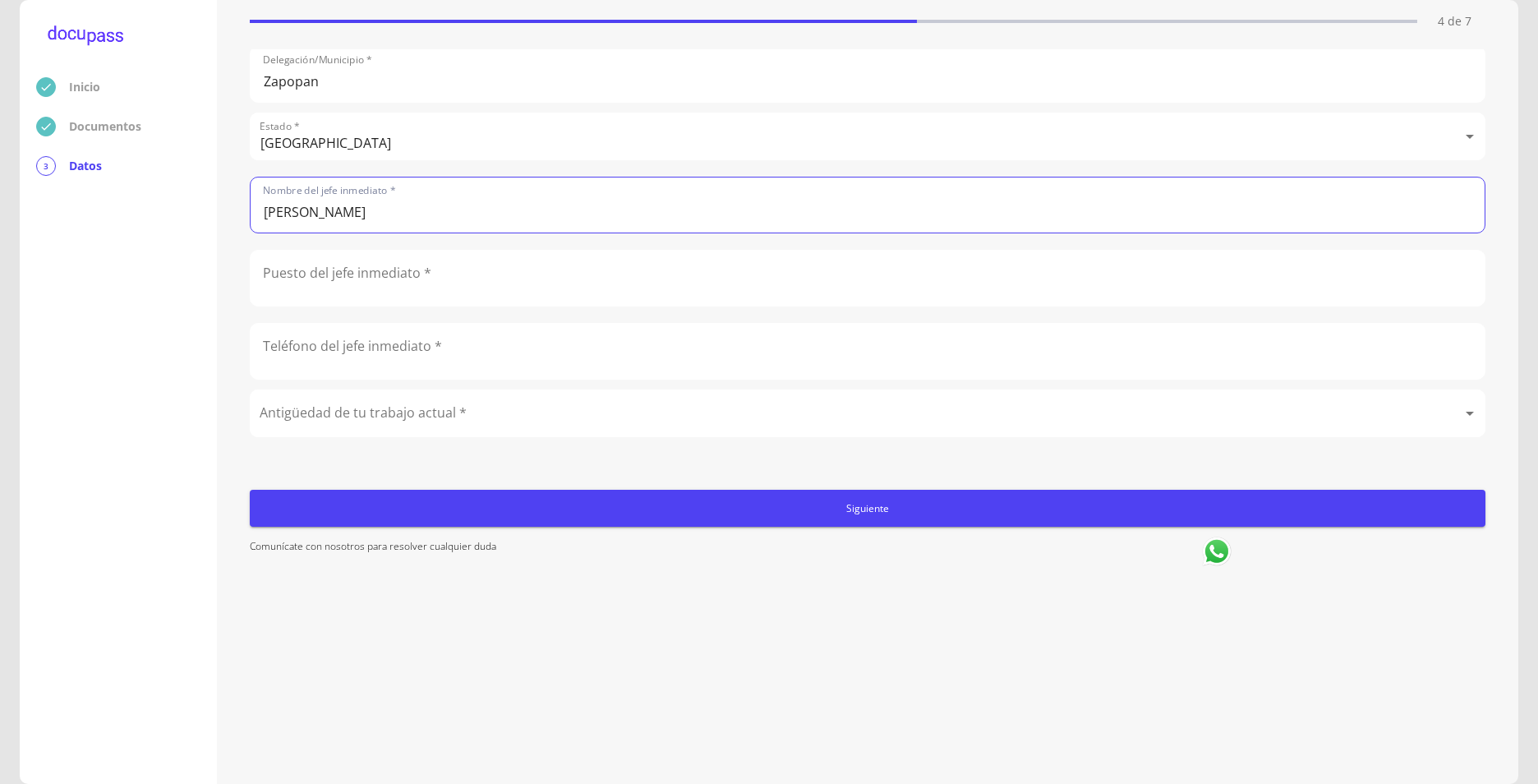
drag, startPoint x: 236, startPoint y: 193, endPoint x: 209, endPoint y: 188, distance: 27.5
click at [209, 188] on div "Inicio Documentos 3 Datos Completa lo siguiente Ocupación del Cliente 4 de 7 Oc…" at bounding box center [769, 392] width 1498 height 784
type input "[PERSON_NAME]"
click at [380, 291] on input "text" at bounding box center [868, 279] width 1235 height 55
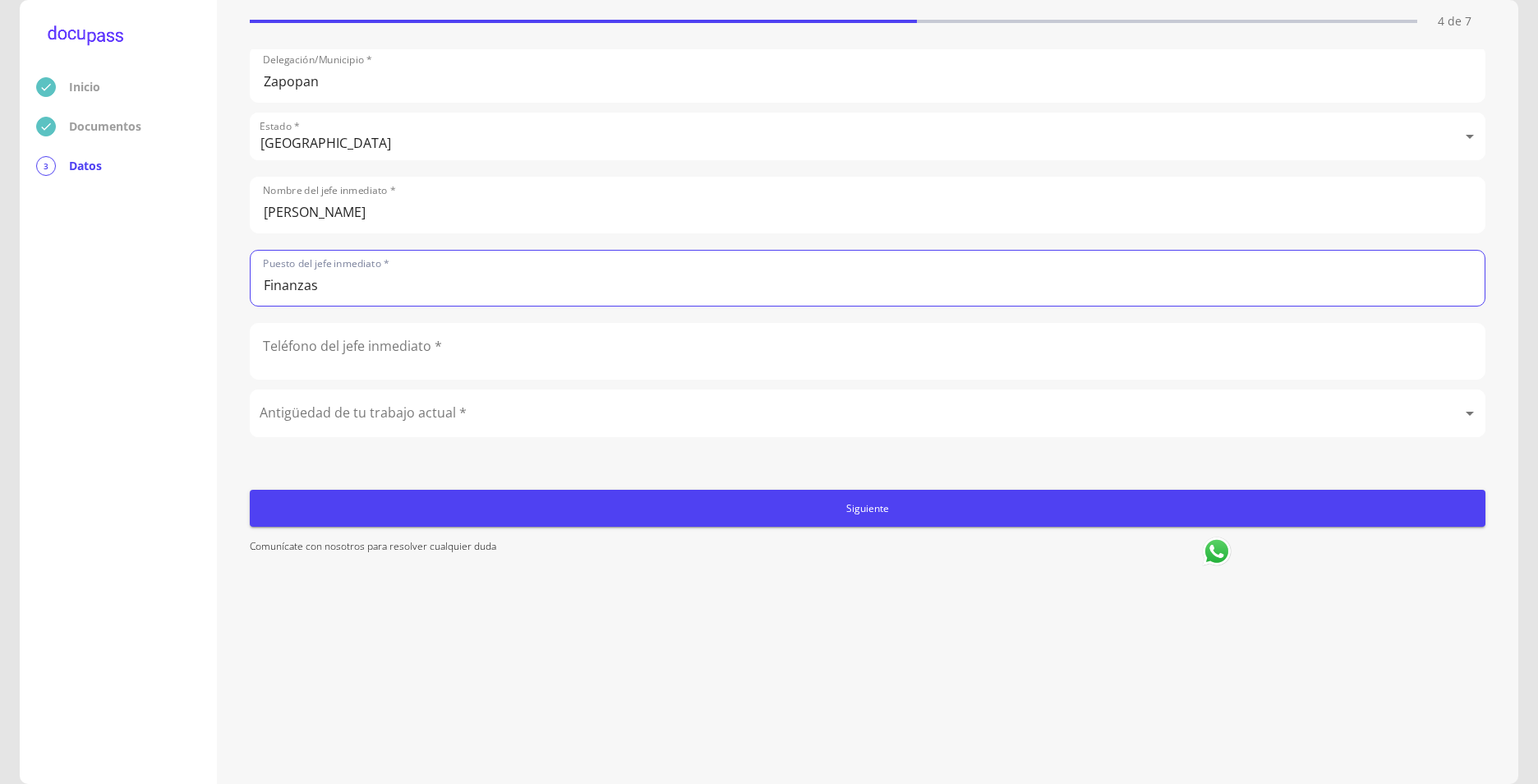
type input "Finanzas"
click at [463, 353] on input "number" at bounding box center [868, 352] width 1235 height 55
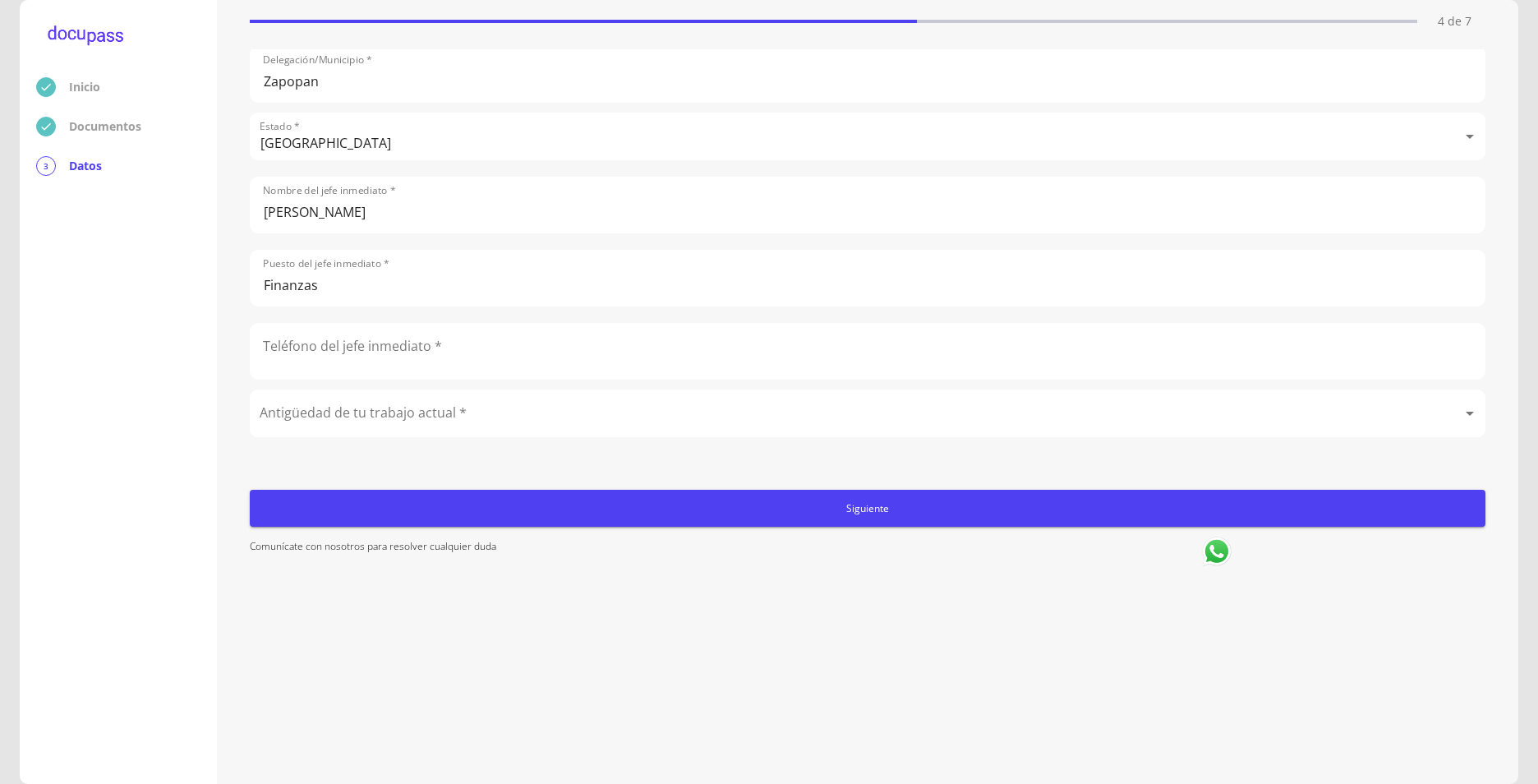
drag, startPoint x: 286, startPoint y: 357, endPoint x: 297, endPoint y: 359, distance: 11.2
click at [286, 357] on input "number" at bounding box center [868, 352] width 1235 height 55
paste input "5213311742"
click at [278, 345] on input "5213311742" at bounding box center [868, 352] width 1235 height 55
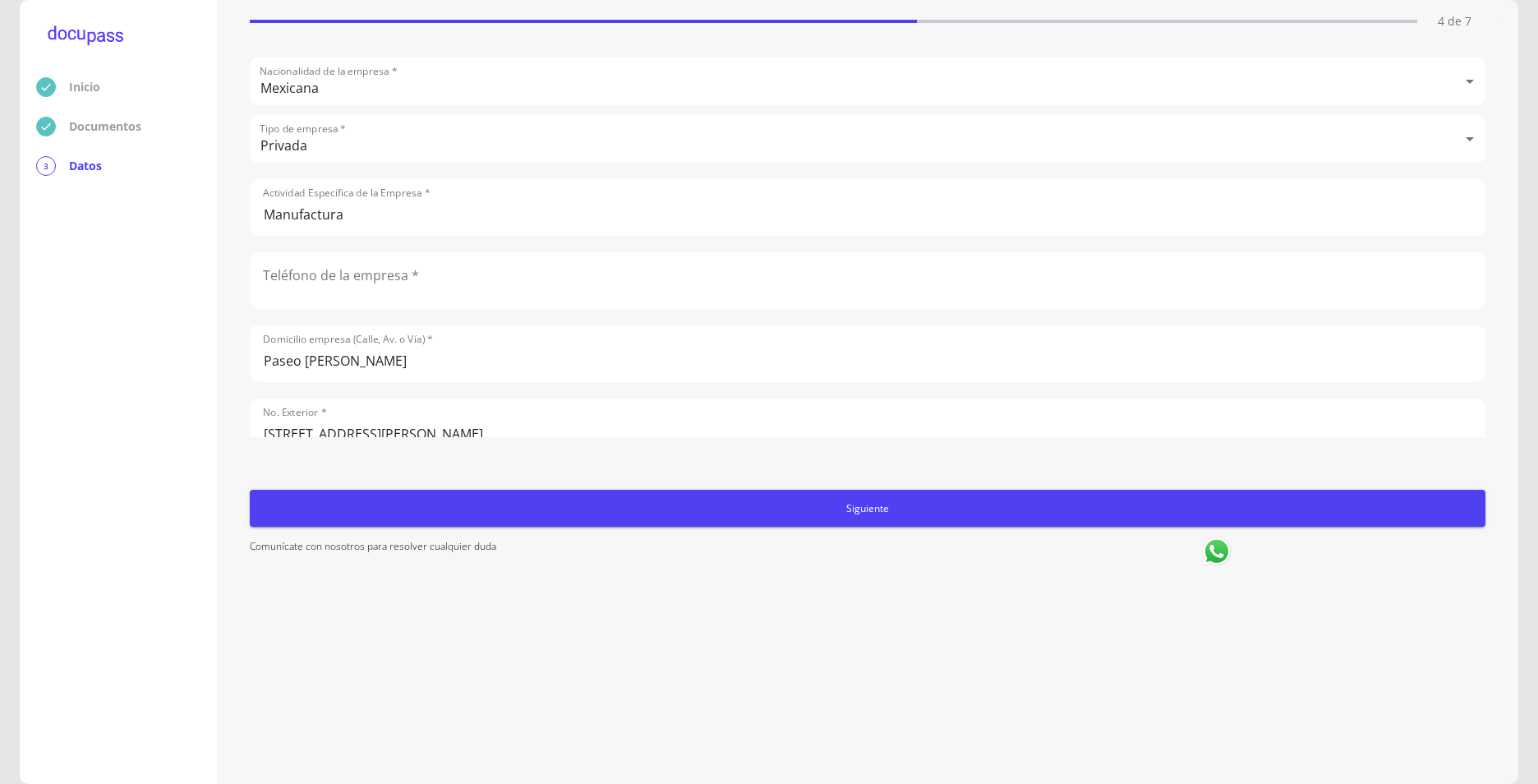
type input "3311742072"
click at [405, 297] on input "number" at bounding box center [868, 280] width 1235 height 55
type input "3333646441"
click at [480, 438] on form "Ocupación * Empleado privado Empleado privado Ingreso Neto Mensual * 52000 Nomb…" at bounding box center [868, 407] width 1236 height 718
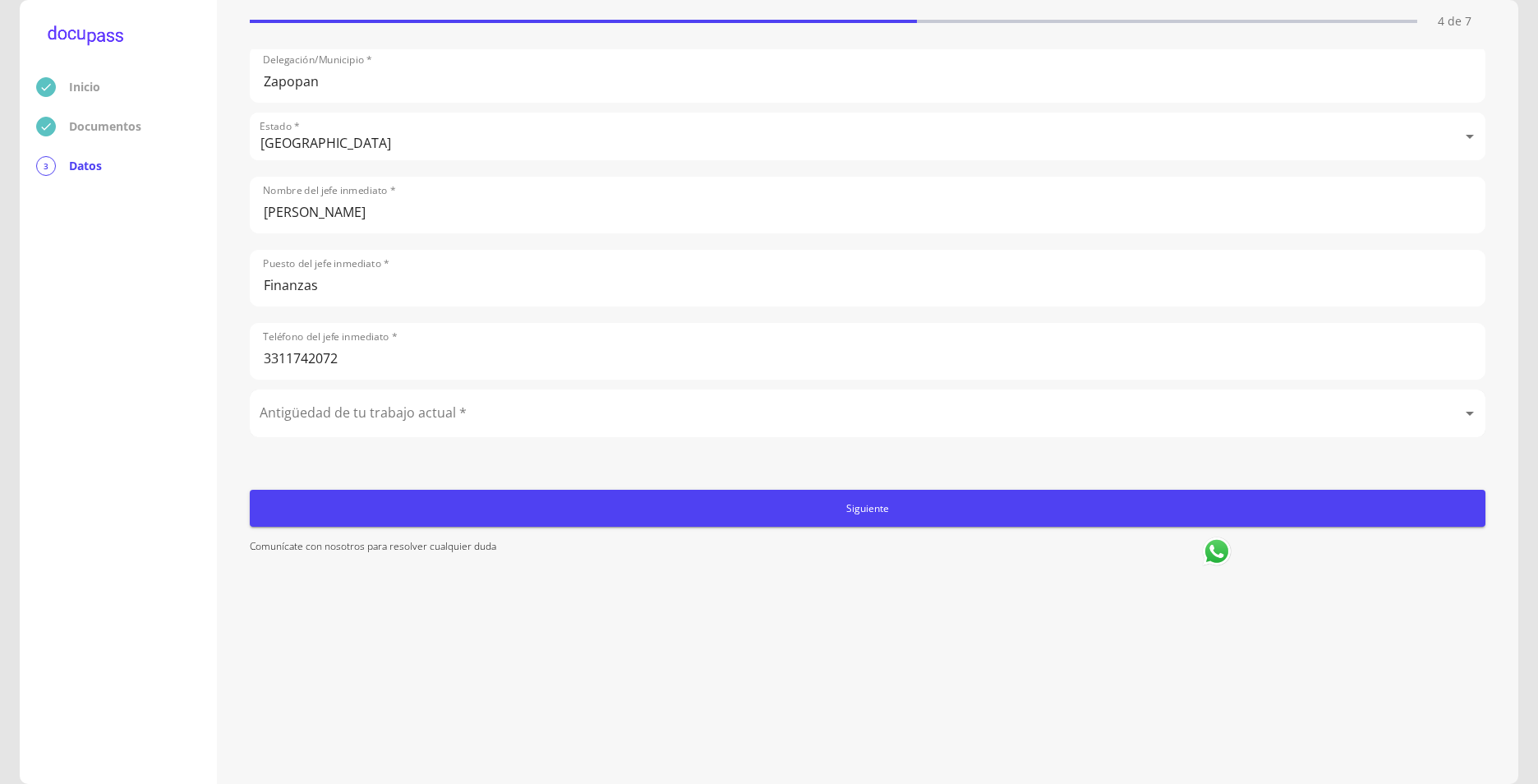
click at [481, 412] on body "Inicio Documentos 3 Datos Completa lo siguiente Ocupación del Cliente 4 de 7 Oc…" at bounding box center [769, 392] width 1538 height 784
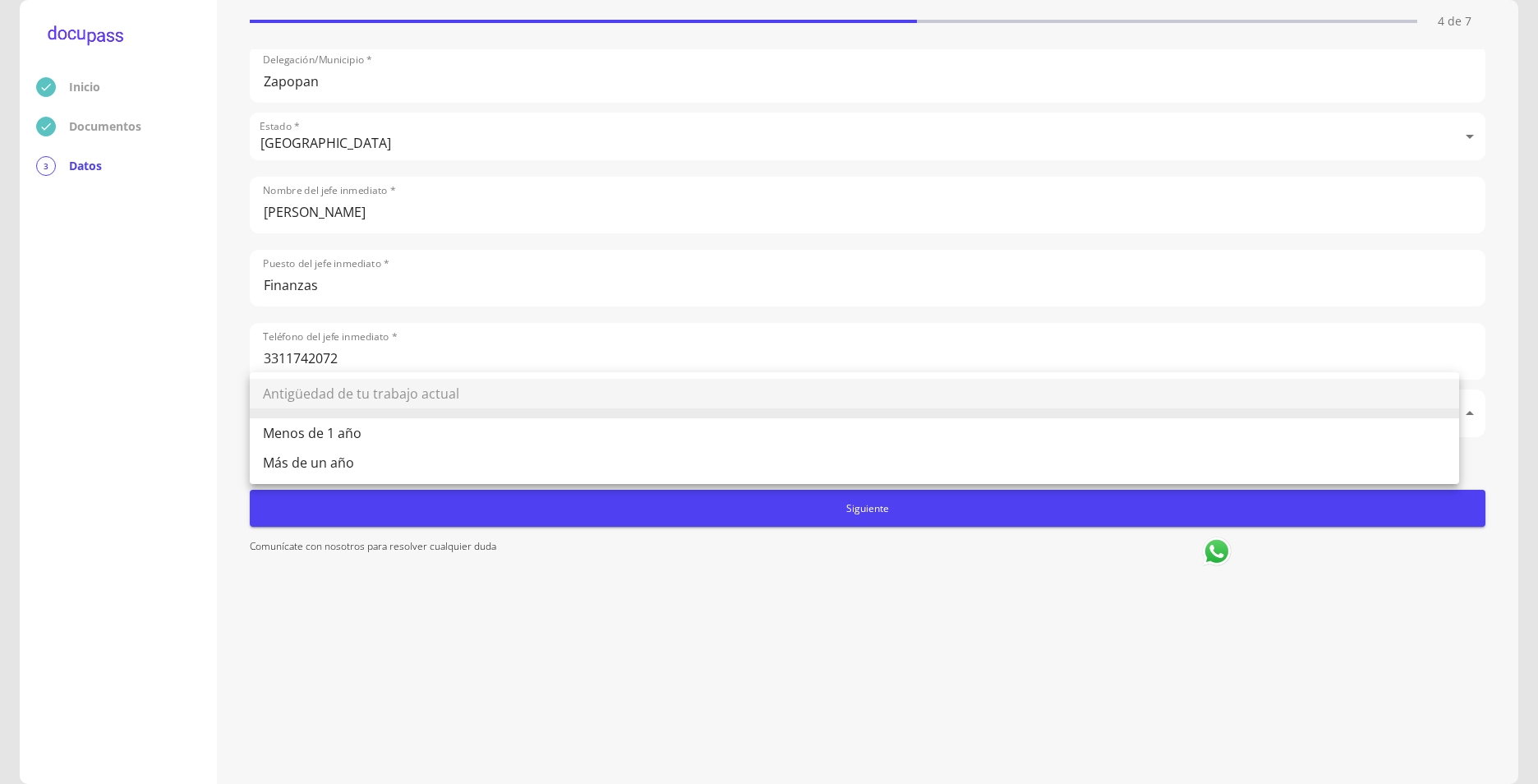
drag, startPoint x: 329, startPoint y: 466, endPoint x: 391, endPoint y: 467, distance: 62.0
click at [336, 467] on li "Más de un año" at bounding box center [855, 462] width 1210 height 29
type input "Más de un año"
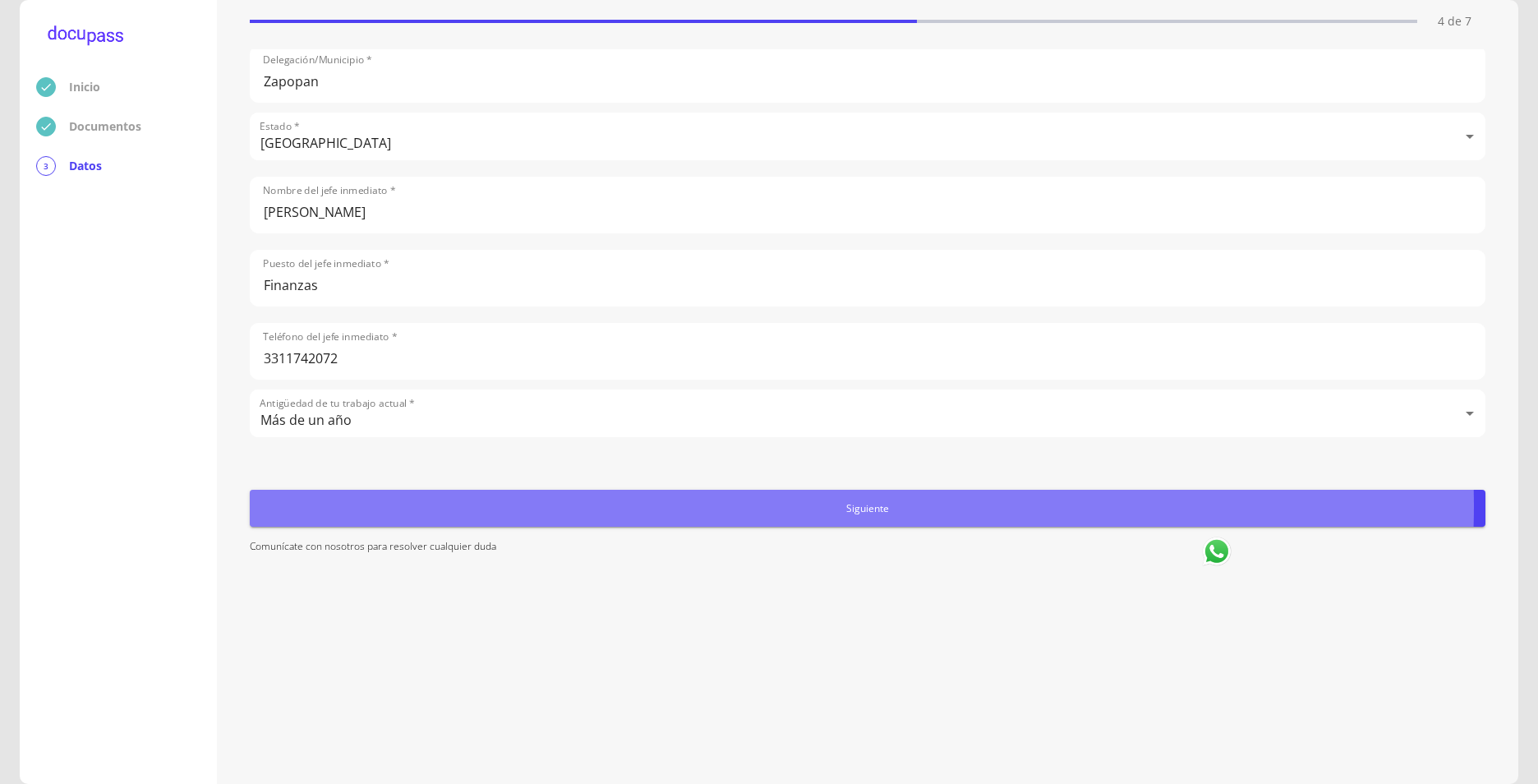
click at [860, 506] on span "Siguiente" at bounding box center [867, 508] width 1222 height 17
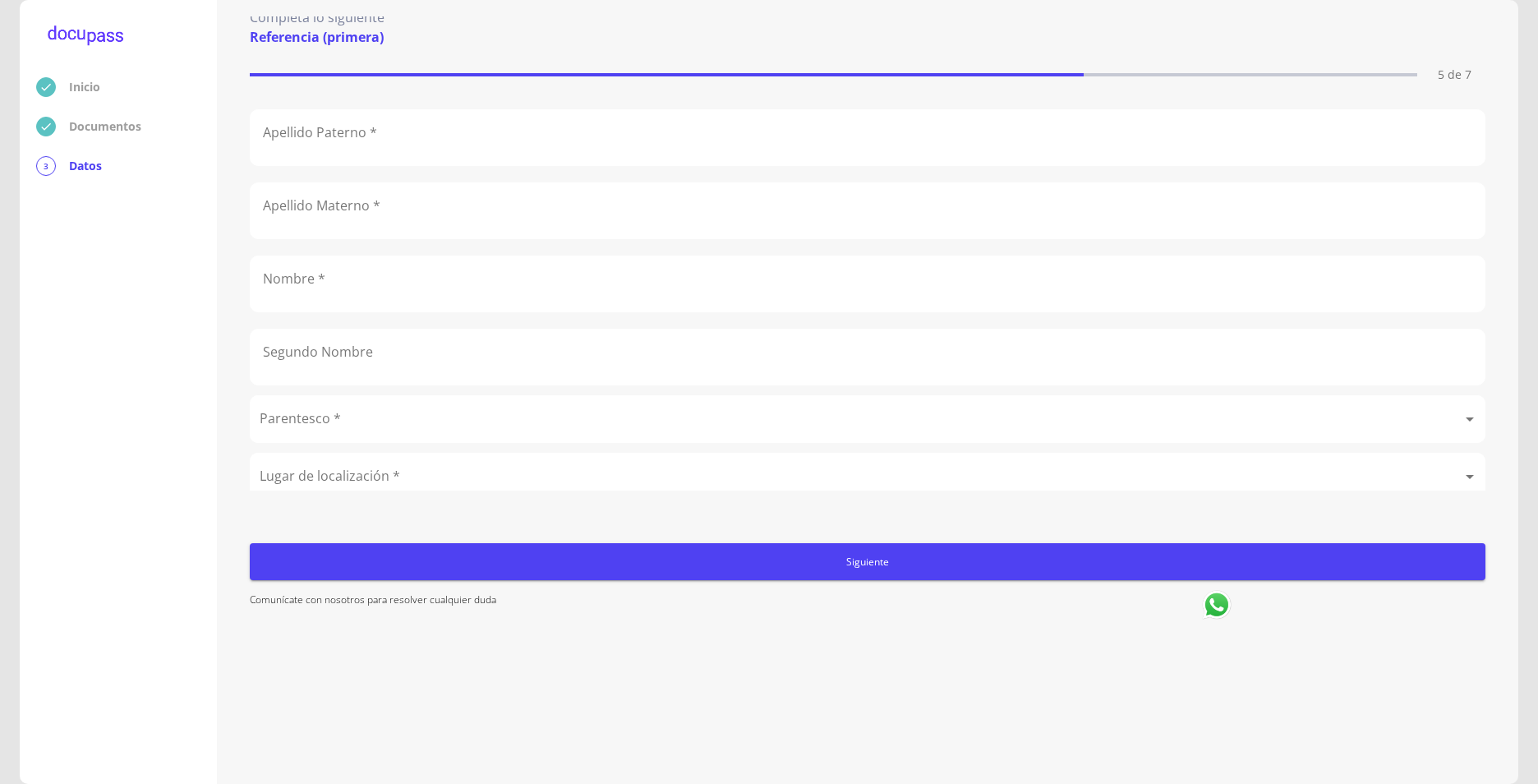
scroll to position [0, 0]
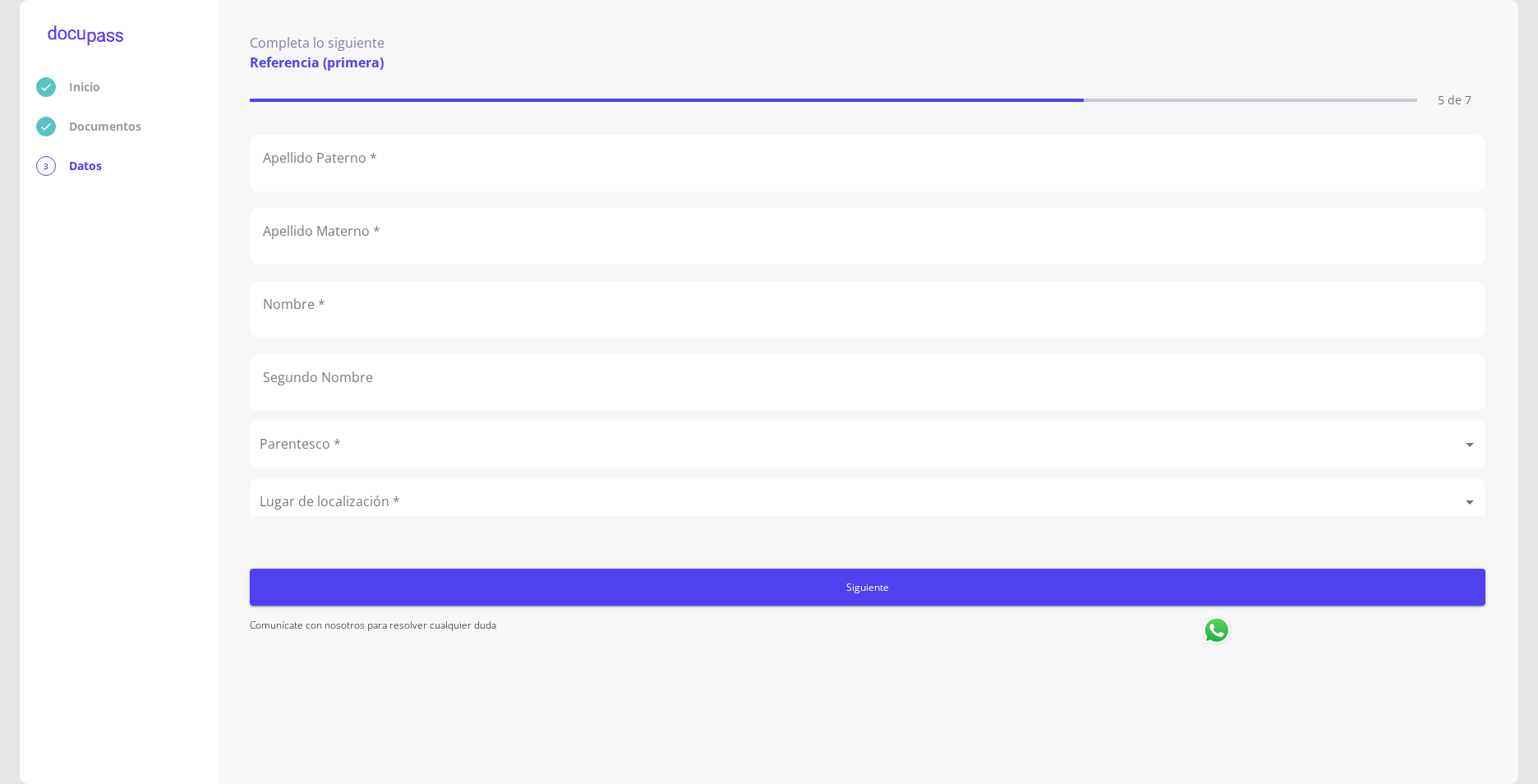
click at [393, 177] on input "text" at bounding box center [868, 163] width 1235 height 55
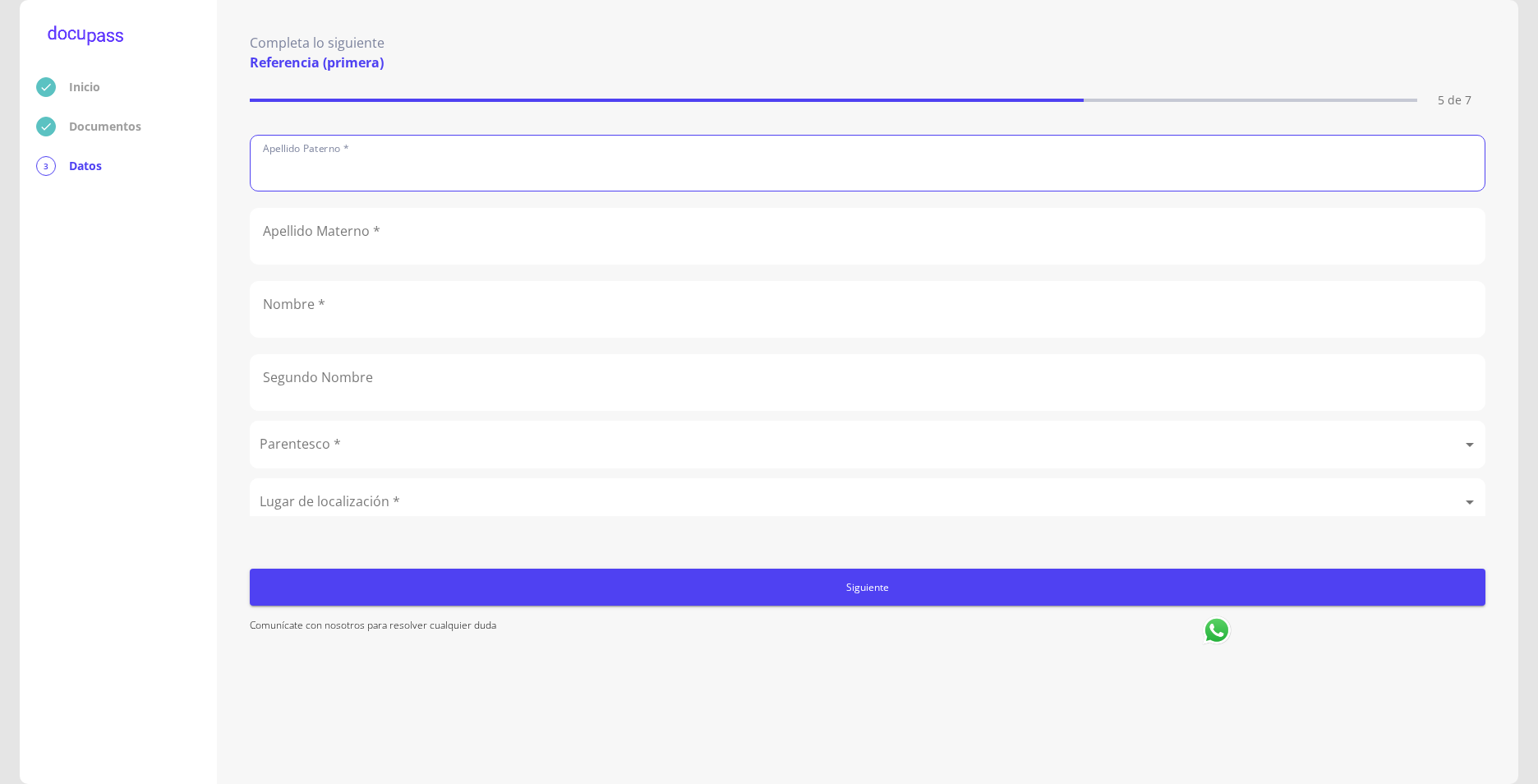
type input "N"
type input "[PERSON_NAME]"
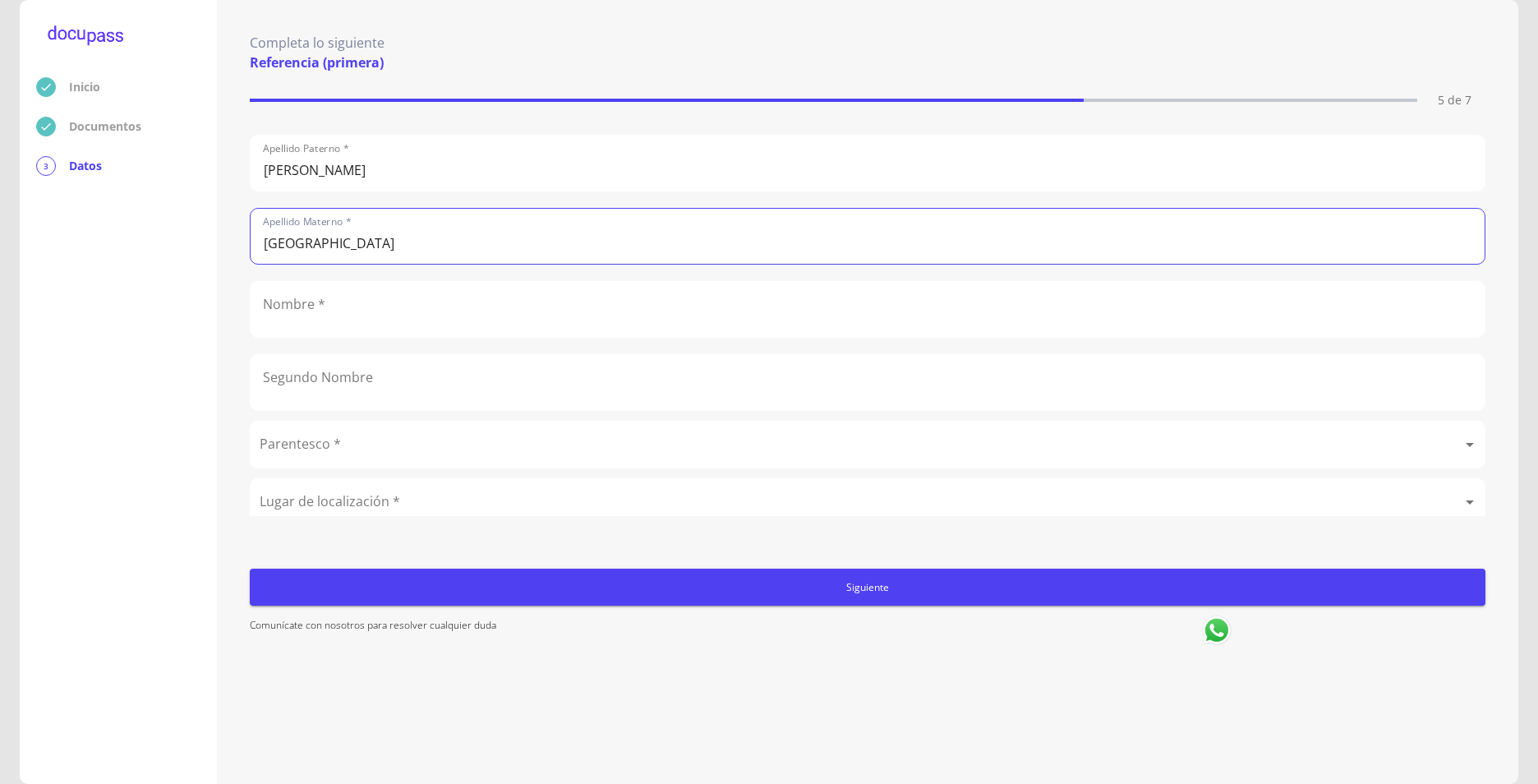
type input "[GEOGRAPHIC_DATA]"
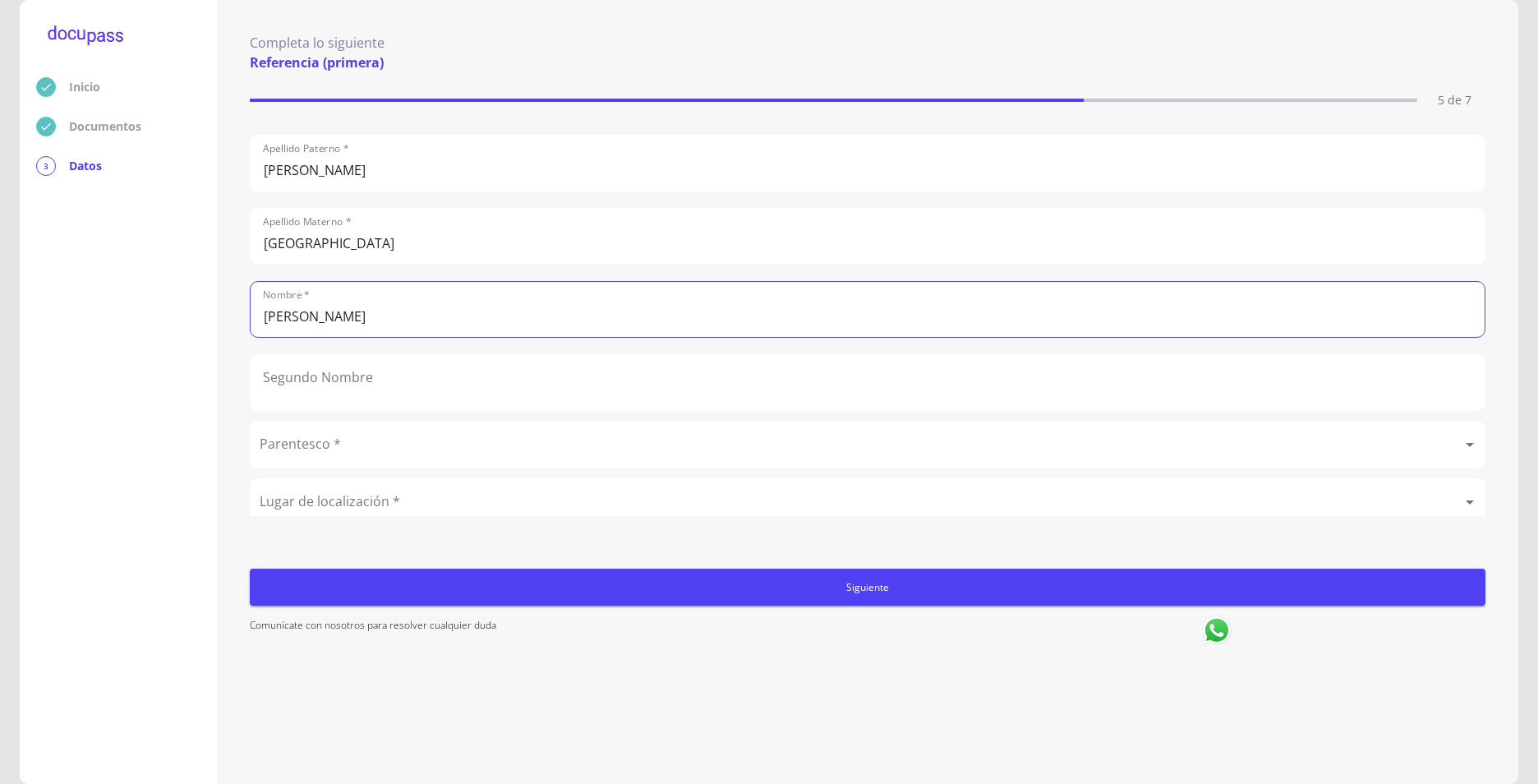
type input "[PERSON_NAME]"
click at [328, 444] on body "Inicio Documentos 3 Datos Completa lo siguiente Referencia (primera) 5 de 7 Ape…" at bounding box center [769, 392] width 1538 height 784
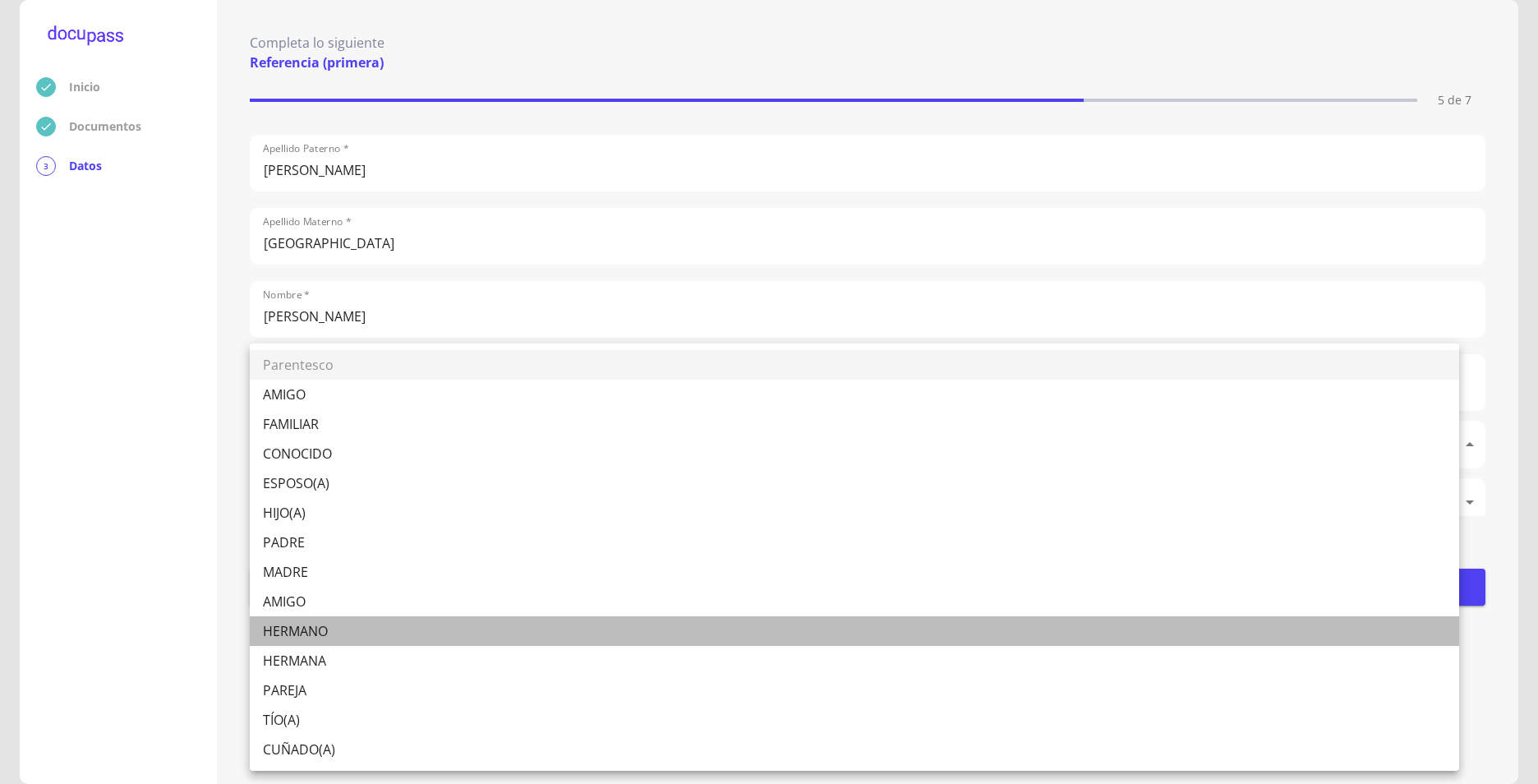
click at [302, 630] on li "HERMANO" at bounding box center [855, 631] width 1210 height 29
type input "HERMANO"
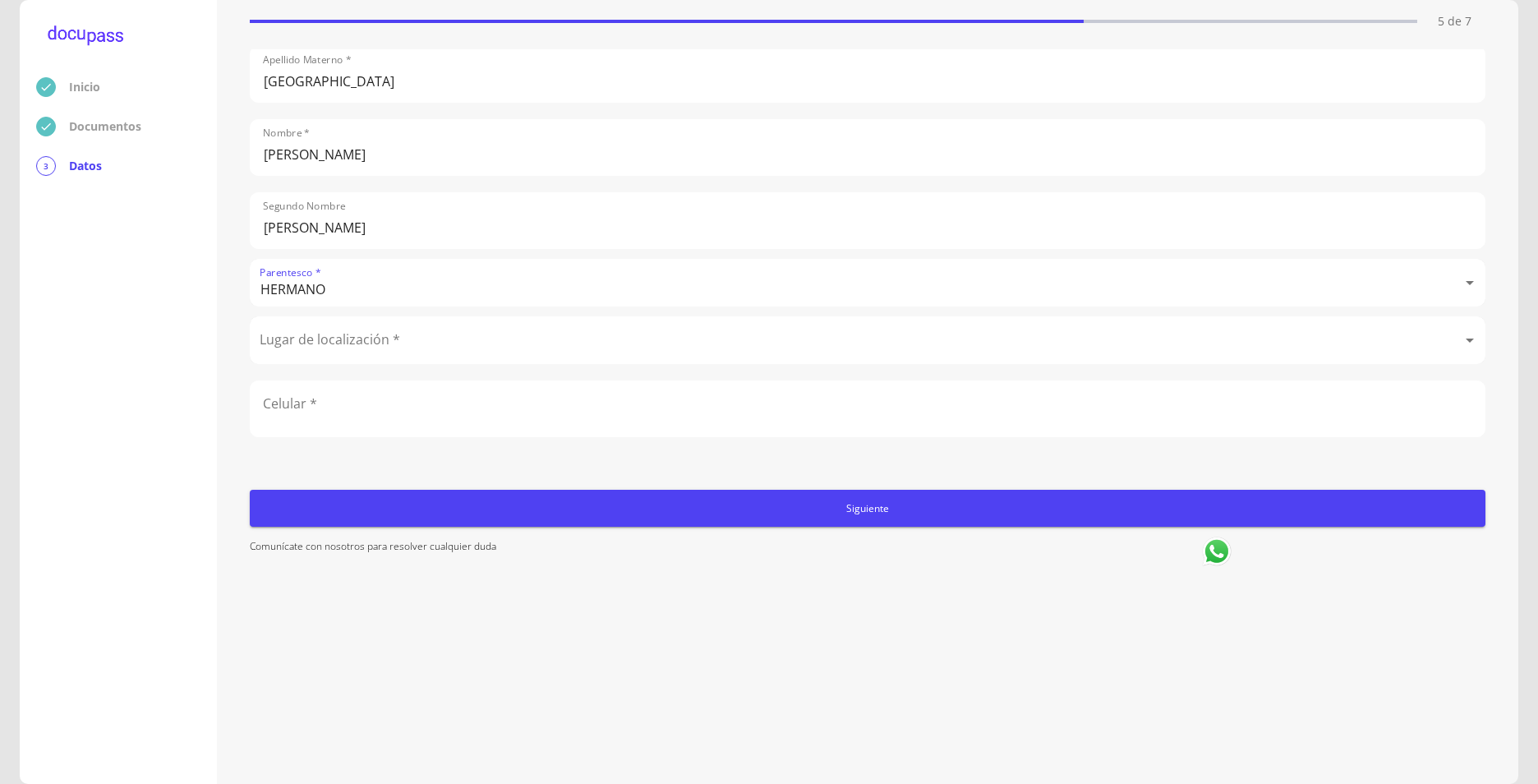
scroll to position [95, 0]
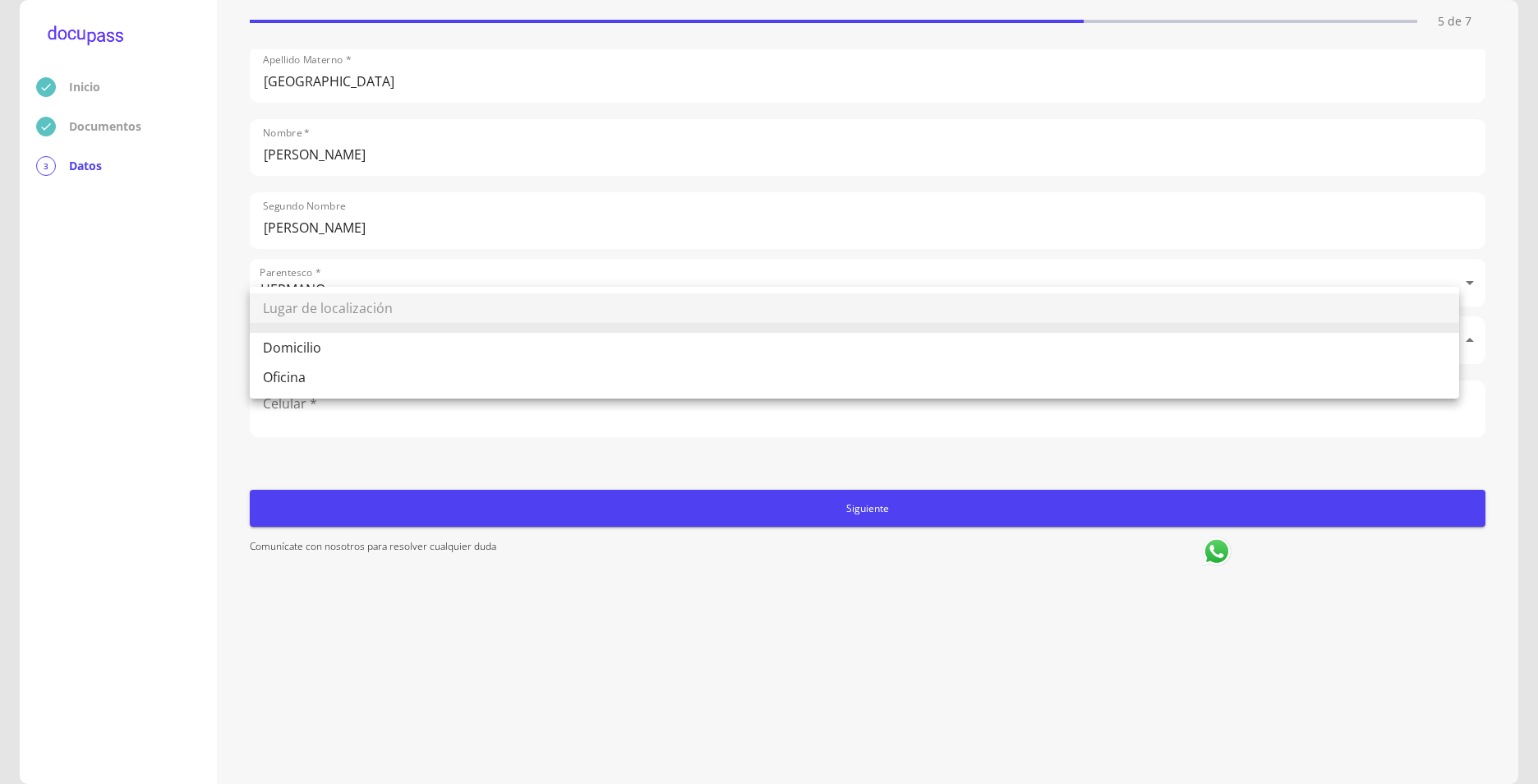
click at [361, 327] on body "Inicio Documentos 3 Datos Completa lo siguiente Referencia (primera) 5 de 7 Ape…" at bounding box center [769, 392] width 1538 height 784
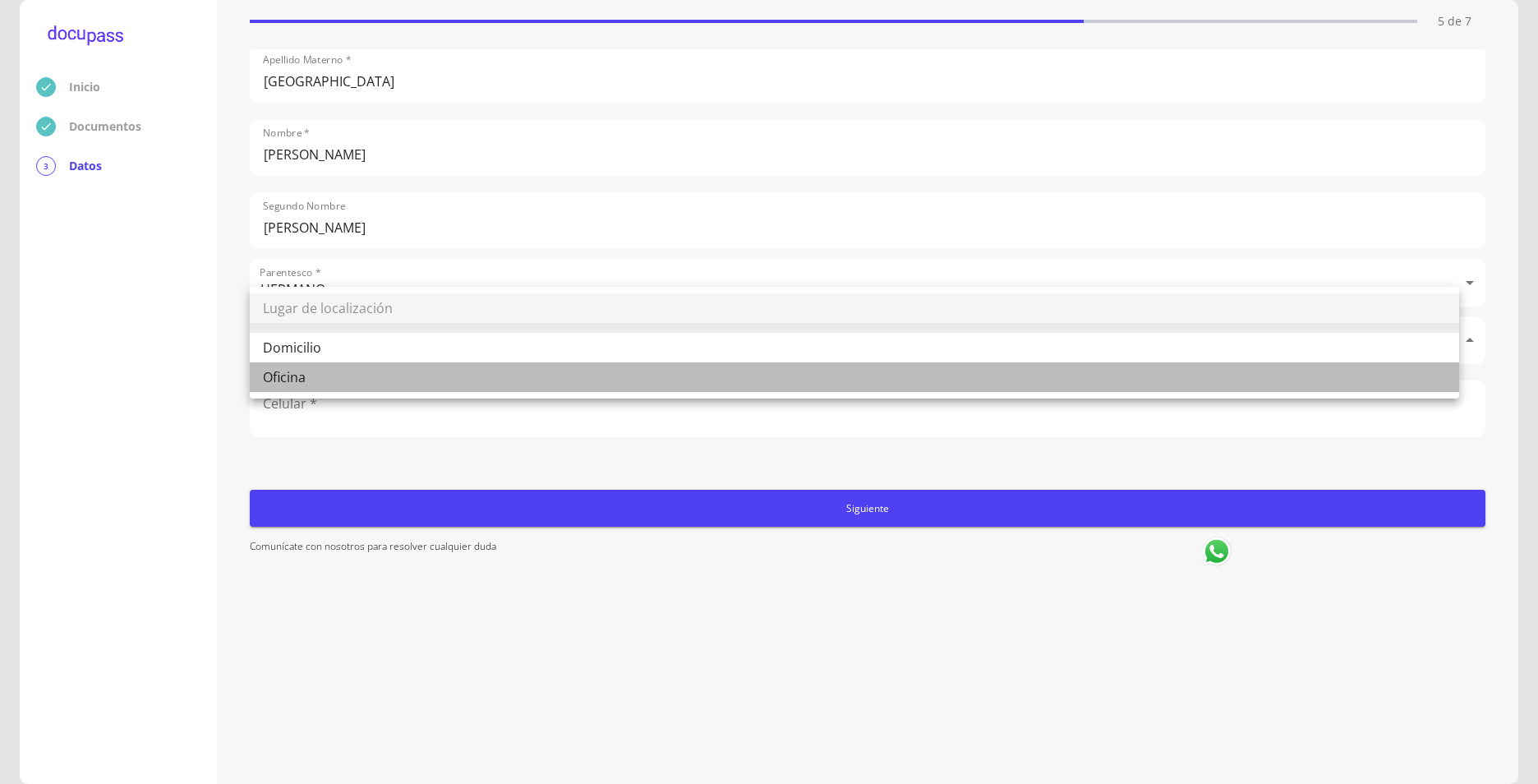
click at [292, 377] on li "Oficina" at bounding box center [855, 377] width 1210 height 29
type input "Oficina"
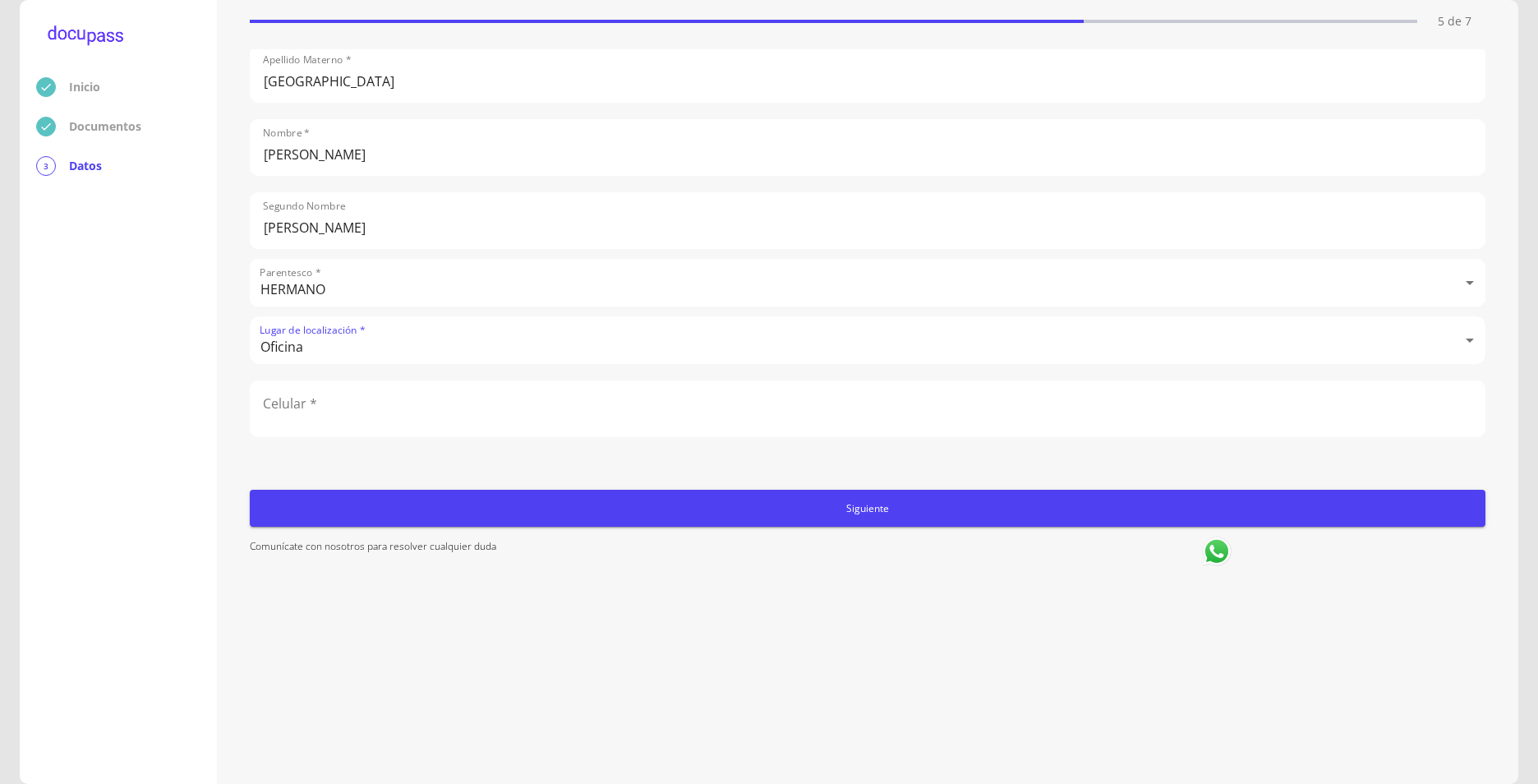
click at [303, 391] on input "number" at bounding box center [868, 409] width 1235 height 55
click at [348, 393] on input "number" at bounding box center [868, 409] width 1235 height 55
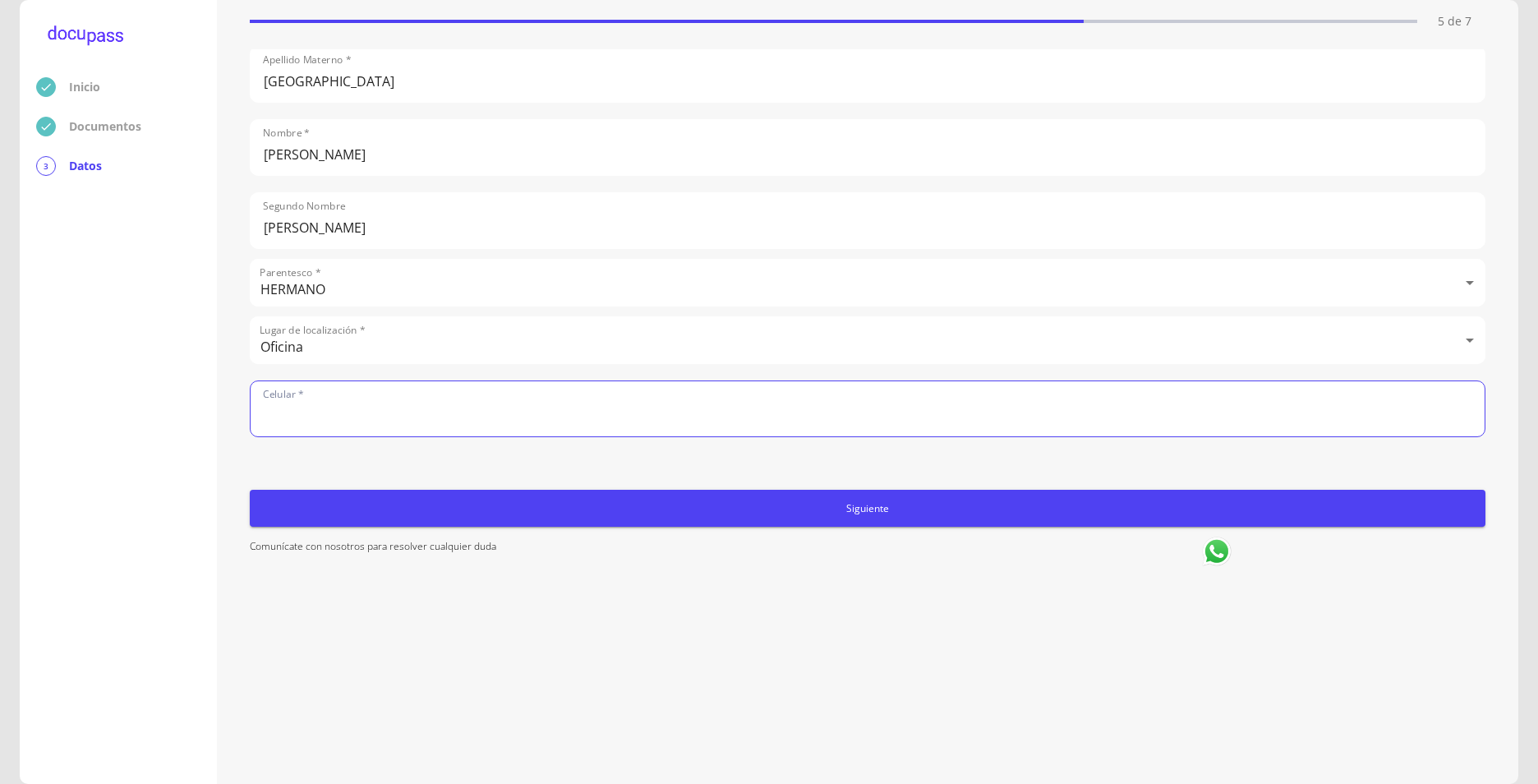
paste input "5213331155"
click at [280, 418] on input "5213331155" at bounding box center [868, 409] width 1235 height 55
click at [289, 414] on input "5213331155" at bounding box center [868, 409] width 1235 height 55
type input "3331155321"
click at [752, 501] on span "Siguiente" at bounding box center [867, 508] width 1222 height 17
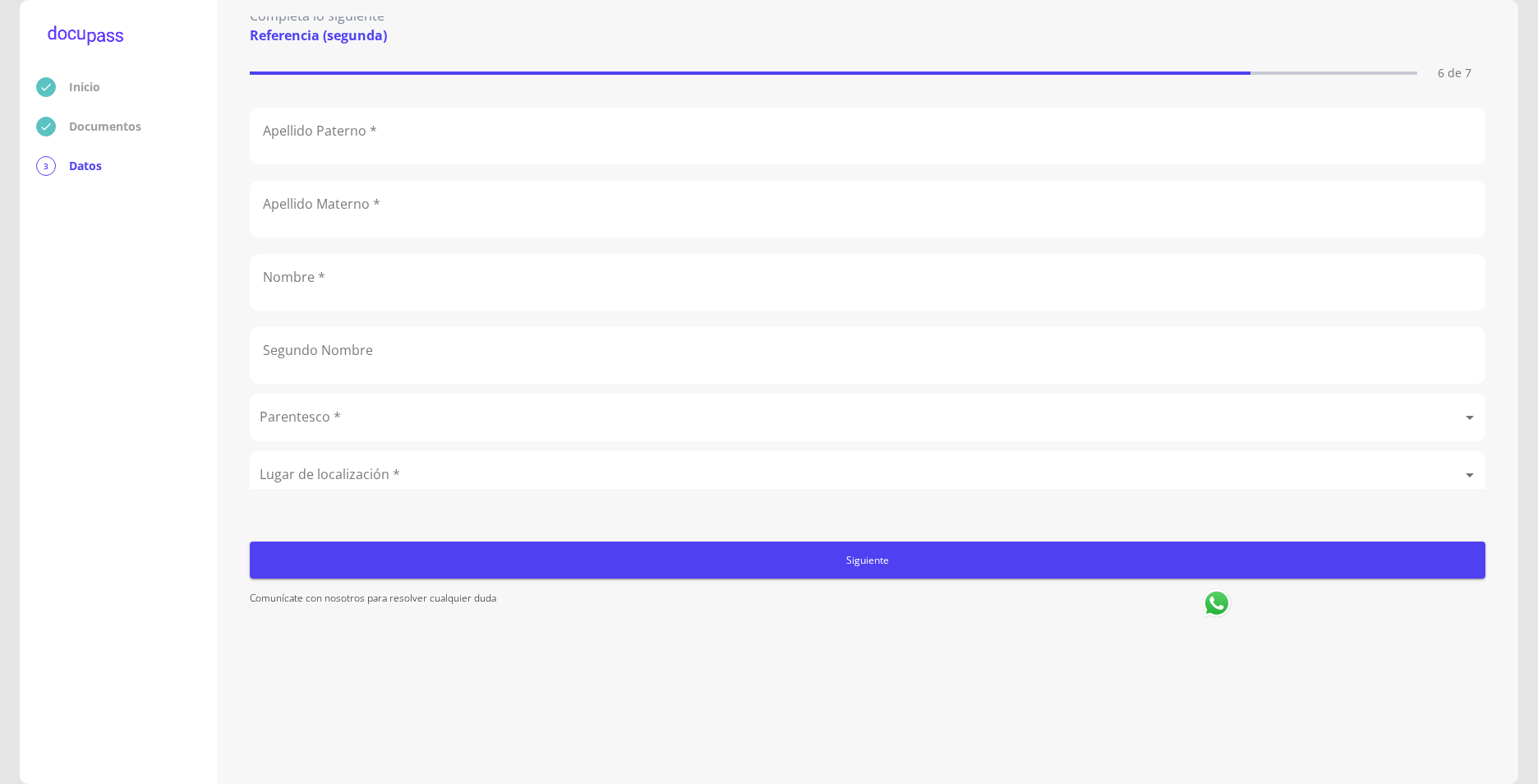
scroll to position [0, 0]
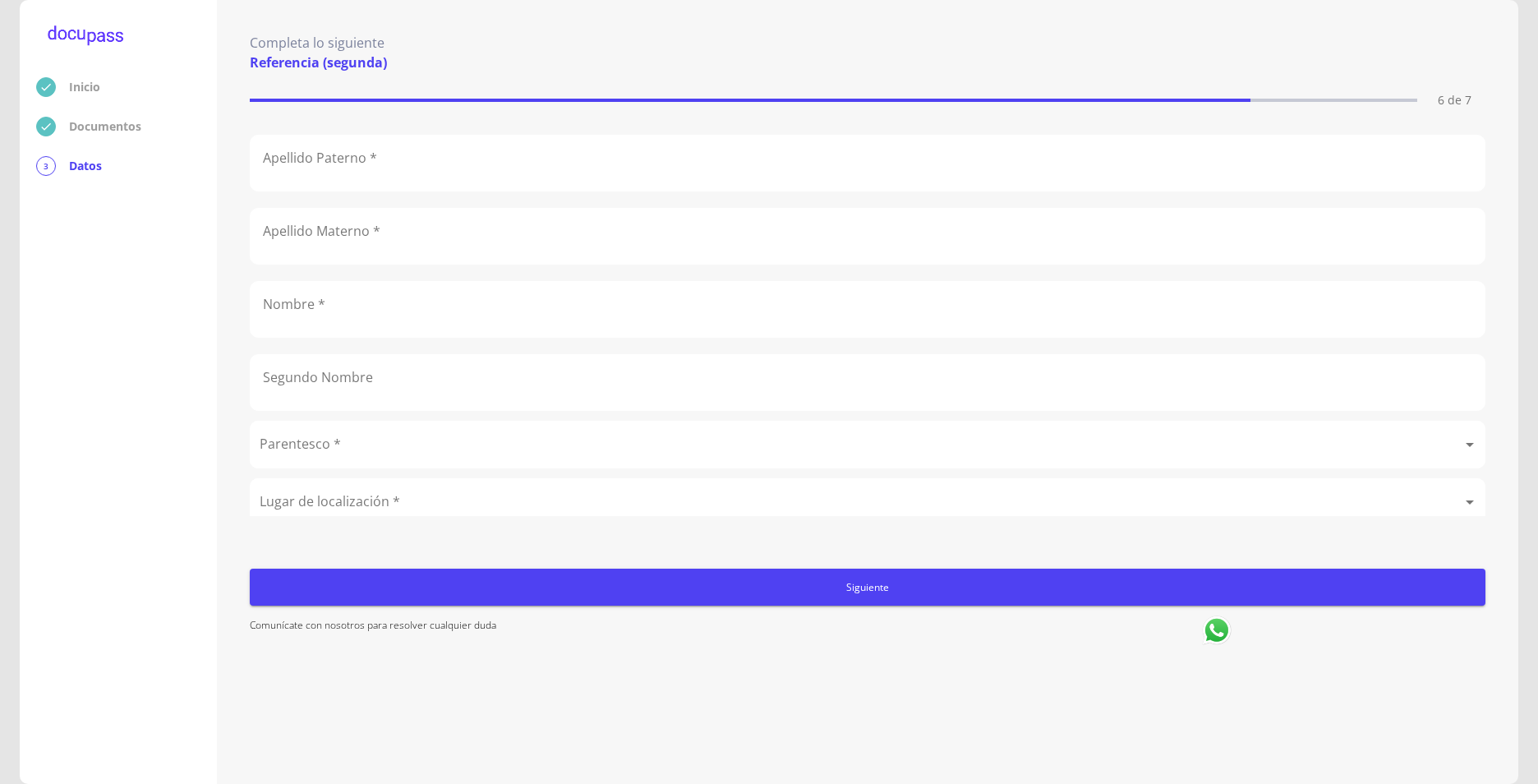
click at [385, 165] on input "text" at bounding box center [868, 163] width 1235 height 55
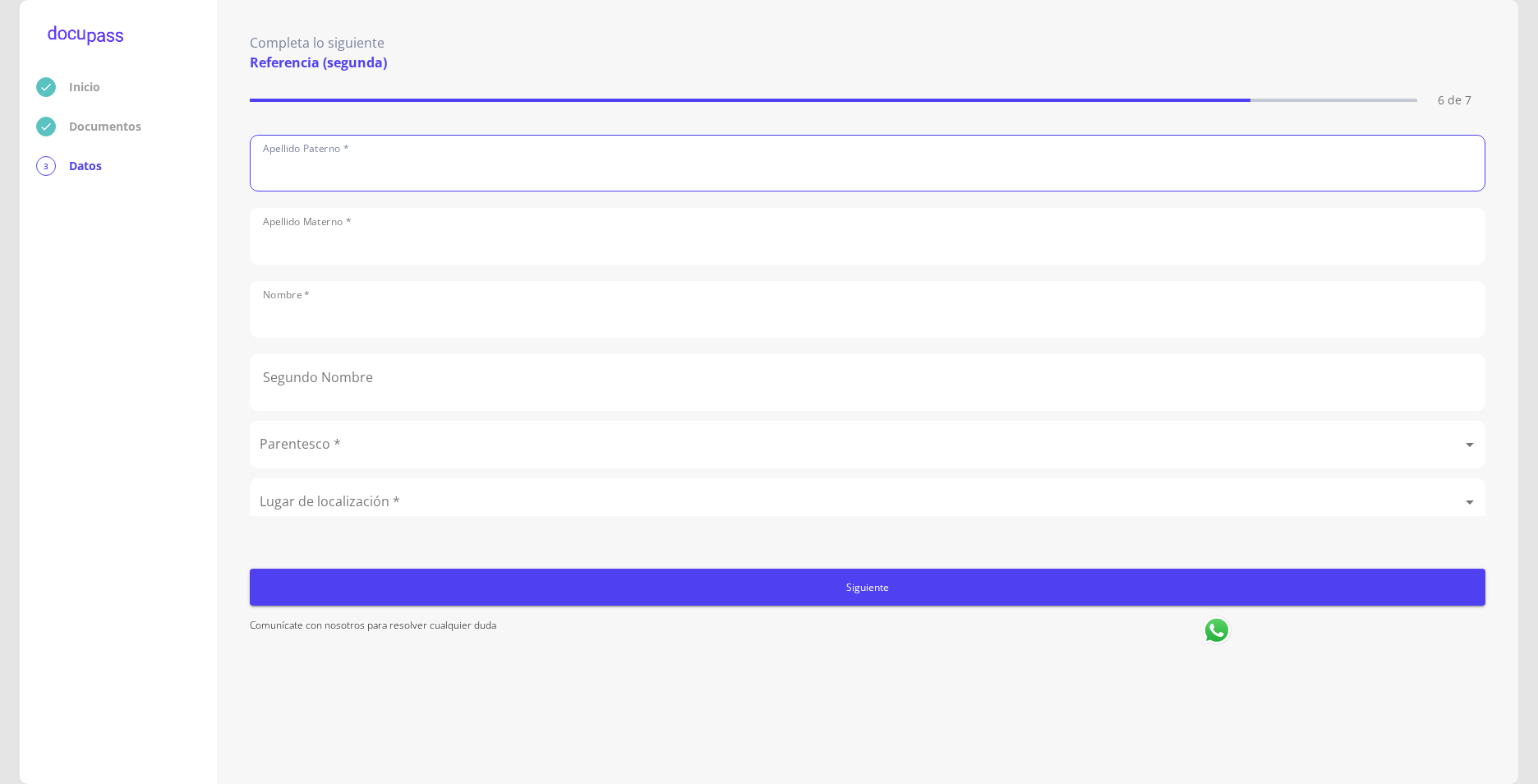
type input "Barba"
type input "[PERSON_NAME]"
click at [324, 316] on input "[PERSON_NAME]" at bounding box center [868, 309] width 1235 height 55
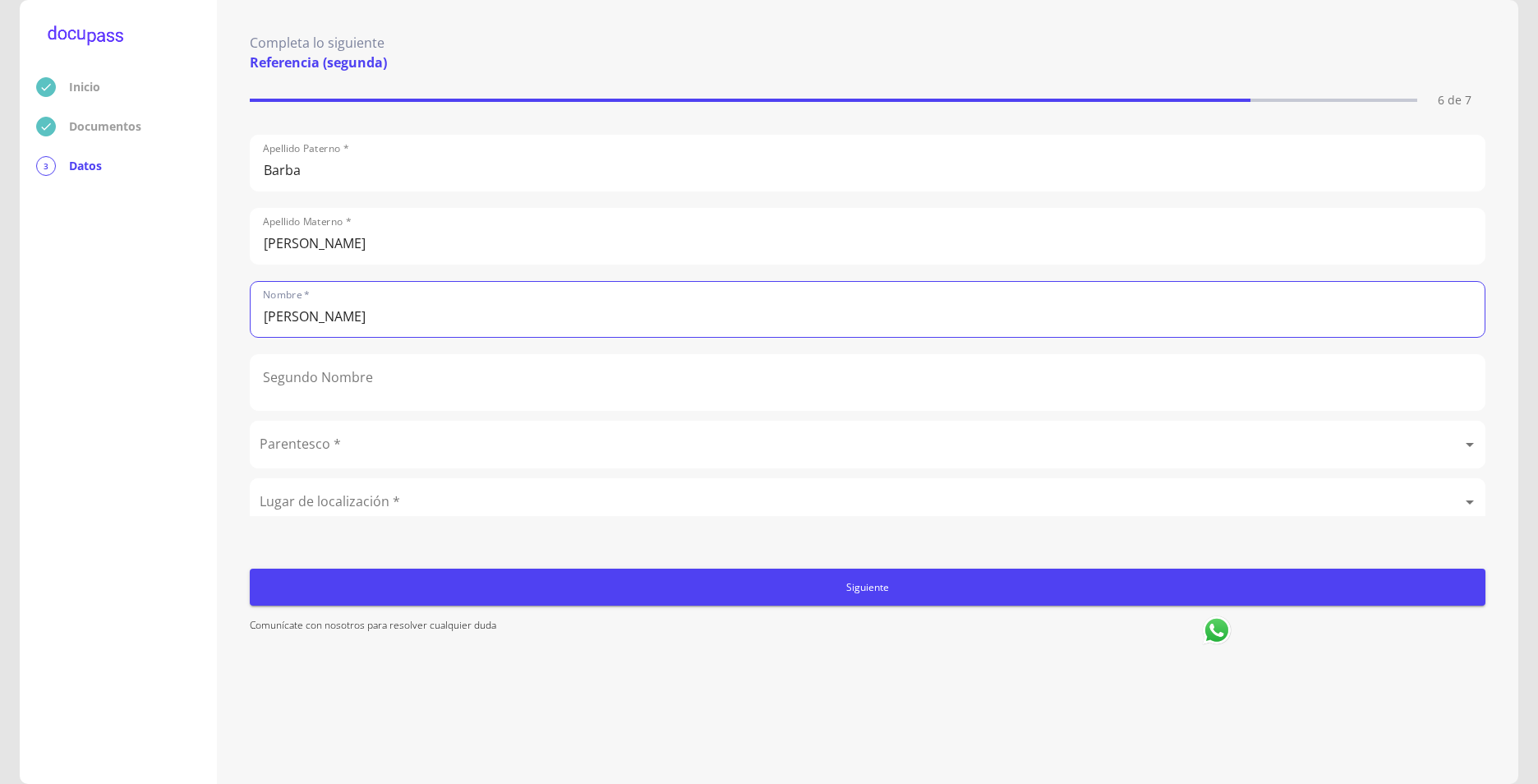
click at [324, 316] on input "[PERSON_NAME]" at bounding box center [868, 309] width 1235 height 55
type input "[PERSON_NAME]"
click at [273, 385] on input "text" at bounding box center [868, 383] width 1235 height 55
paste input "[PERSON_NAME]"
type input "[PERSON_NAME]"
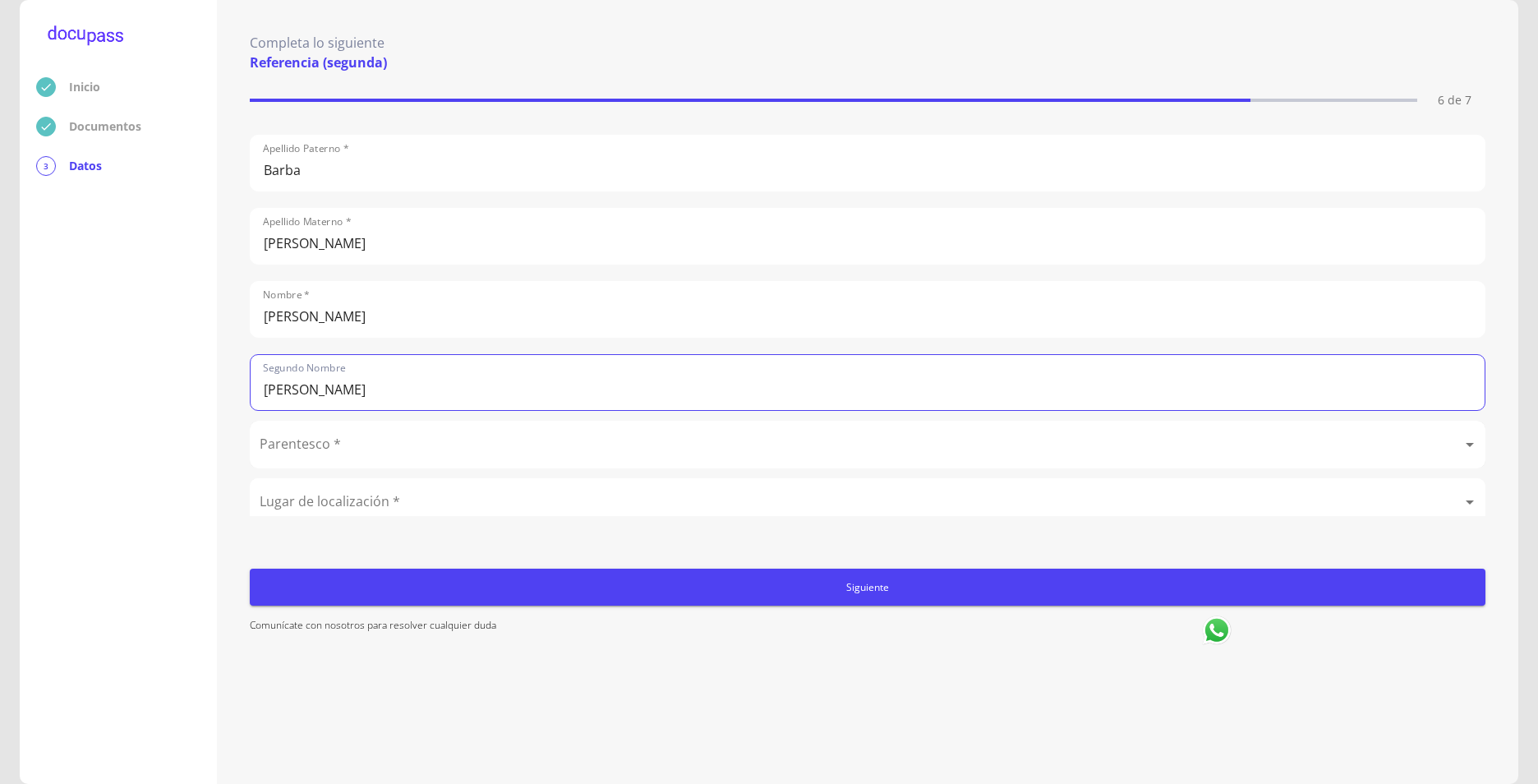
click at [366, 445] on body "Inicio Documentos 3 Datos Completa lo siguiente Referencia (segunda) 6 de 7 Ape…" at bounding box center [769, 392] width 1538 height 784
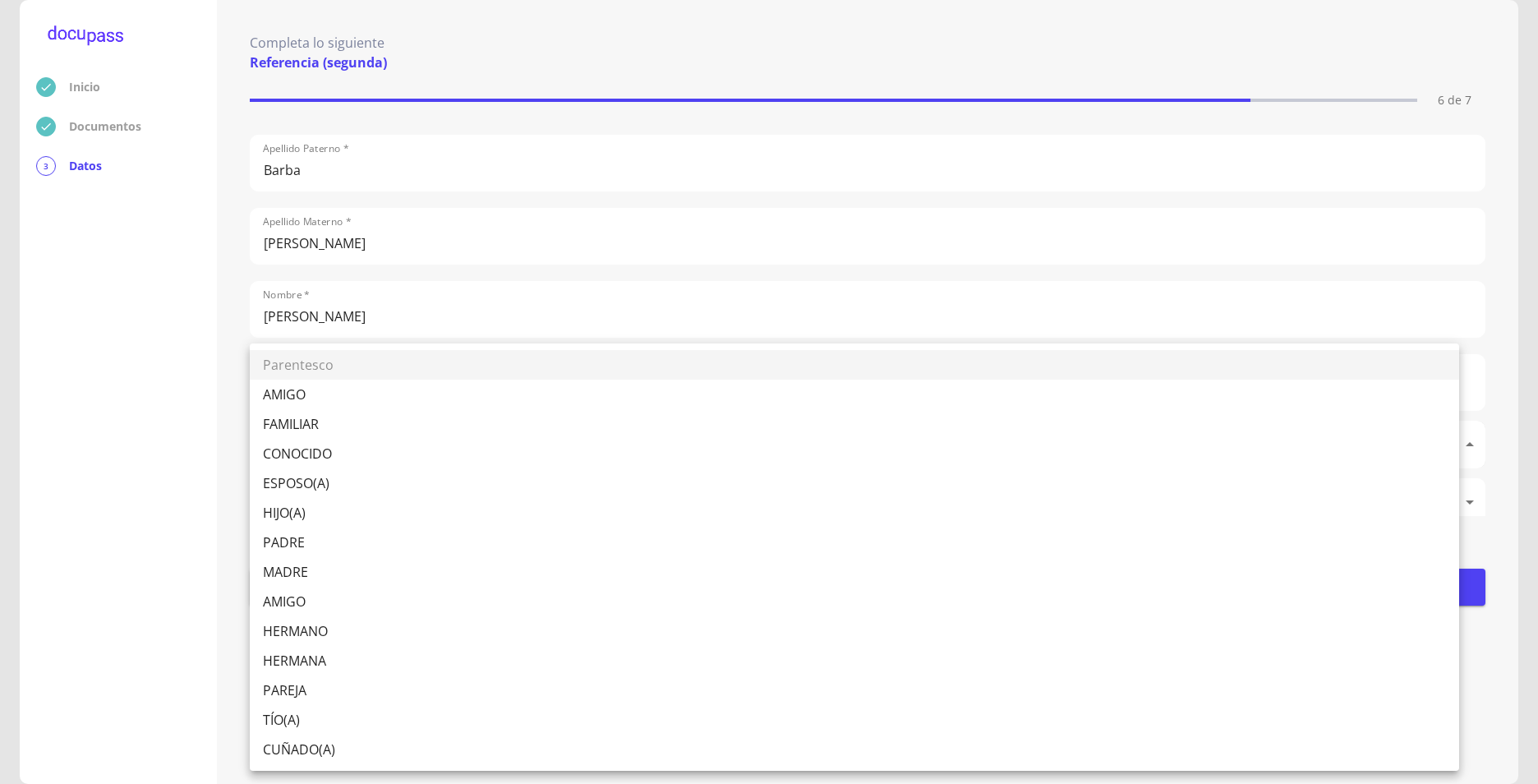
click at [287, 479] on li "ESPOSO(A)" at bounding box center [855, 483] width 1210 height 29
type input "ESPOSO(A)"
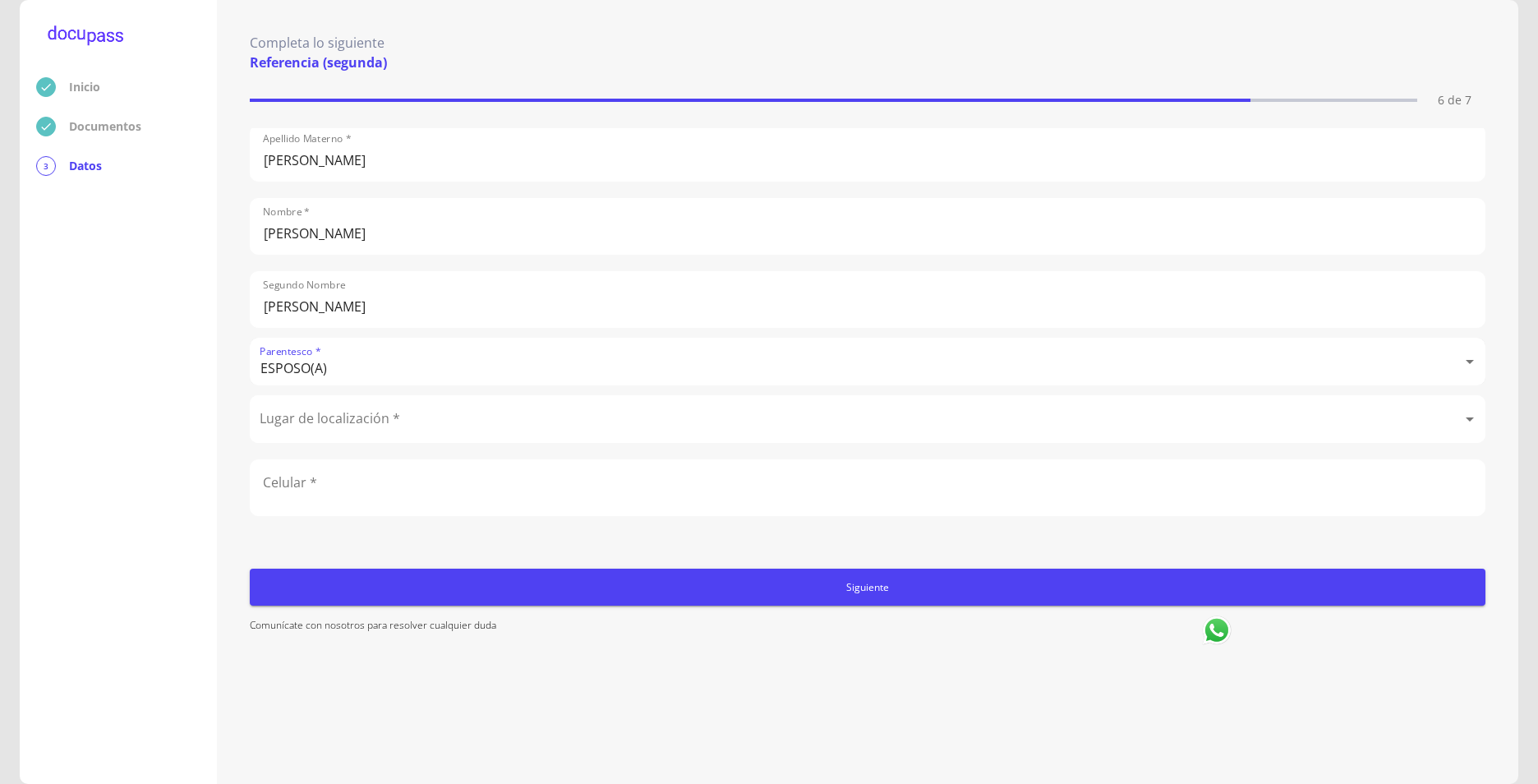
scroll to position [95, 0]
click at [347, 407] on body "Inicio Documentos 3 Datos Completa lo siguiente Referencia (segunda) 6 de 7 Ape…" at bounding box center [769, 392] width 1538 height 784
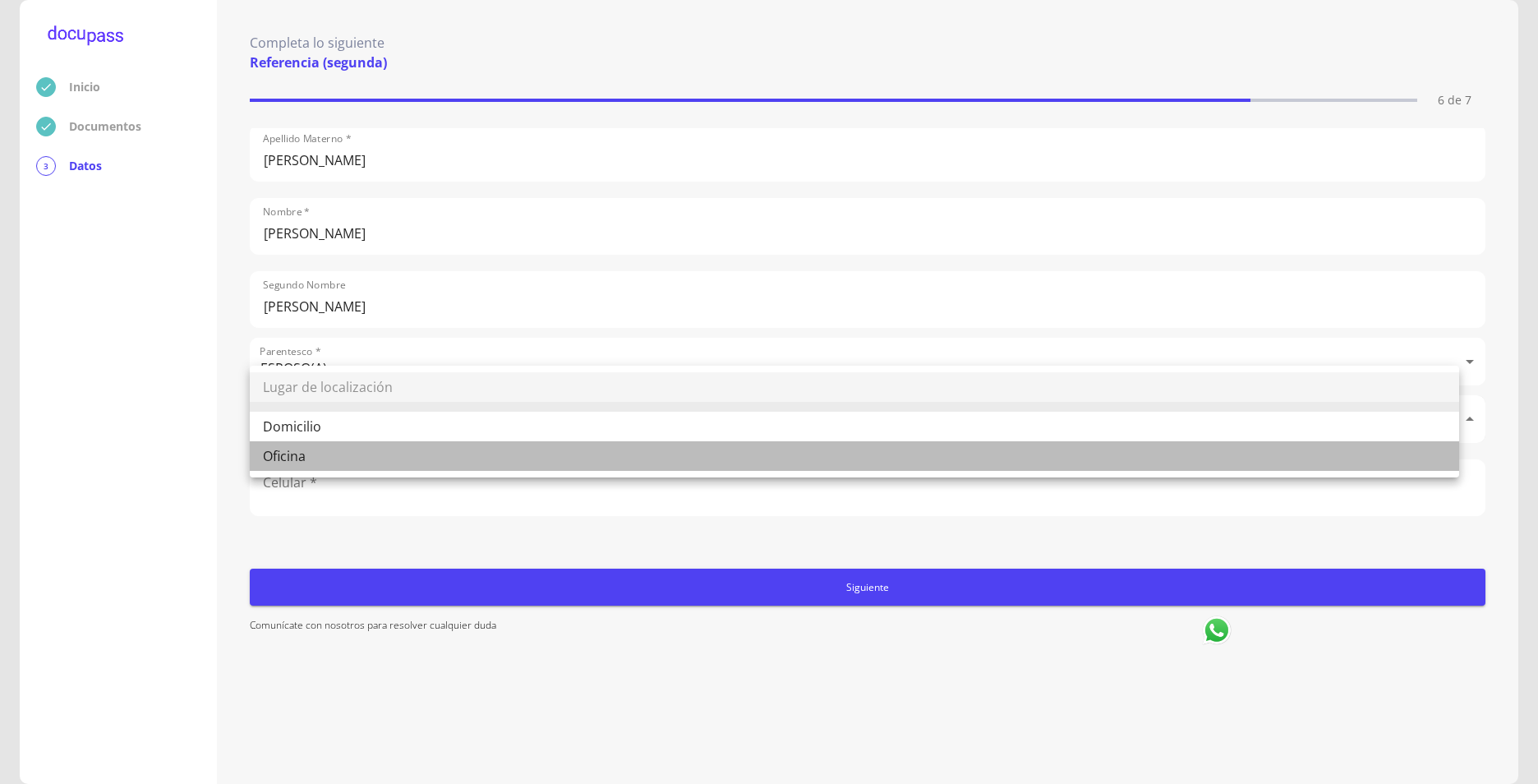
click at [300, 461] on li "Oficina" at bounding box center [855, 456] width 1210 height 29
type input "Oficina"
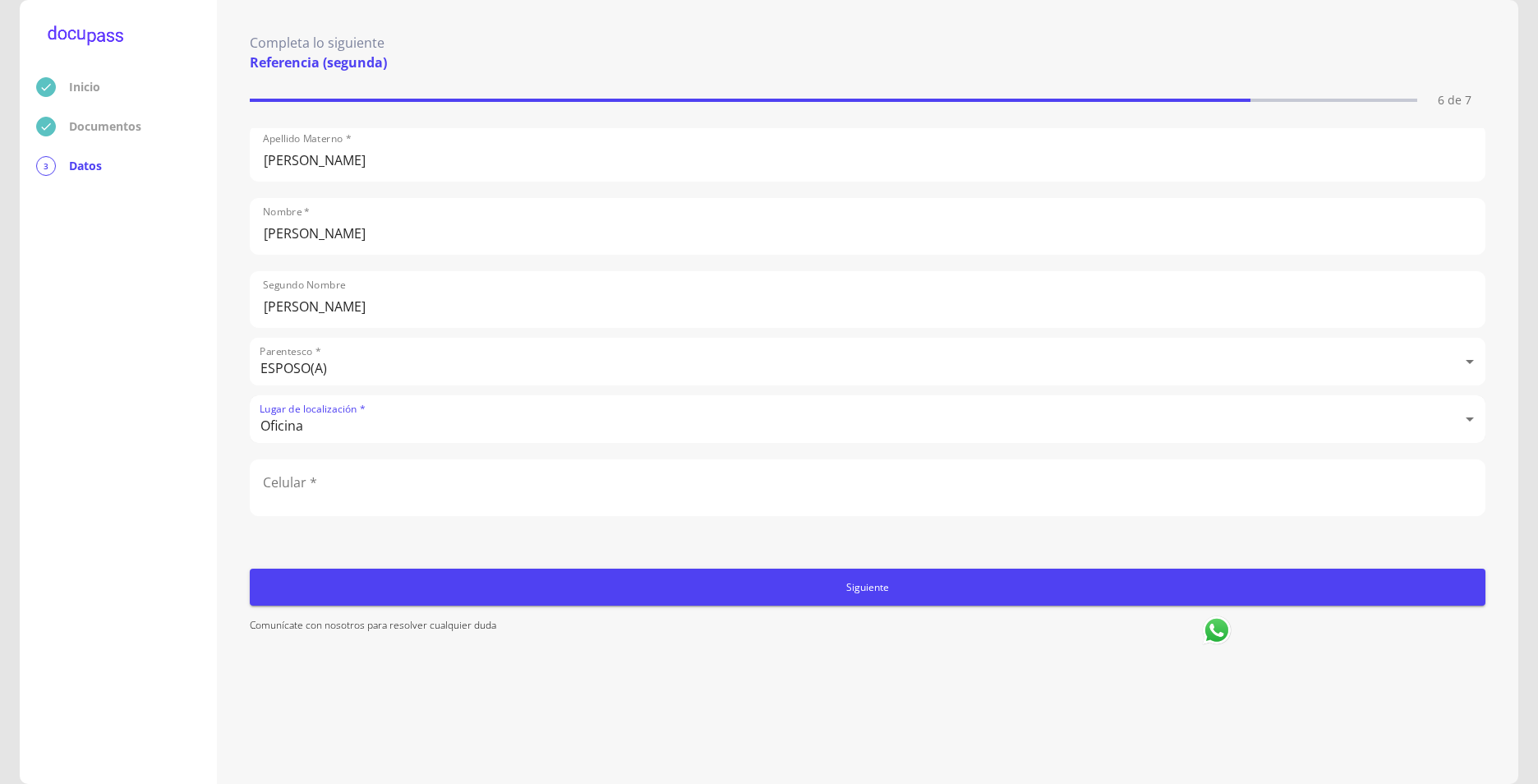
click at [337, 467] on input "number" at bounding box center [868, 487] width 1235 height 55
click at [396, 470] on input "number" at bounding box center [868, 487] width 1235 height 55
paste input "3314177438"
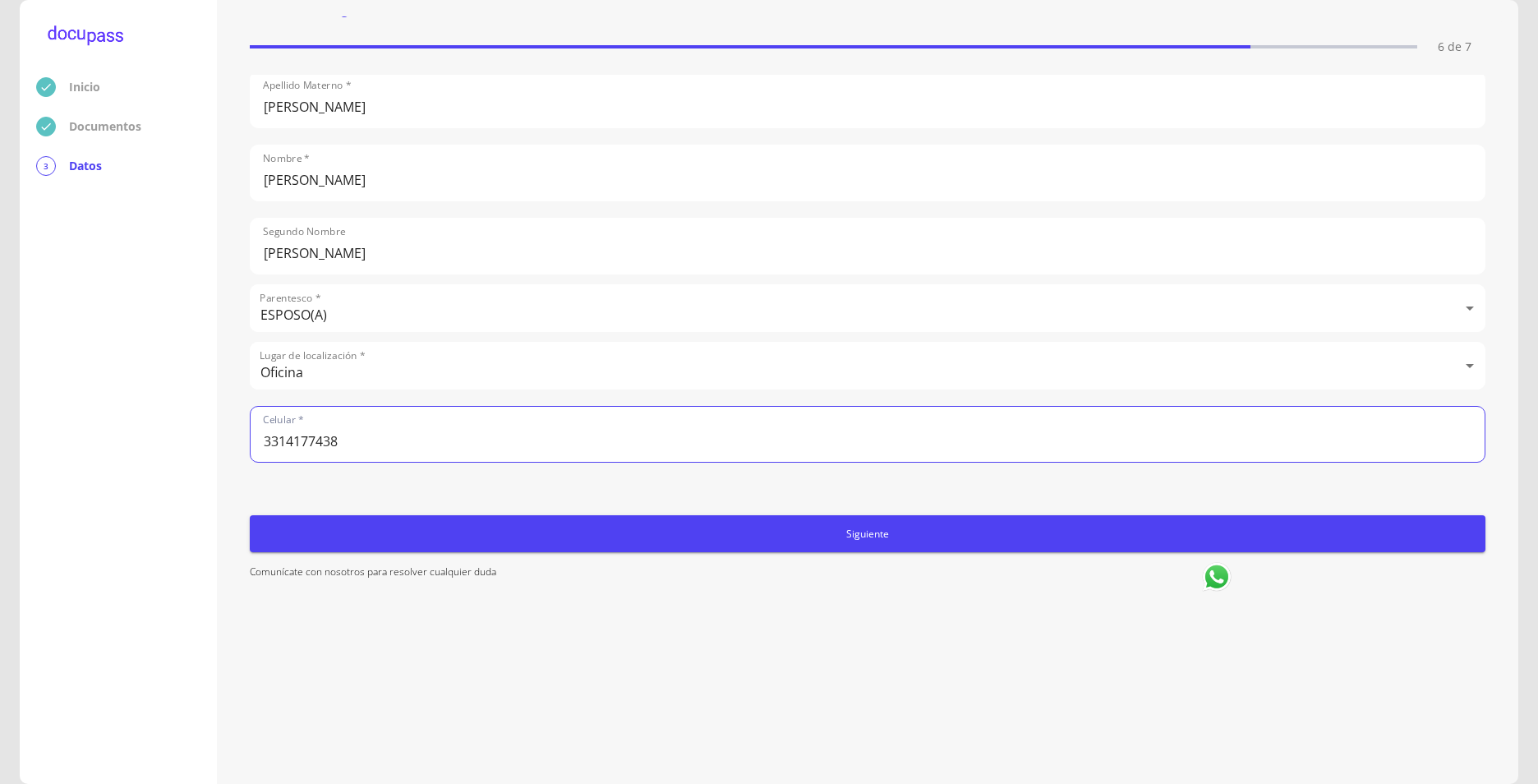
scroll to position [79, 0]
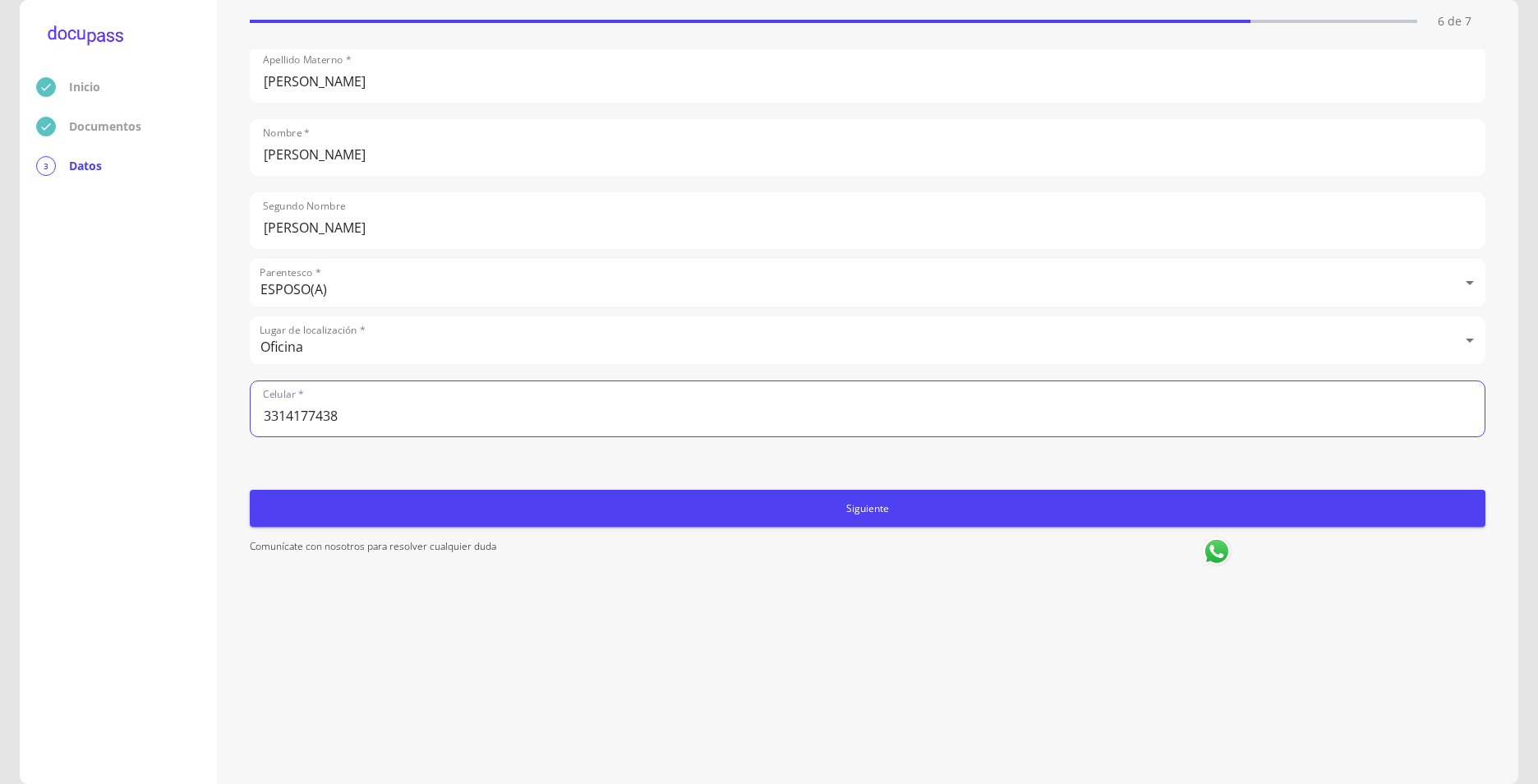
type input "3314177438"
click at [879, 516] on span "Siguiente" at bounding box center [867, 508] width 1222 height 17
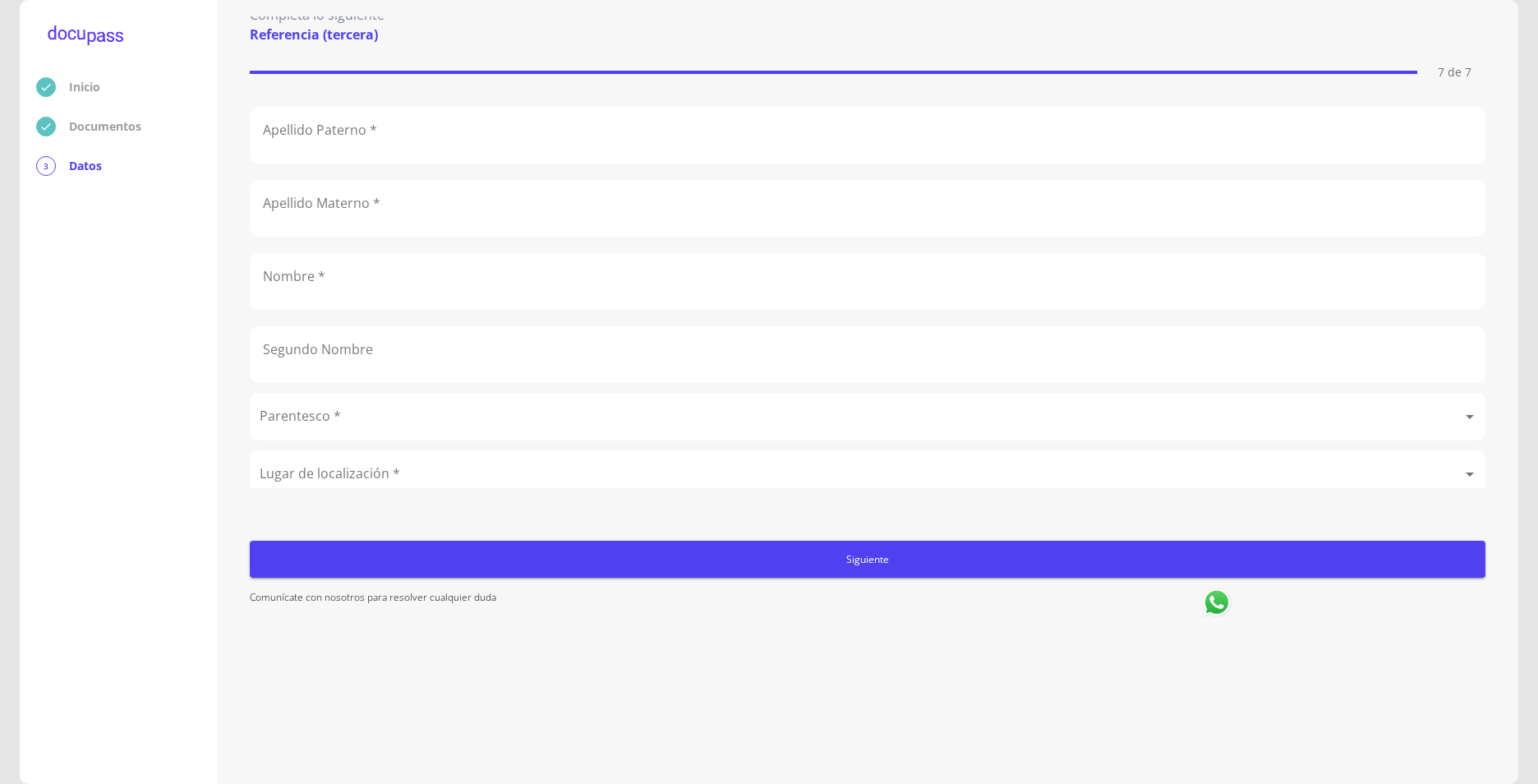
scroll to position [0, 0]
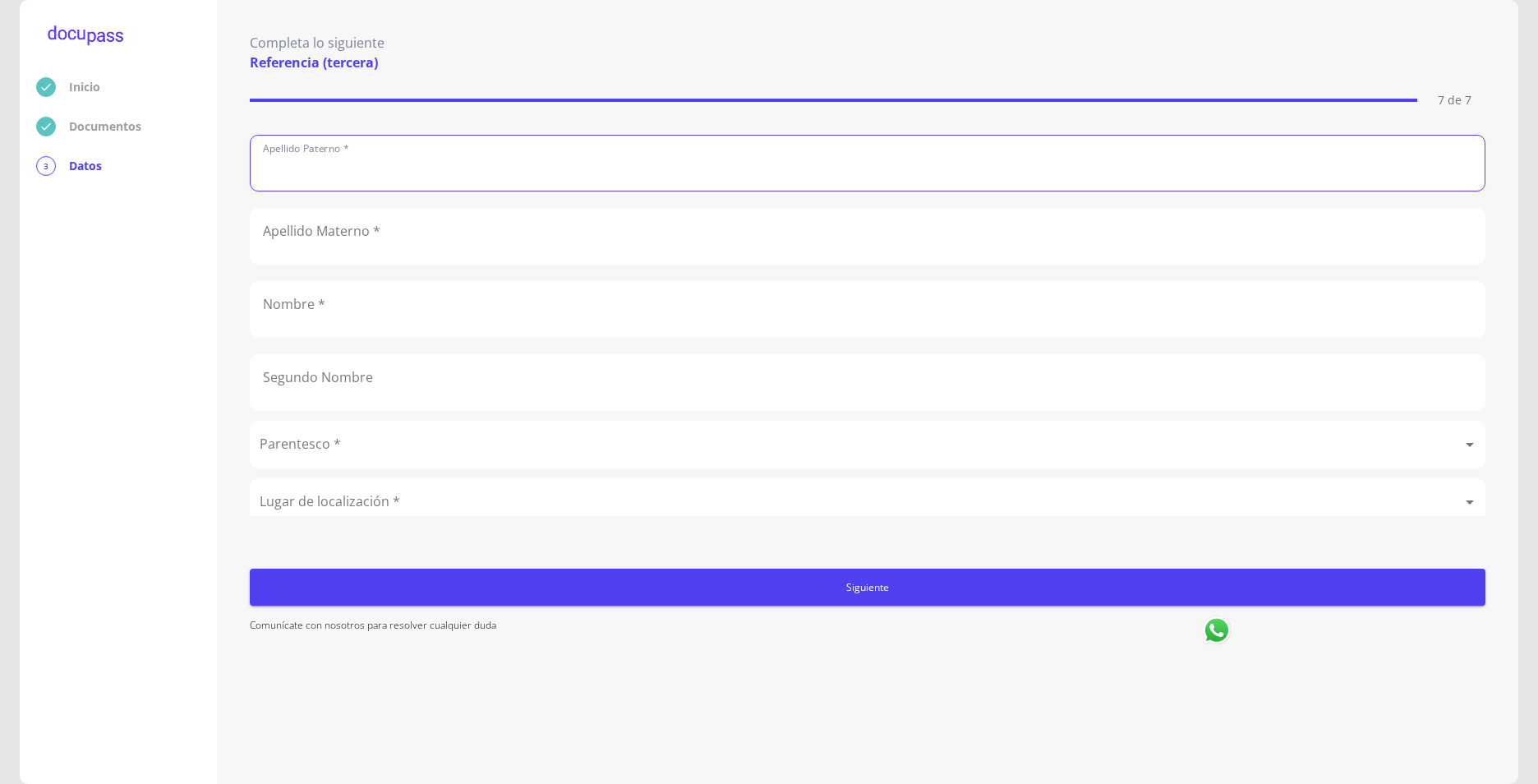
click at [303, 173] on input "text" at bounding box center [868, 163] width 1235 height 55
drag, startPoint x: 244, startPoint y: 177, endPoint x: 230, endPoint y: 177, distance: 14.0
click at [230, 177] on div "Completa lo siguiente Referencia (tercera) 7 de 7 Apellido Paterno * [PERSON_NA…" at bounding box center [867, 392] width 1302 height 784
type input "[PERSON_NAME]"
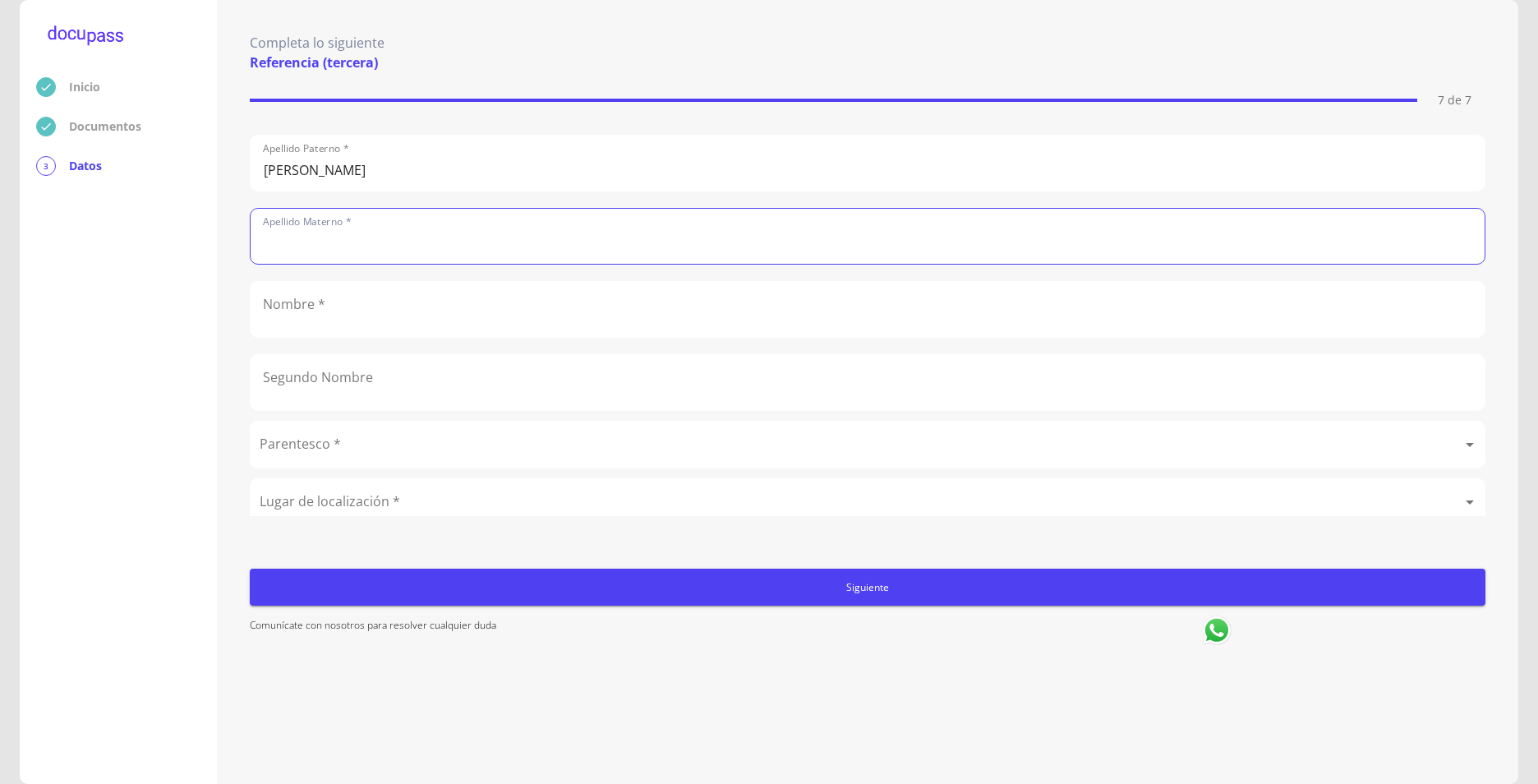
click at [414, 261] on input "text" at bounding box center [868, 236] width 1235 height 55
type input "[PERSON_NAME]"
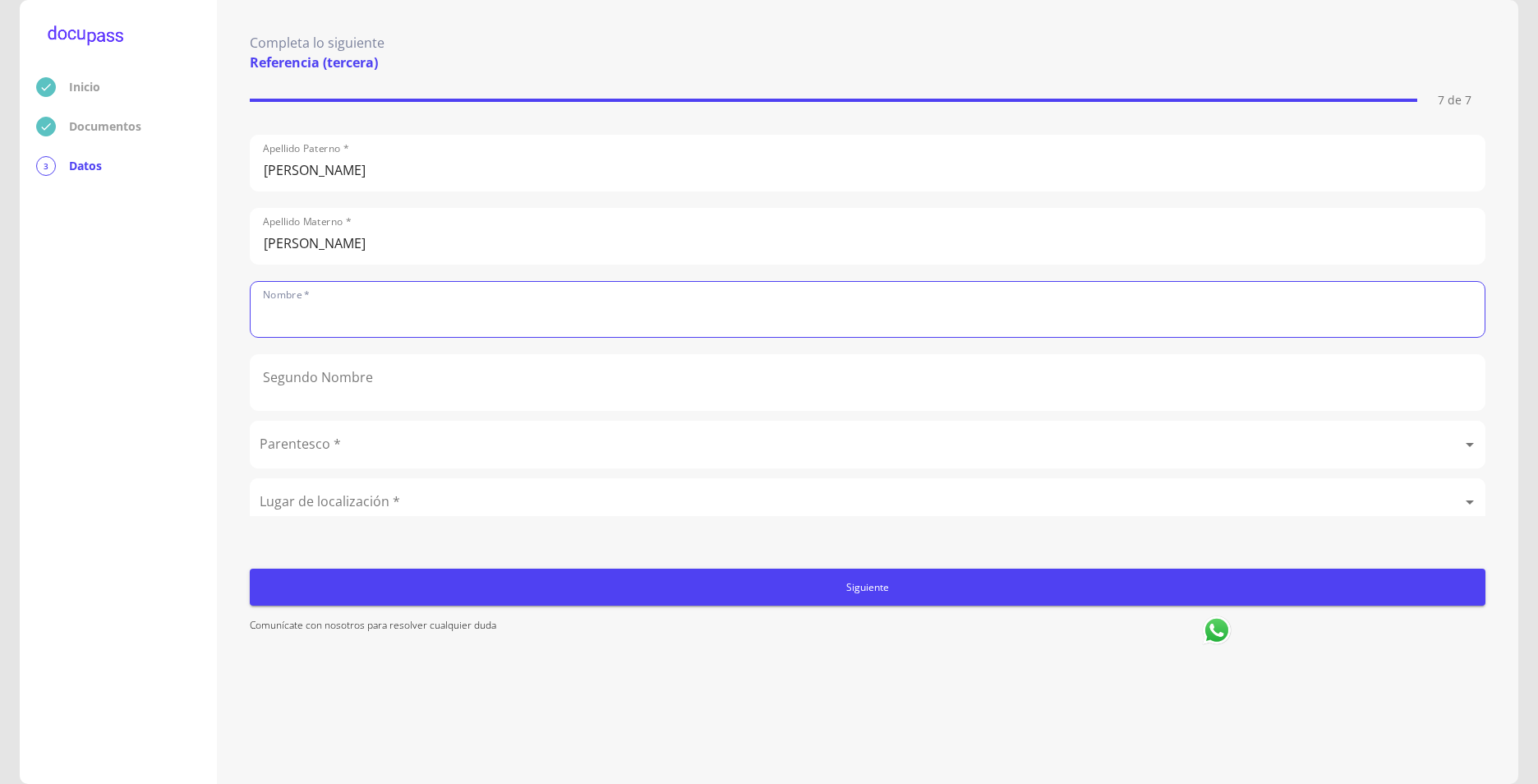
click at [358, 336] on input "text" at bounding box center [868, 309] width 1235 height 55
type input "[PERSON_NAME]"
click at [387, 407] on input "text" at bounding box center [868, 383] width 1235 height 55
type input "Carolina"
click at [353, 462] on body "Inicio Documentos 3 Datos Completa lo siguiente Referencia (tercera) 7 de 7 Ape…" at bounding box center [769, 392] width 1538 height 784
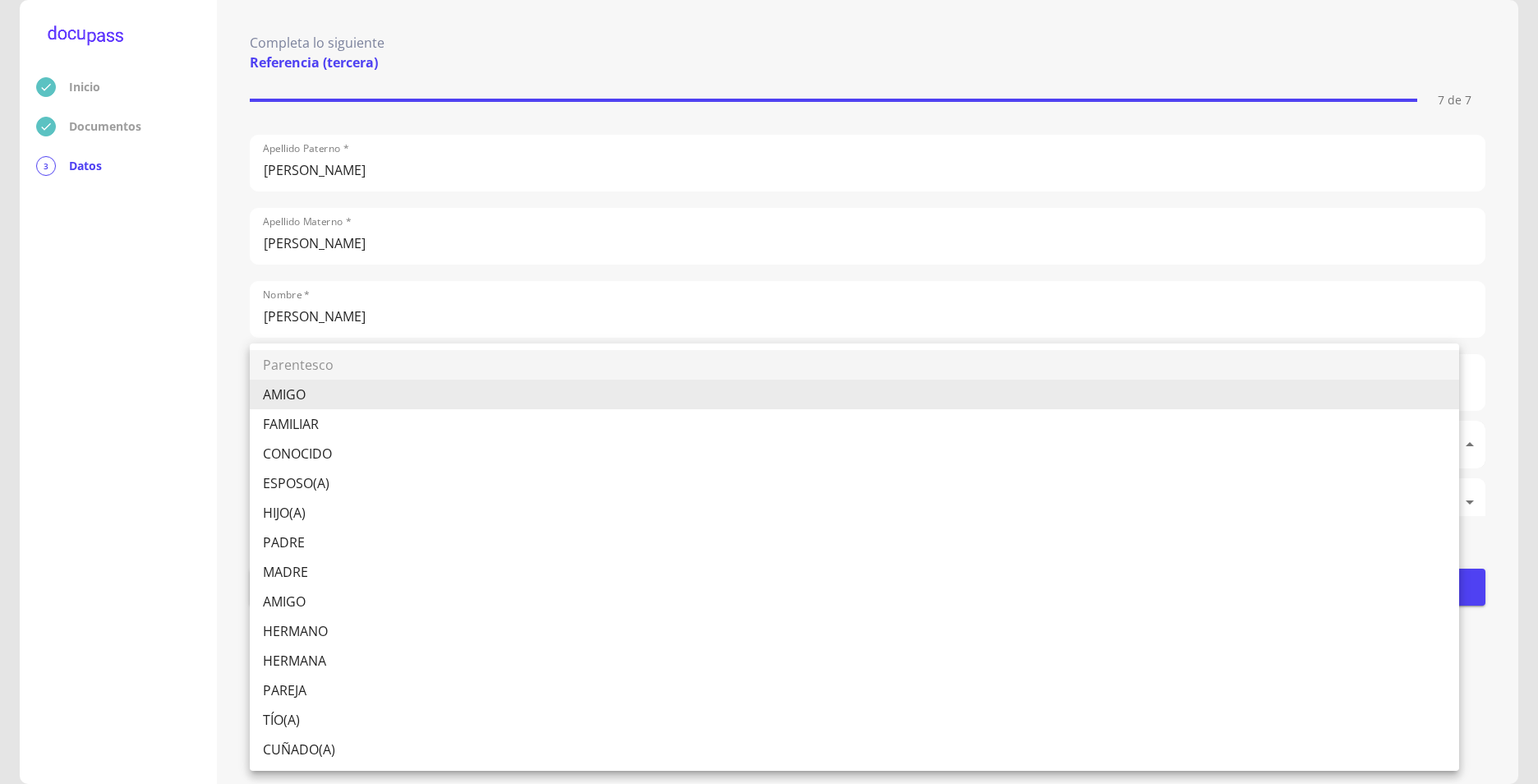
click at [303, 754] on li "CUÑADO(A)" at bounding box center [855, 750] width 1210 height 29
type input "CUÑADO(A)"
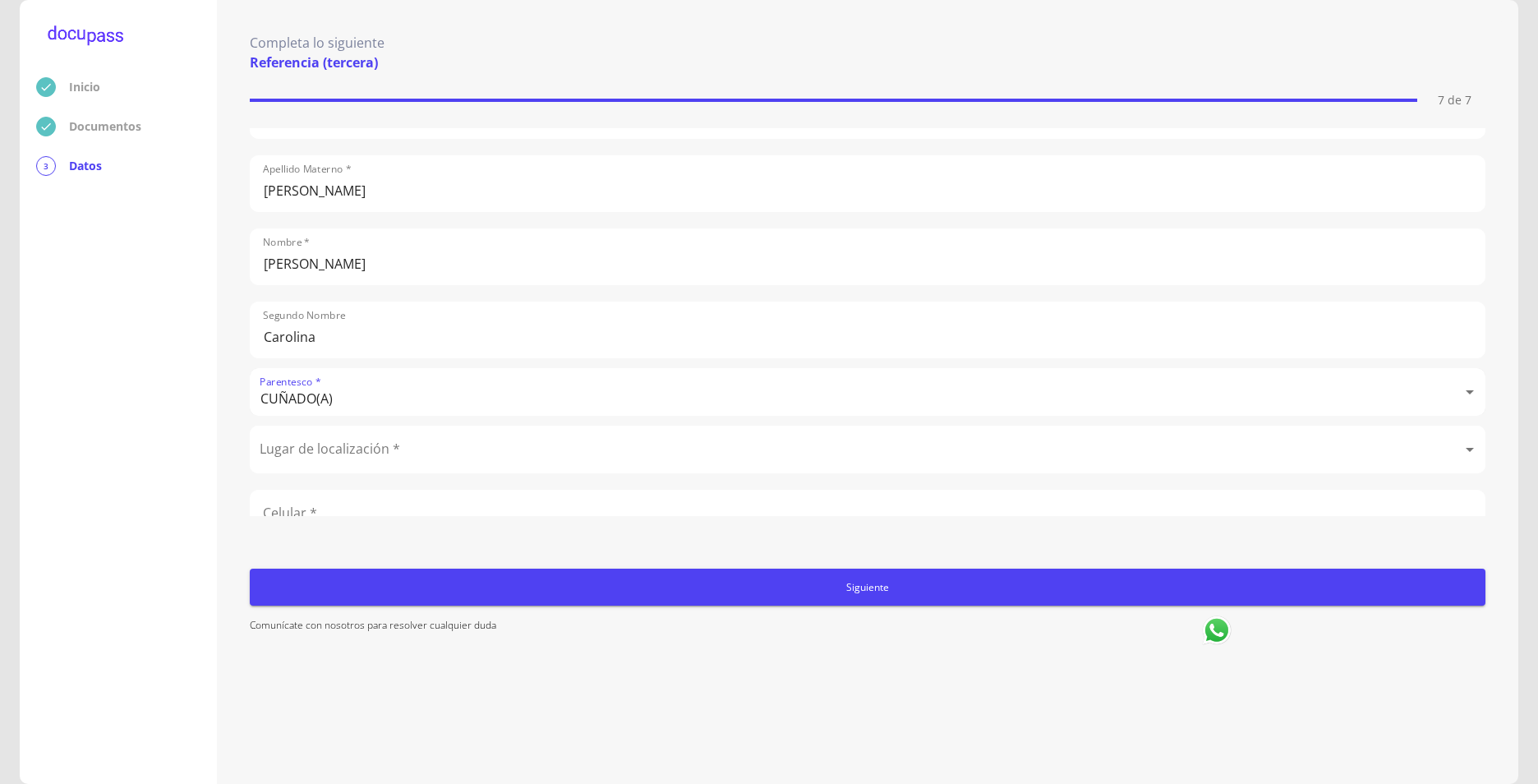
scroll to position [95, 0]
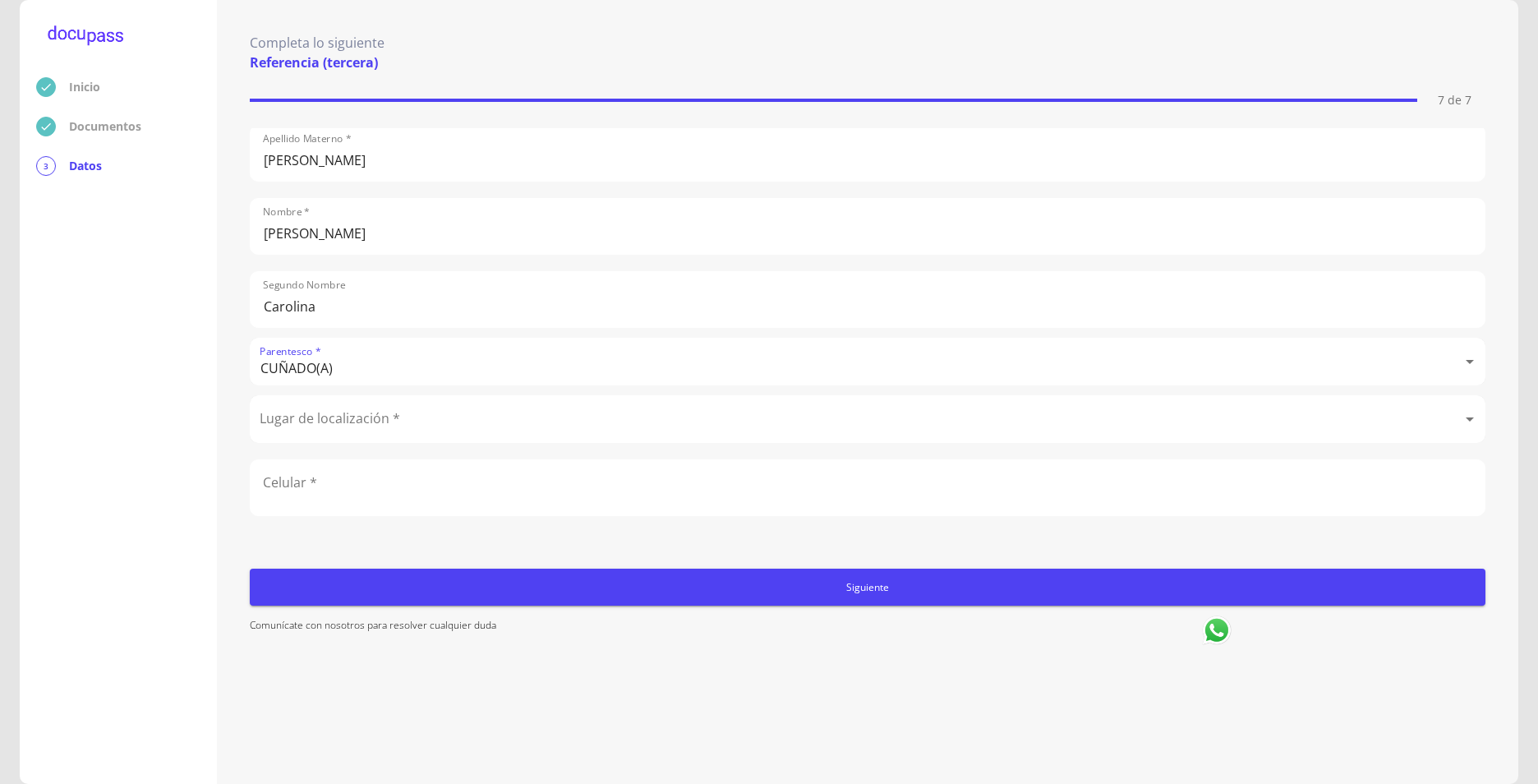
click at [345, 408] on body "Inicio Documentos 3 Datos Completa lo siguiente Referencia (tercera) 7 de 7 Ape…" at bounding box center [769, 392] width 1538 height 784
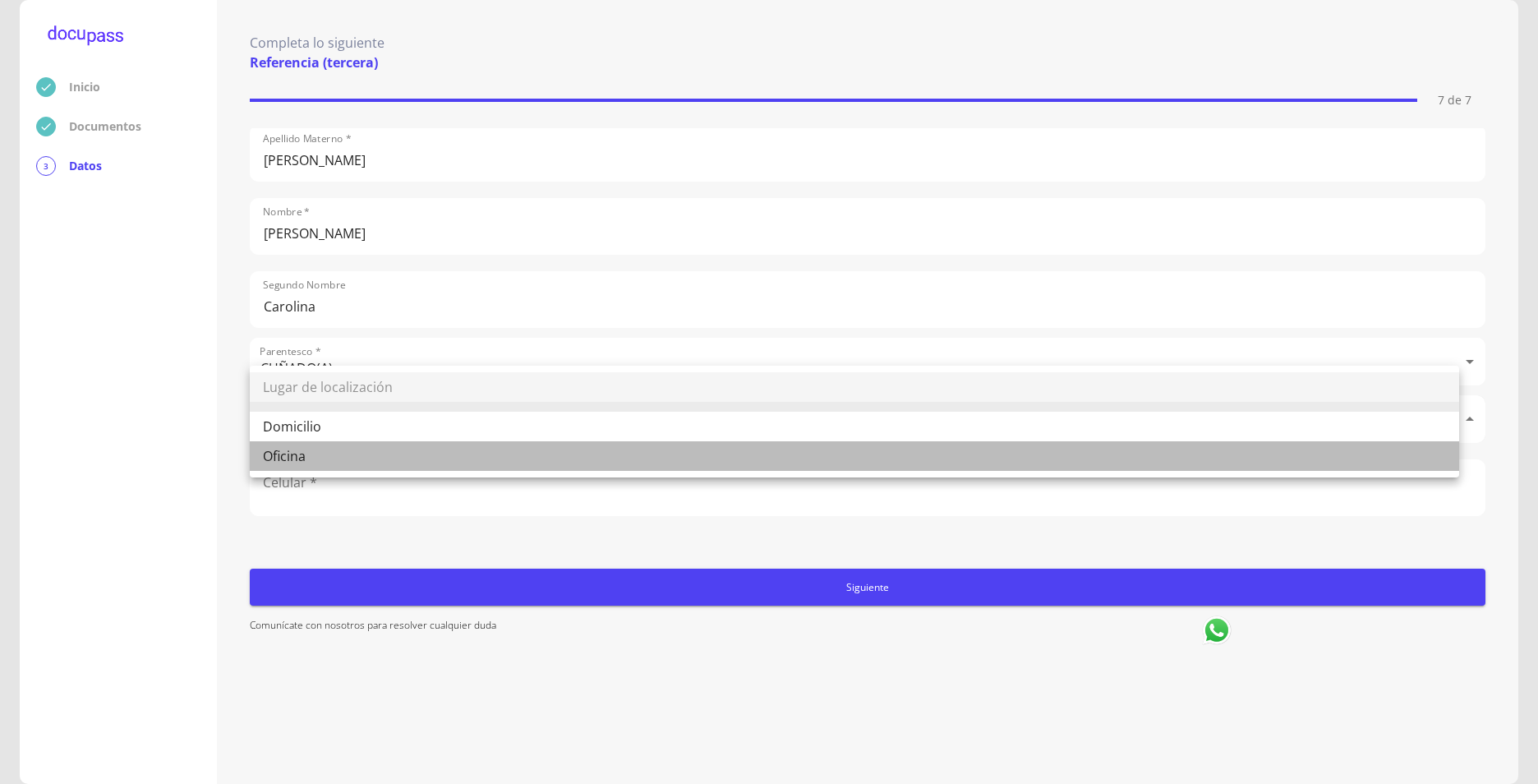
click at [282, 457] on li "Oficina" at bounding box center [855, 456] width 1210 height 29
type input "Oficina"
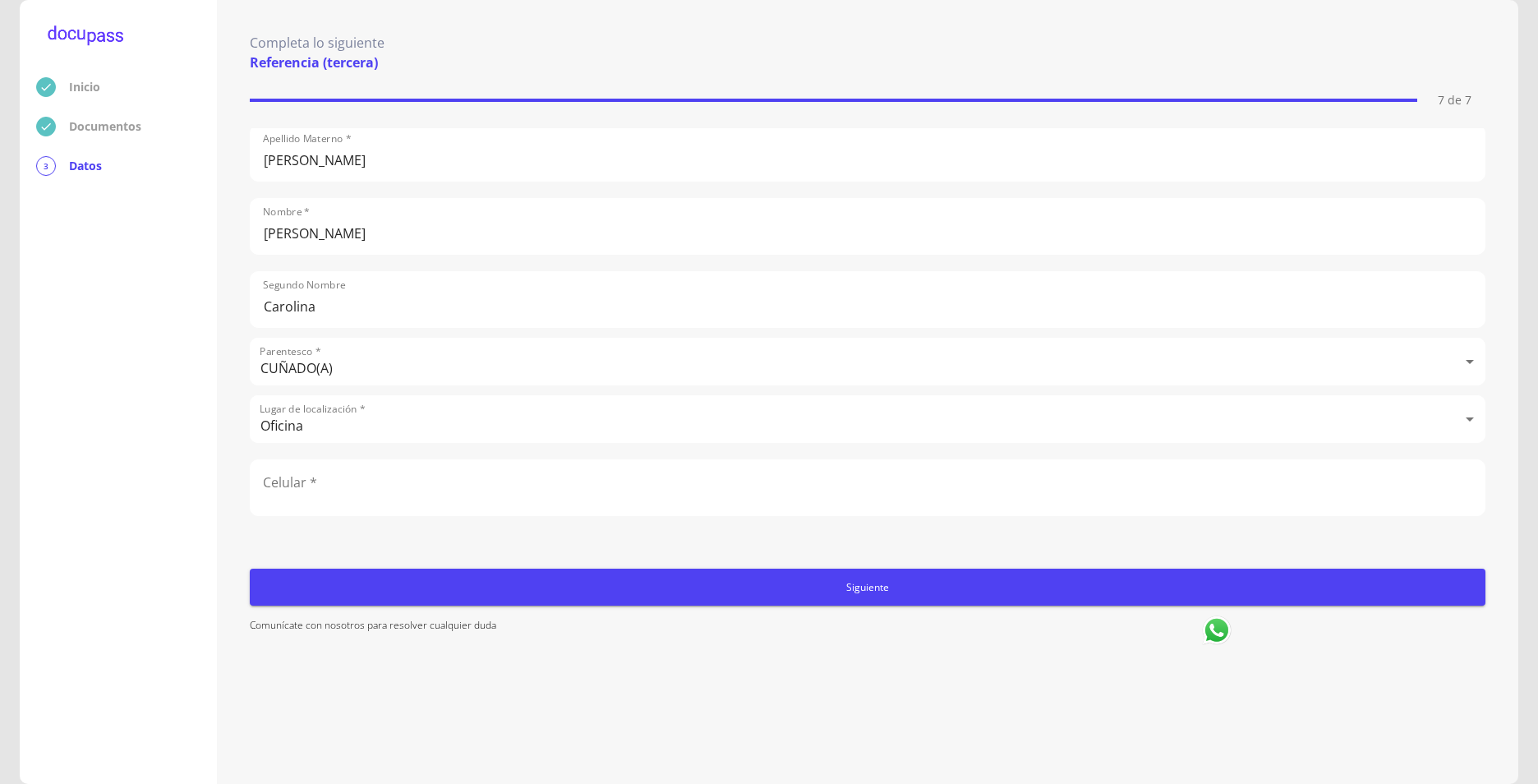
click at [413, 475] on input "number" at bounding box center [868, 487] width 1235 height 55
paste input "3310433163"
type input "3310433163"
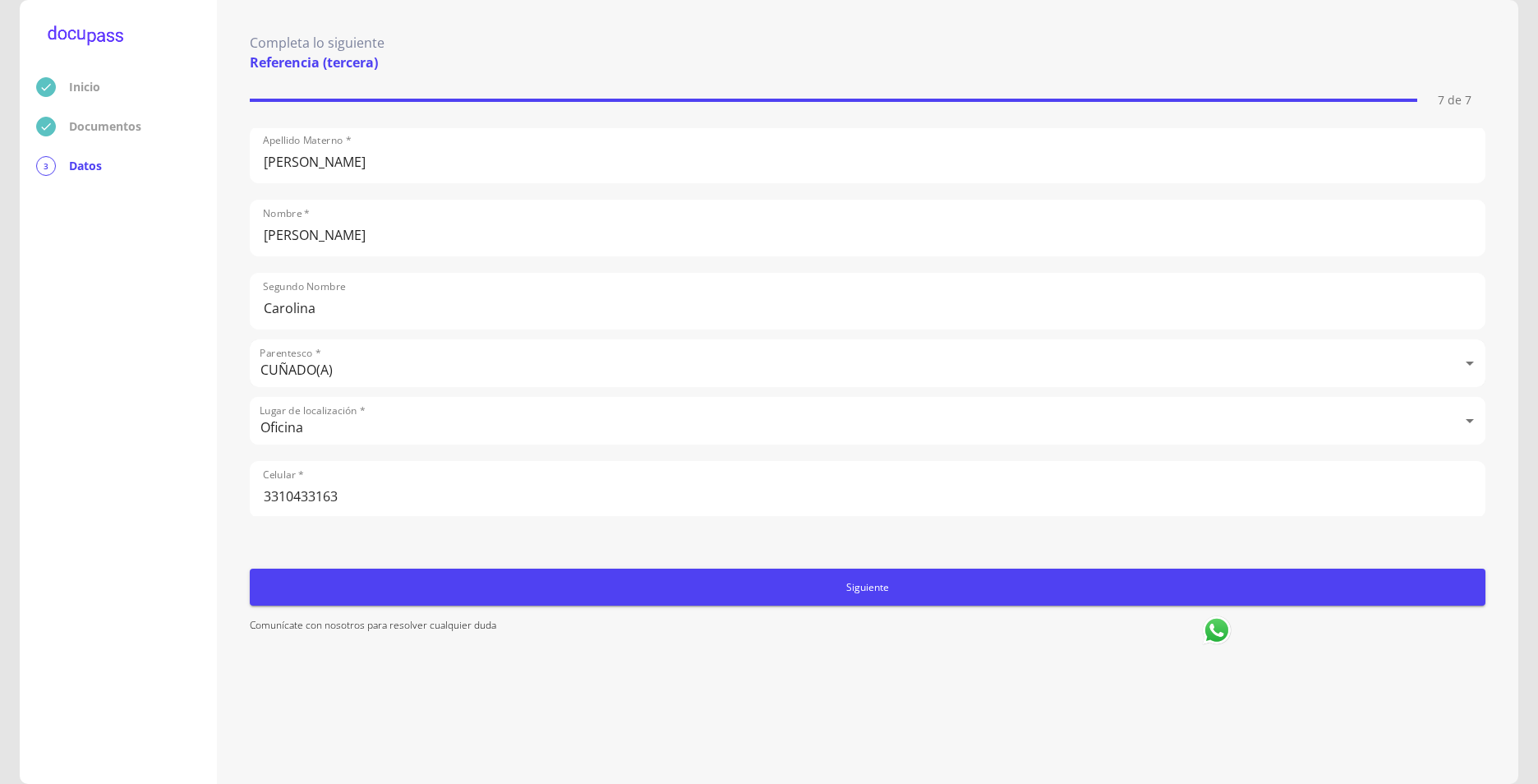
scroll to position [83, 0]
click at [917, 596] on button "Siguiente" at bounding box center [868, 586] width 1236 height 37
